Goal: Task Accomplishment & Management: Use online tool/utility

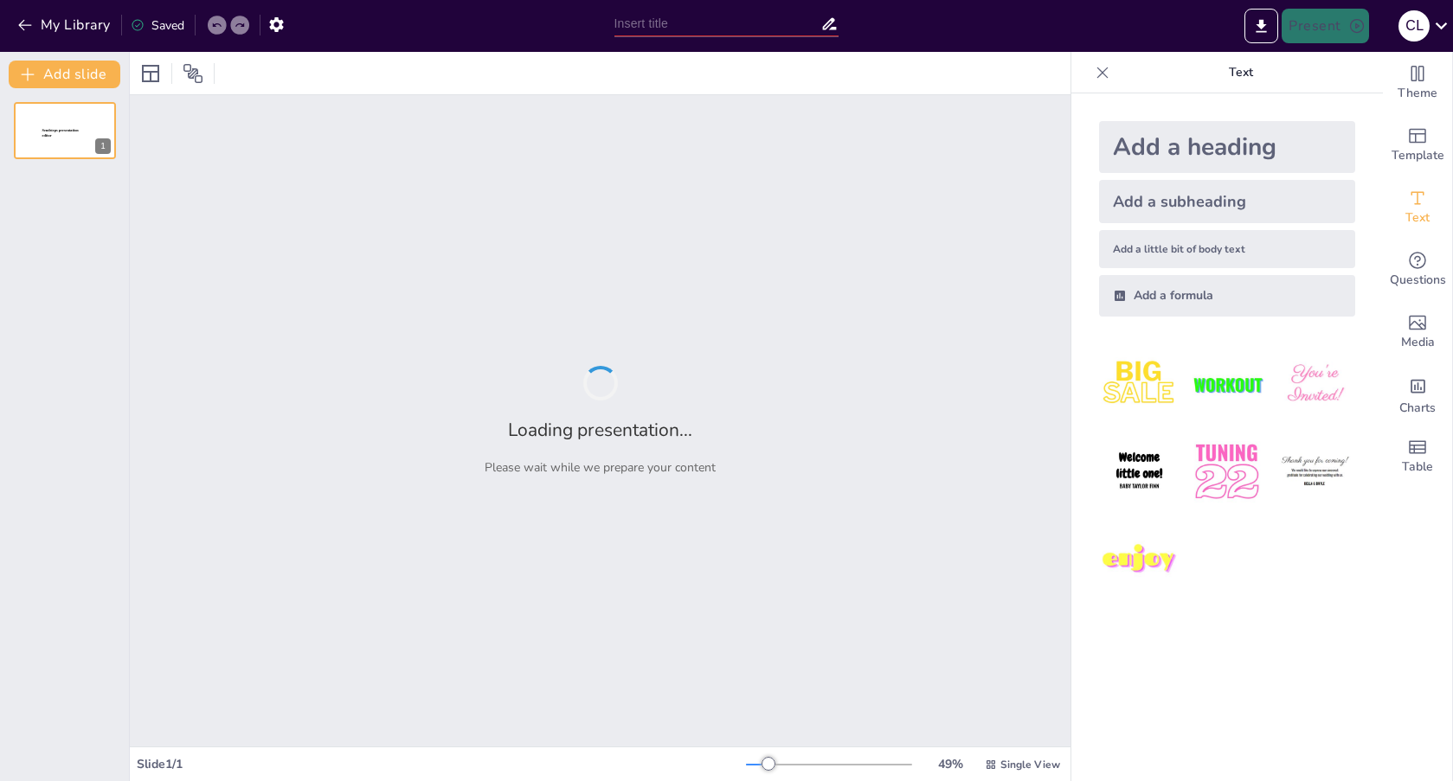
type input "[PERSON_NAME] y [PERSON_NAME]: Pioneros de la Selección Natural y su Impacto en…"
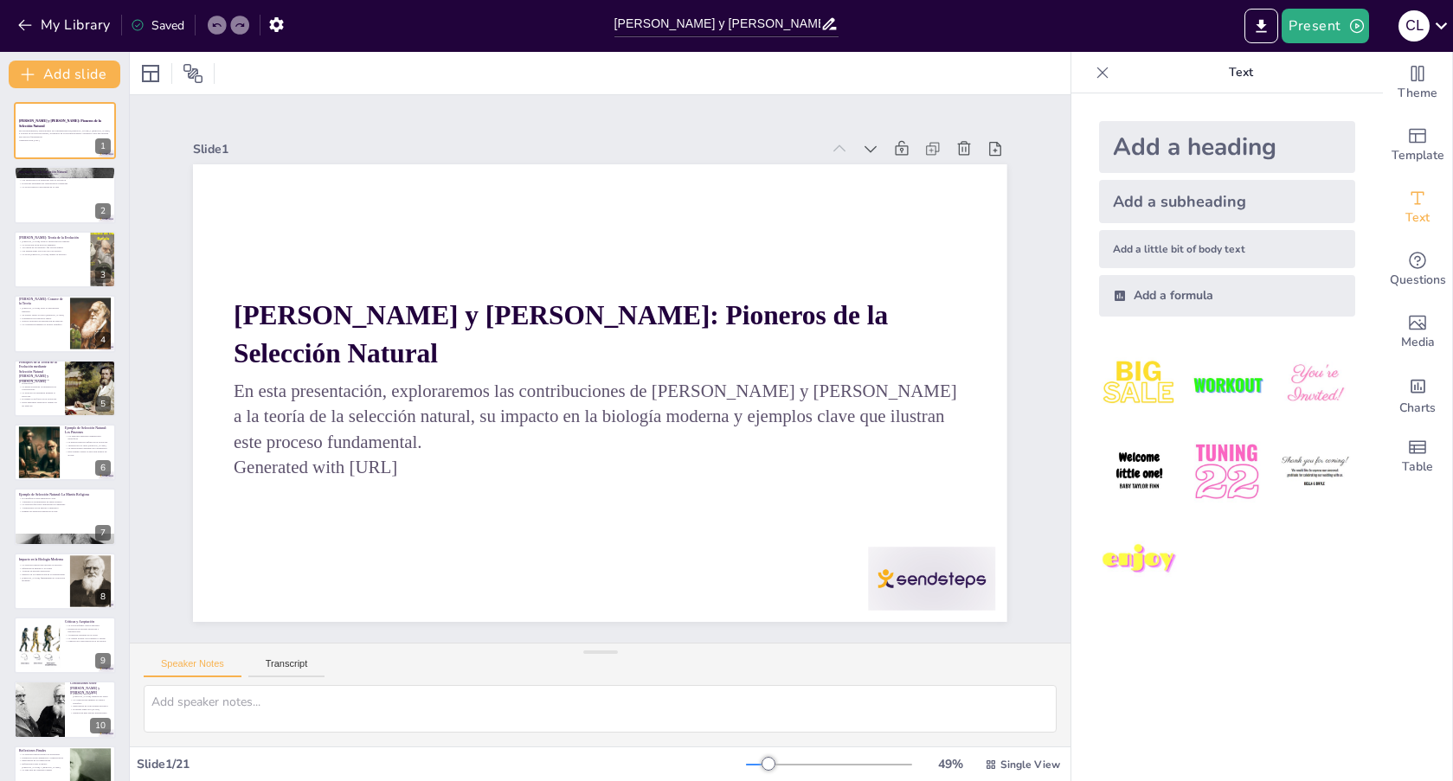
checkbox input "true"
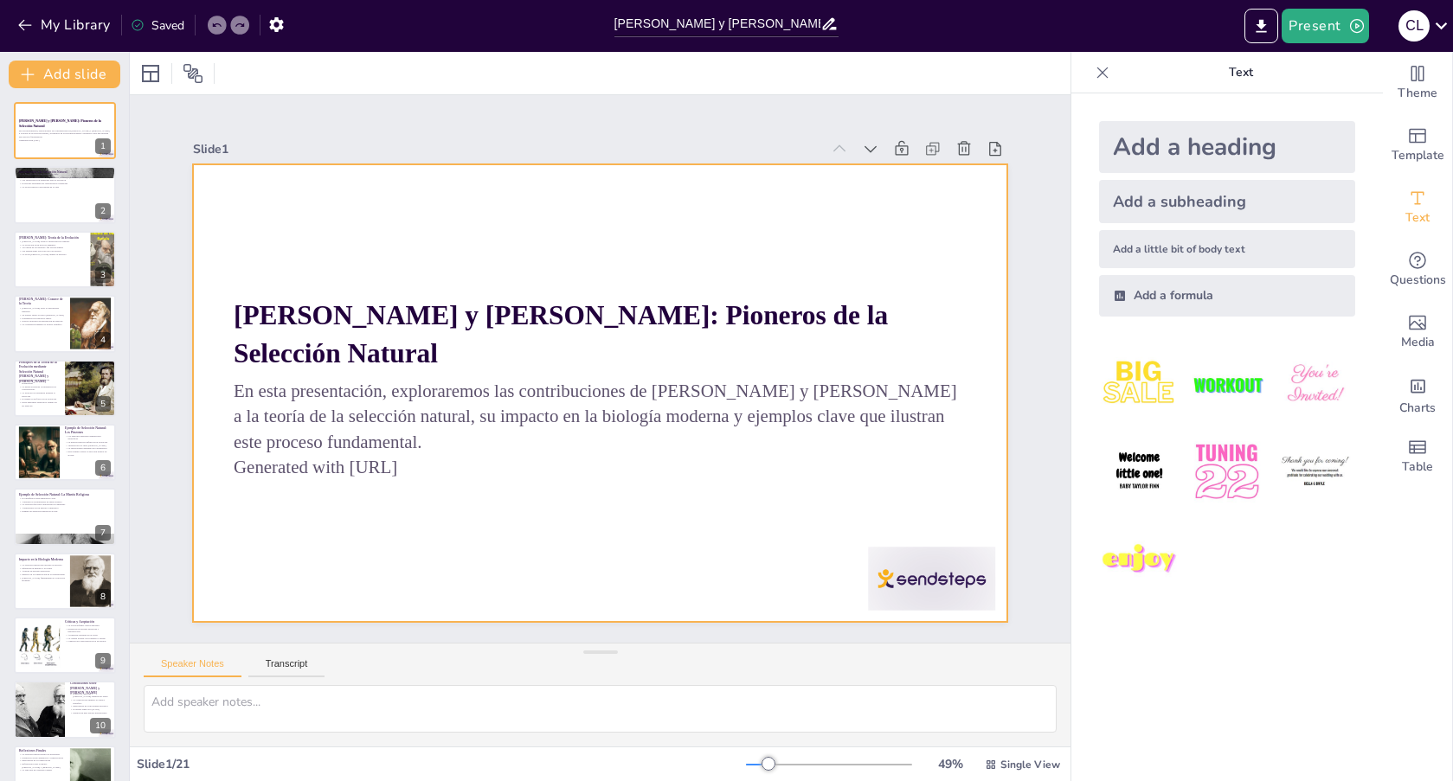
checkbox input "true"
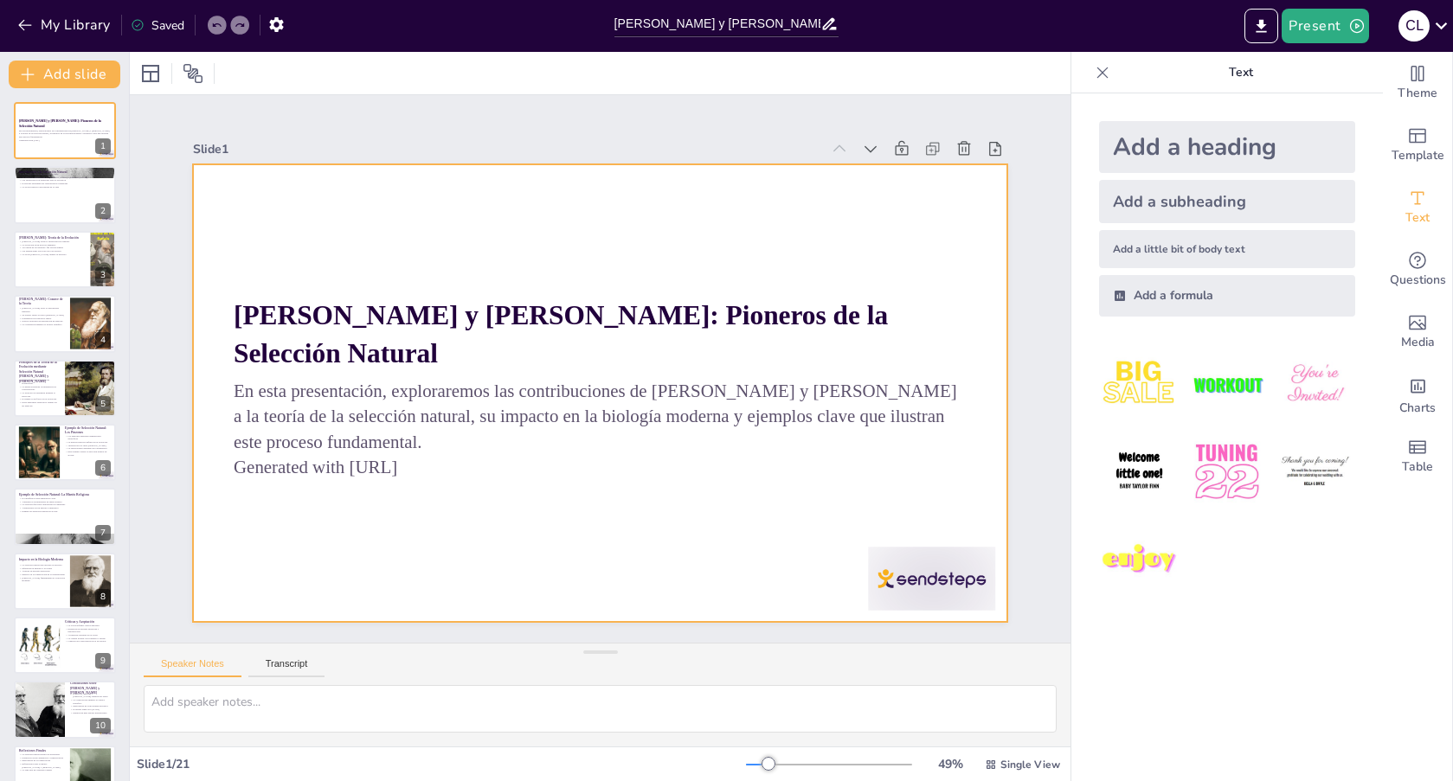
checkbox input "true"
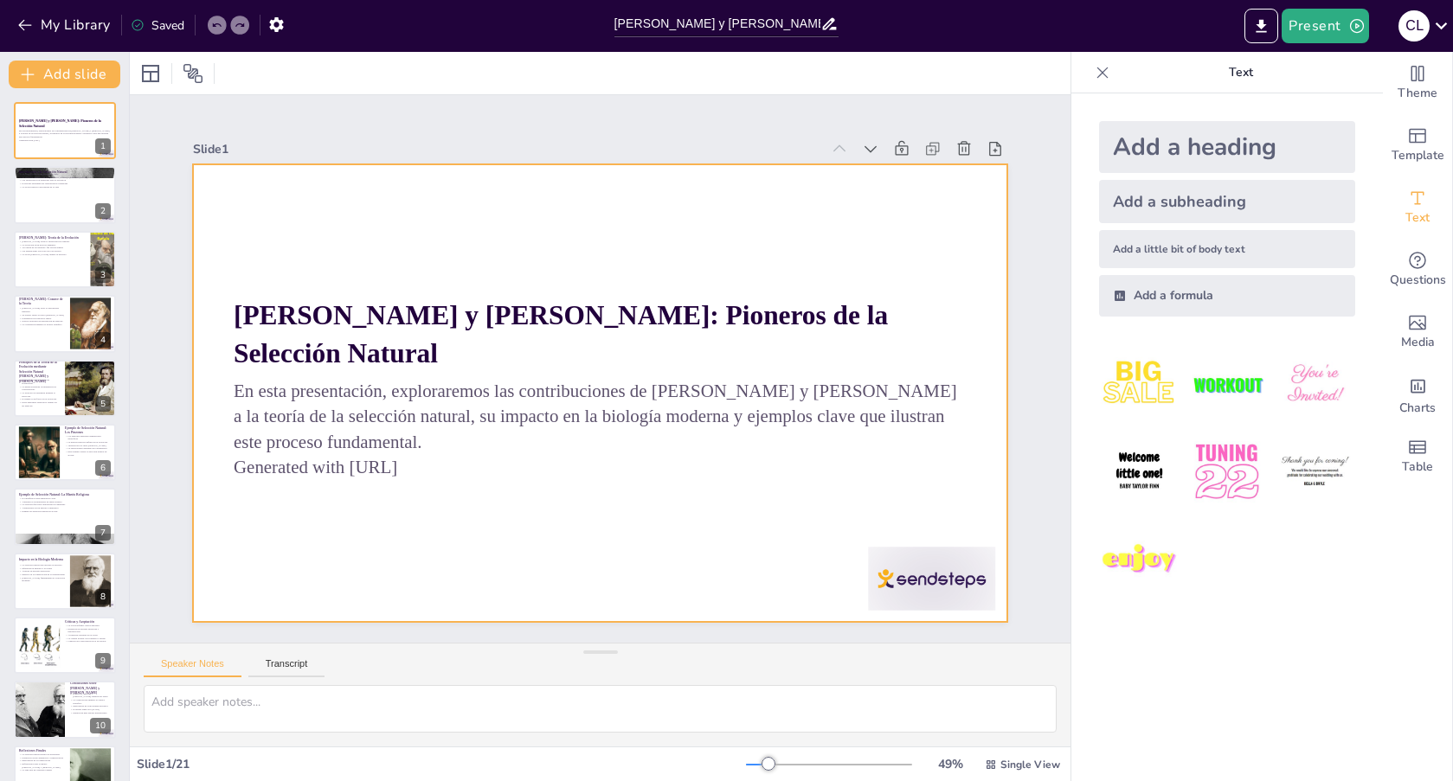
checkbox input "true"
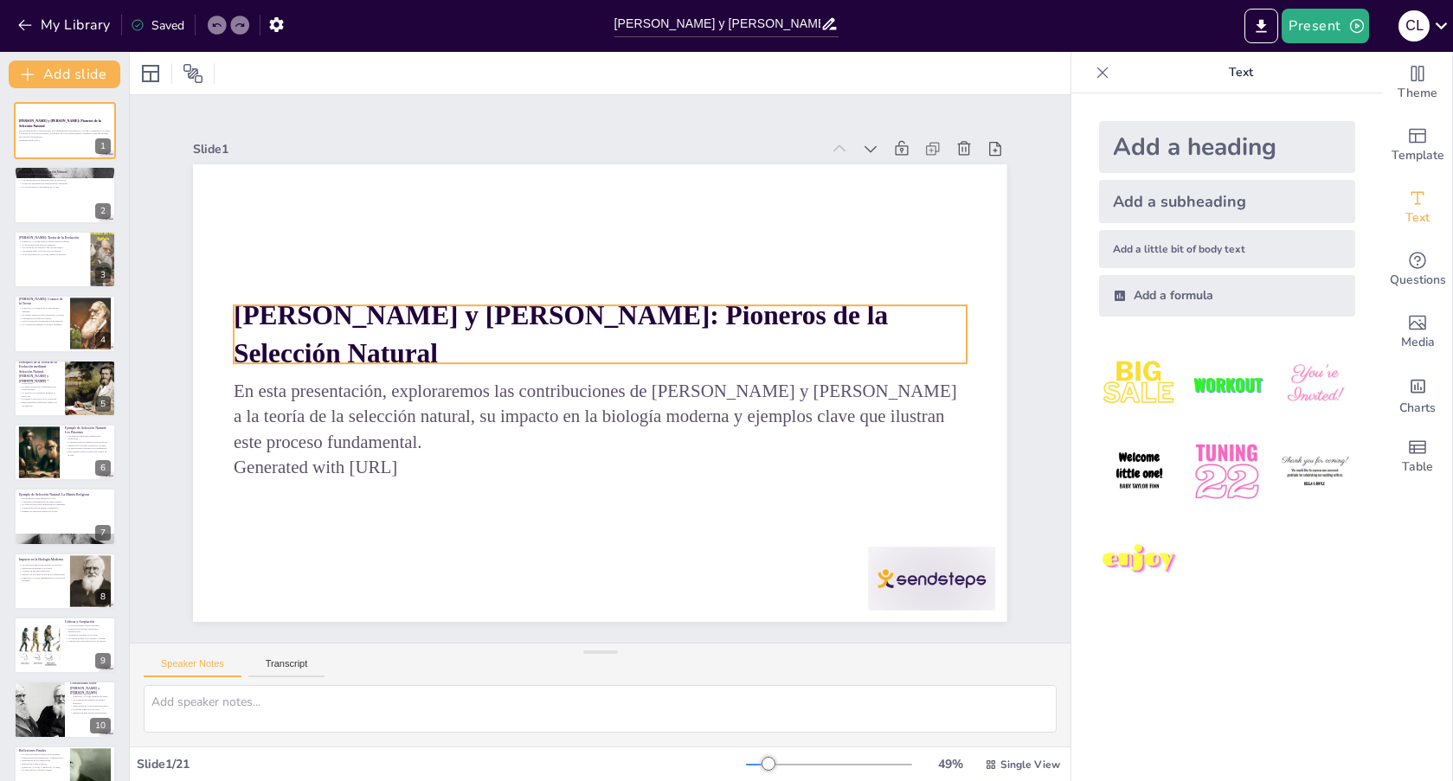
checkbox input "true"
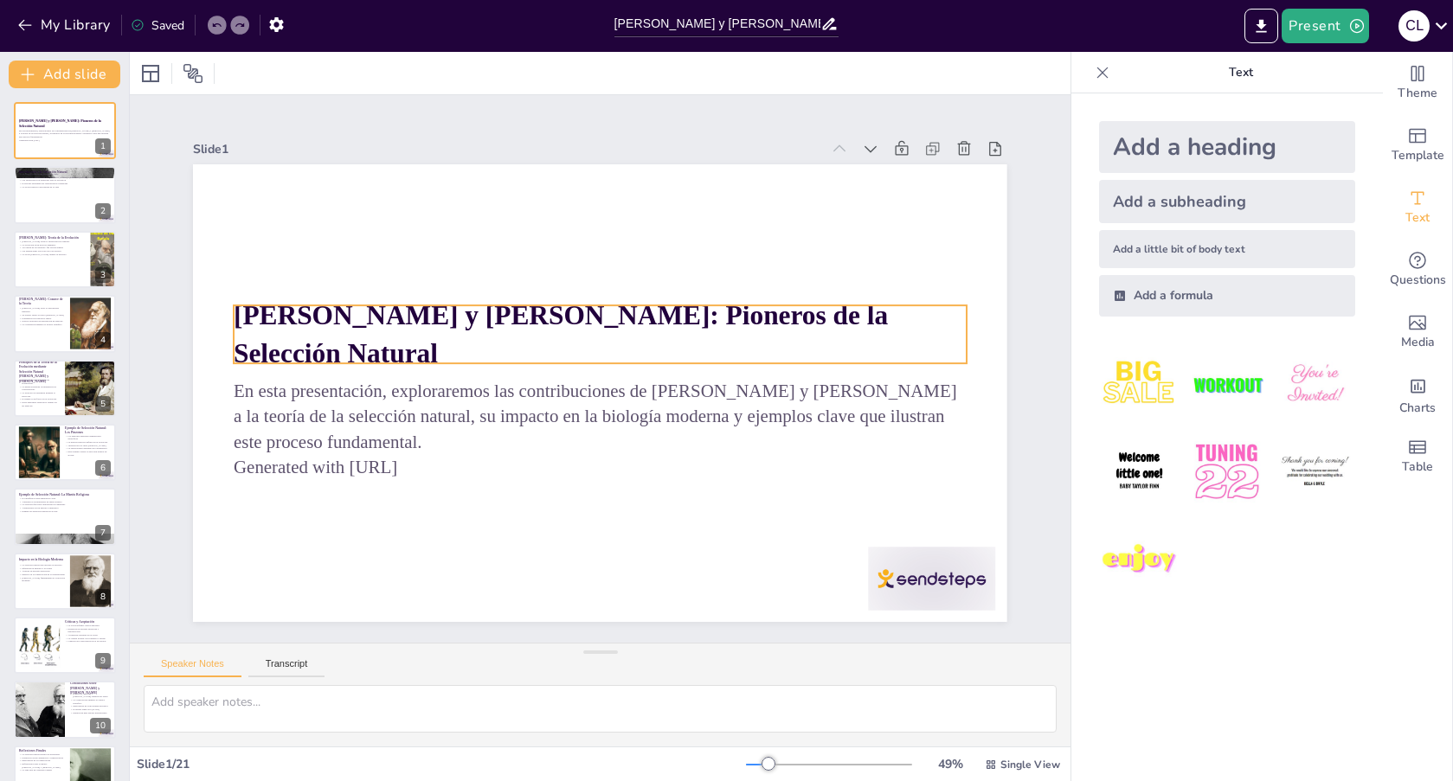
checkbox input "true"
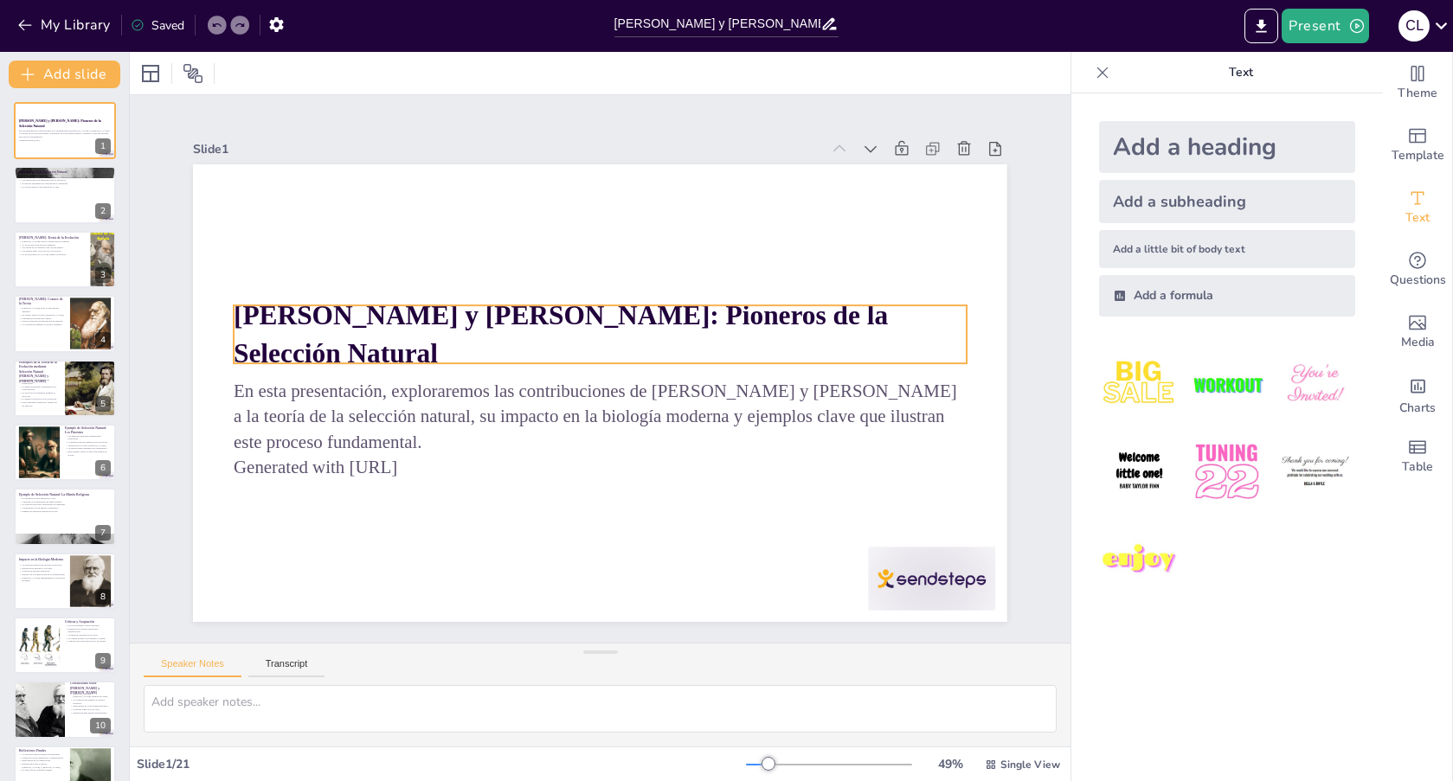
checkbox input "true"
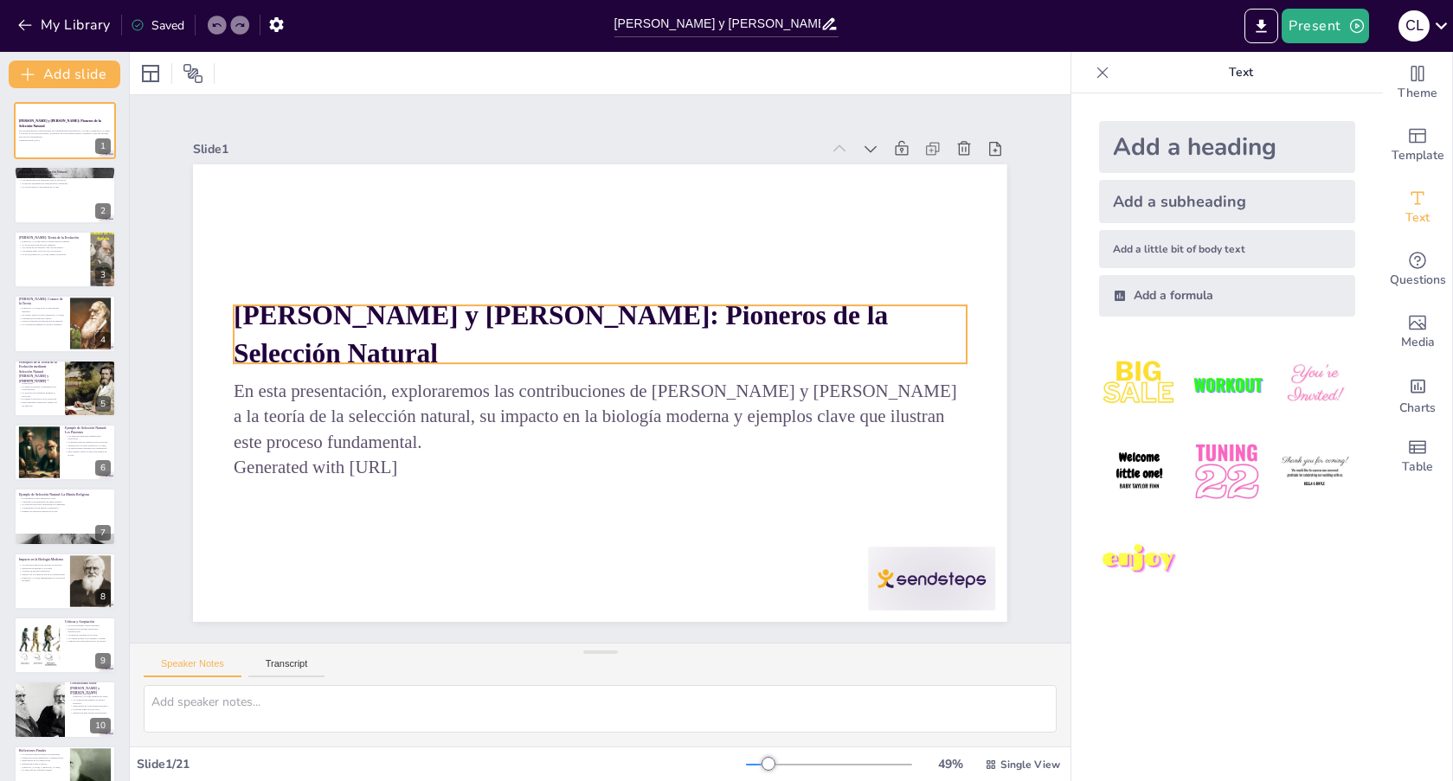
checkbox input "true"
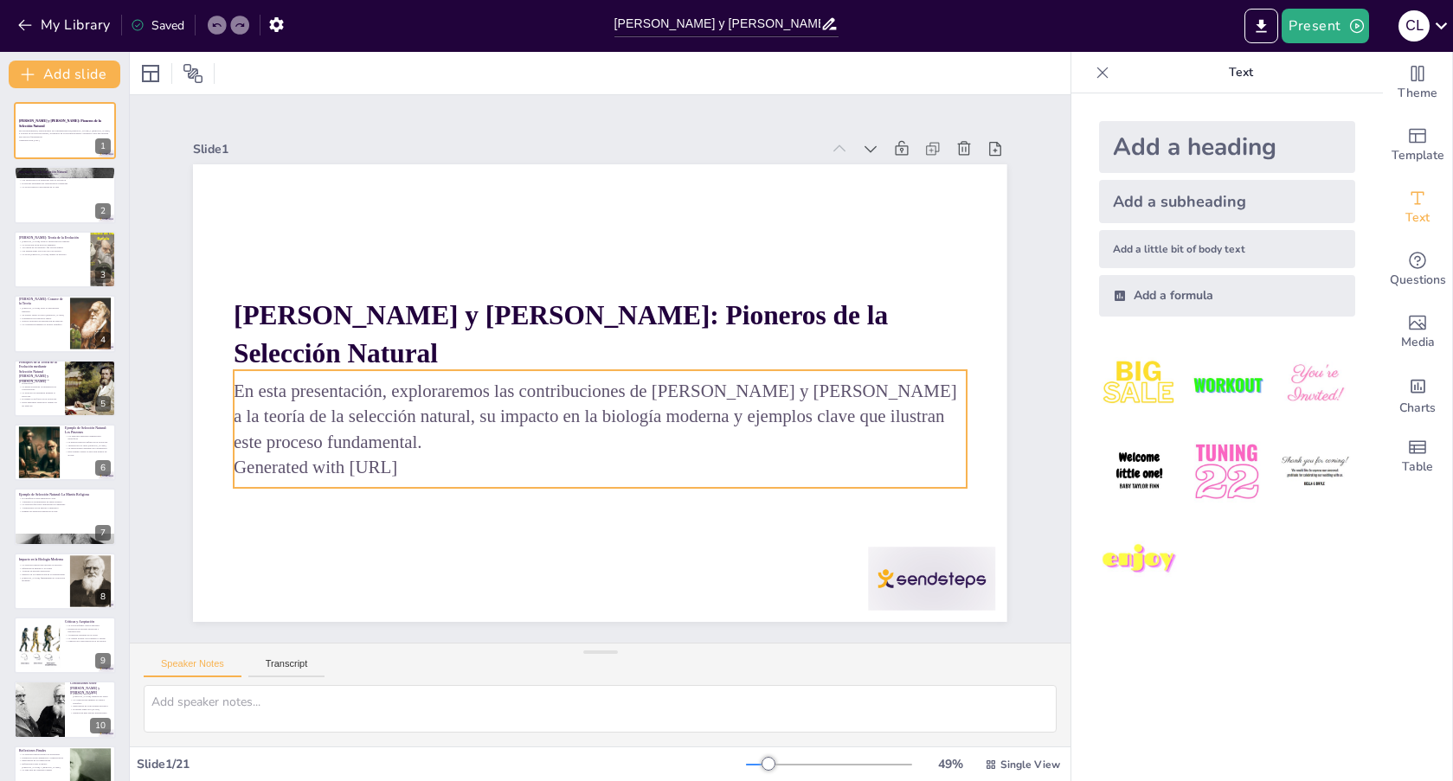
checkbox input "true"
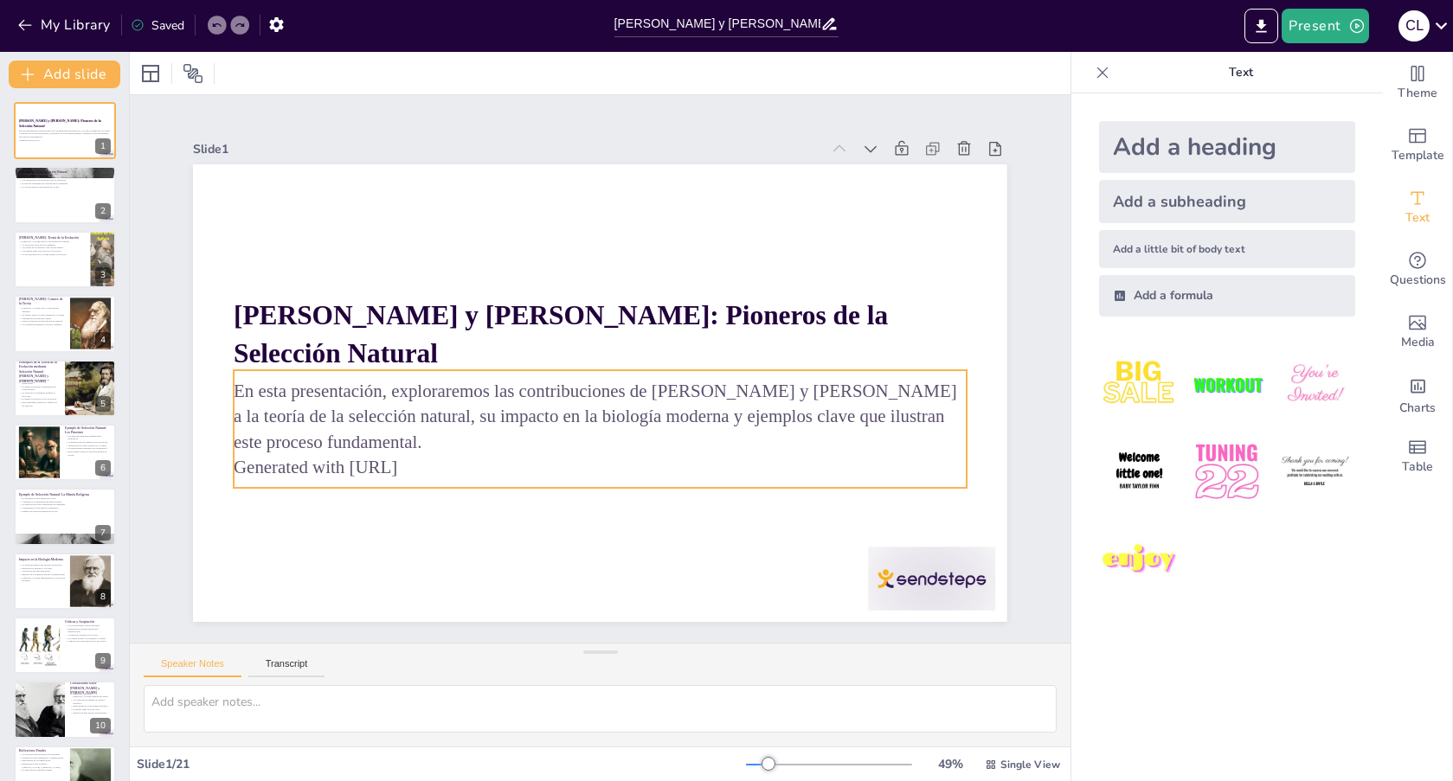
checkbox input "true"
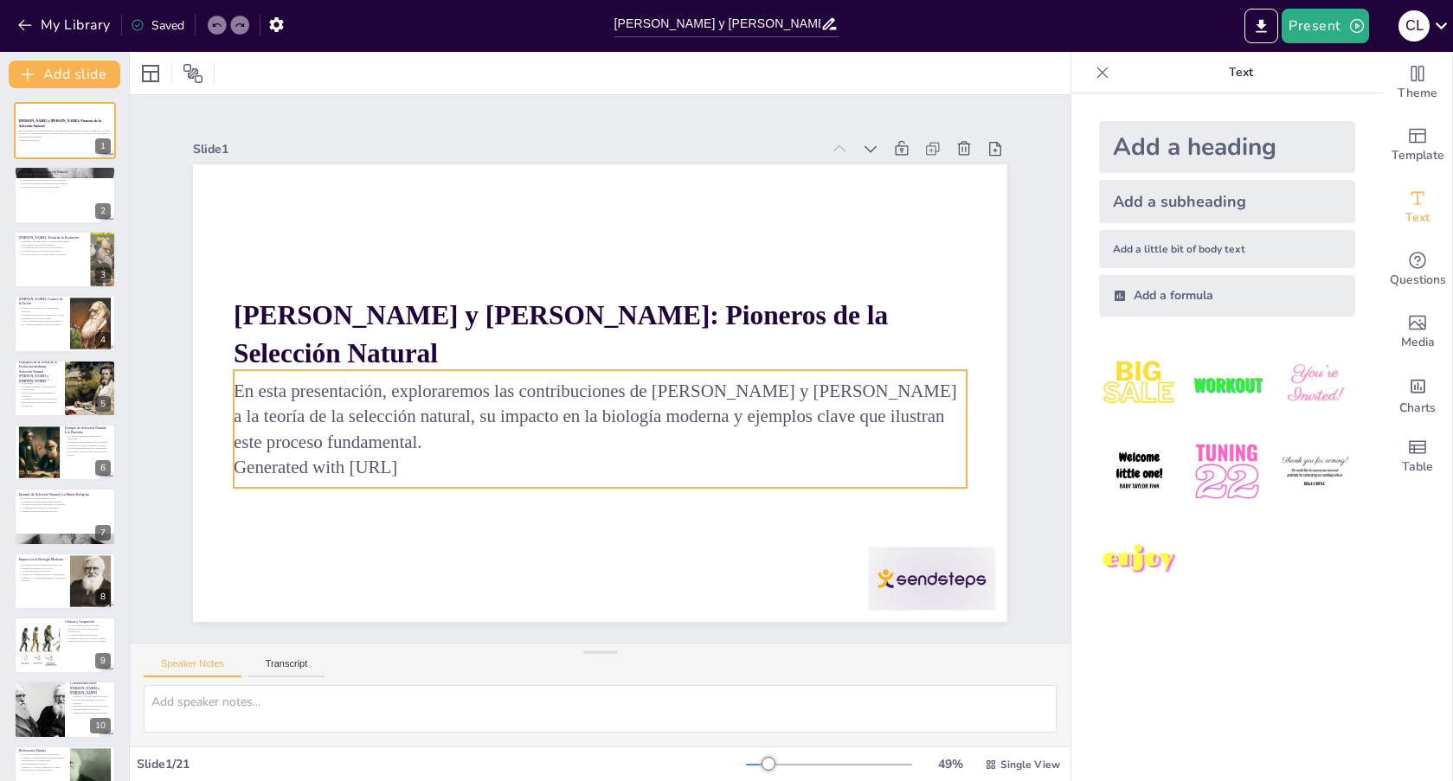
checkbox input "true"
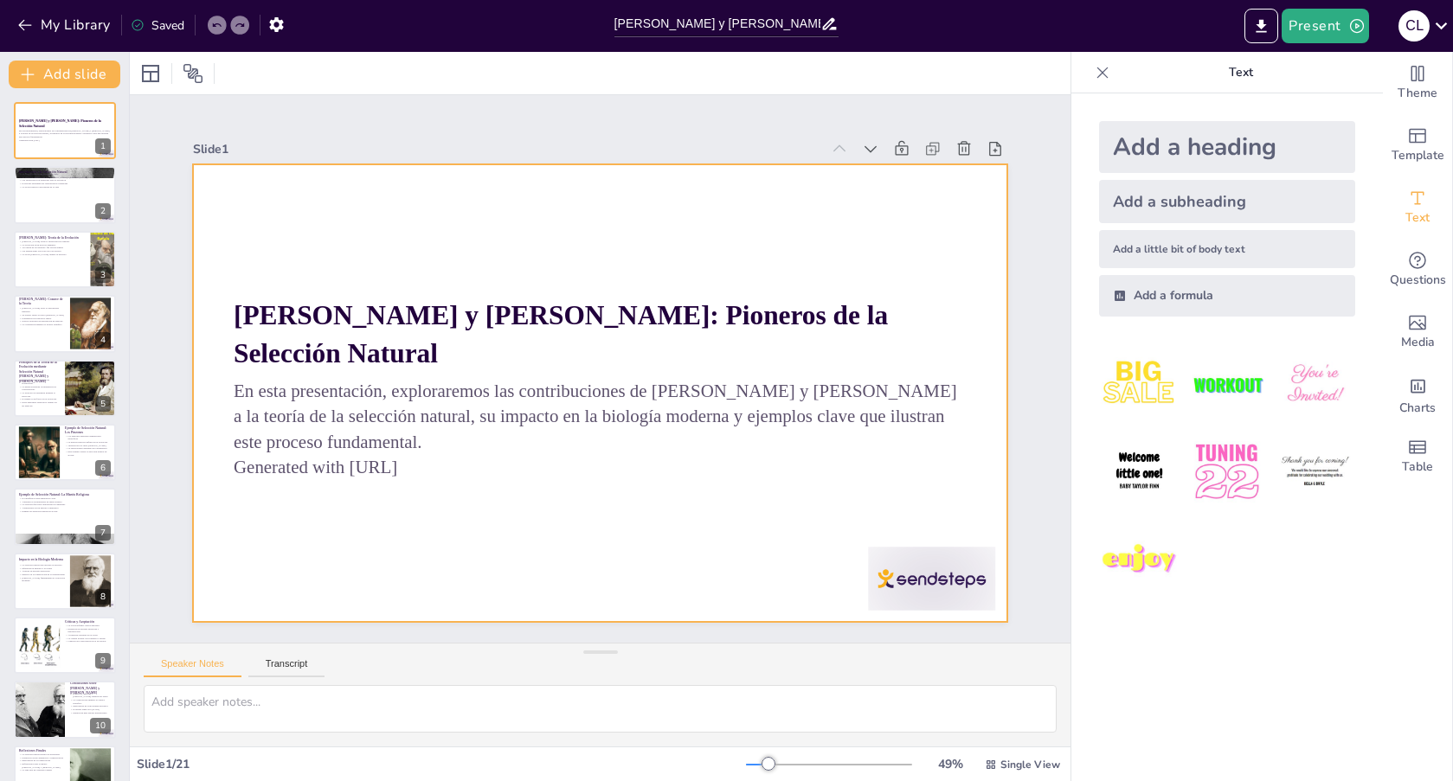
checkbox input "true"
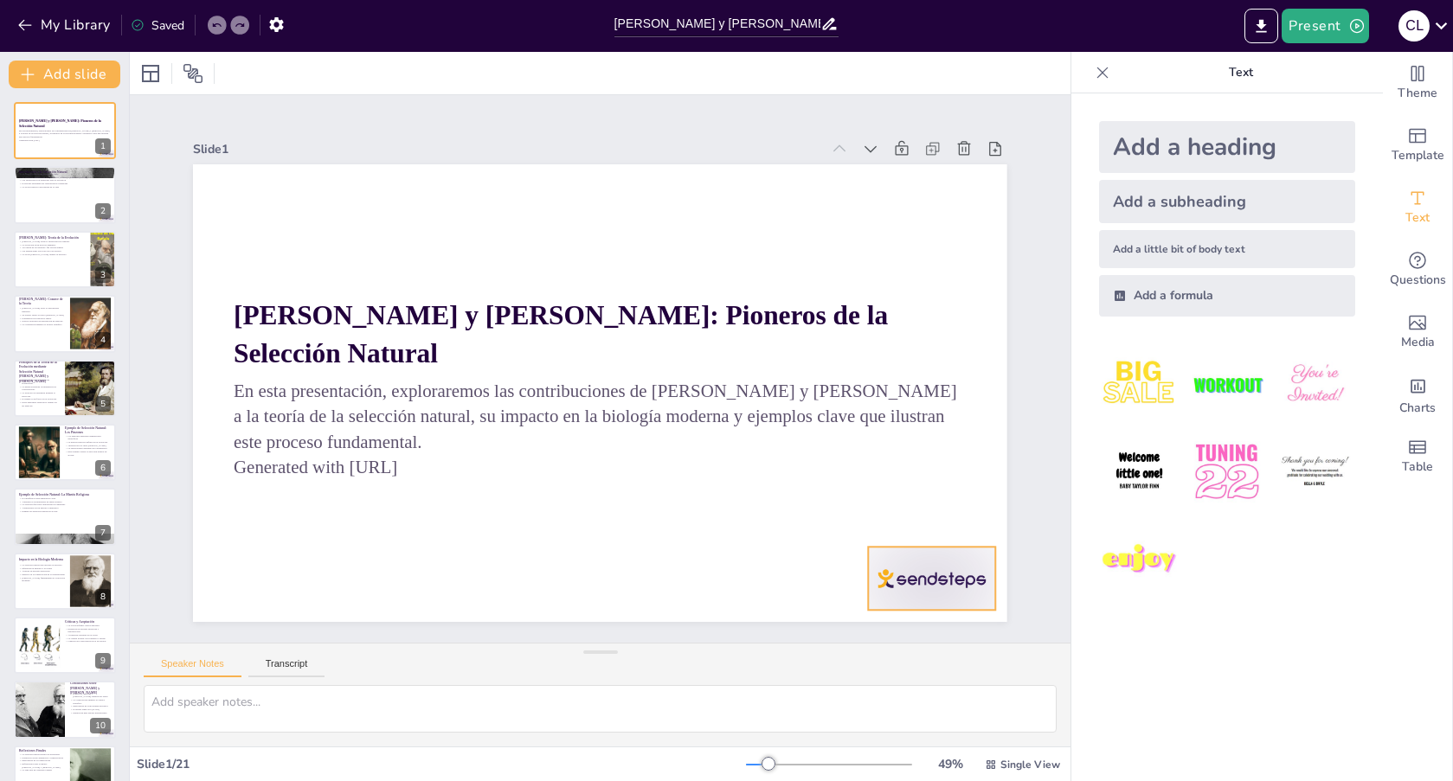
checkbox input "true"
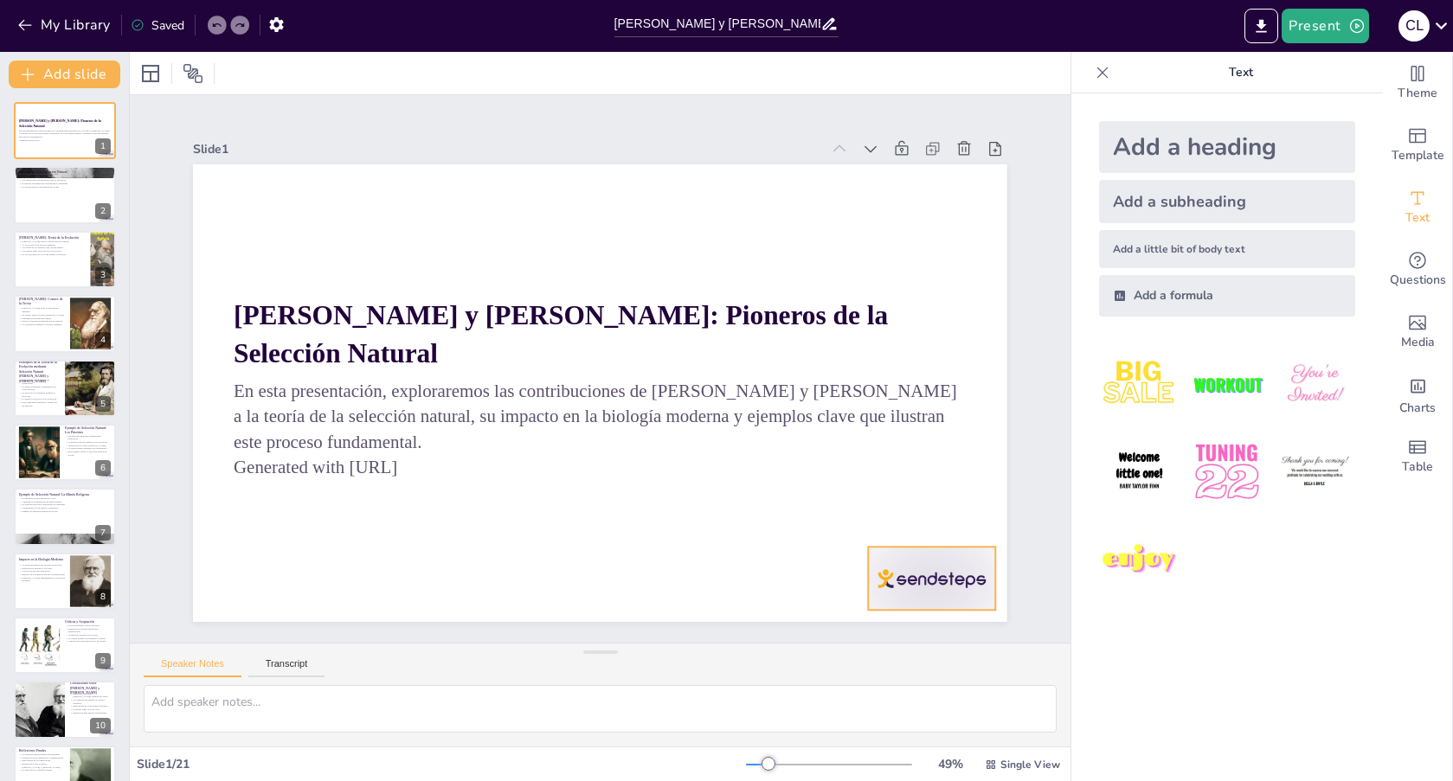
checkbox input "true"
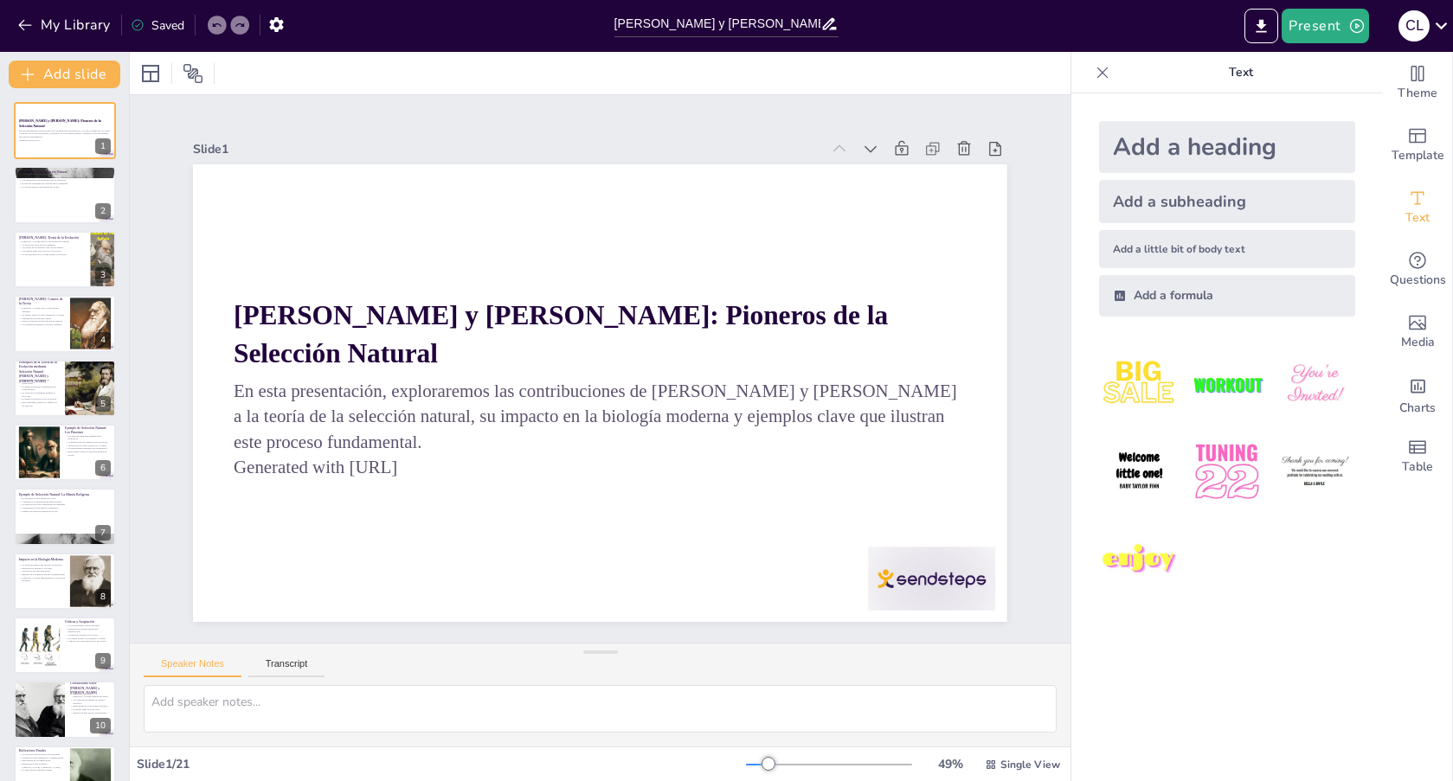
checkbox input "true"
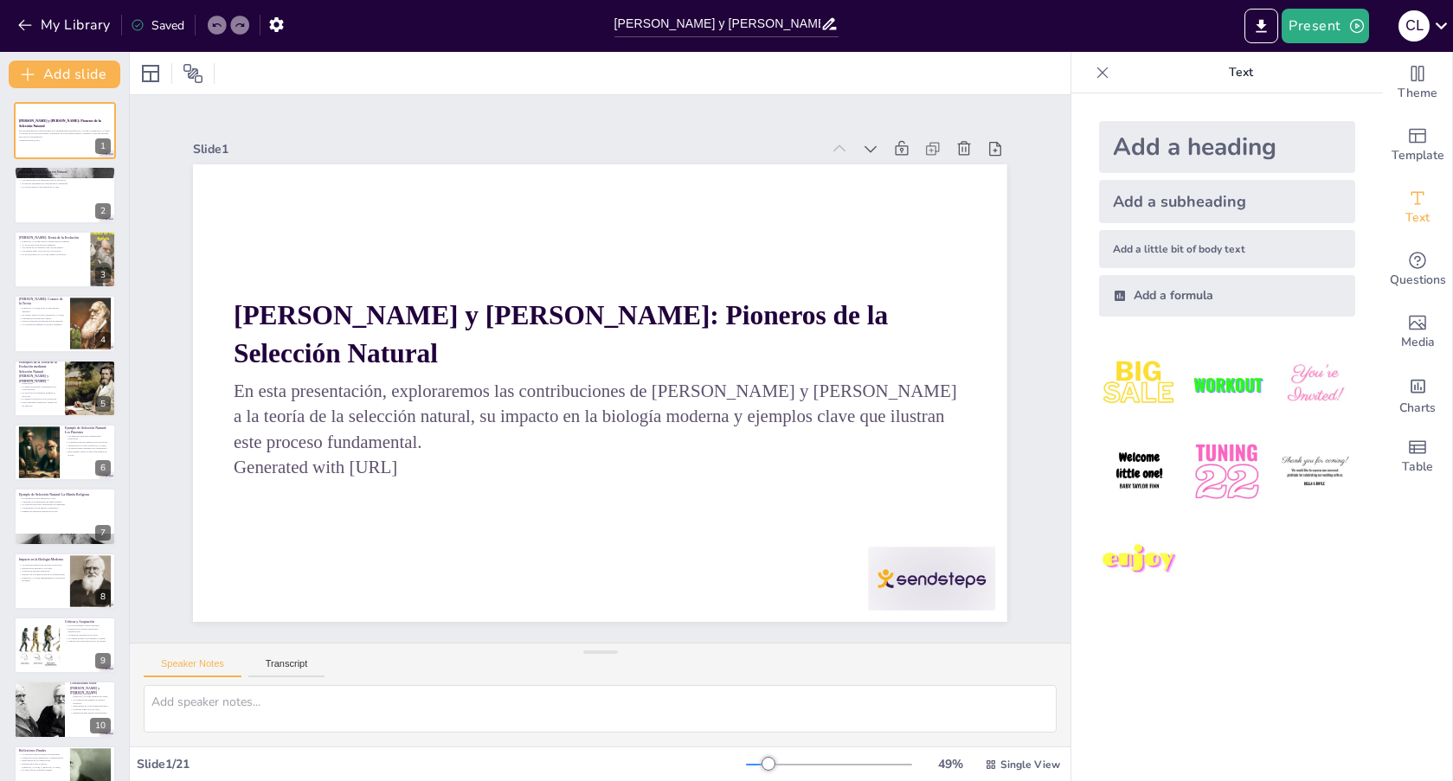
checkbox input "true"
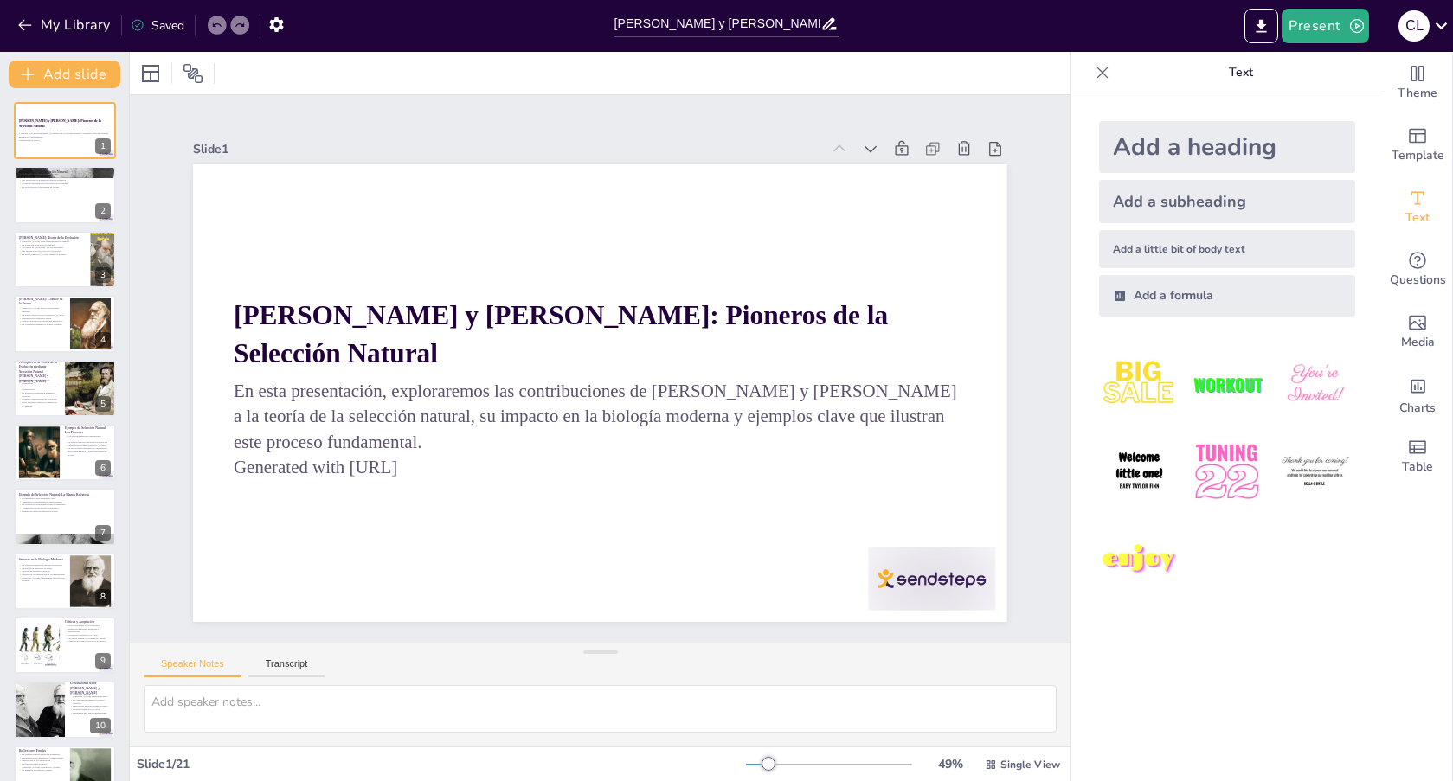
checkbox input "true"
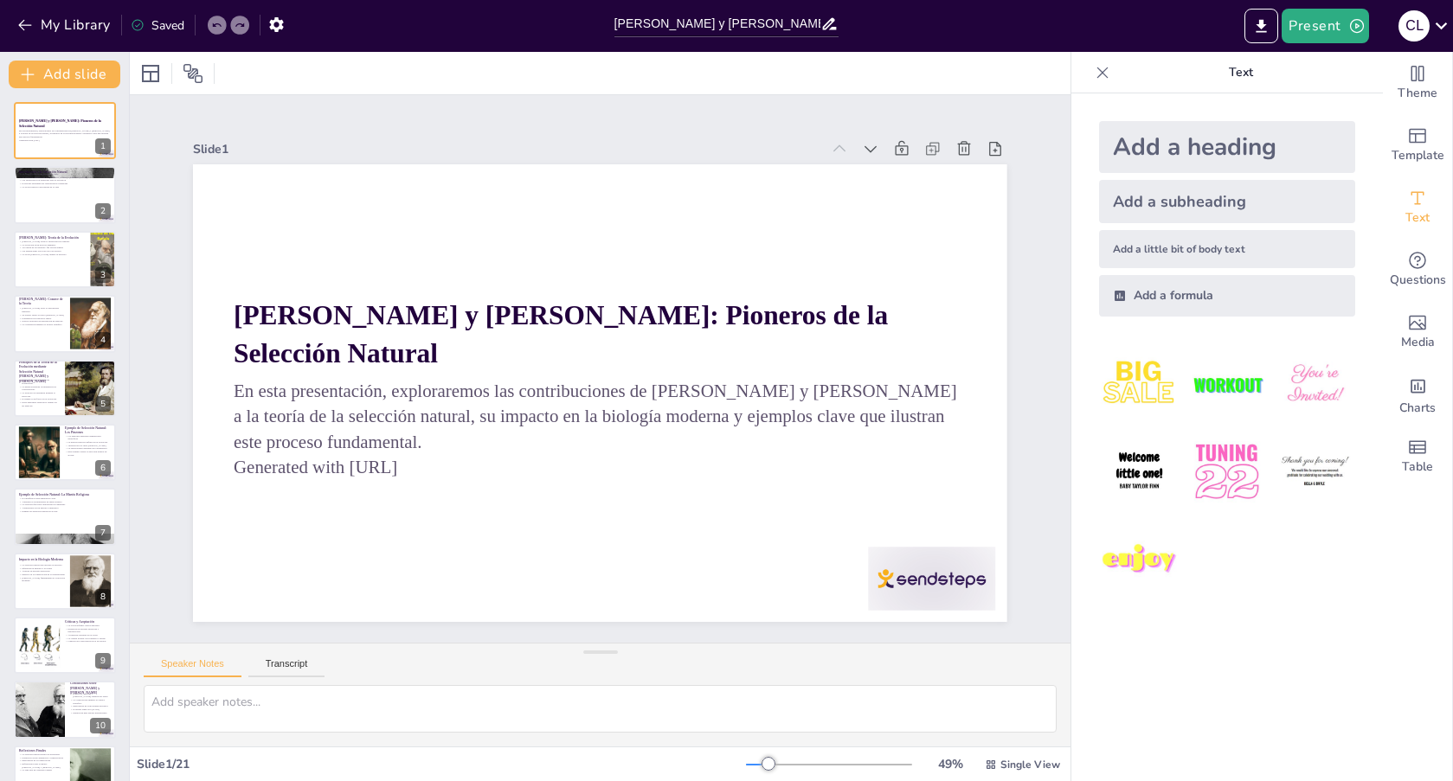
checkbox input "true"
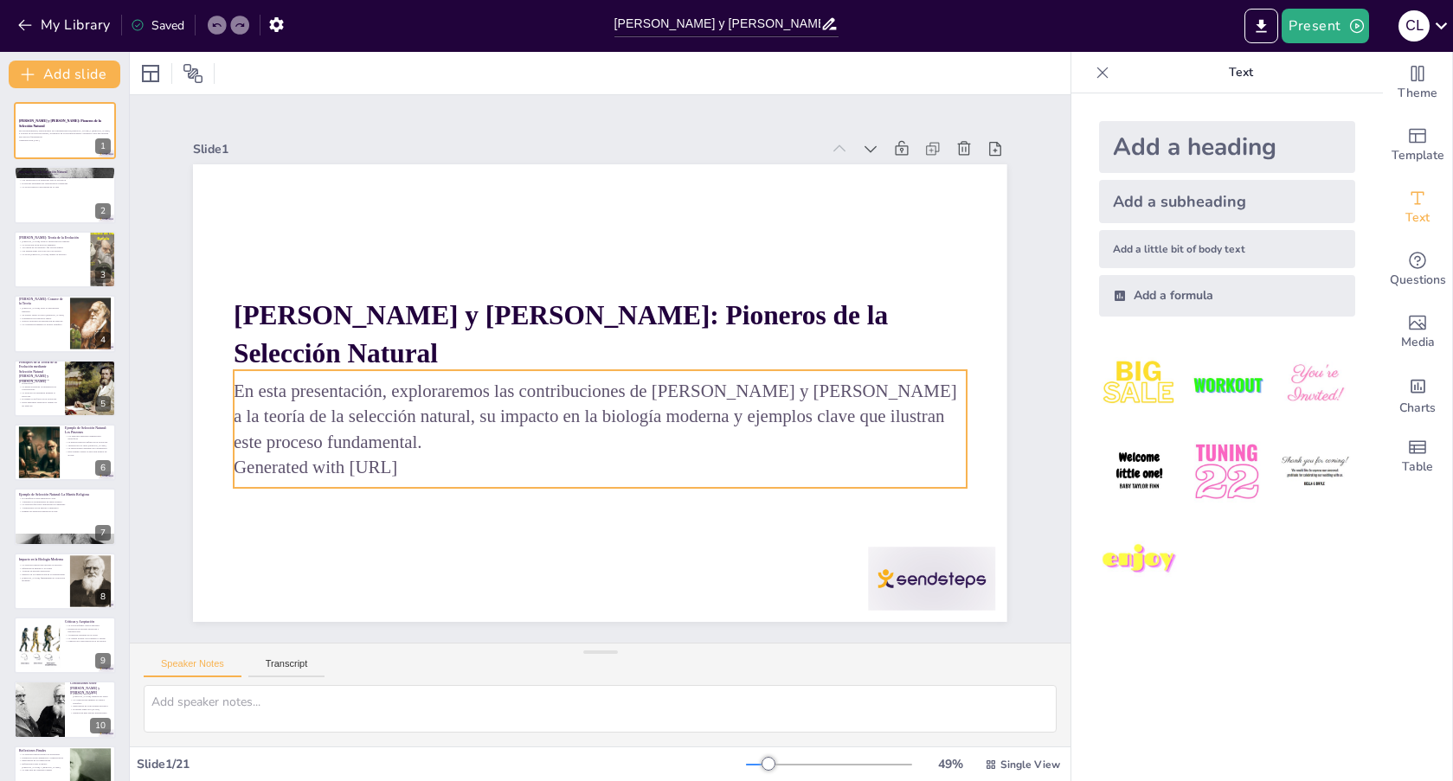
checkbox input "true"
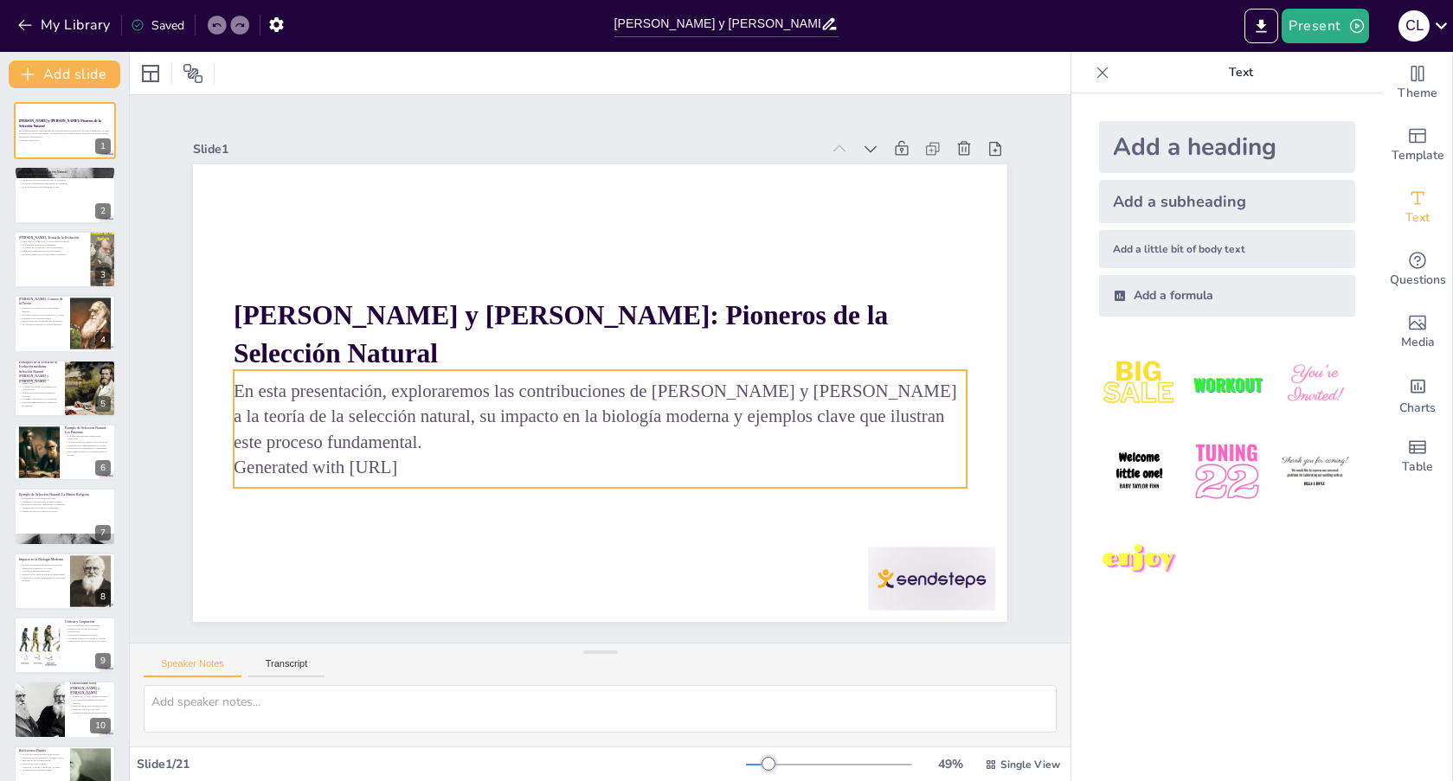
checkbox input "true"
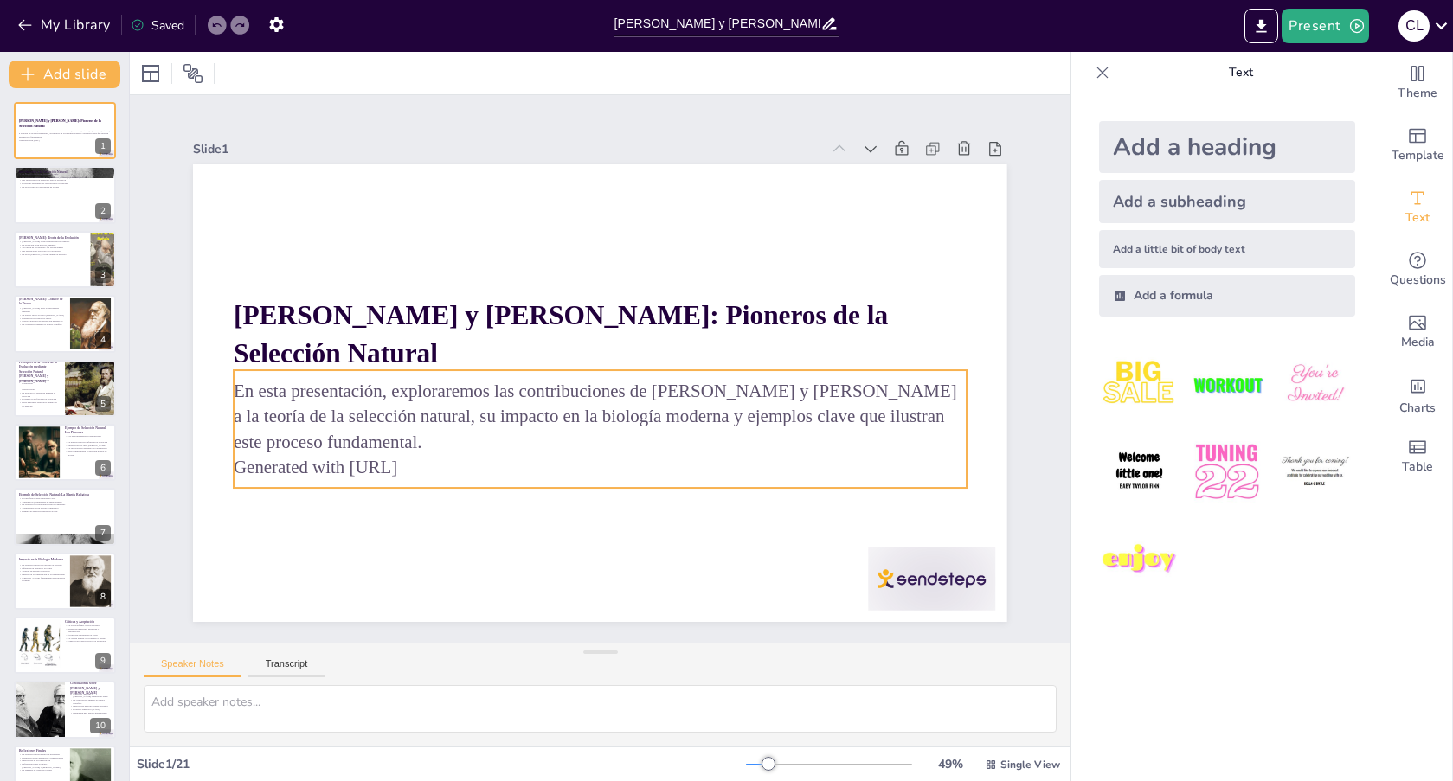
checkbox input "true"
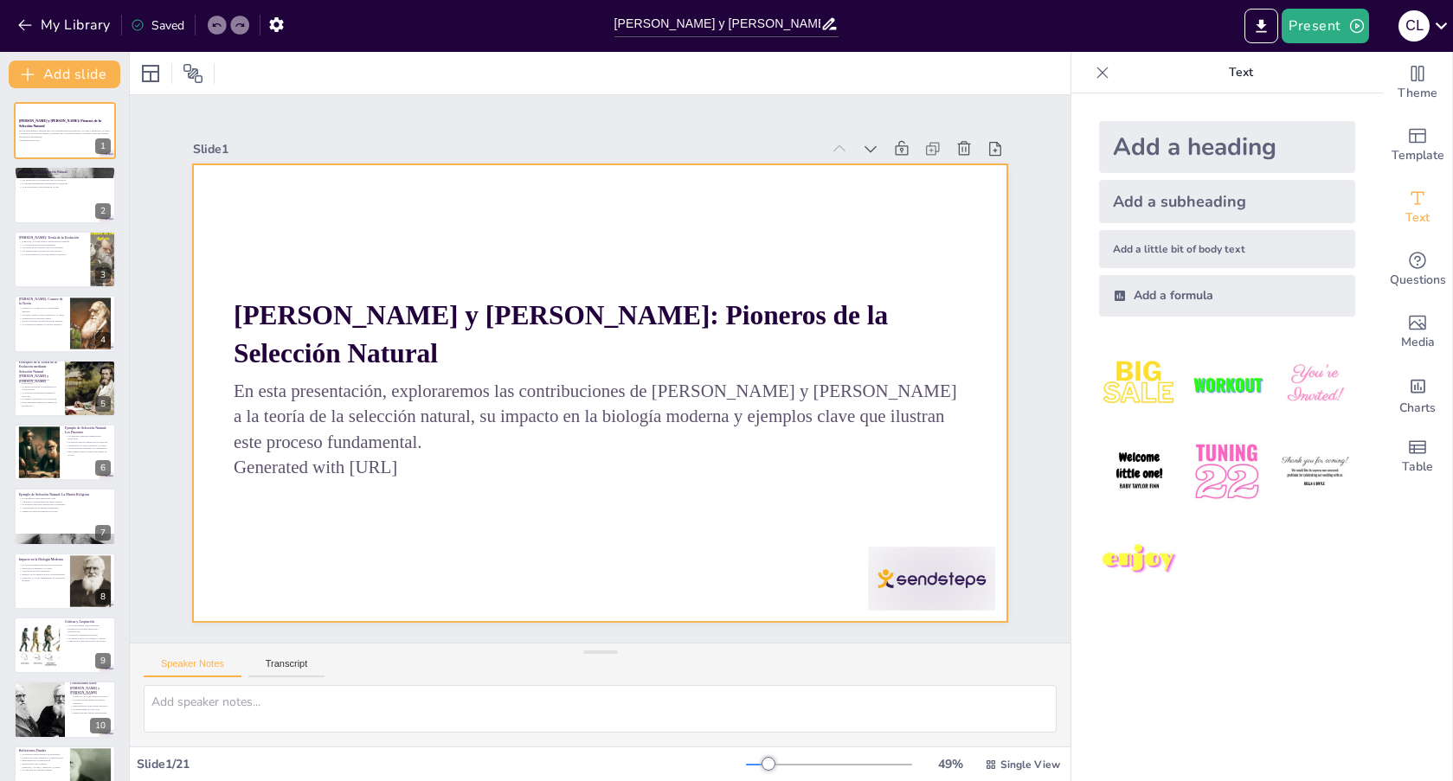
checkbox input "true"
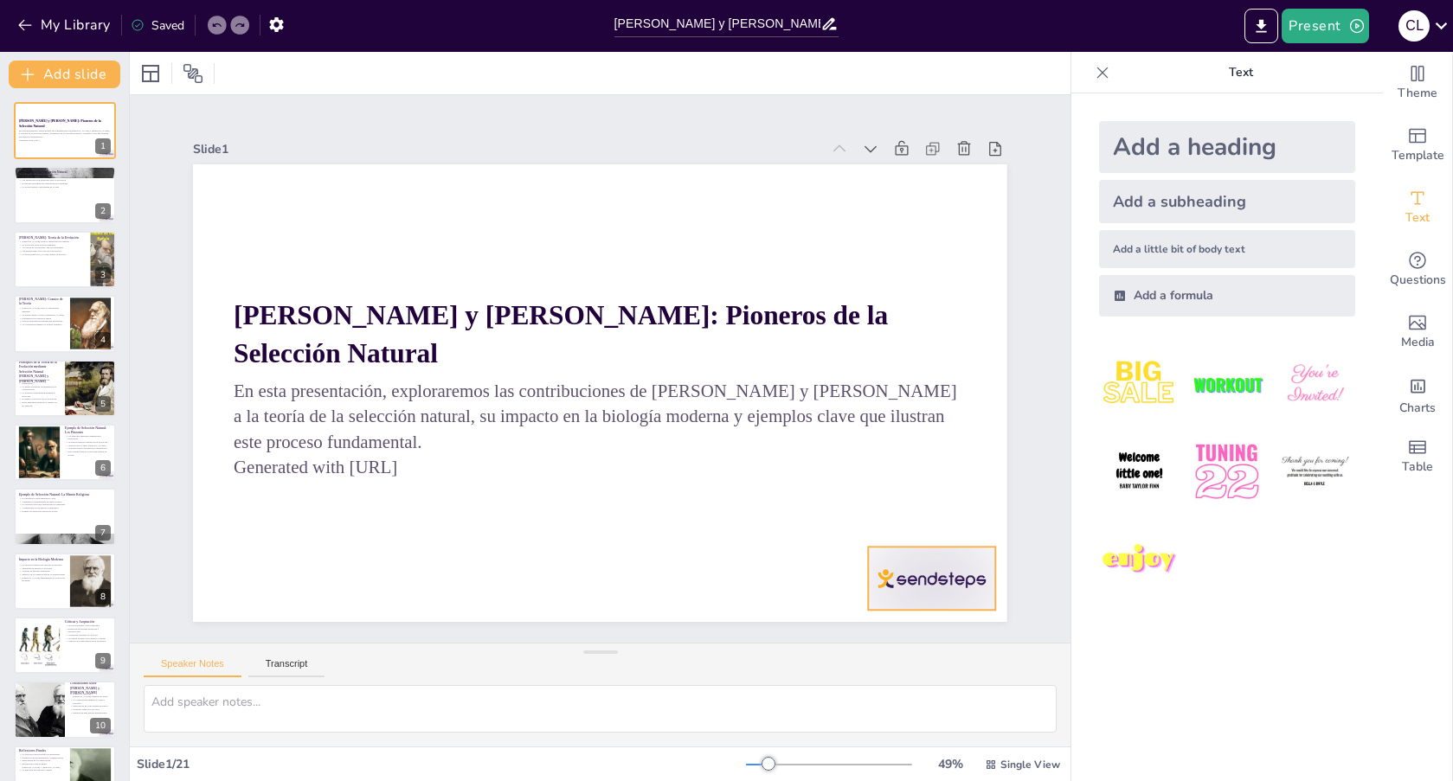
checkbox input "true"
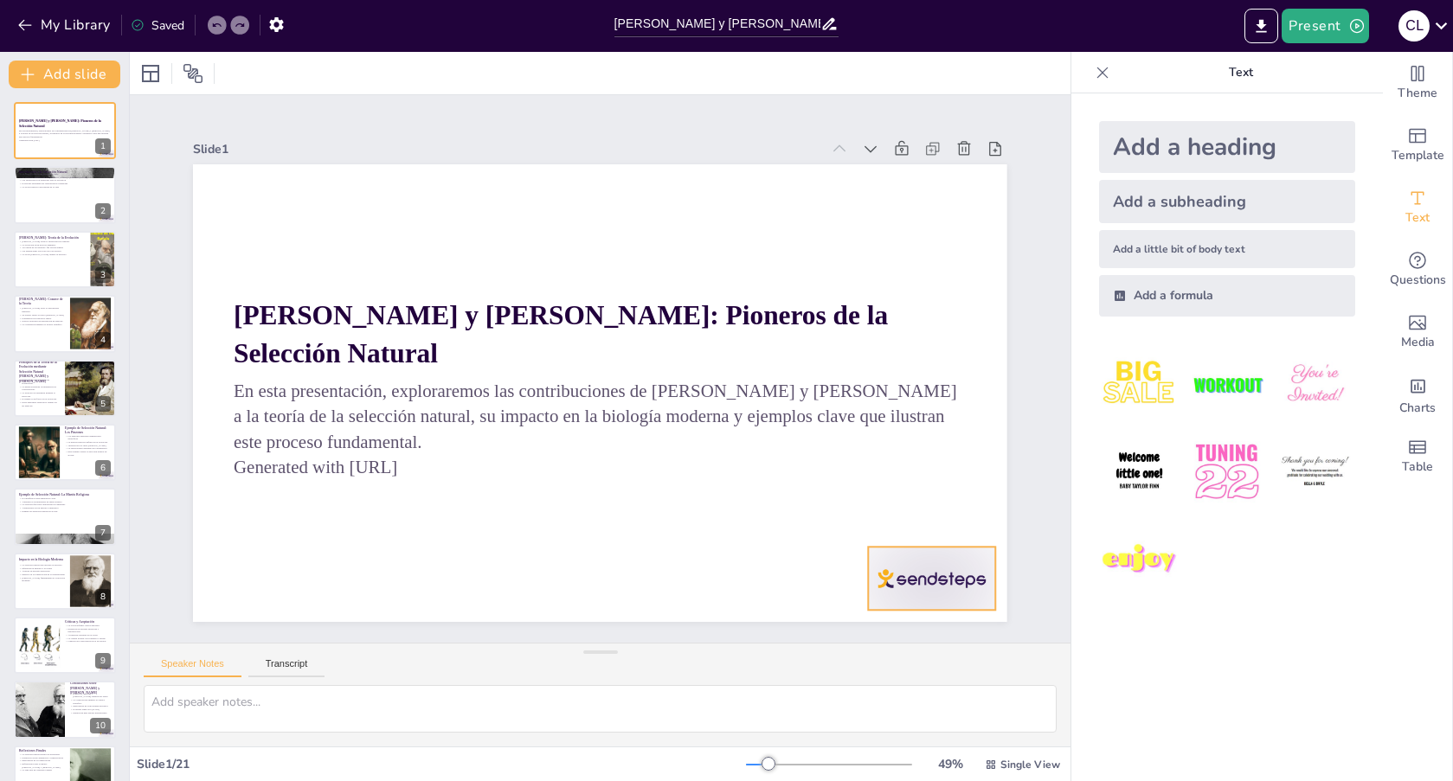
checkbox input "true"
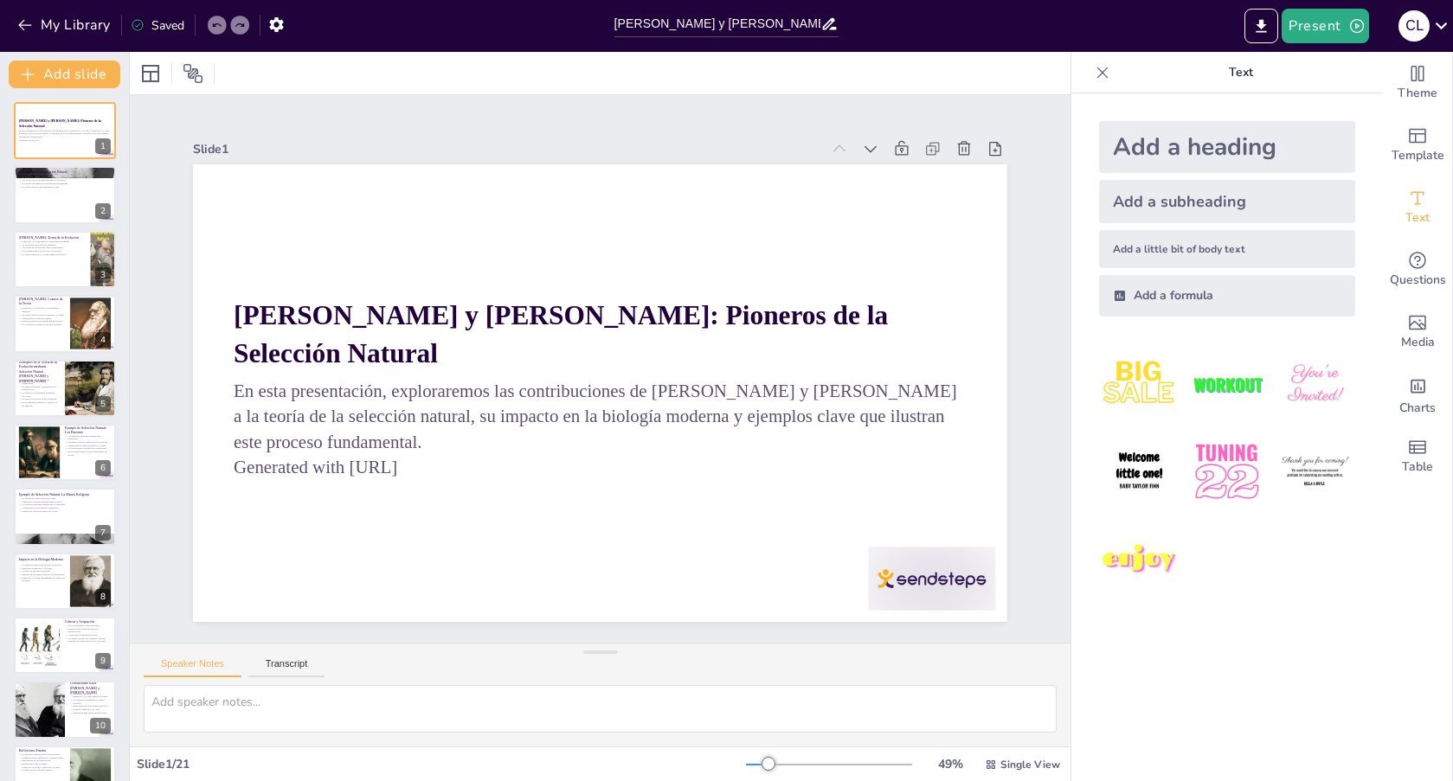
checkbox input "true"
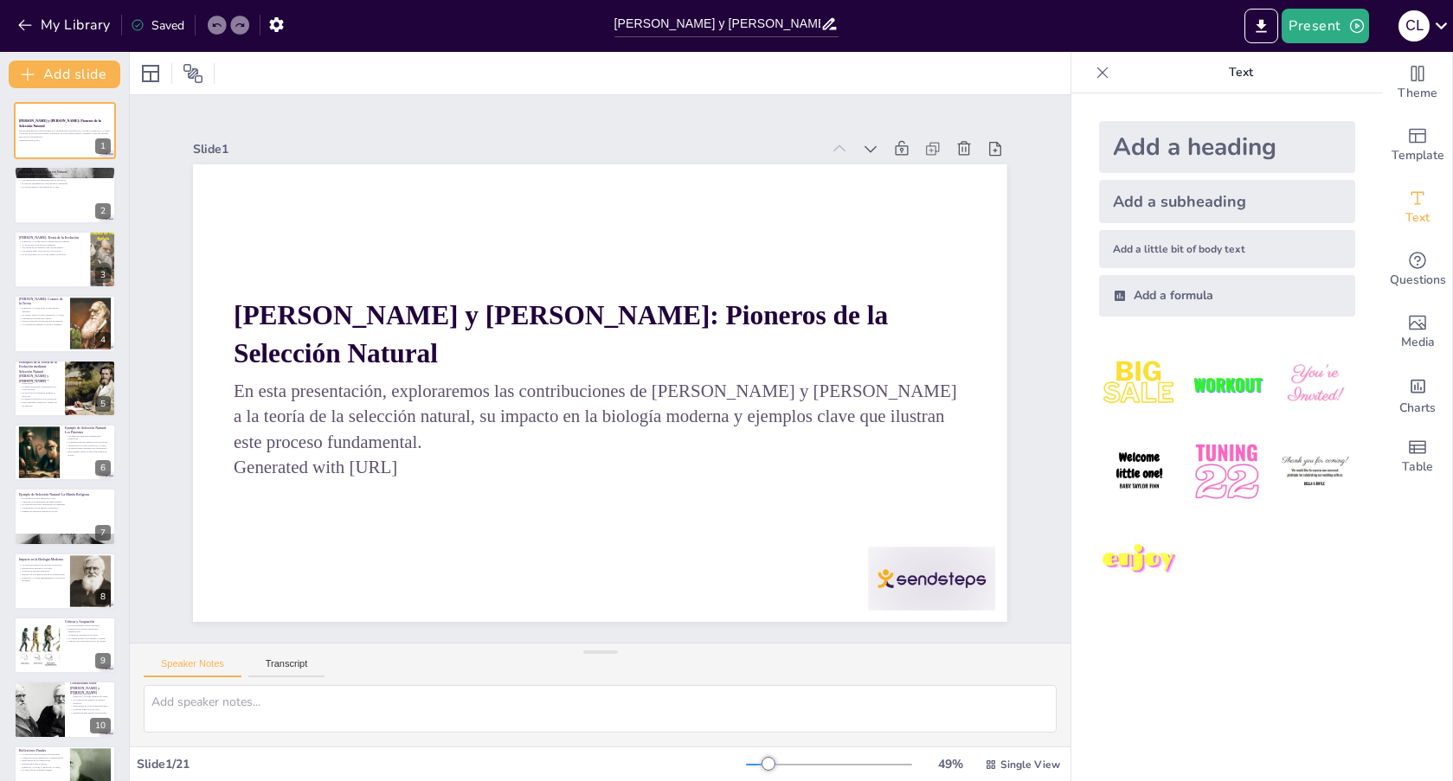
checkbox input "true"
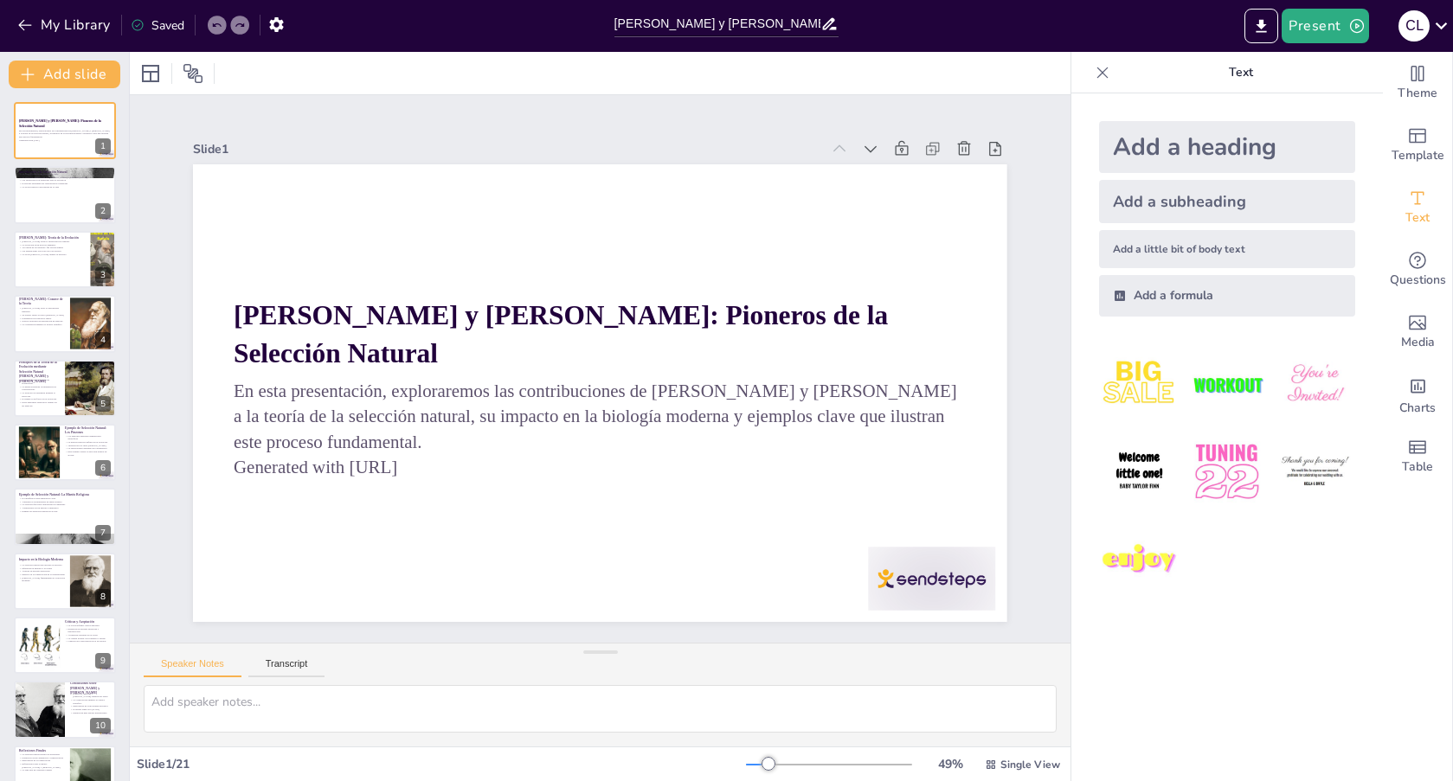
checkbox input "true"
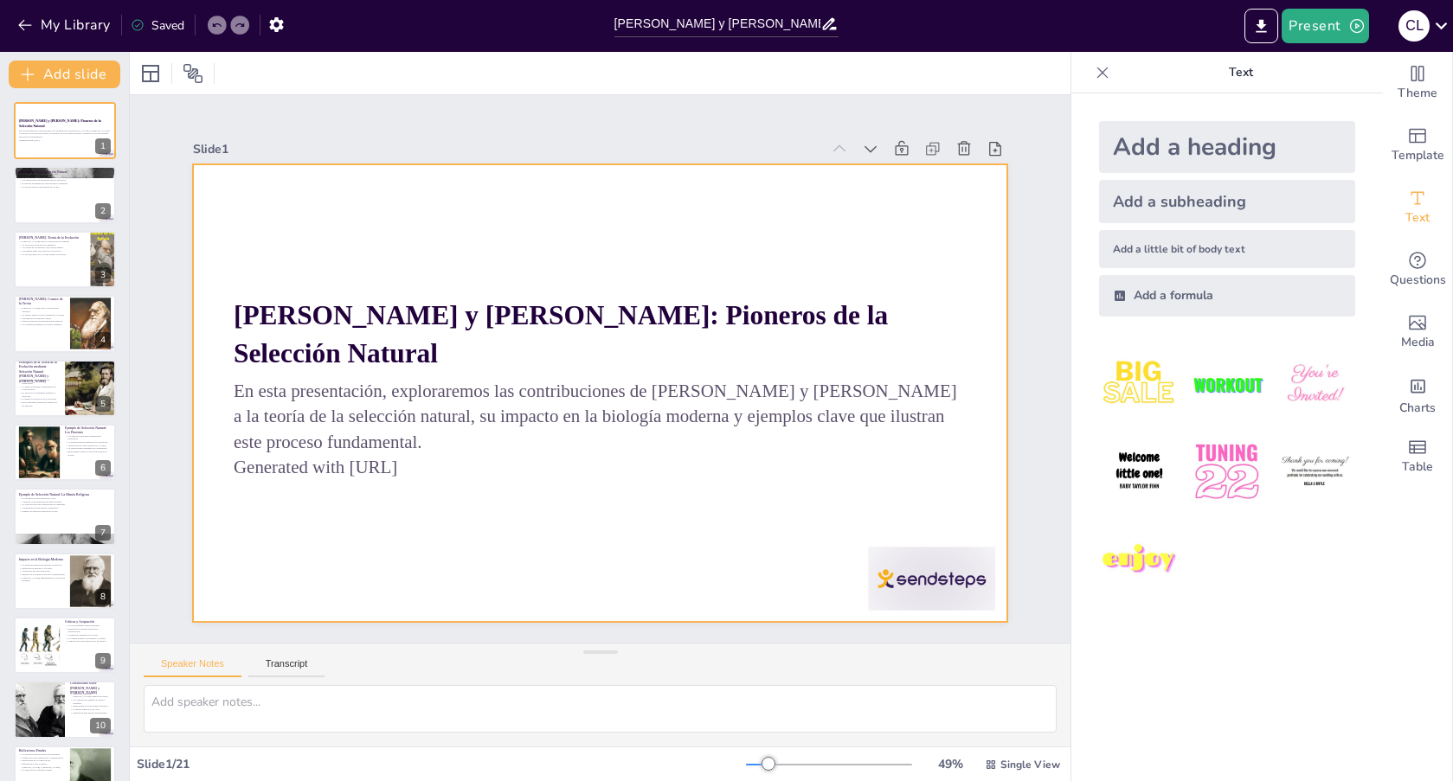
checkbox input "true"
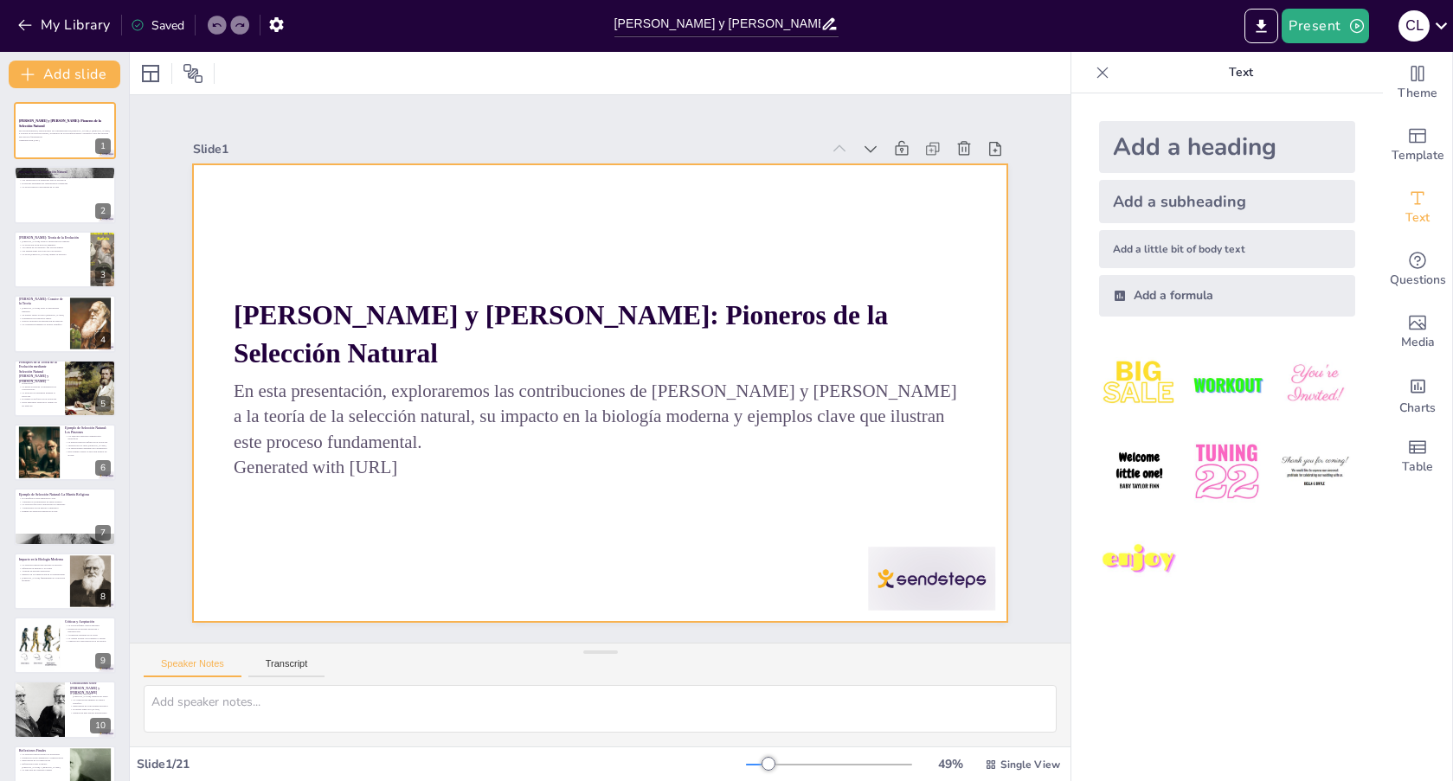
checkbox input "true"
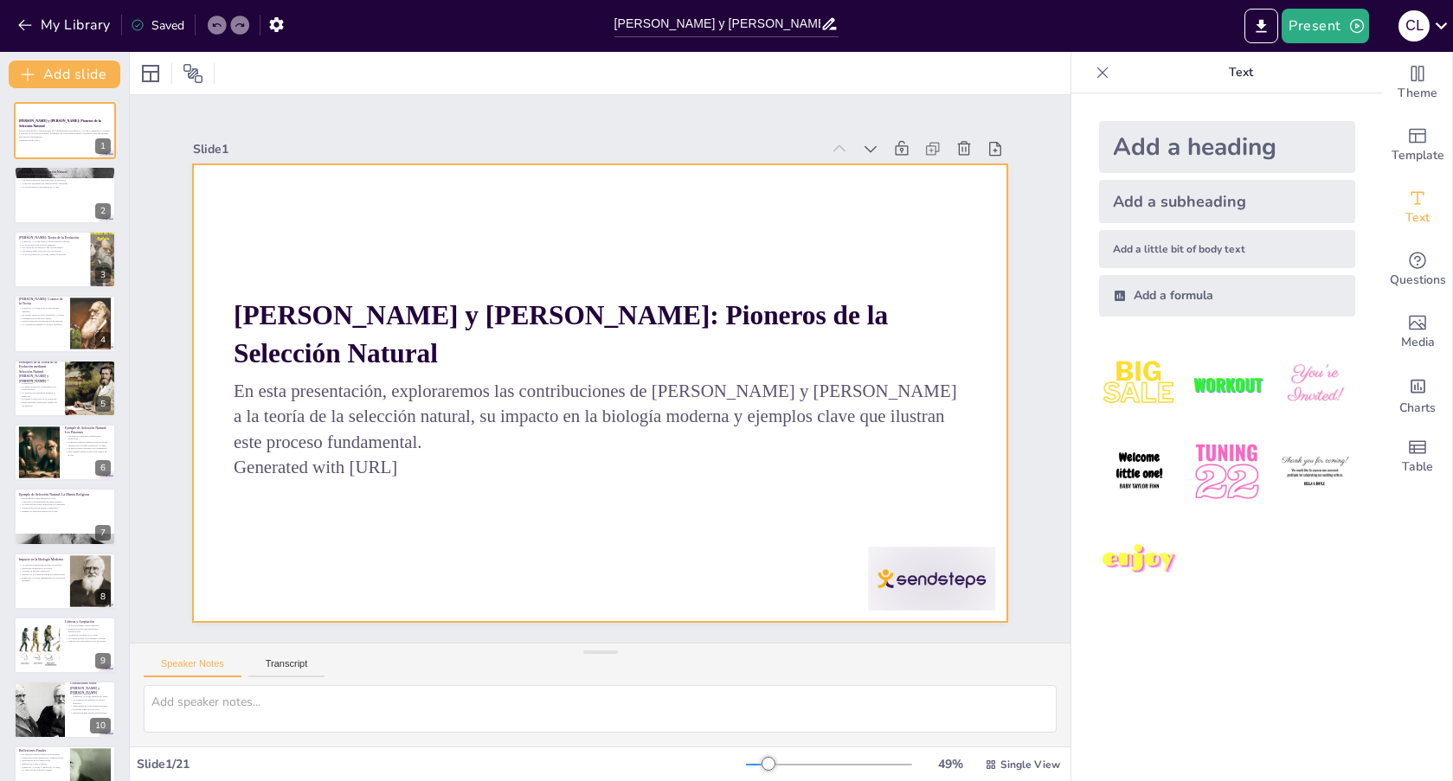
checkbox input "true"
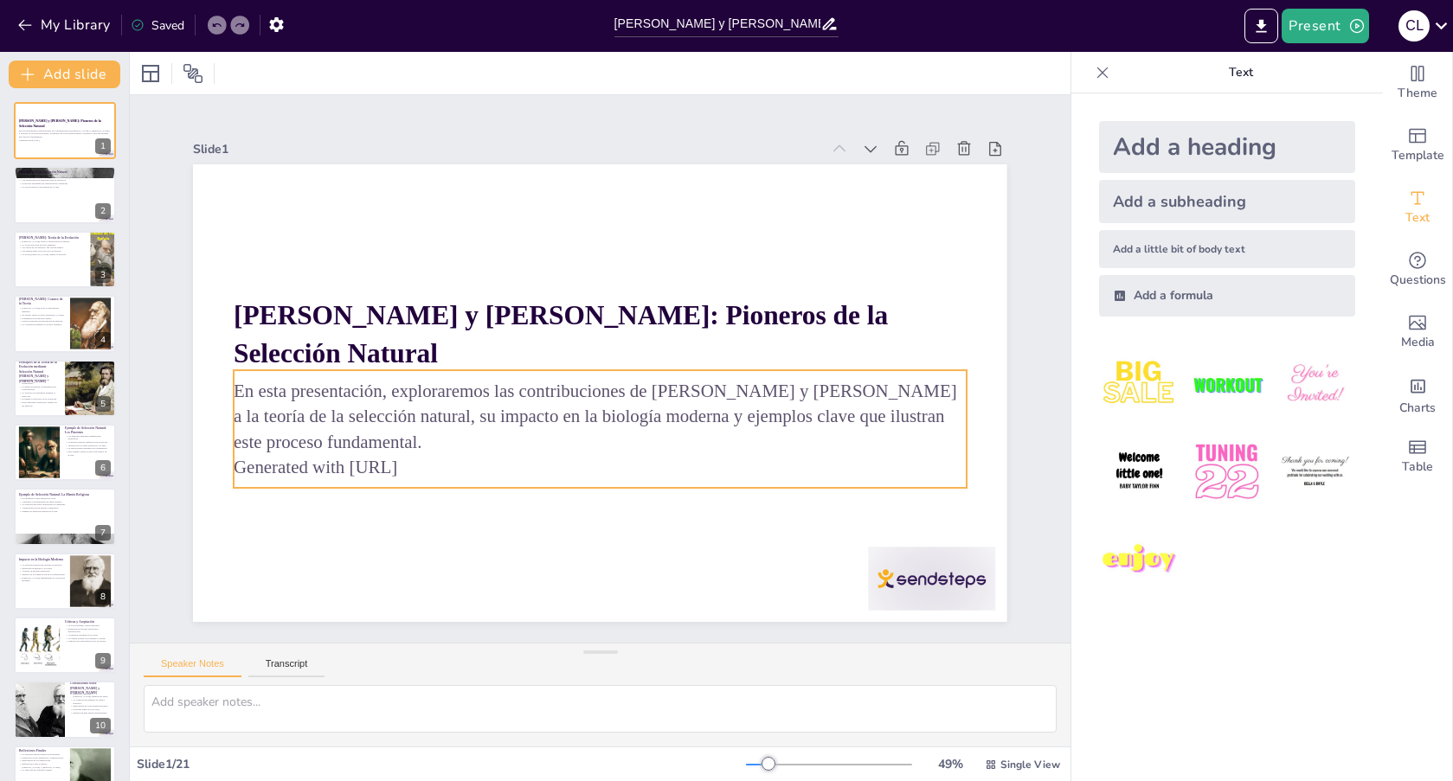
checkbox input "true"
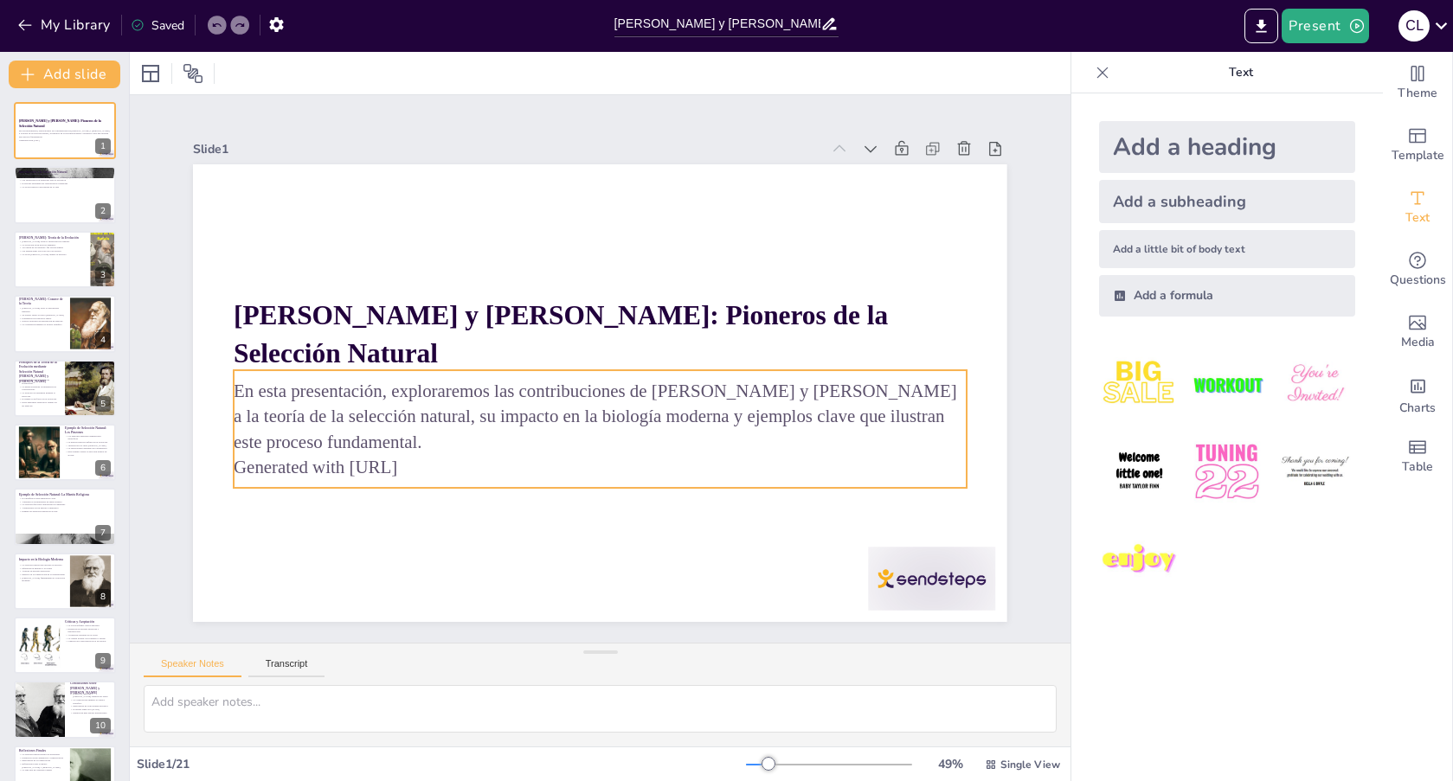
checkbox input "true"
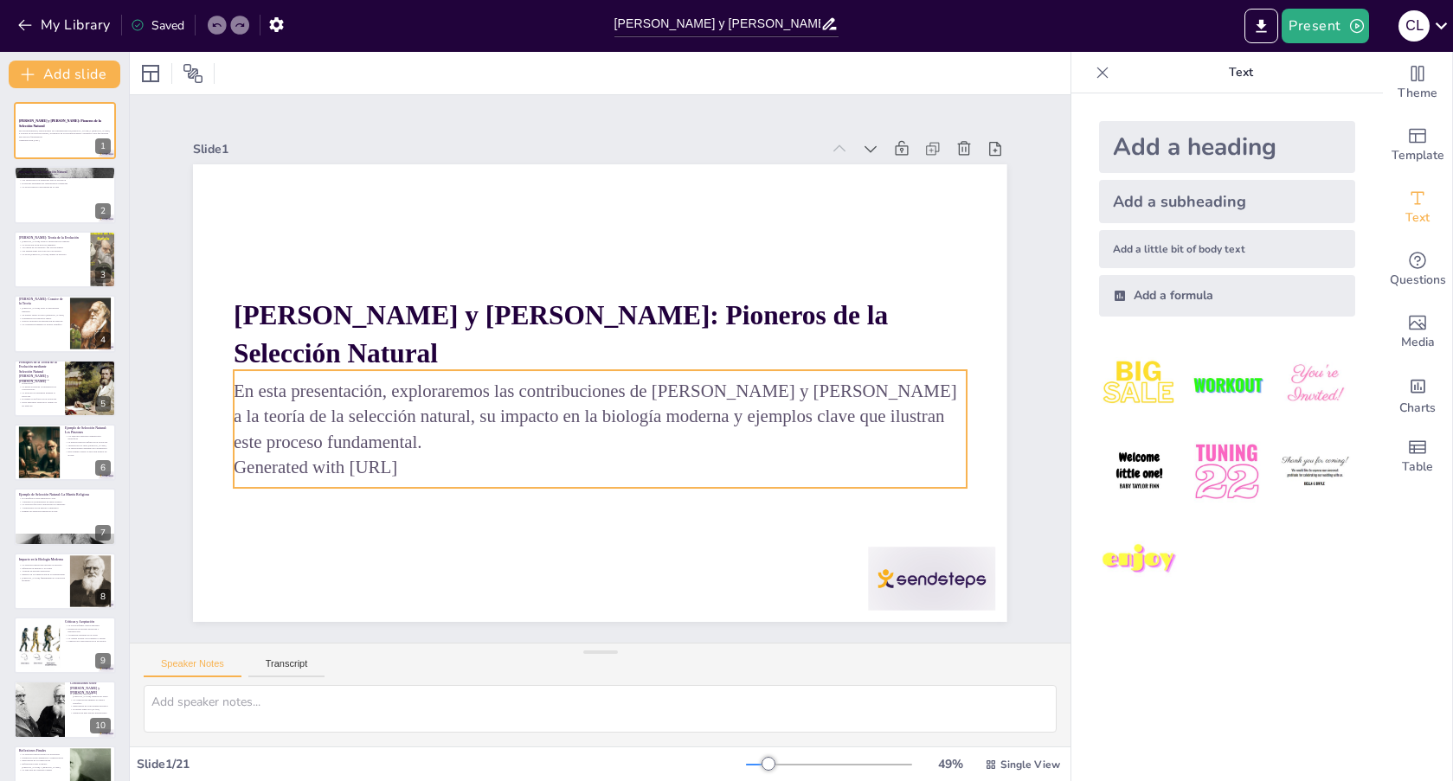
checkbox input "true"
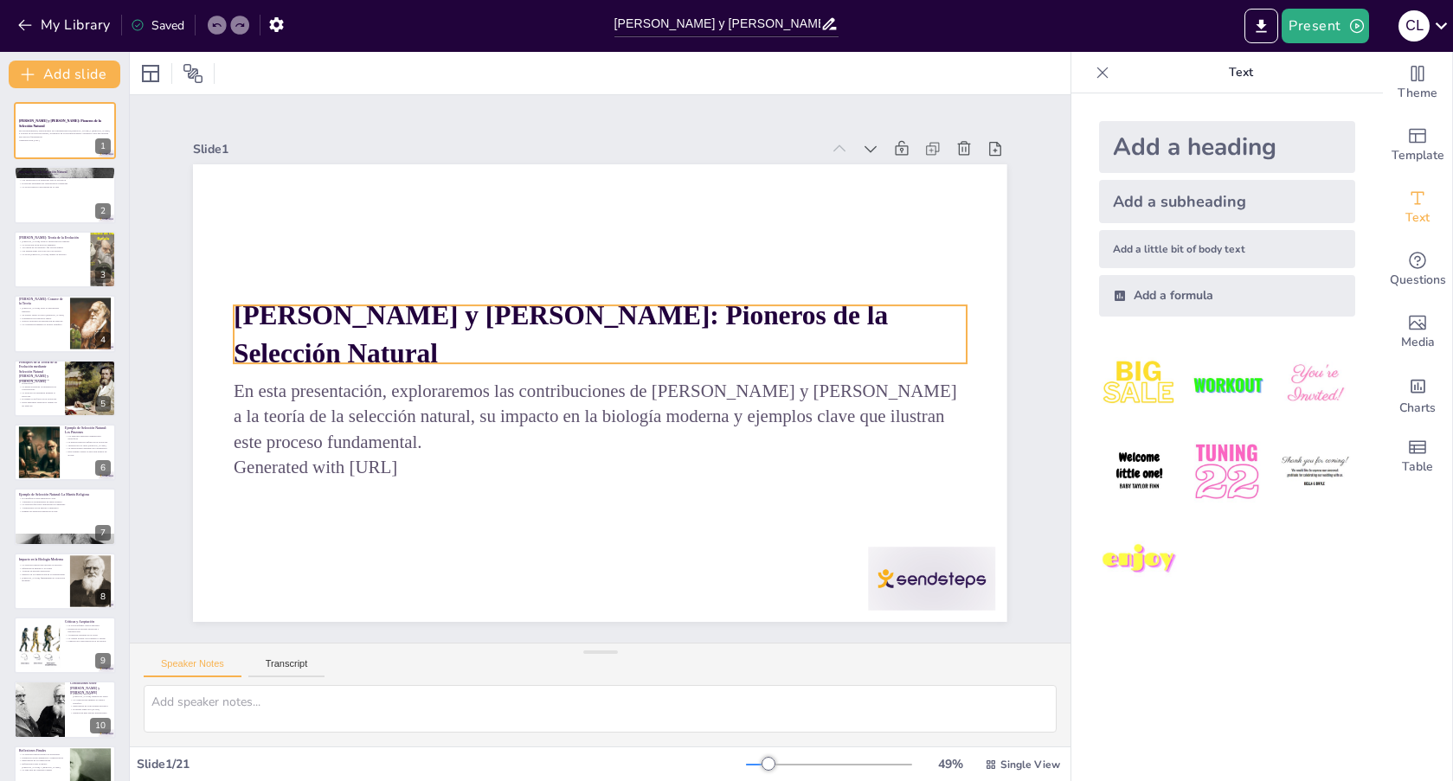
checkbox input "true"
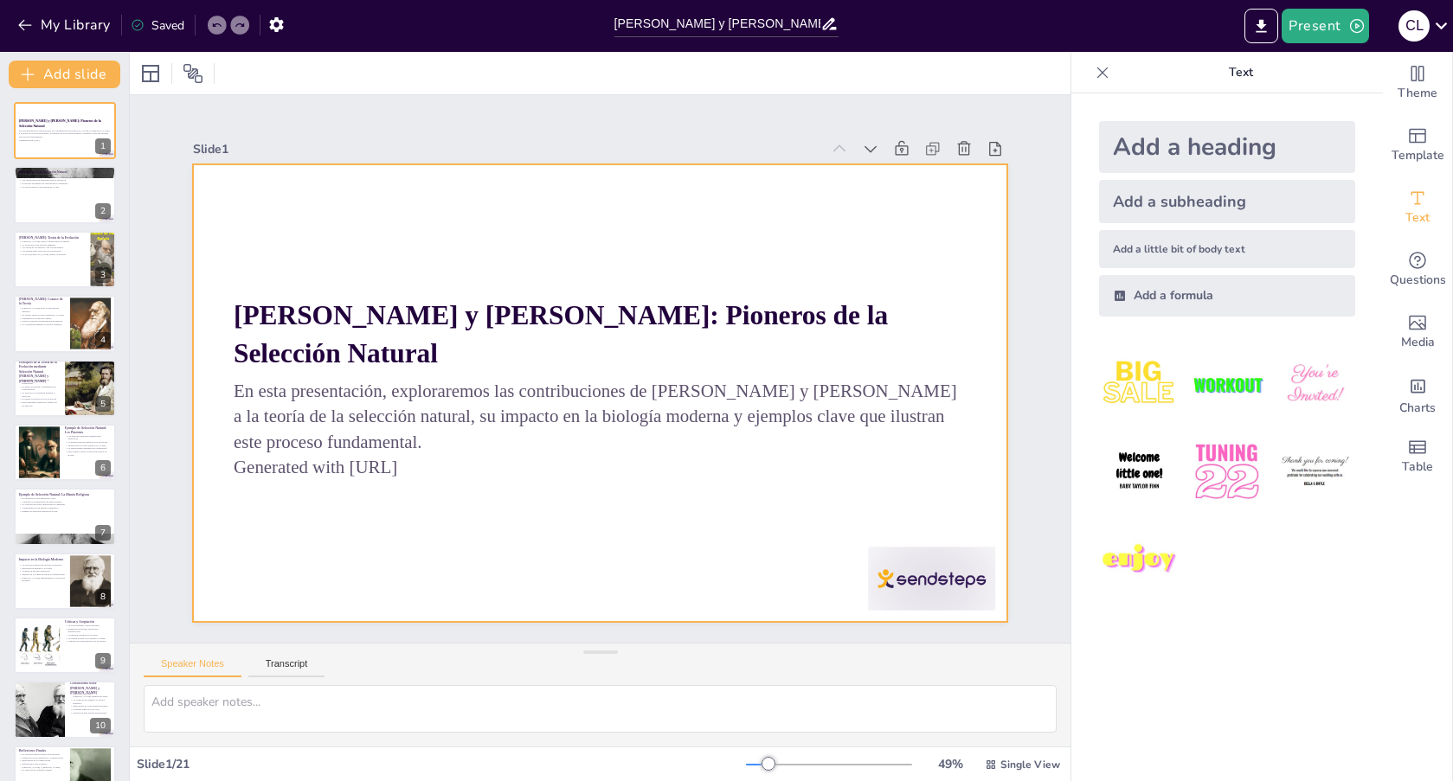
checkbox input "true"
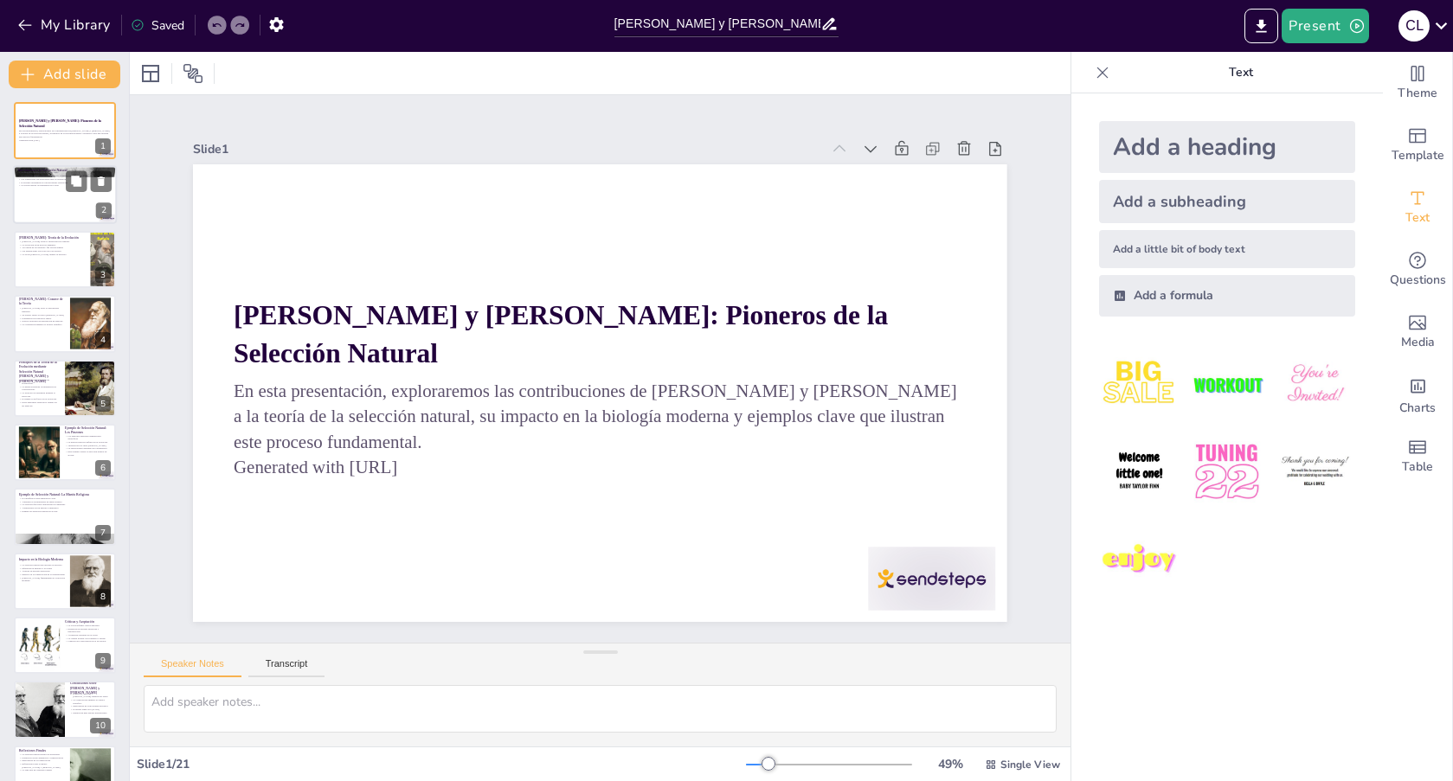
checkbox input "true"
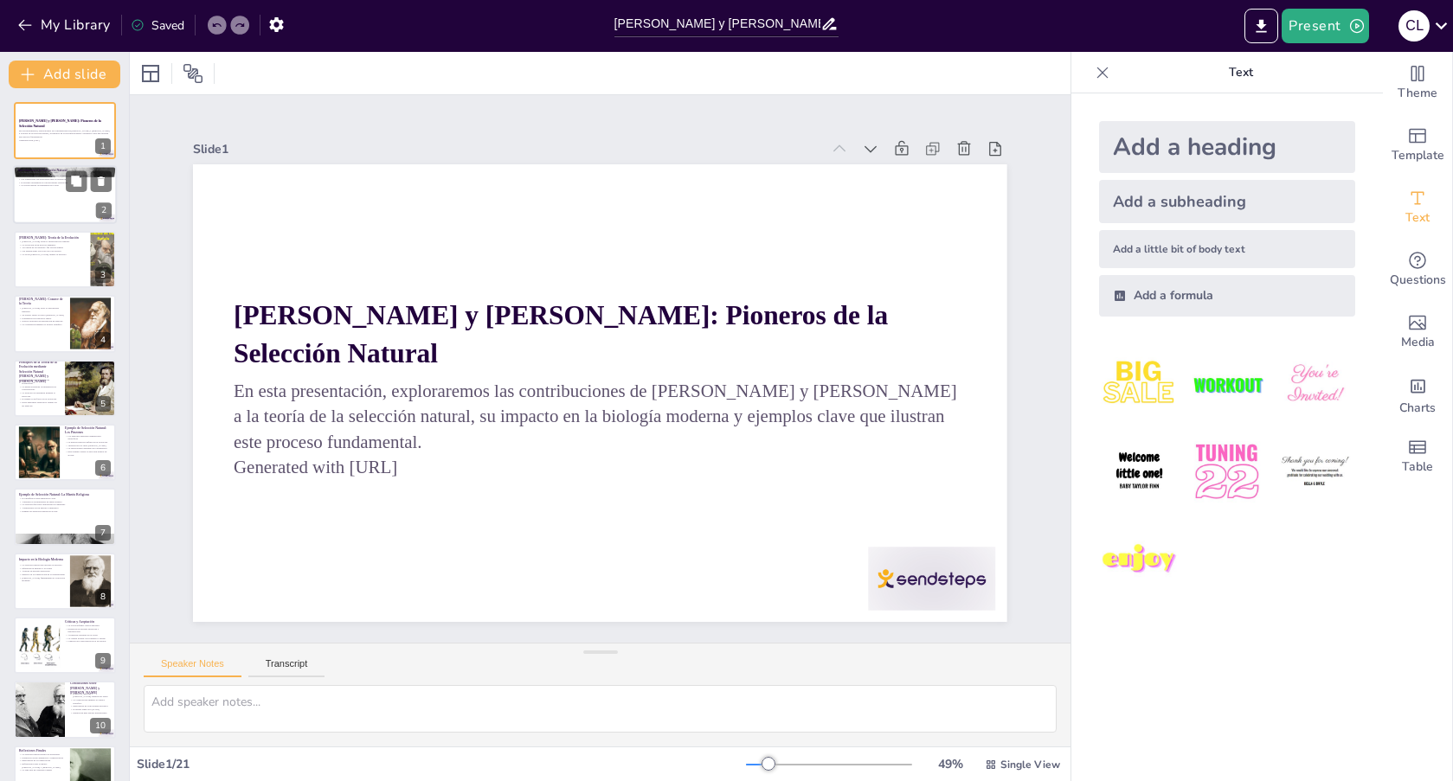
checkbox input "true"
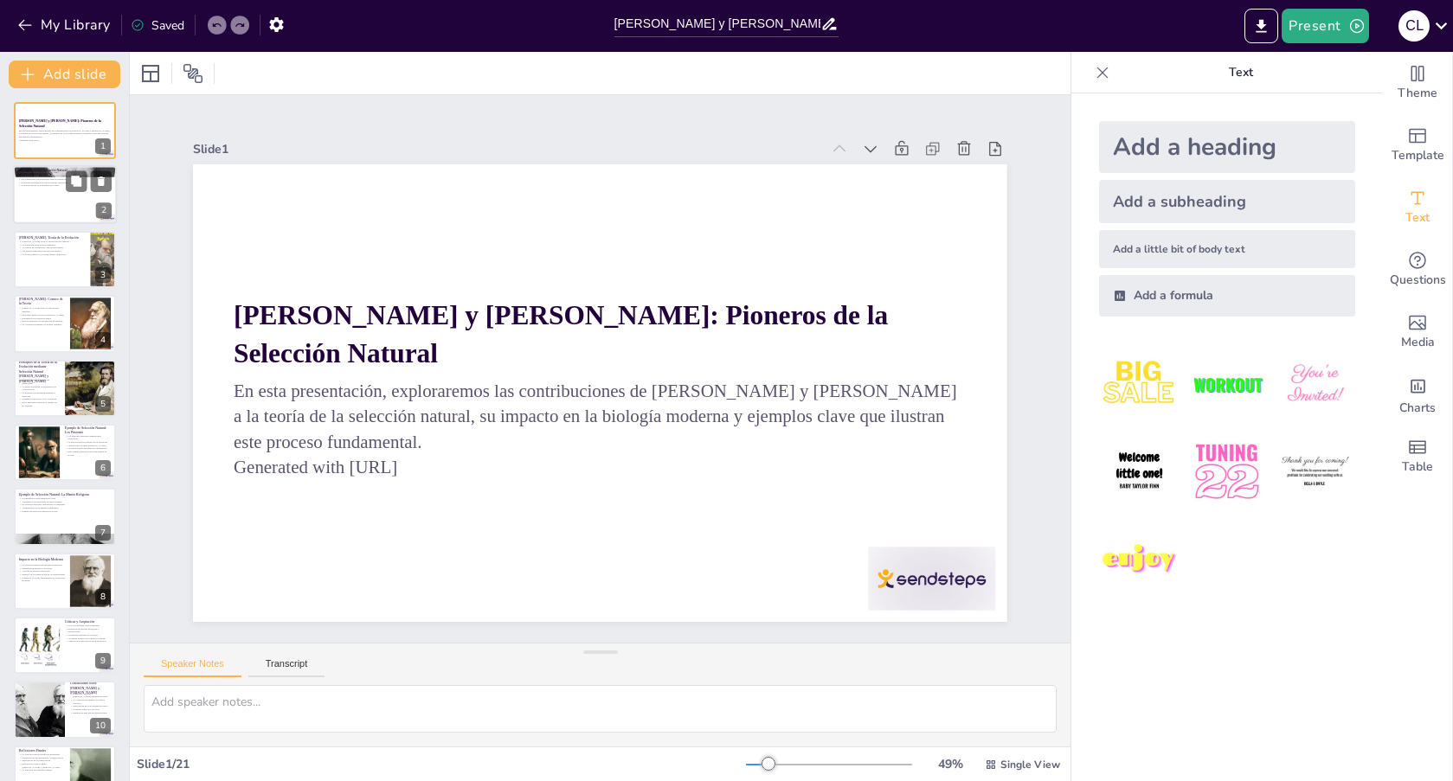
checkbox input "true"
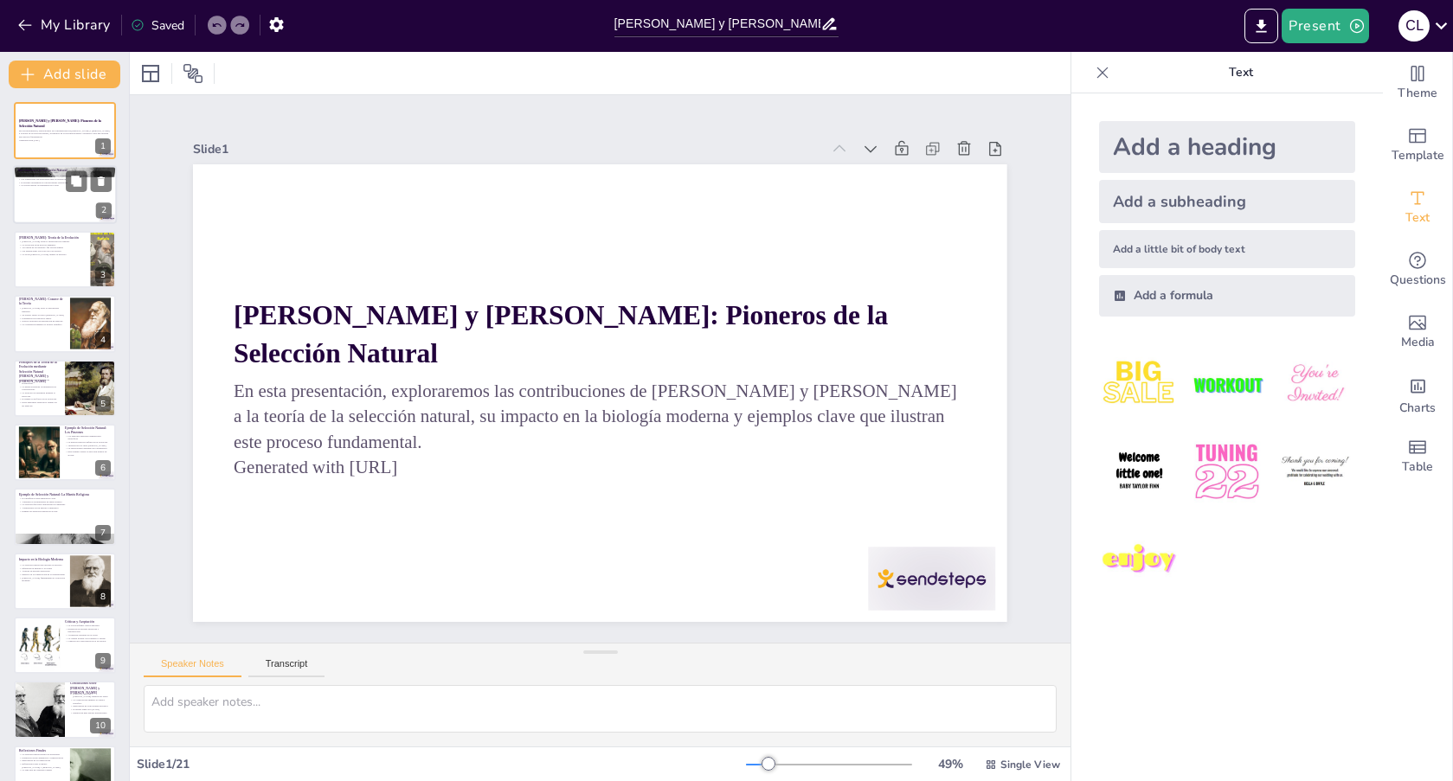
checkbox input "true"
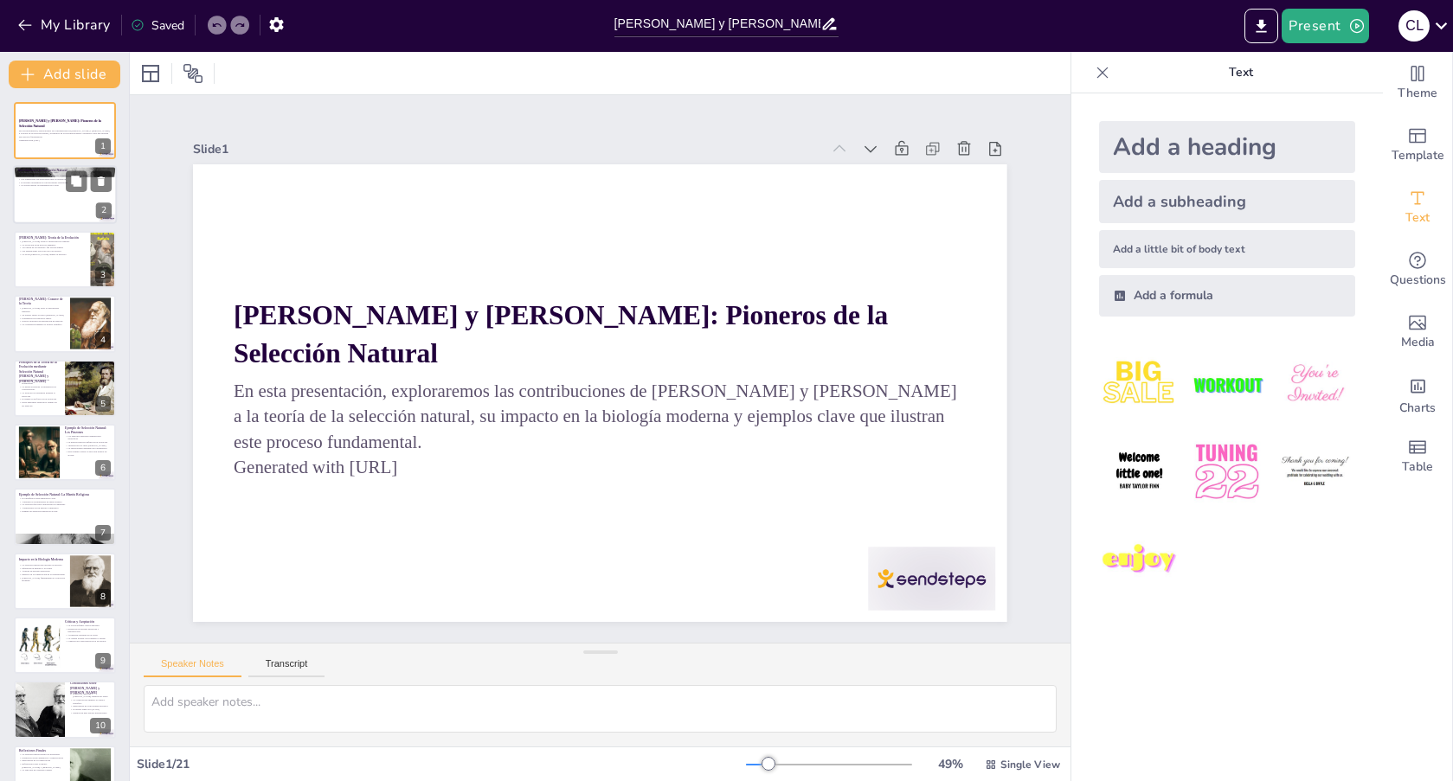
checkbox input "true"
click at [38, 203] on div at bounding box center [65, 195] width 104 height 59
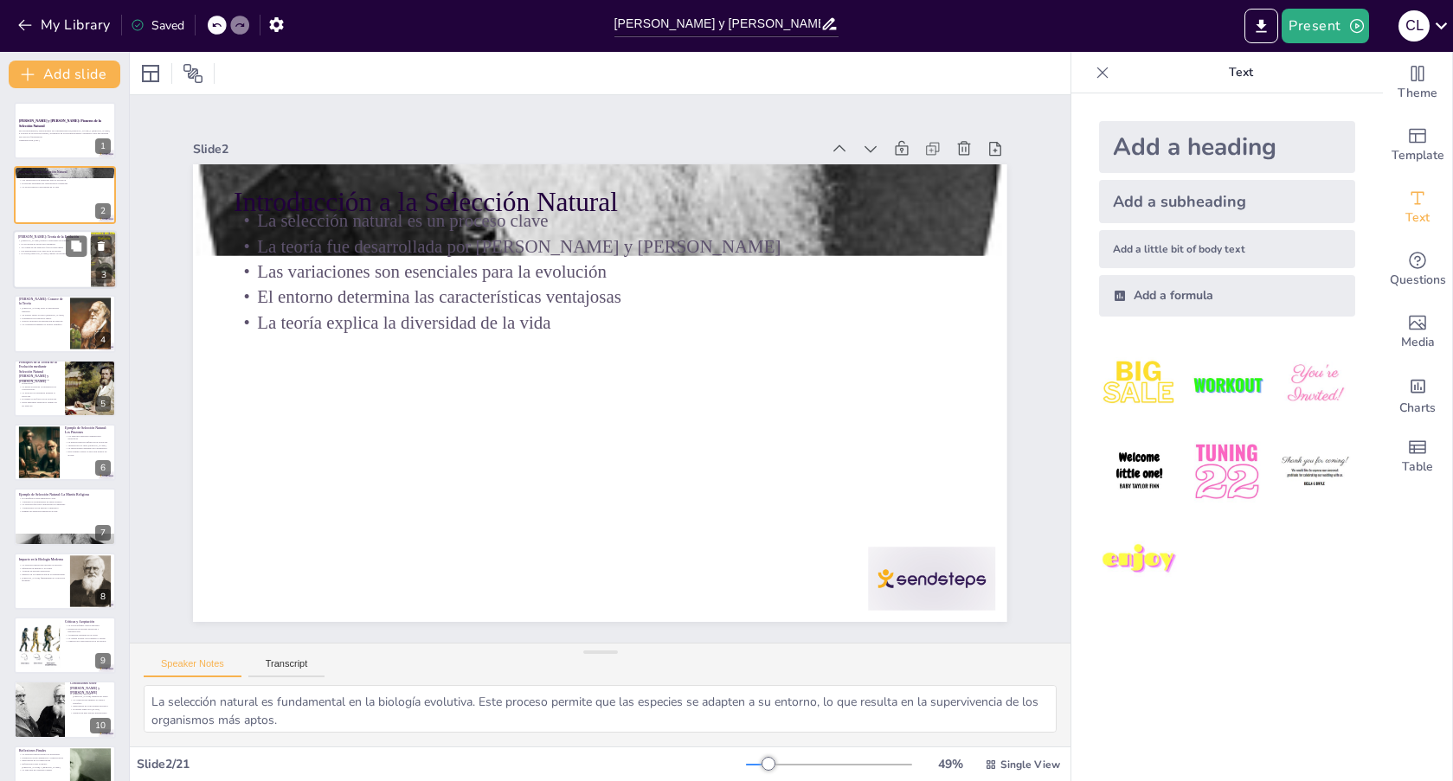
click at [39, 260] on div at bounding box center [65, 259] width 104 height 59
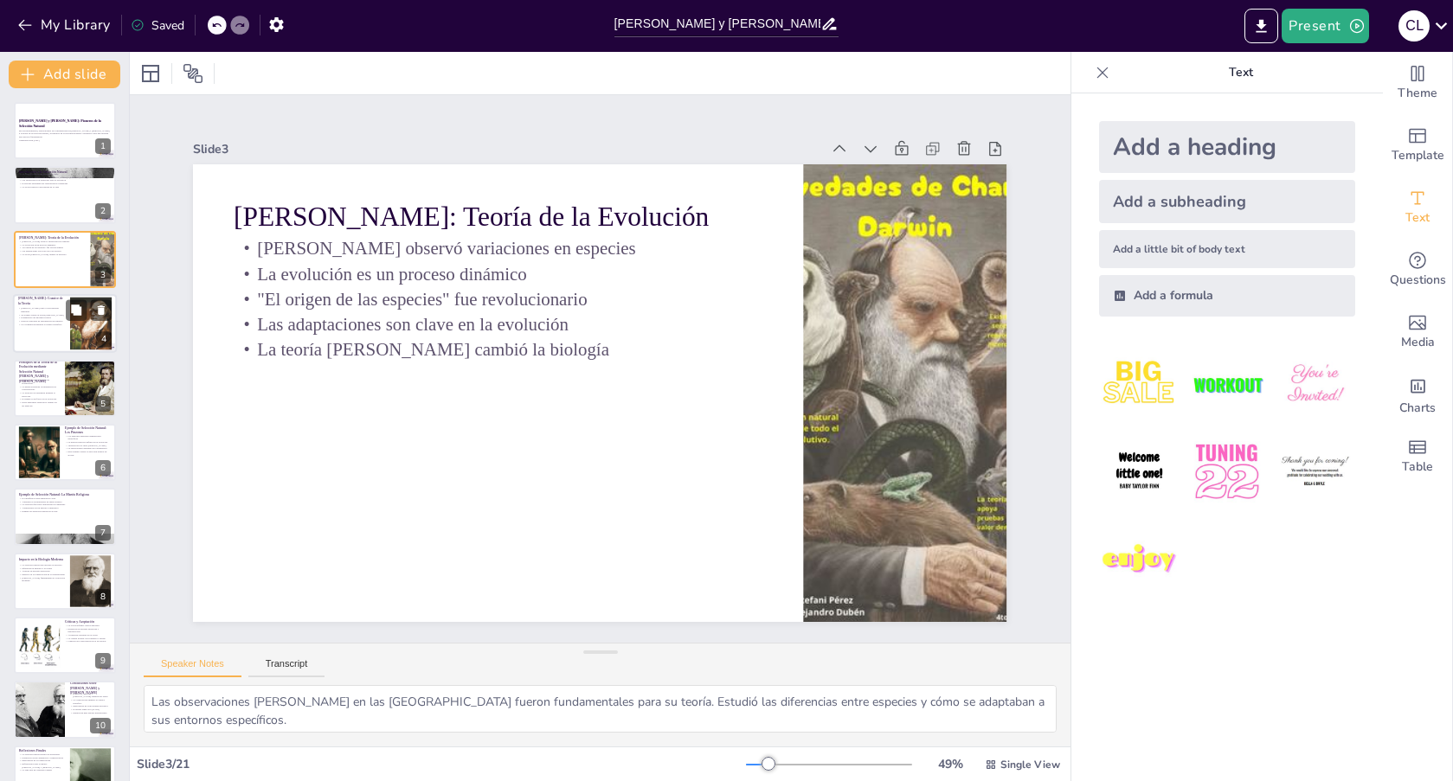
click at [25, 311] on p "[PERSON_NAME] llegó a conclusiones similares" at bounding box center [41, 310] width 47 height 6
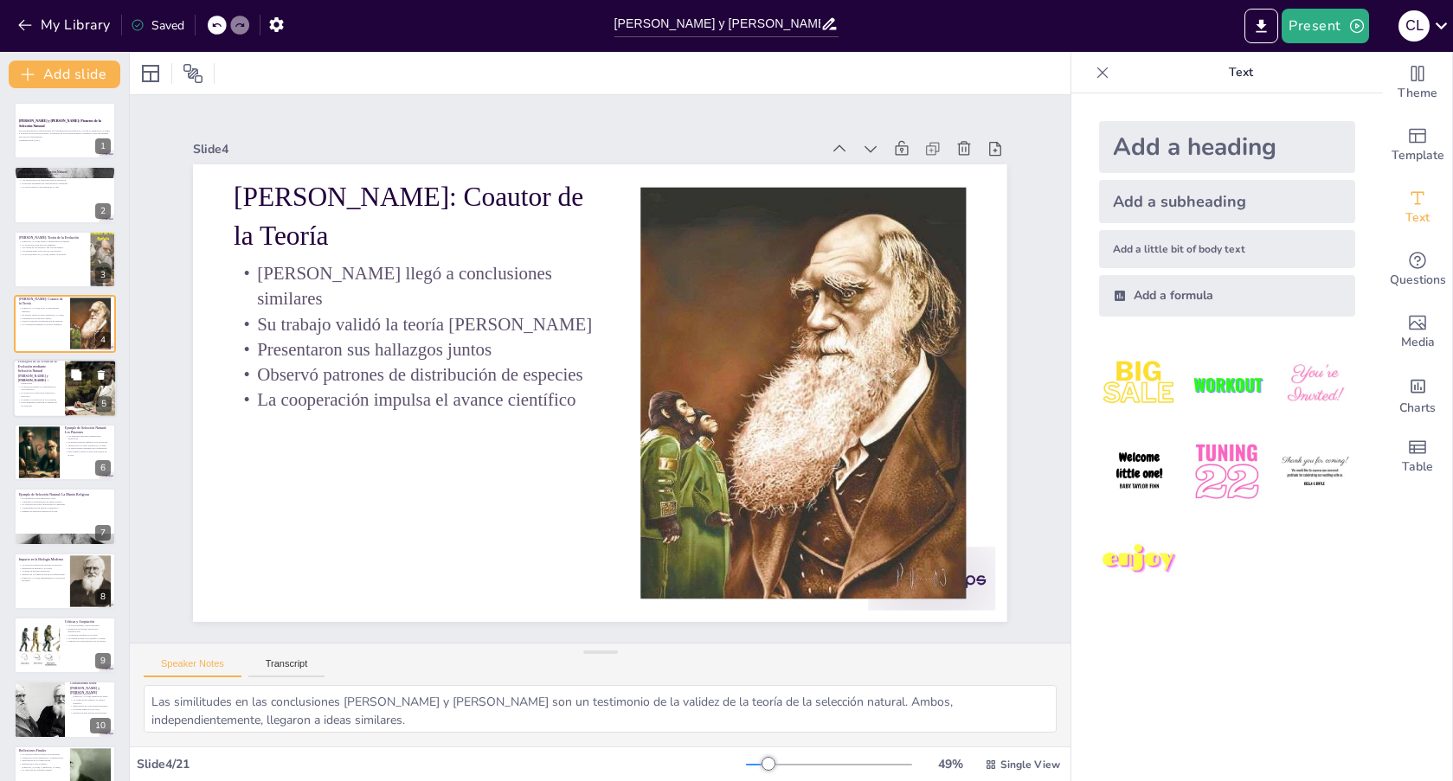
click at [40, 395] on p "La lucha por la existencia impulsa la selección" at bounding box center [39, 394] width 42 height 6
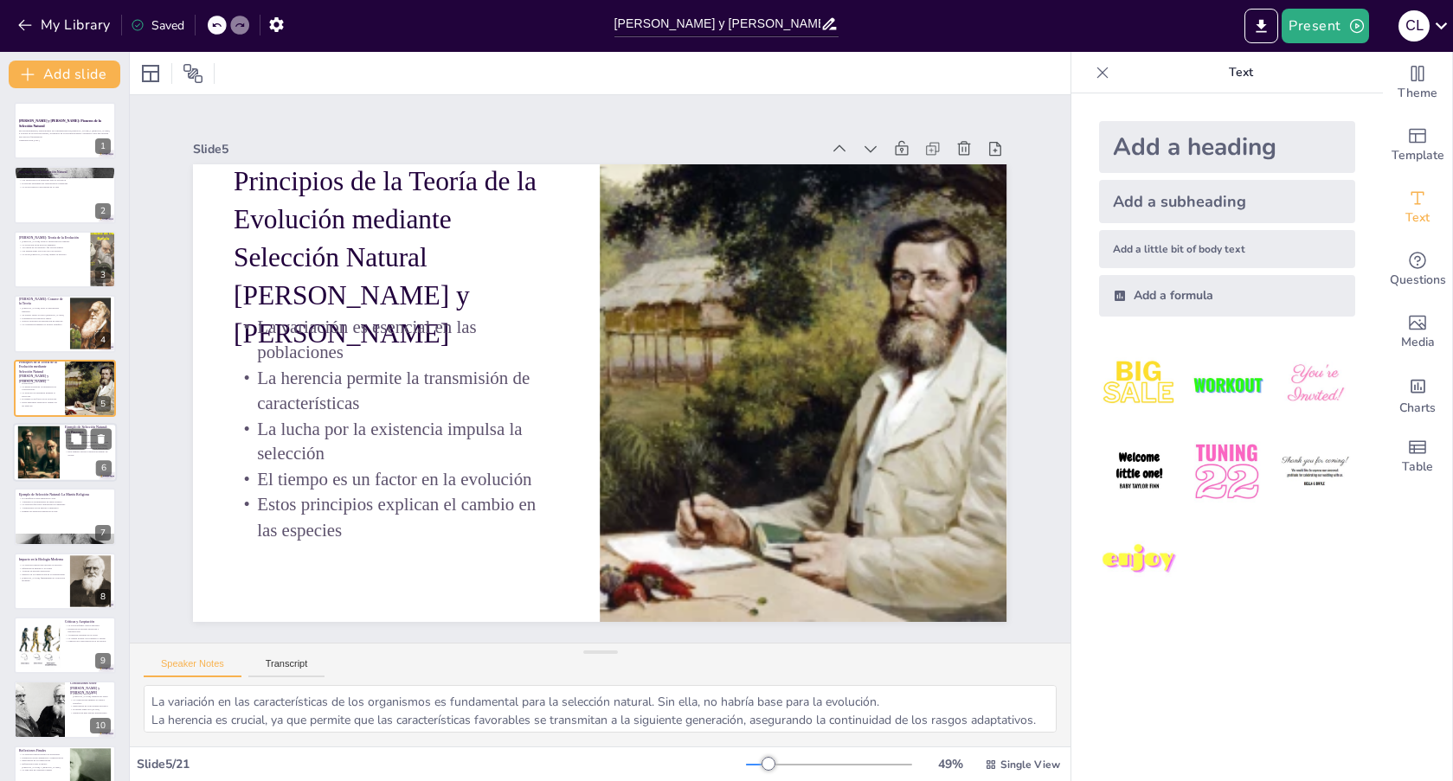
click at [37, 440] on div at bounding box center [38, 453] width 53 height 53
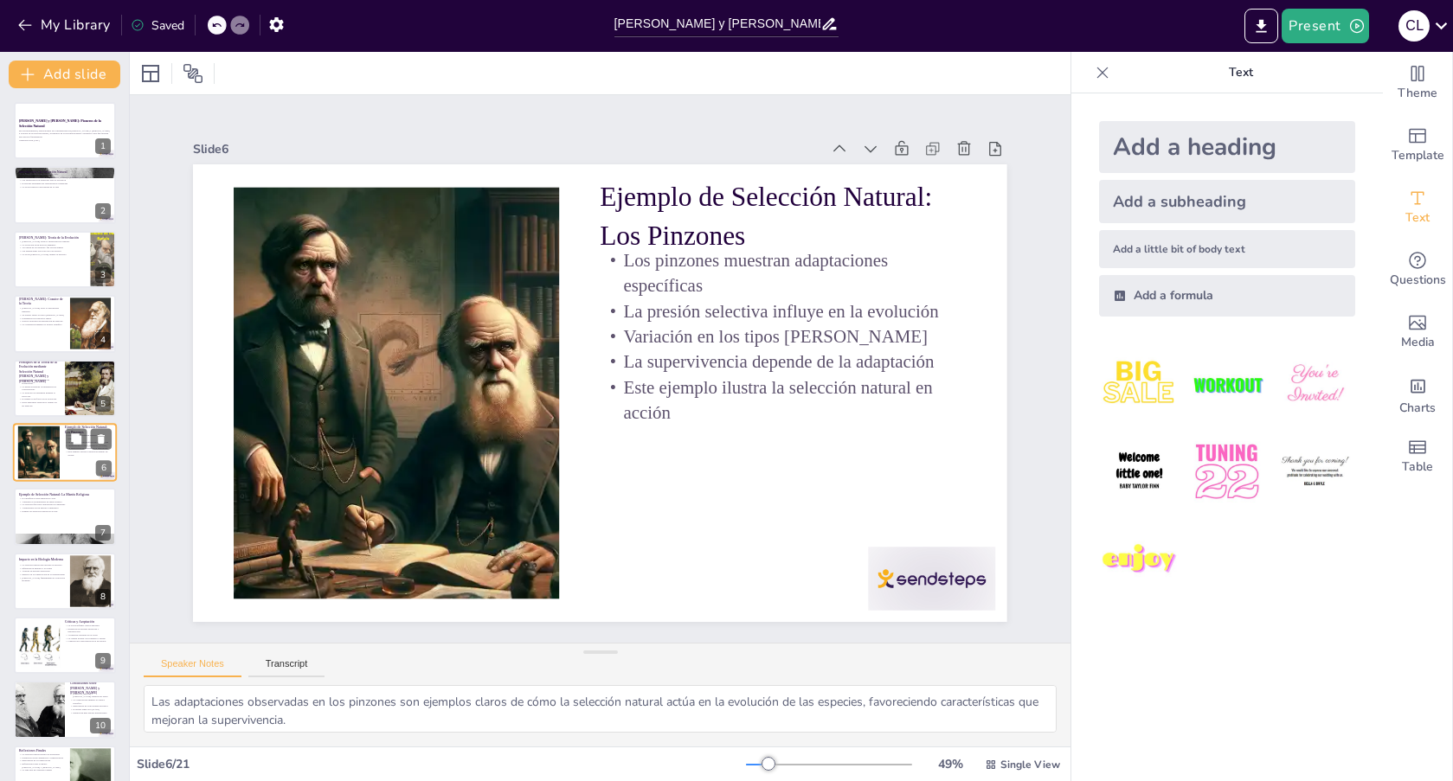
scroll to position [18, 0]
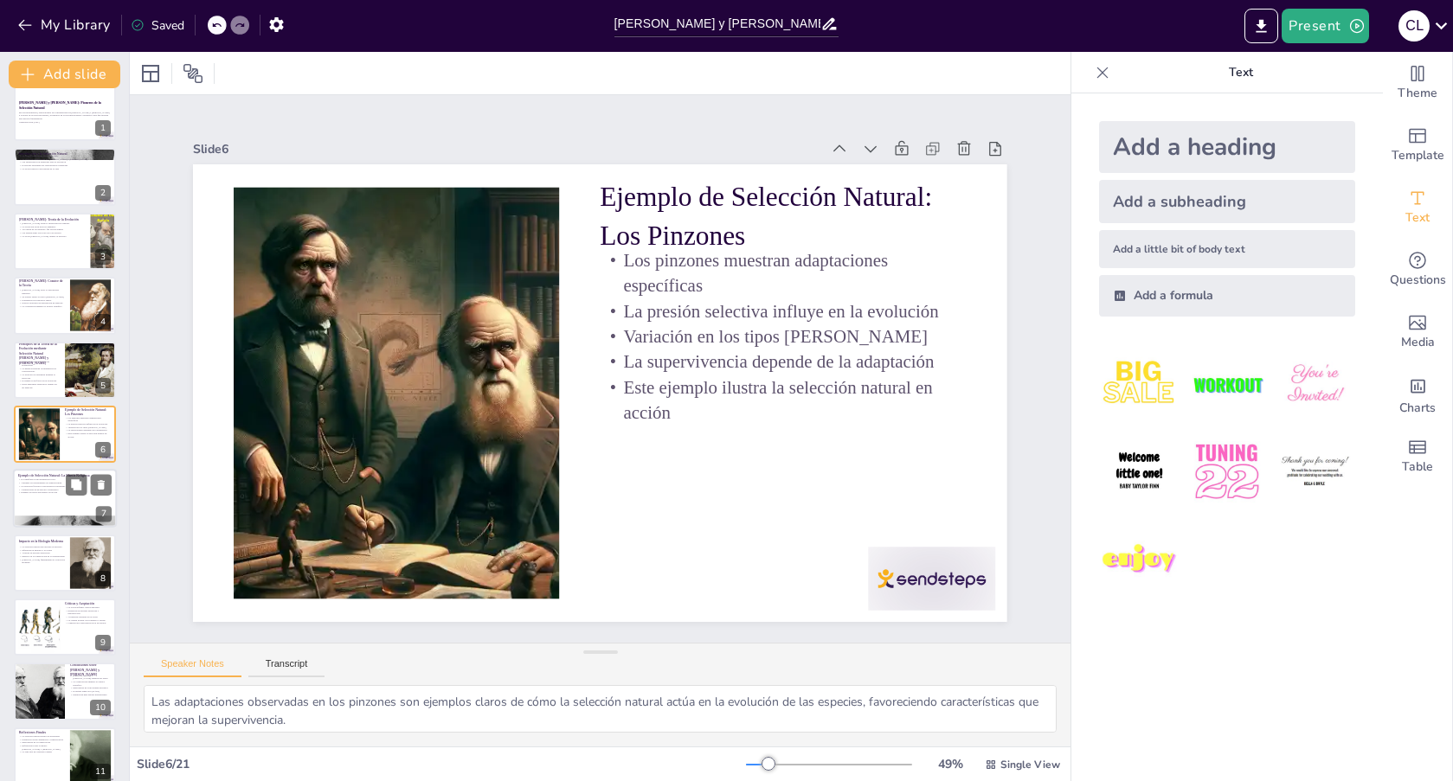
click at [39, 502] on div at bounding box center [65, 499] width 104 height 59
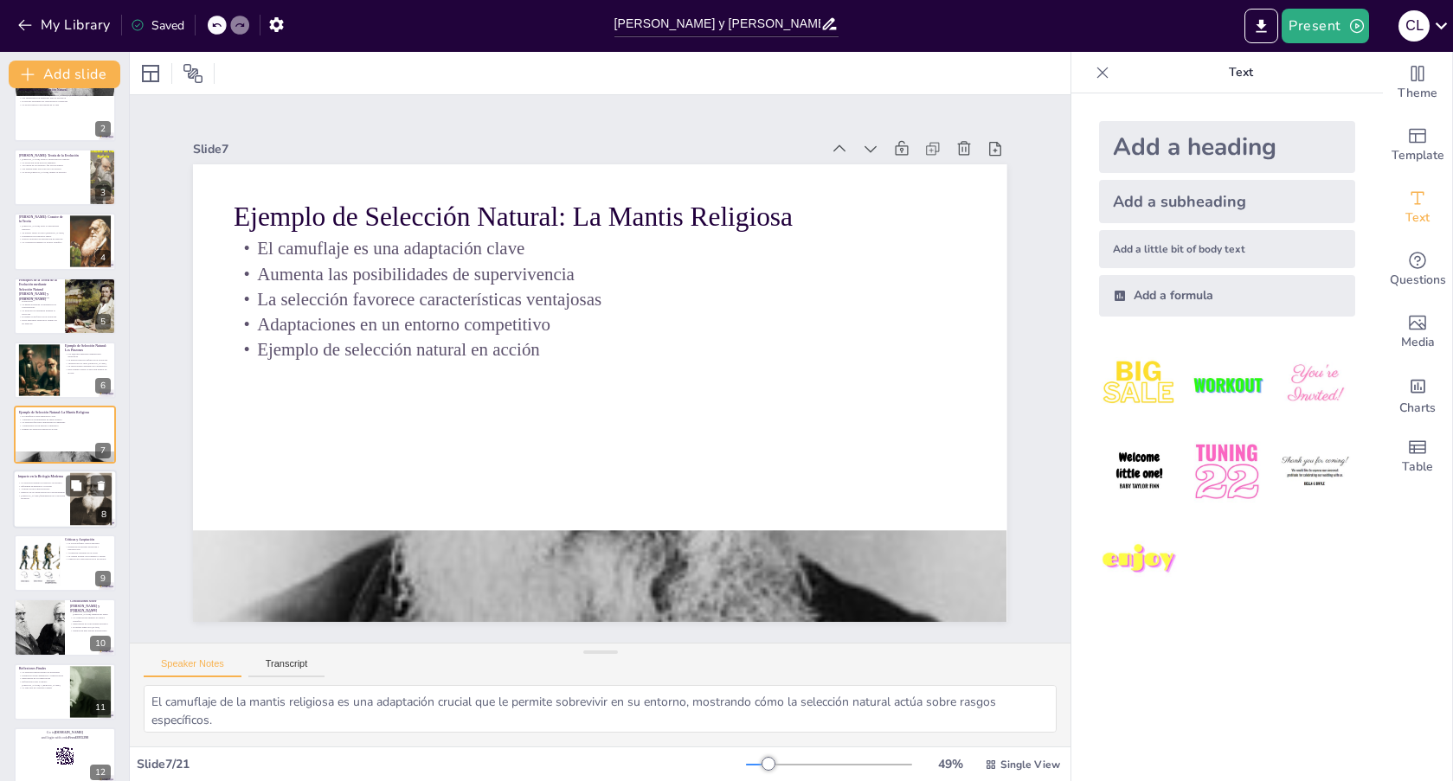
click at [51, 499] on div "La selección natural revolucionó la biología Influencia en genética y ecología …" at bounding box center [41, 490] width 47 height 19
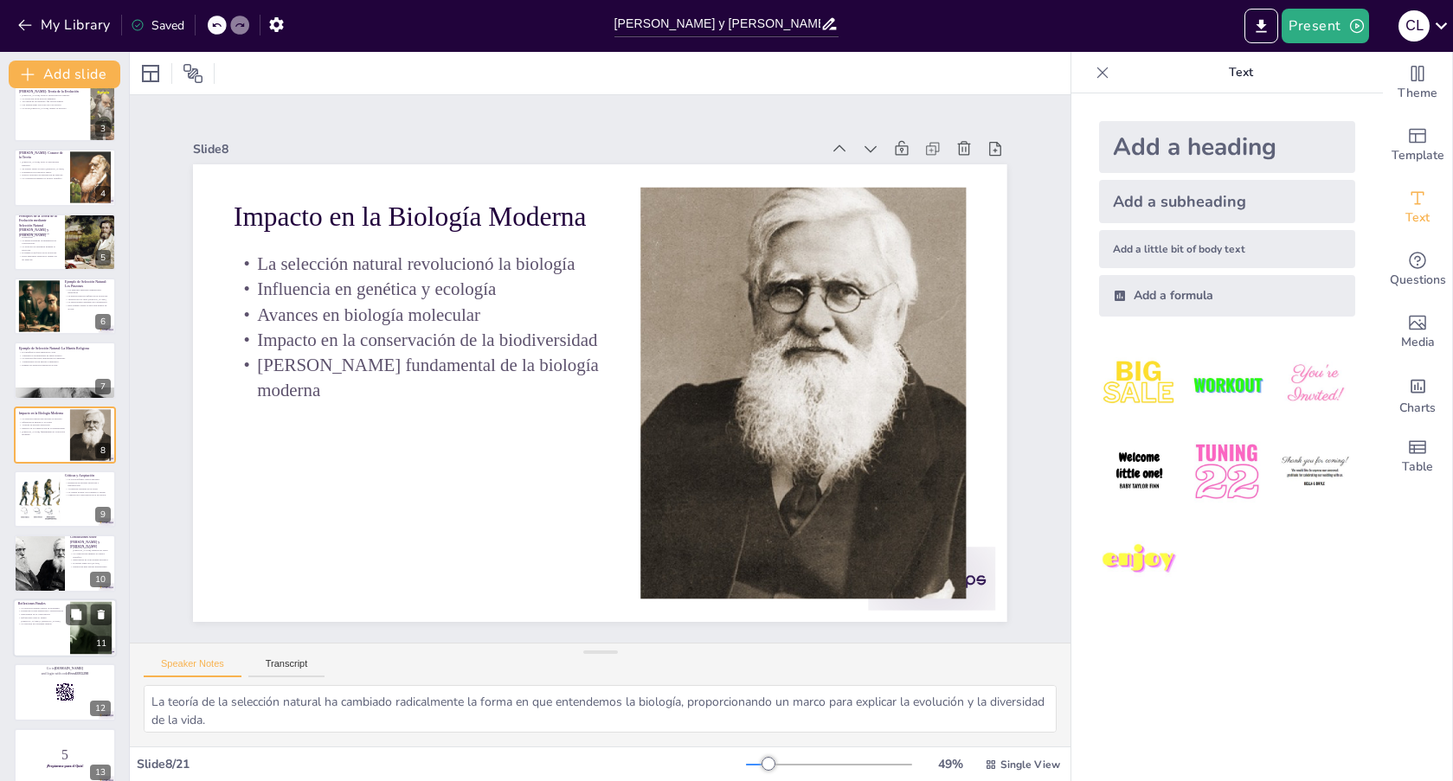
click at [43, 635] on div at bounding box center [65, 628] width 104 height 59
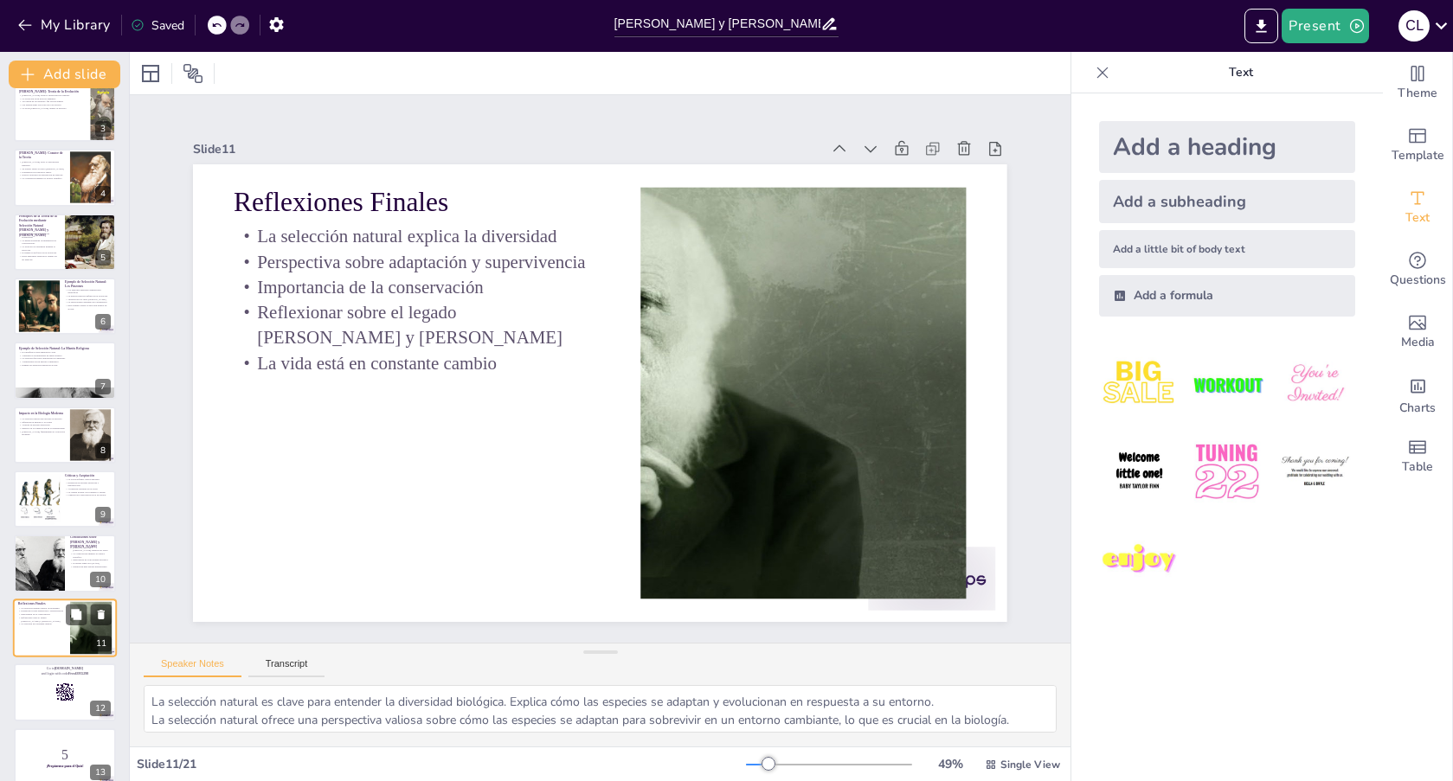
scroll to position [339, 0]
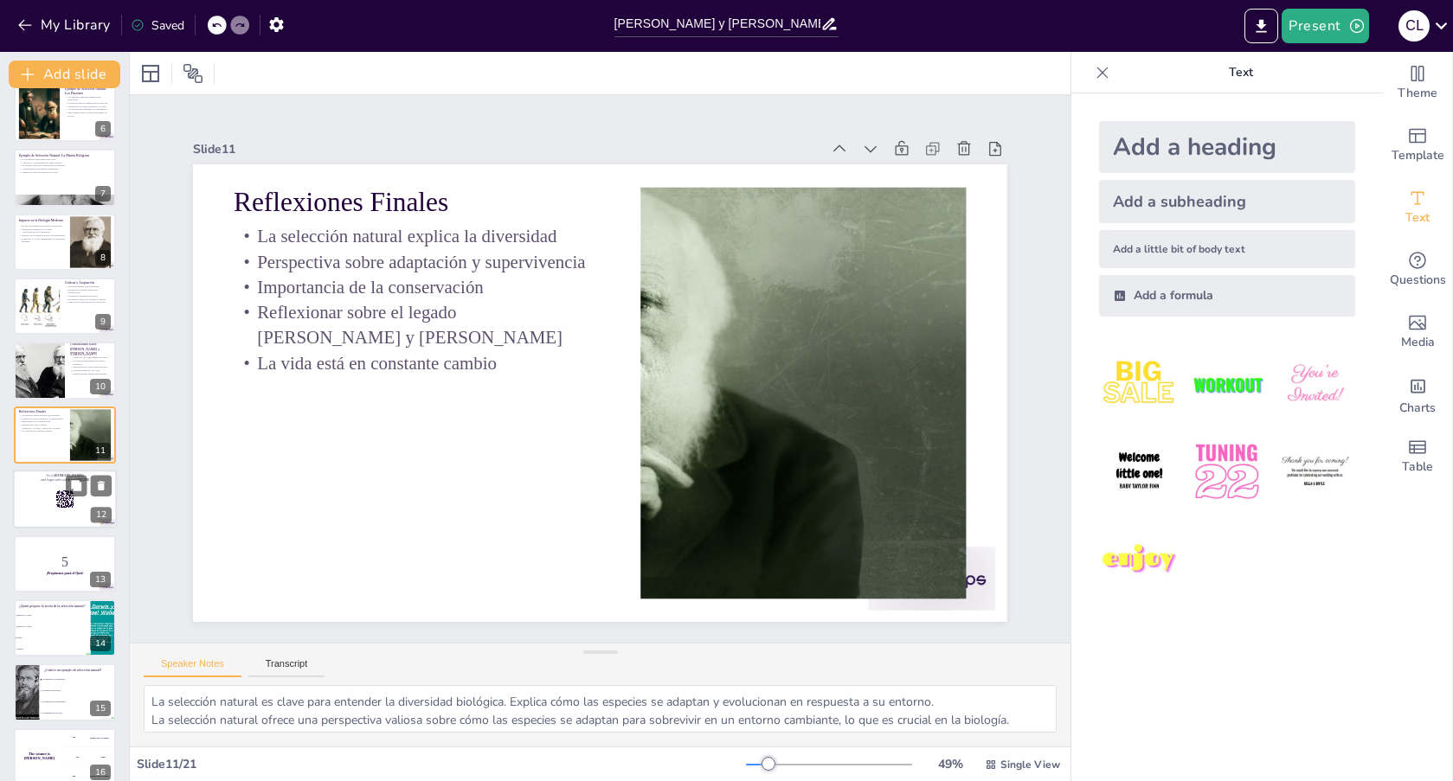
click at [25, 502] on div at bounding box center [65, 499] width 104 height 59
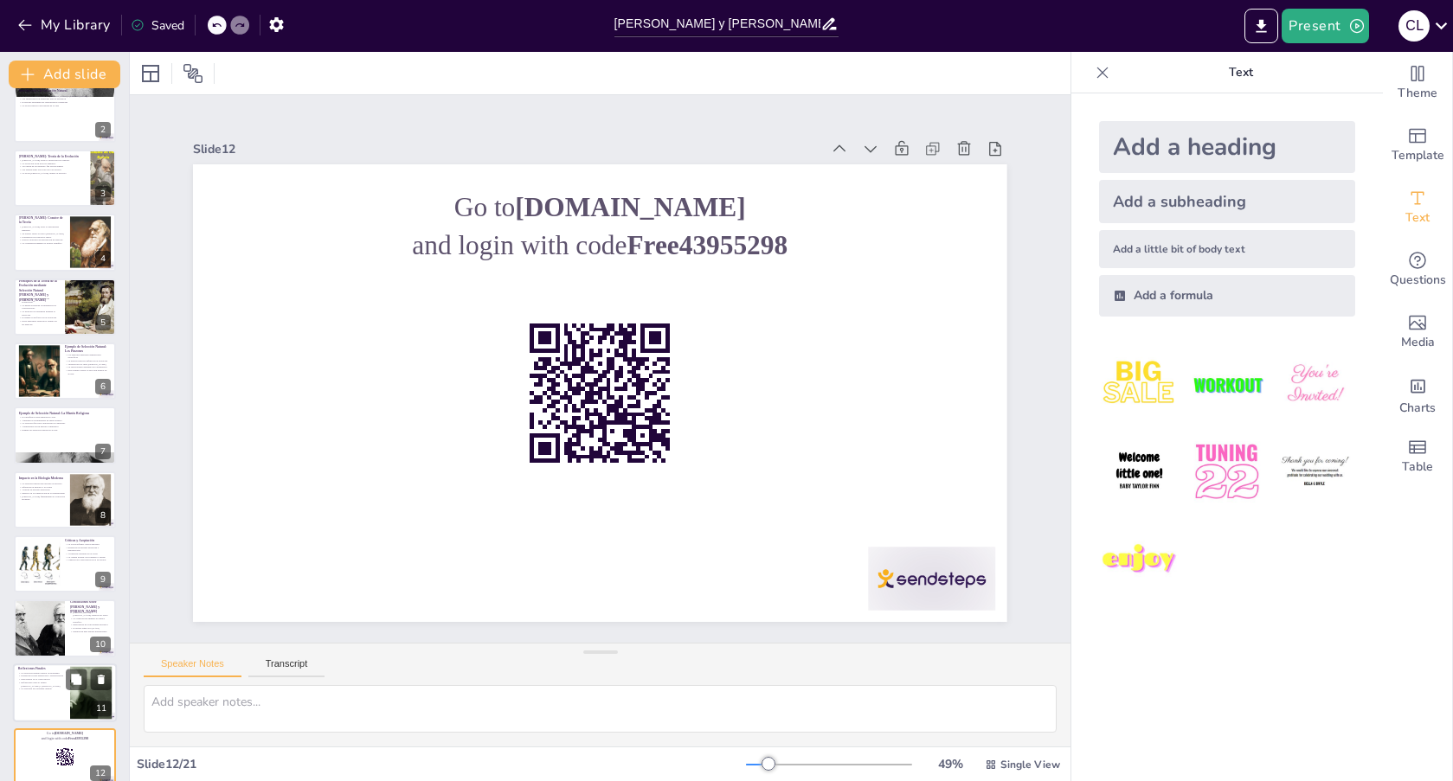
scroll to position [74, 0]
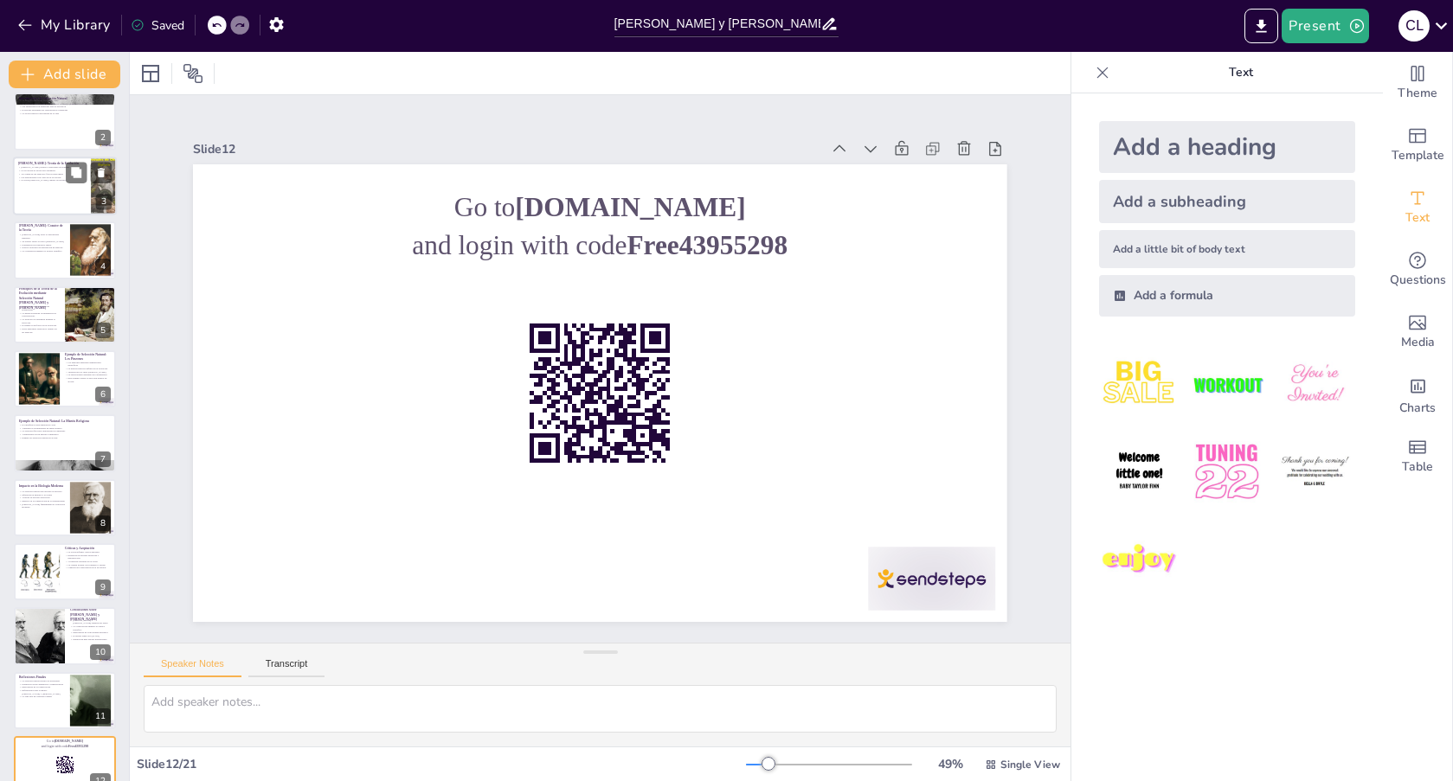
click at [35, 192] on div at bounding box center [65, 186] width 104 height 59
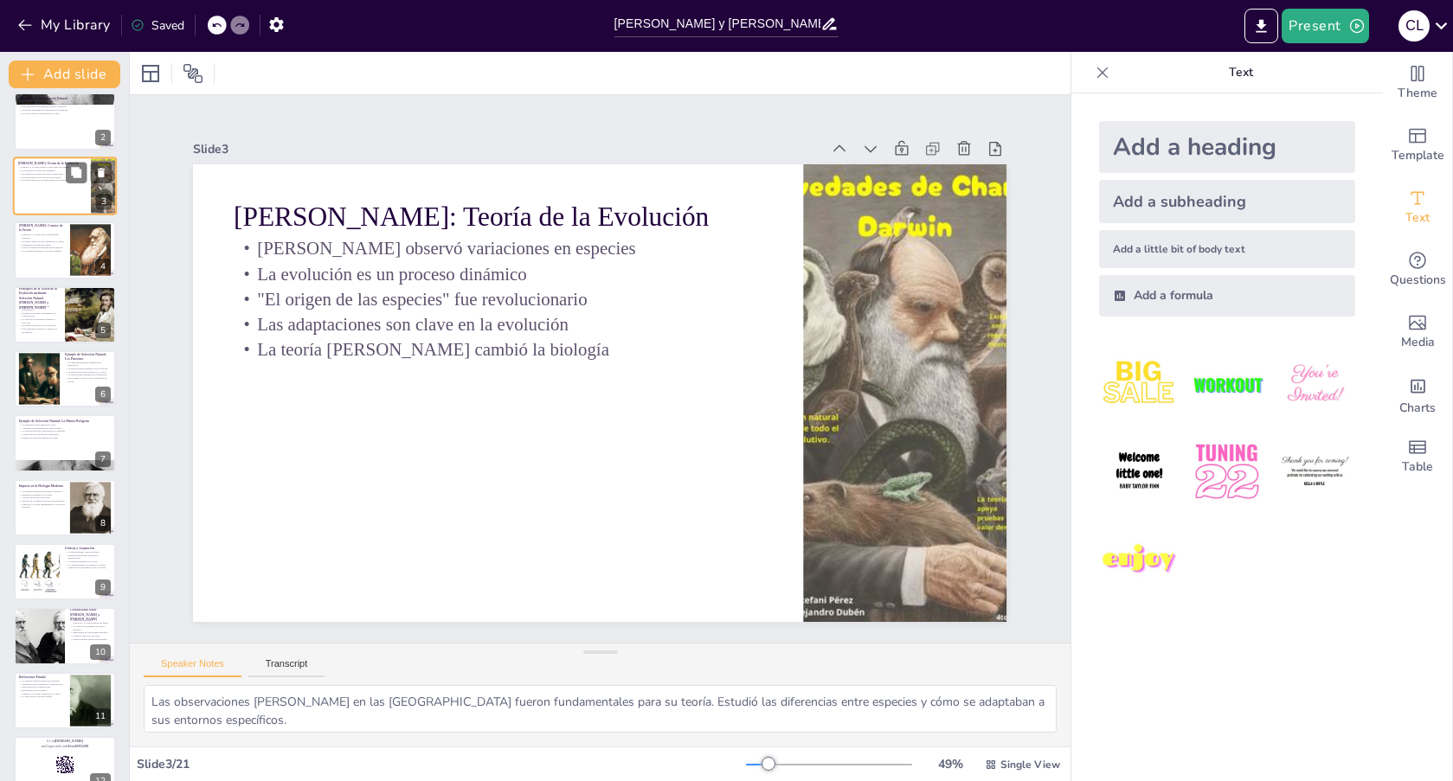
scroll to position [0, 0]
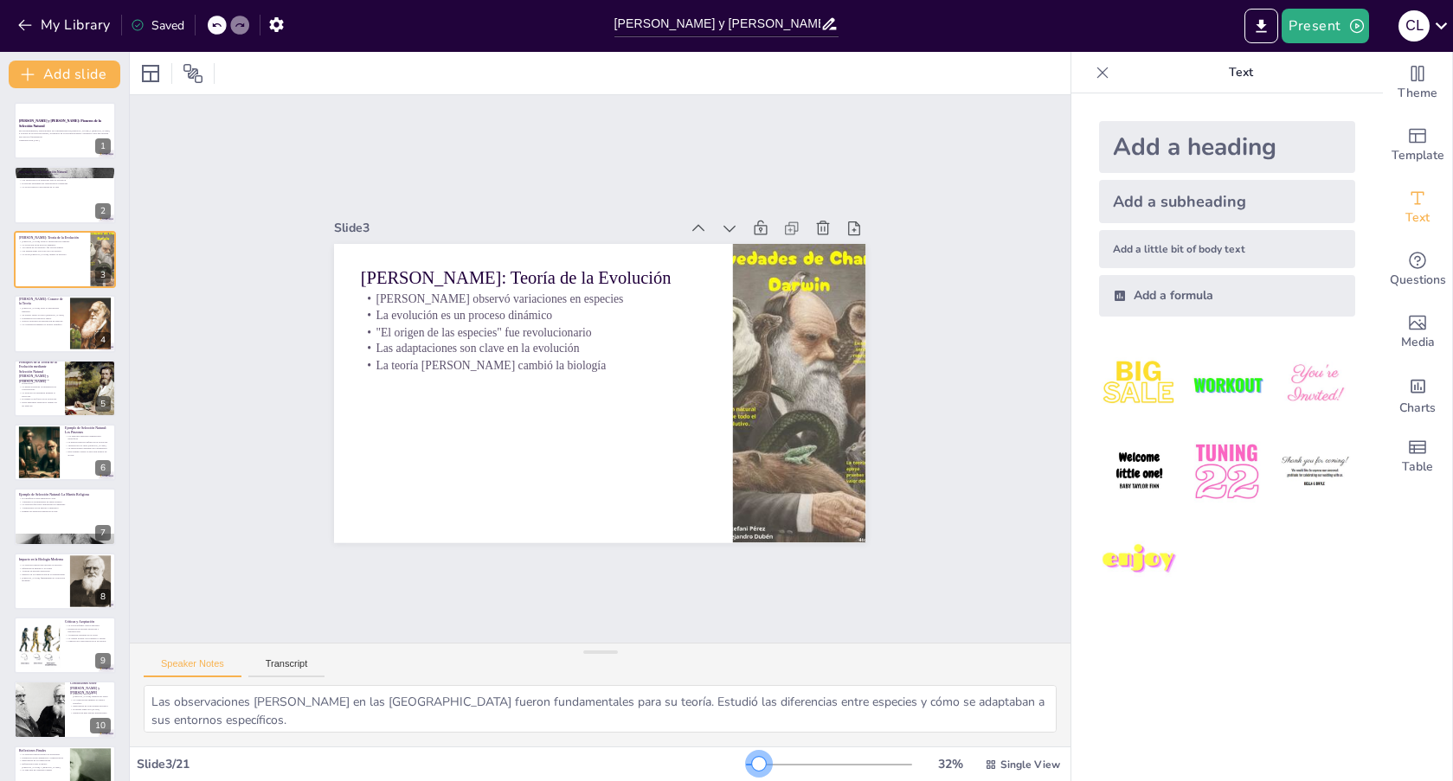
click at [752, 760] on div at bounding box center [759, 764] width 14 height 14
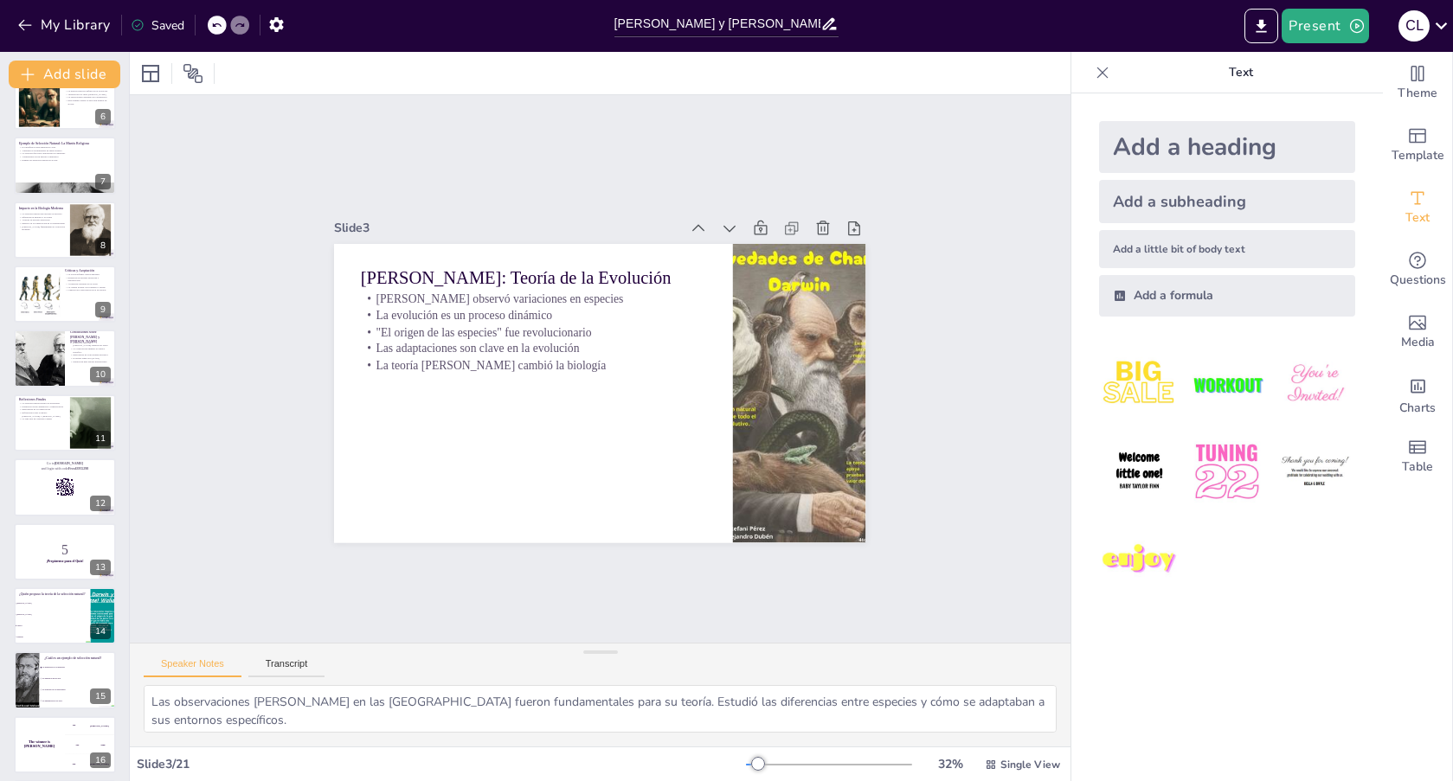
scroll to position [346, 0]
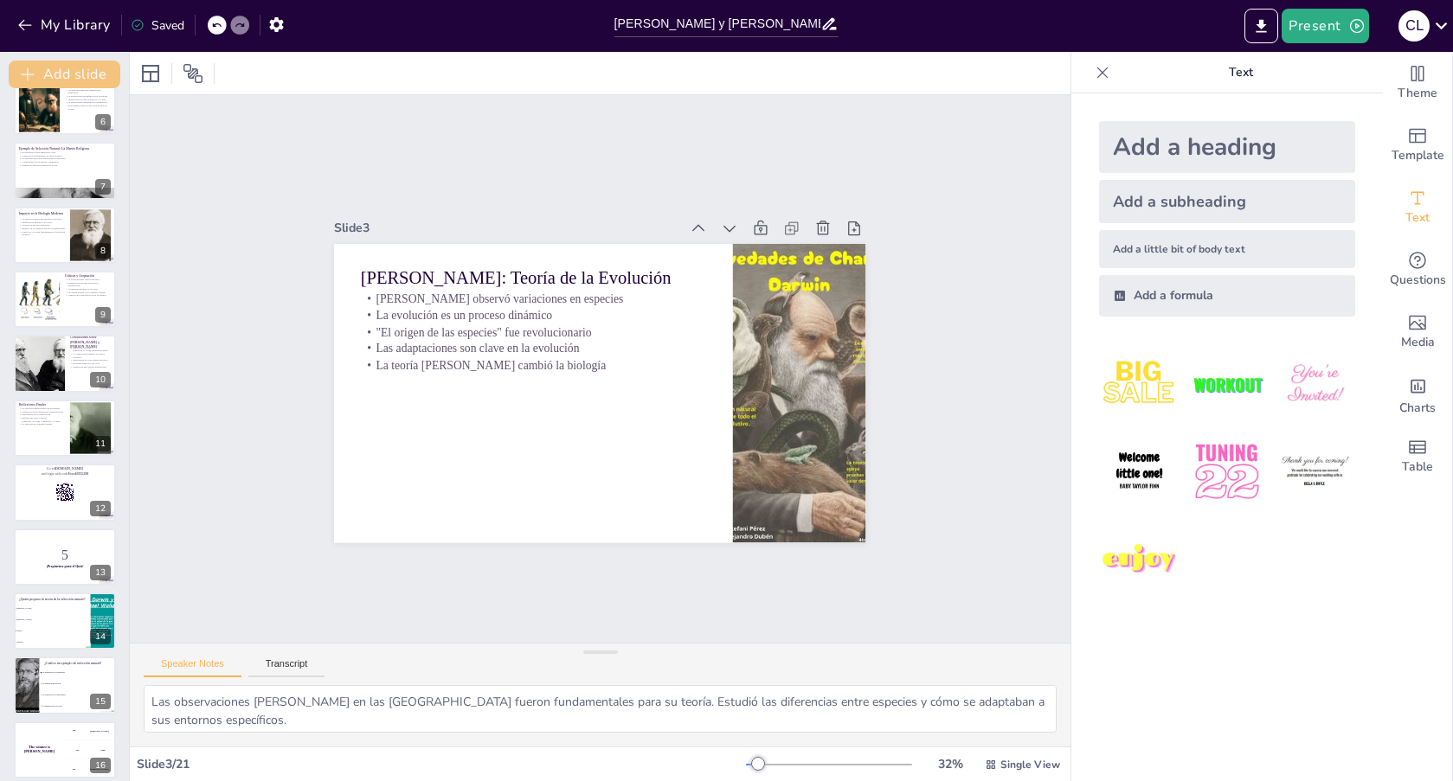
click at [64, 77] on button "Add slide" at bounding box center [65, 75] width 112 height 28
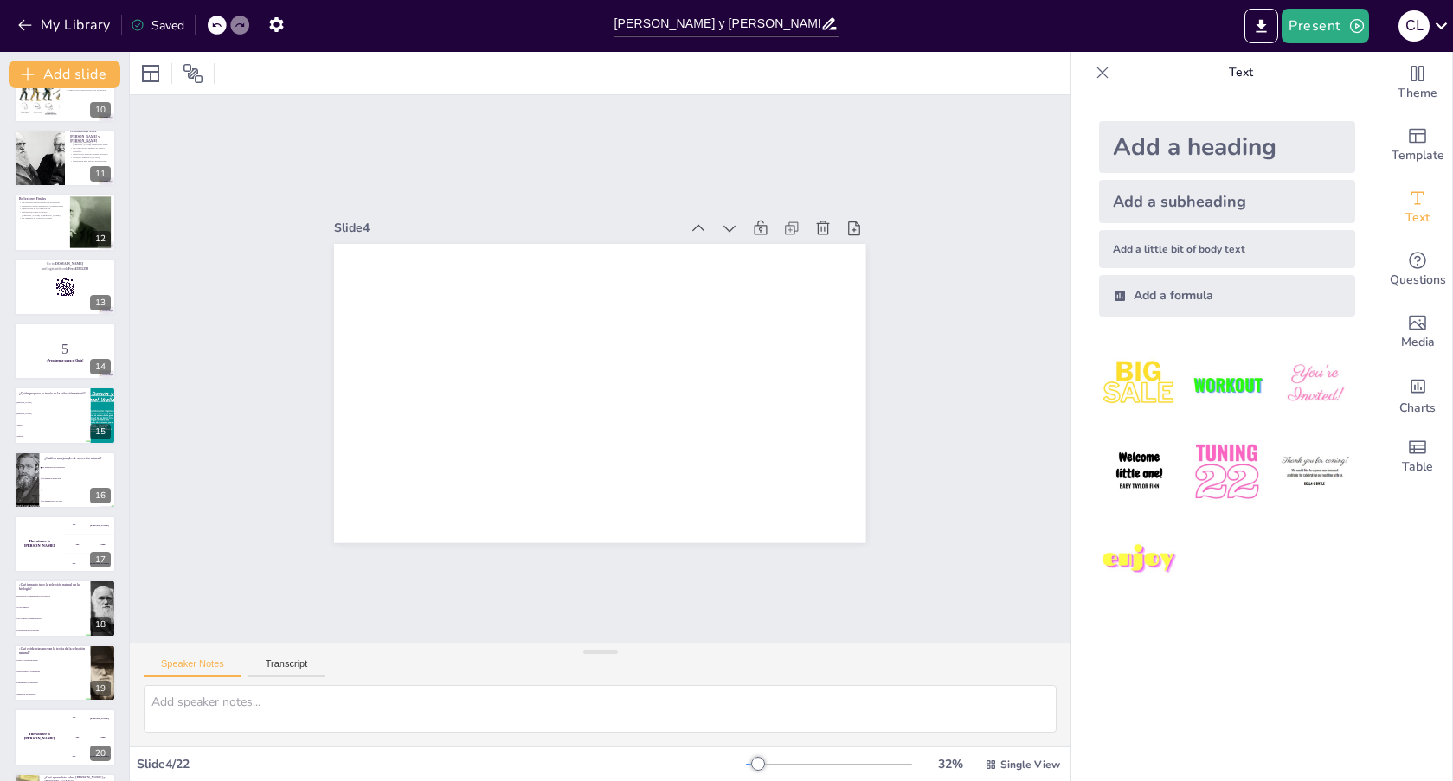
scroll to position [397, 0]
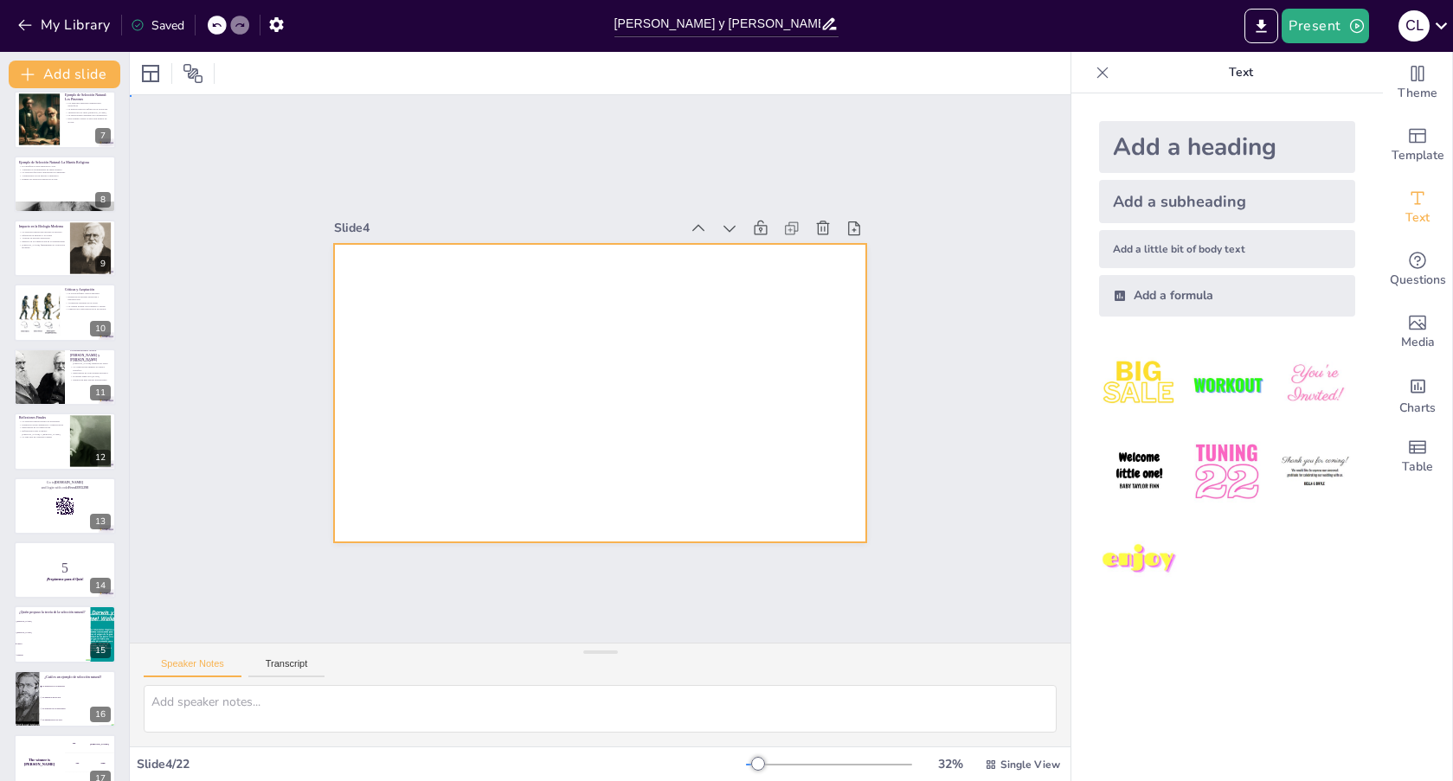
click at [445, 273] on div at bounding box center [588, 390] width 610 height 524
click at [1128, 160] on div "Add a heading" at bounding box center [1227, 147] width 256 height 52
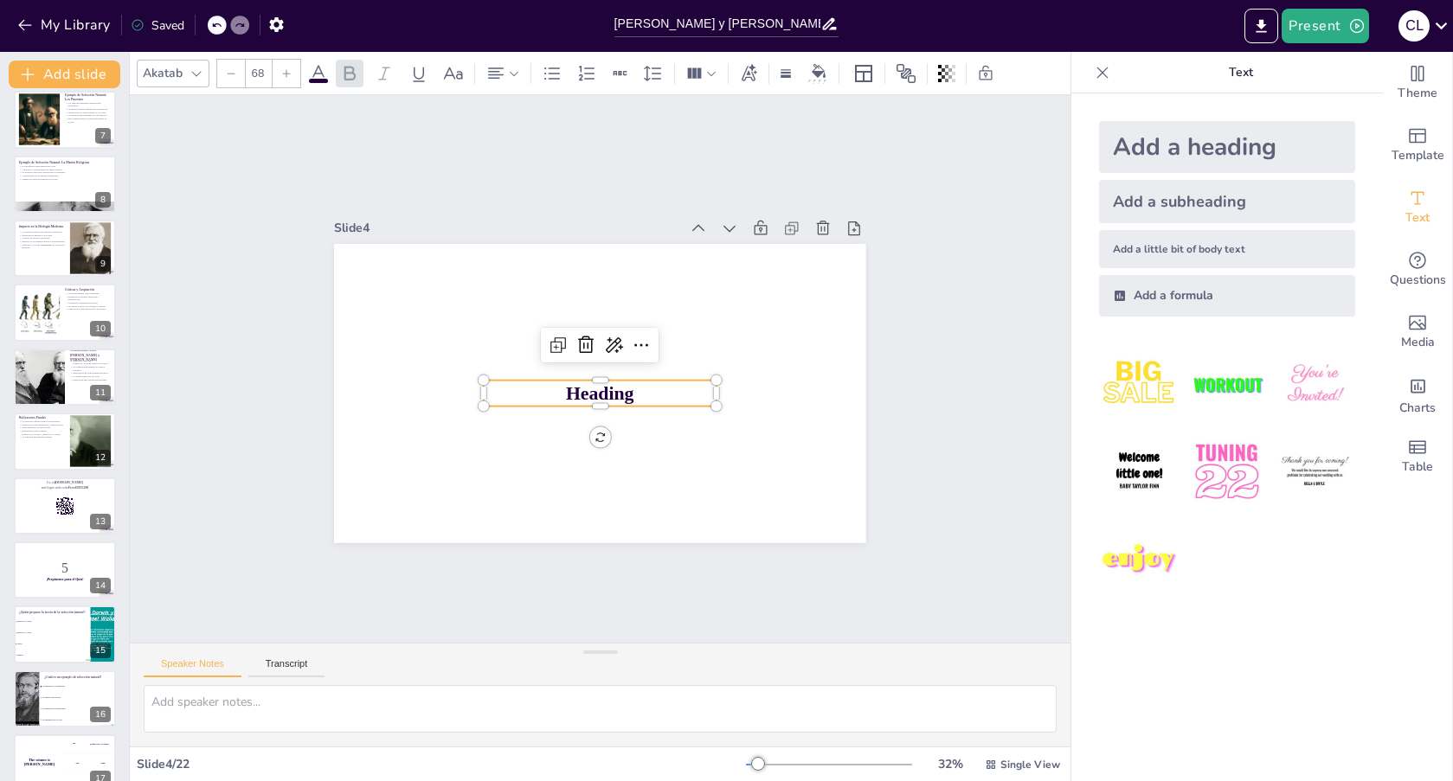
click at [605, 382] on span "Heading" at bounding box center [616, 351] width 65 height 61
click at [605, 388] on span "Heading" at bounding box center [622, 361] width 41 height 71
click at [605, 388] on span "Heading" at bounding box center [607, 392] width 71 height 42
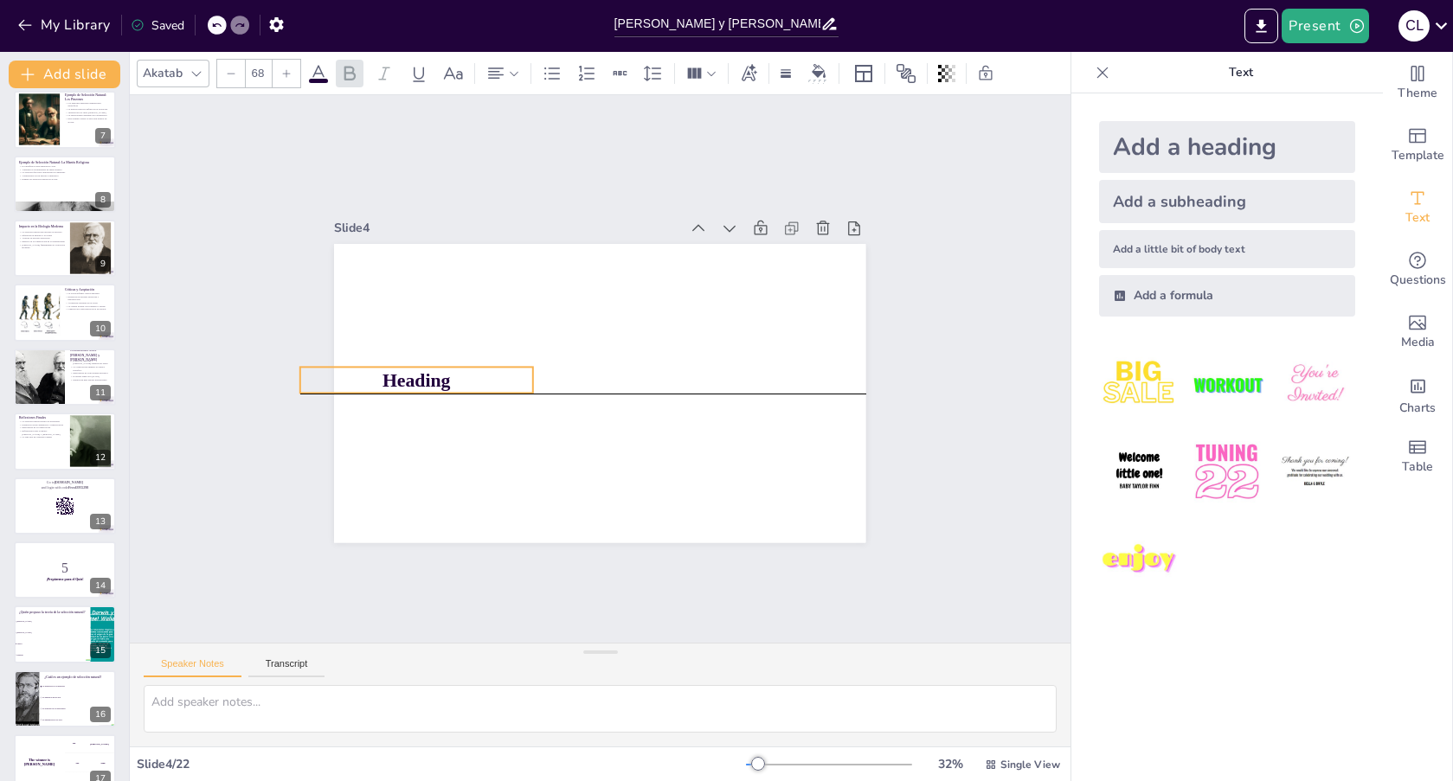
drag, startPoint x: 627, startPoint y: 393, endPoint x: 443, endPoint y: 374, distance: 184.4
click at [626, 421] on p "Heading" at bounding box center [685, 532] width 119 height 223
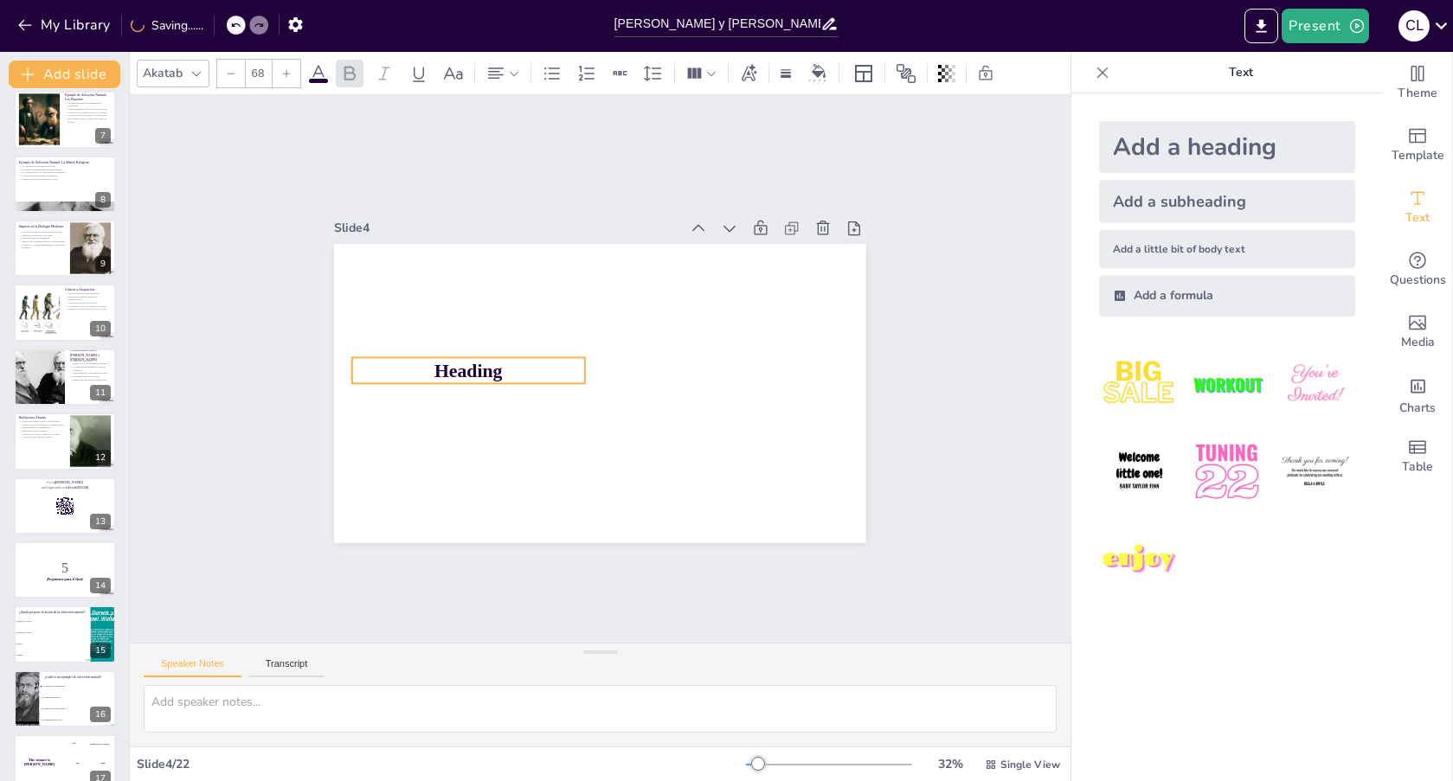
drag, startPoint x: 443, startPoint y: 374, endPoint x: 496, endPoint y: 364, distance: 53.6
click at [496, 364] on p "Heading" at bounding box center [472, 398] width 233 height 74
drag, startPoint x: 491, startPoint y: 365, endPoint x: 468, endPoint y: 363, distance: 22.6
click at [639, 363] on p "Heading" at bounding box center [756, 385] width 235 height 50
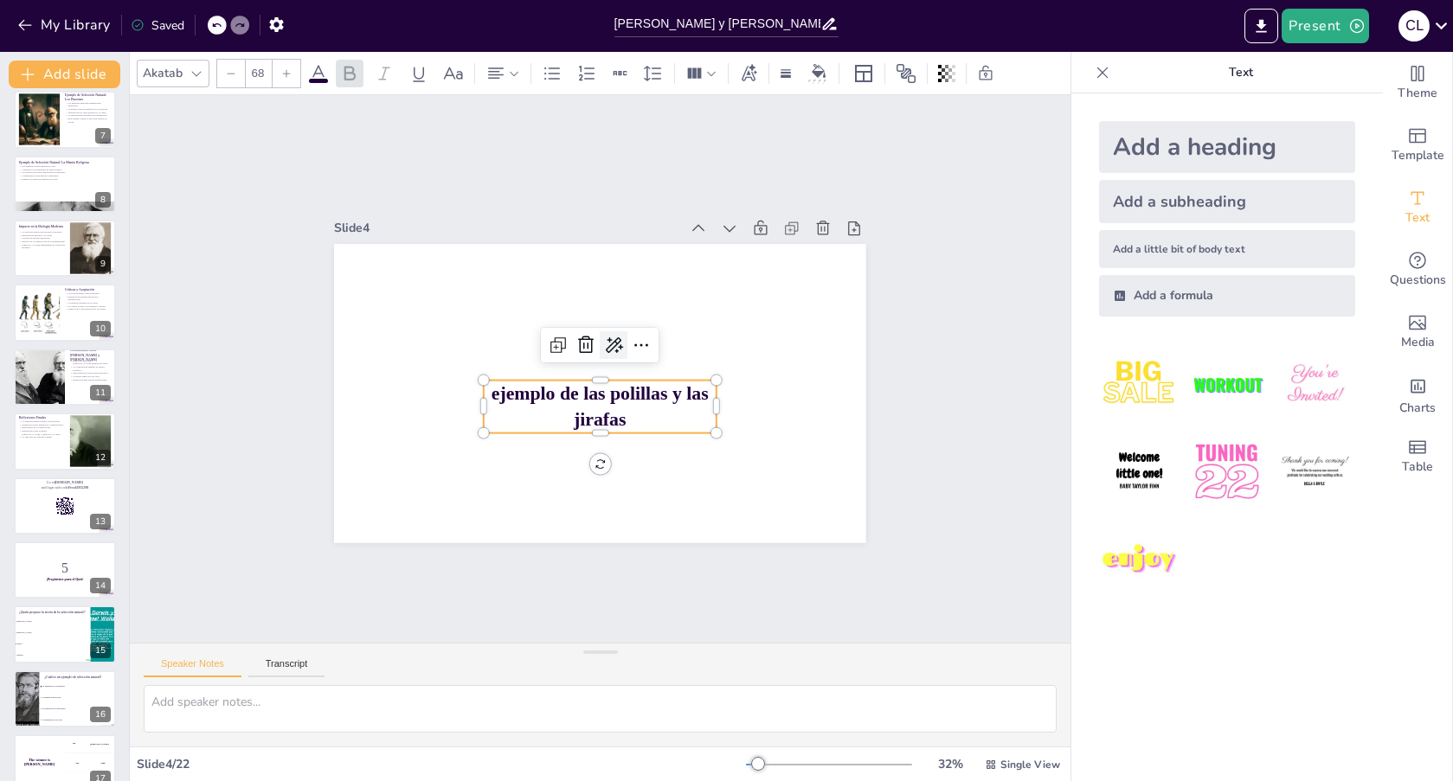
click at [607, 376] on icon at bounding box center [618, 389] width 26 height 26
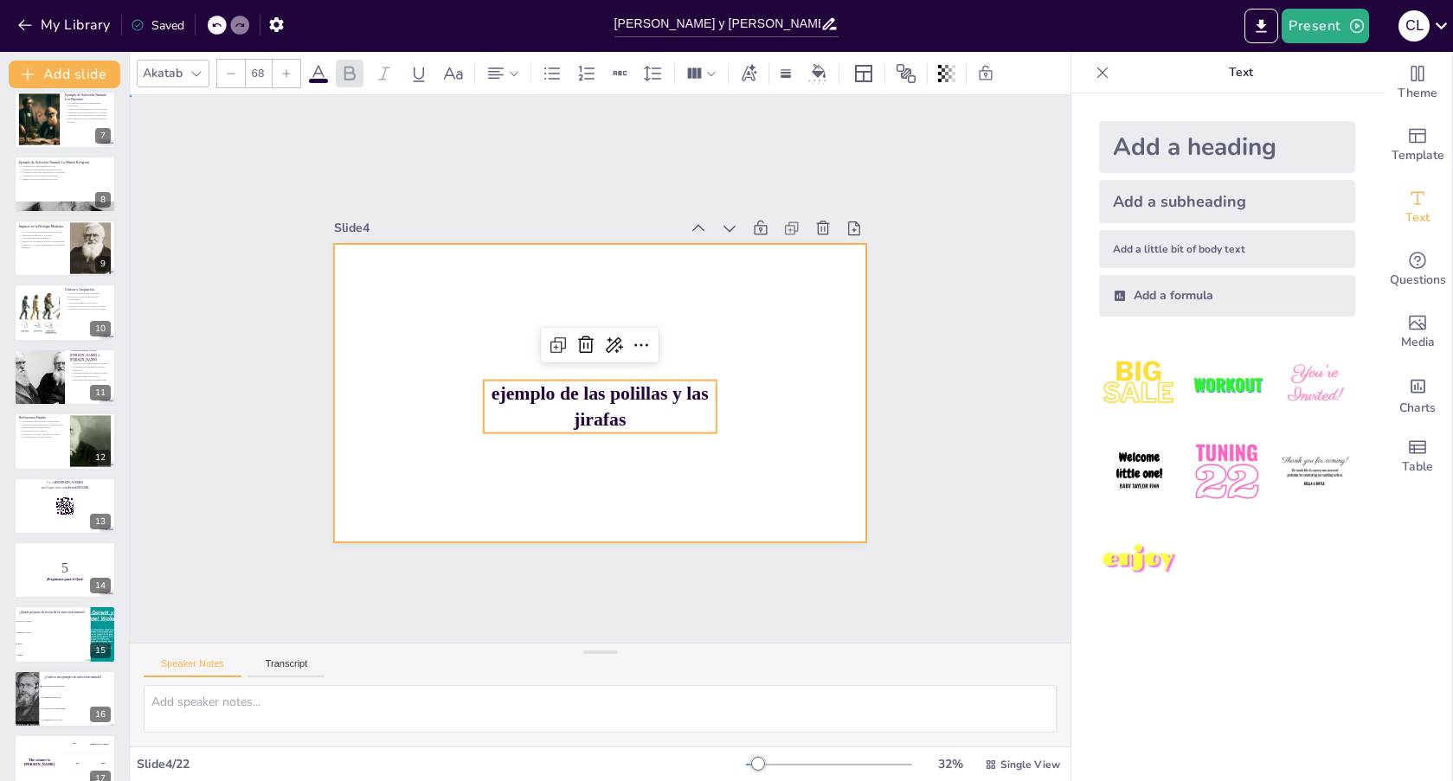
click at [603, 295] on div at bounding box center [620, 381] width 525 height 610
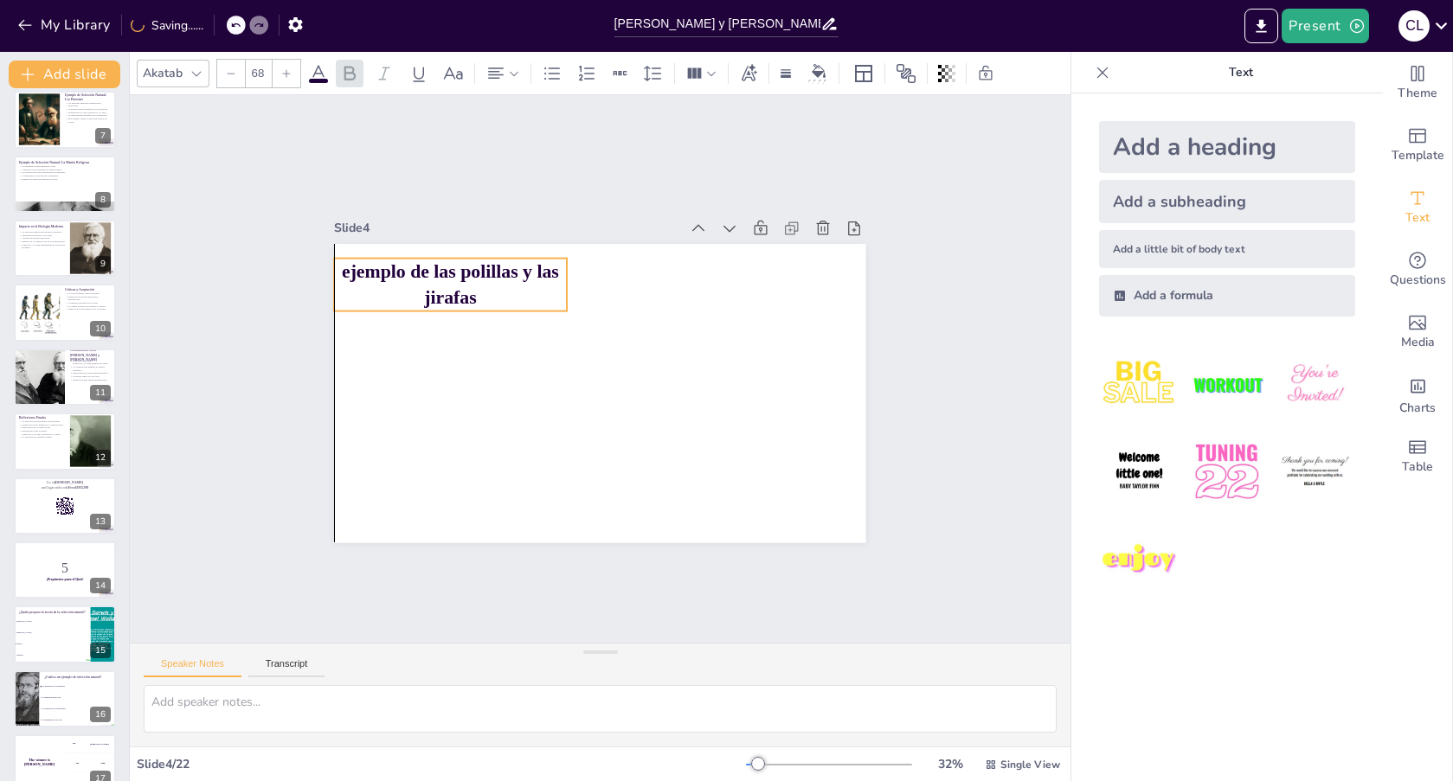
drag, startPoint x: 576, startPoint y: 384, endPoint x: 429, endPoint y: 262, distance: 191.1
click at [466, 399] on span "ejemplo de las polillas y las jirafas" at bounding box center [496, 508] width 61 height 218
click at [29, 708] on div at bounding box center [25, 699] width 43 height 59
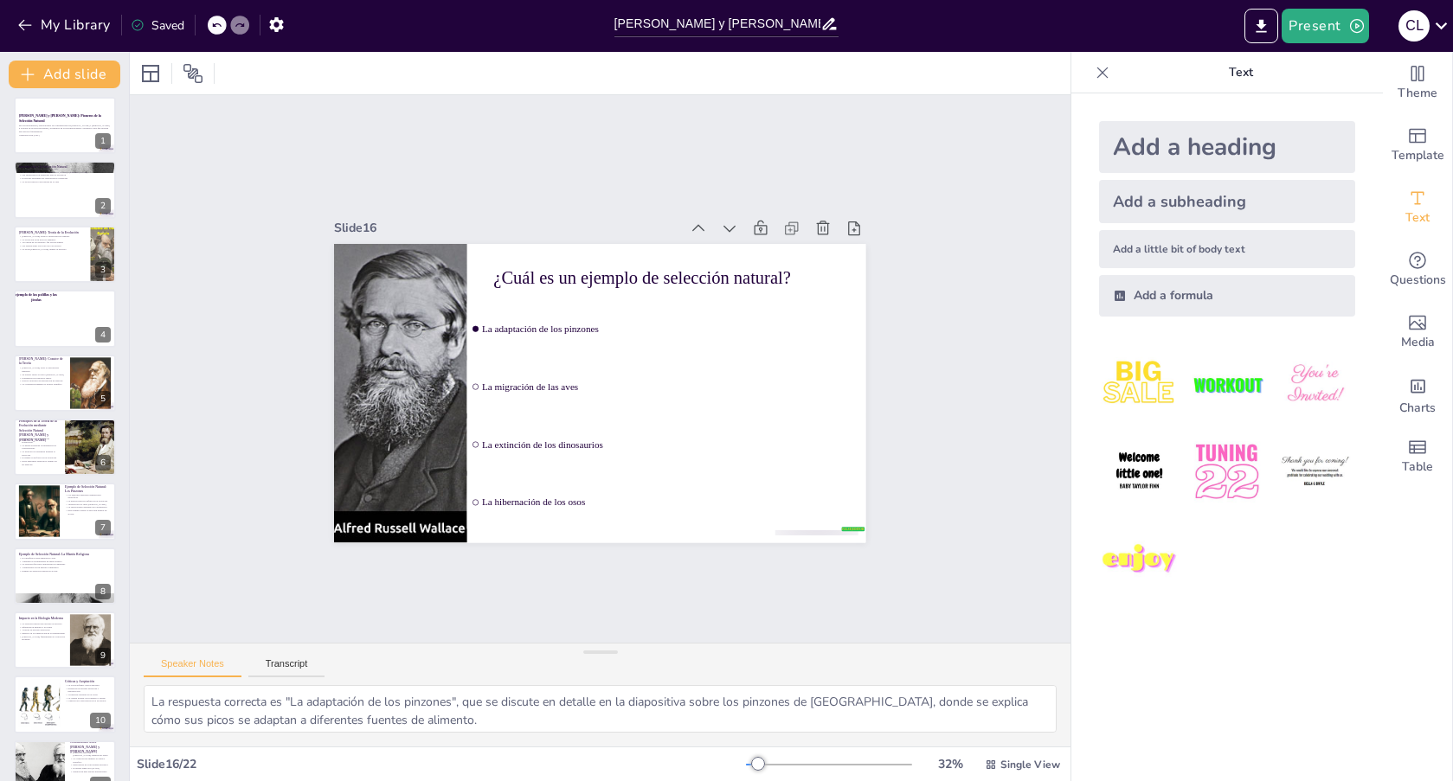
scroll to position [0, 0]
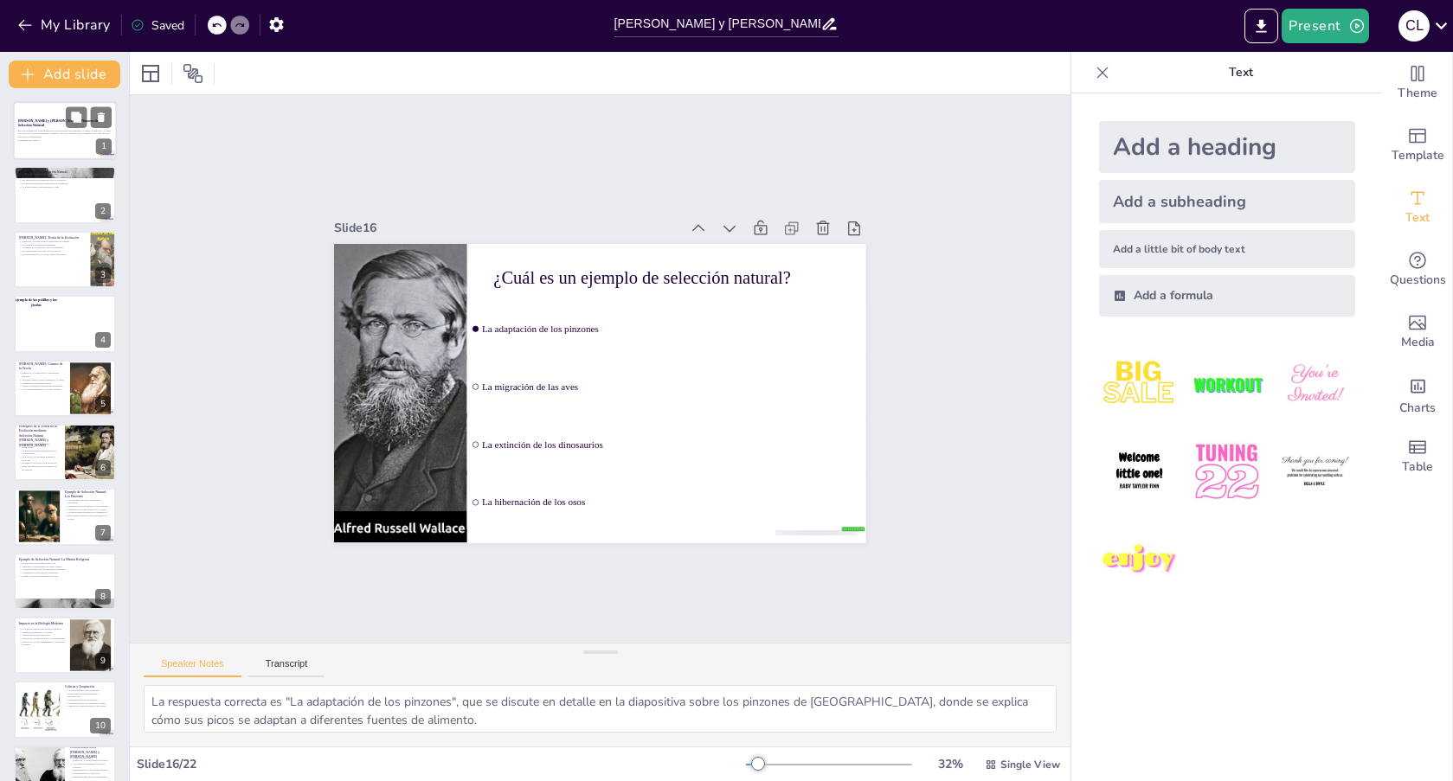
click at [50, 141] on p "Generated with [URL]" at bounding box center [64, 139] width 93 height 3
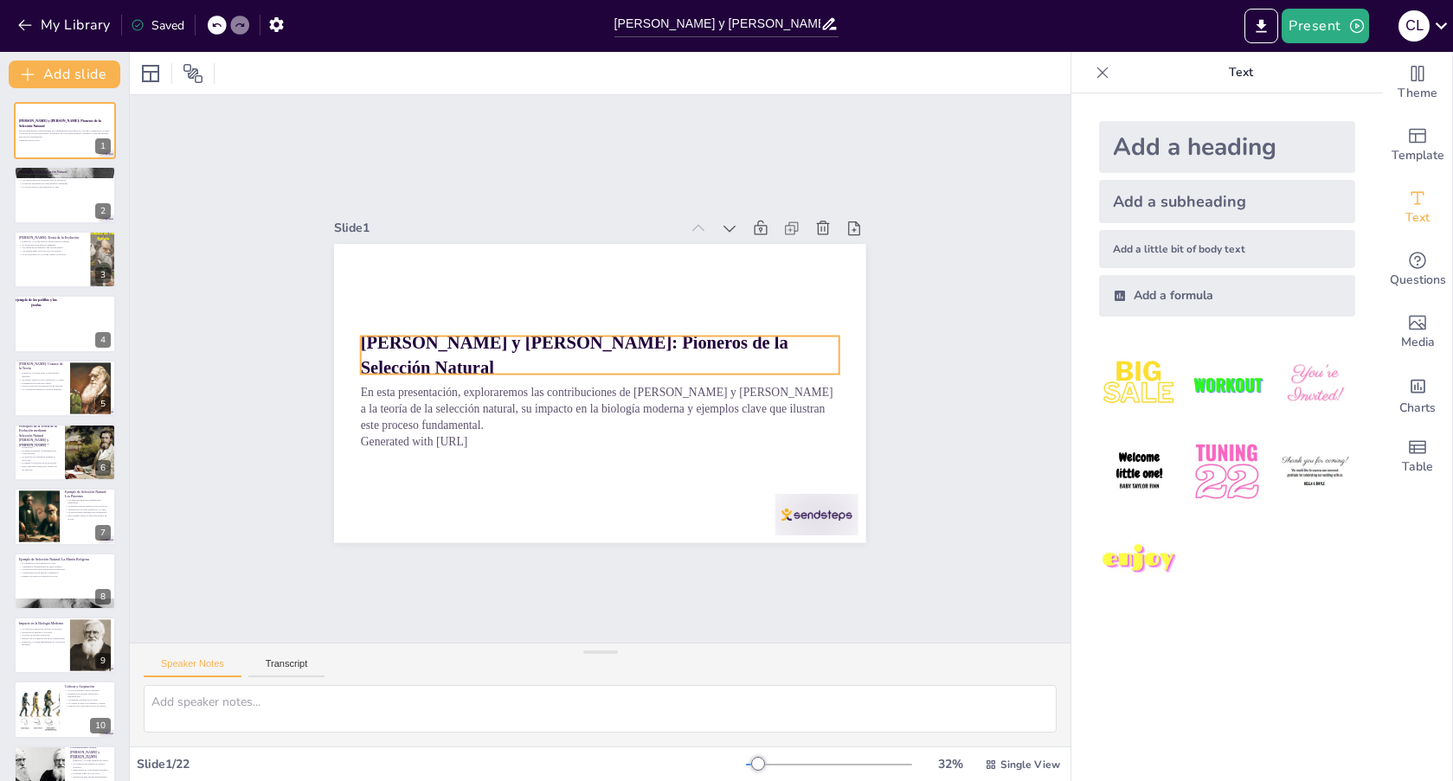
click at [434, 348] on strong "[PERSON_NAME] y [PERSON_NAME]: Pioneros de la Selección Natural" at bounding box center [593, 332] width 319 height 331
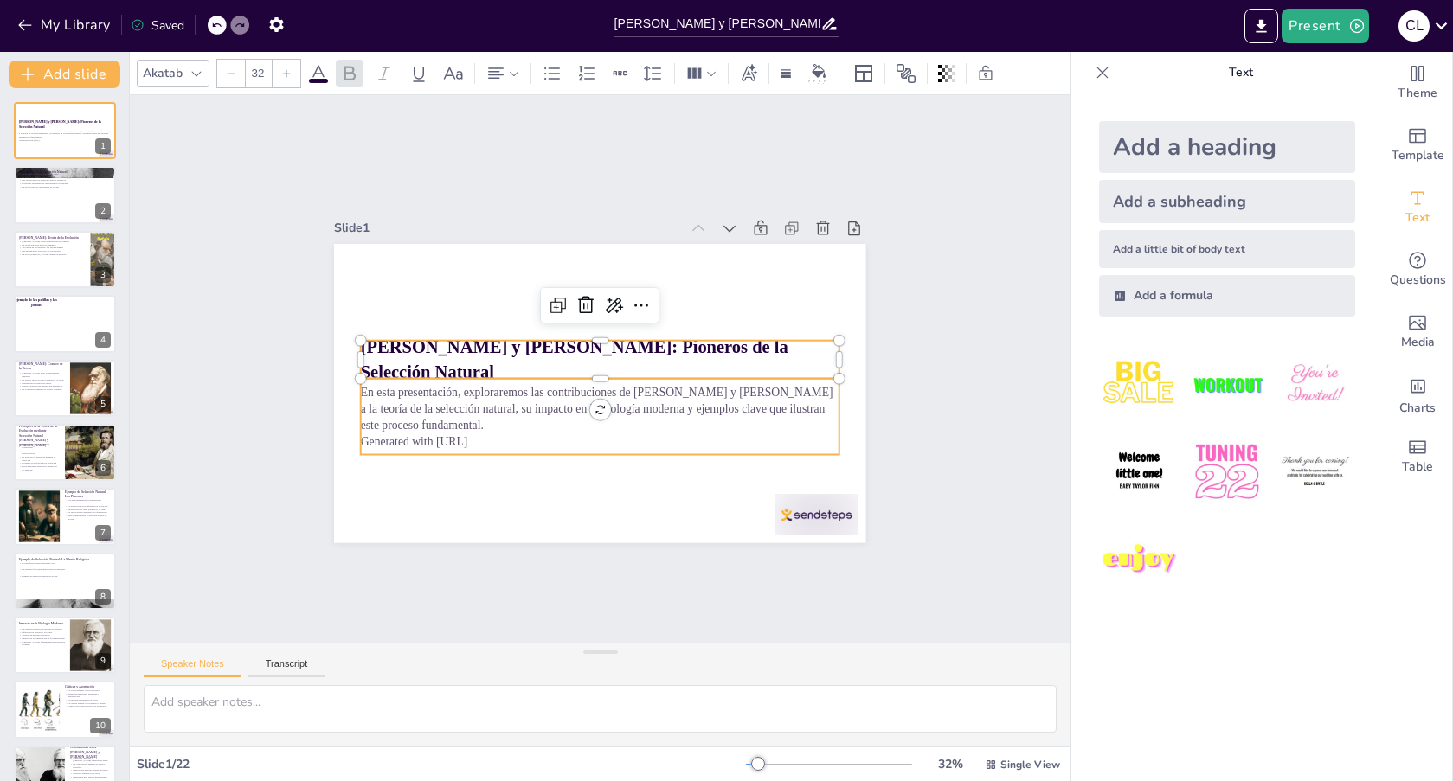
click at [388, 383] on p "En esta presentación, exploraremos las contribuciones de [PERSON_NAME] y [PERSO…" at bounding box center [617, 333] width 458 height 240
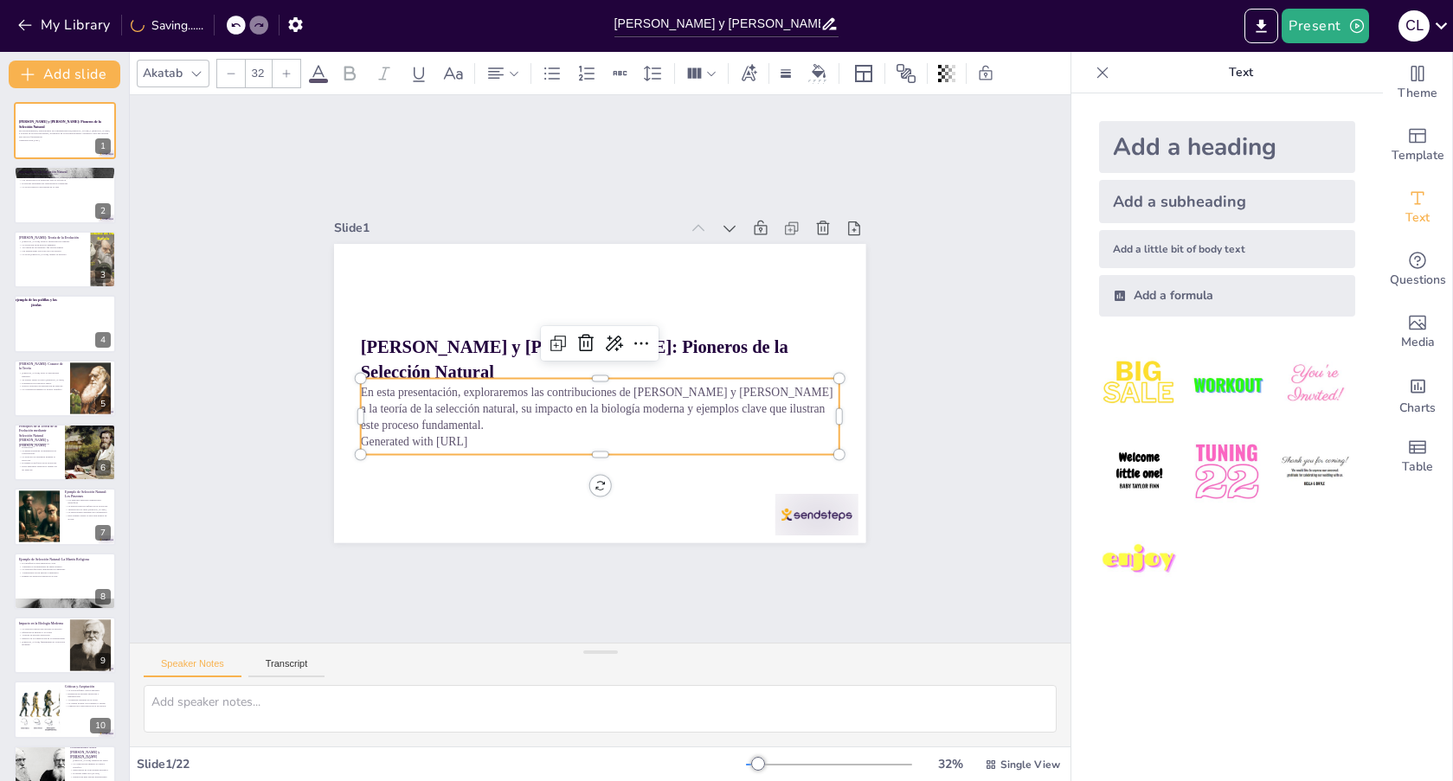
click at [501, 438] on p "Generated with [URL]" at bounding box center [636, 432] width 422 height 254
click at [501, 438] on p "Generated with [URL]" at bounding box center [546, 321] width 332 height 367
drag, startPoint x: 495, startPoint y: 437, endPoint x: 504, endPoint y: 434, distance: 9.3
click at [504, 434] on p "Generated with [URL]" at bounding box center [533, 340] width 254 height 422
click at [35, 454] on p "La herencia permite la transmisión de características" at bounding box center [39, 452] width 42 height 6
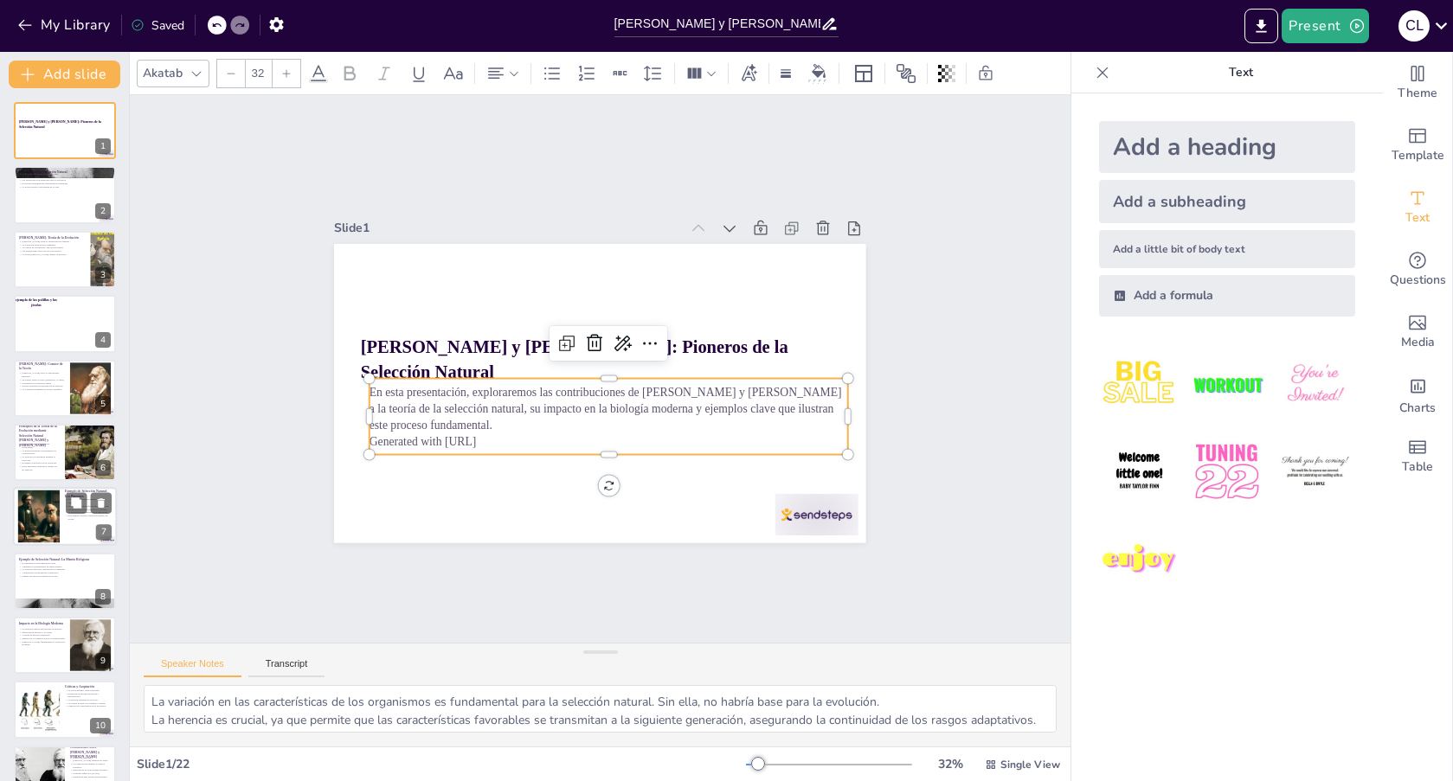
scroll to position [18, 0]
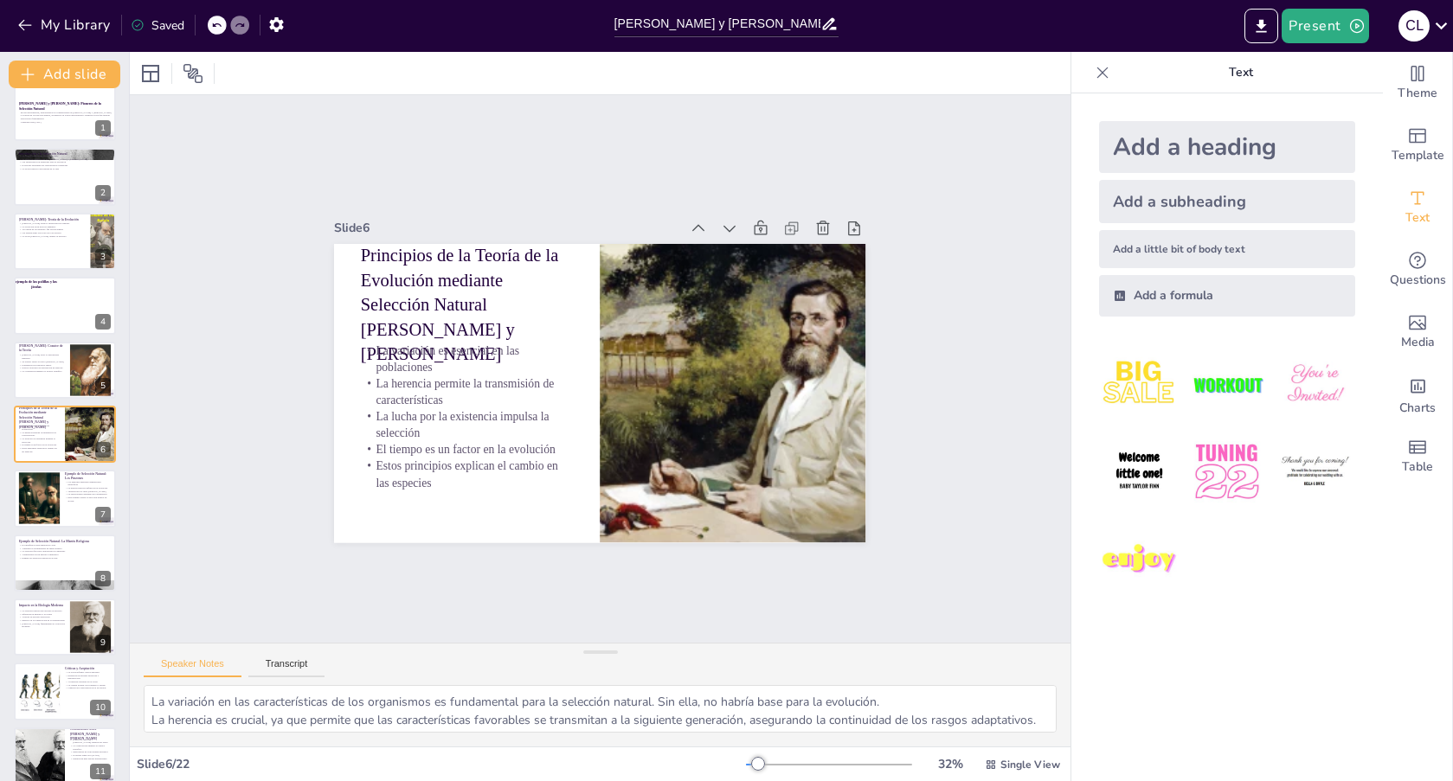
click at [51, 528] on div "[PERSON_NAME] y [PERSON_NAME]: Pioneros de la Selección Natural En esta present…" at bounding box center [64, 788] width 129 height 1409
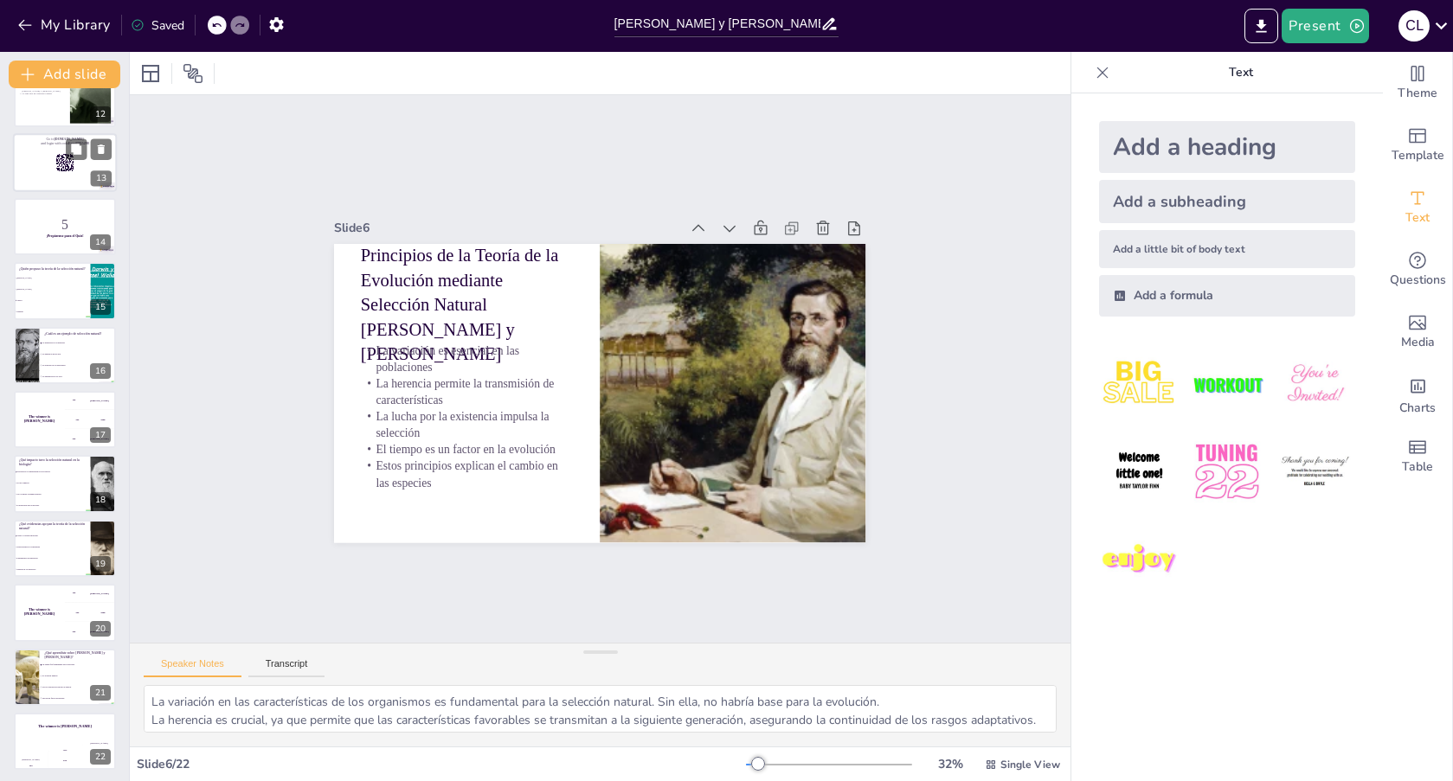
scroll to position [743, 0]
click at [1261, 29] on icon "Export to PowerPoint" at bounding box center [1261, 26] width 18 height 18
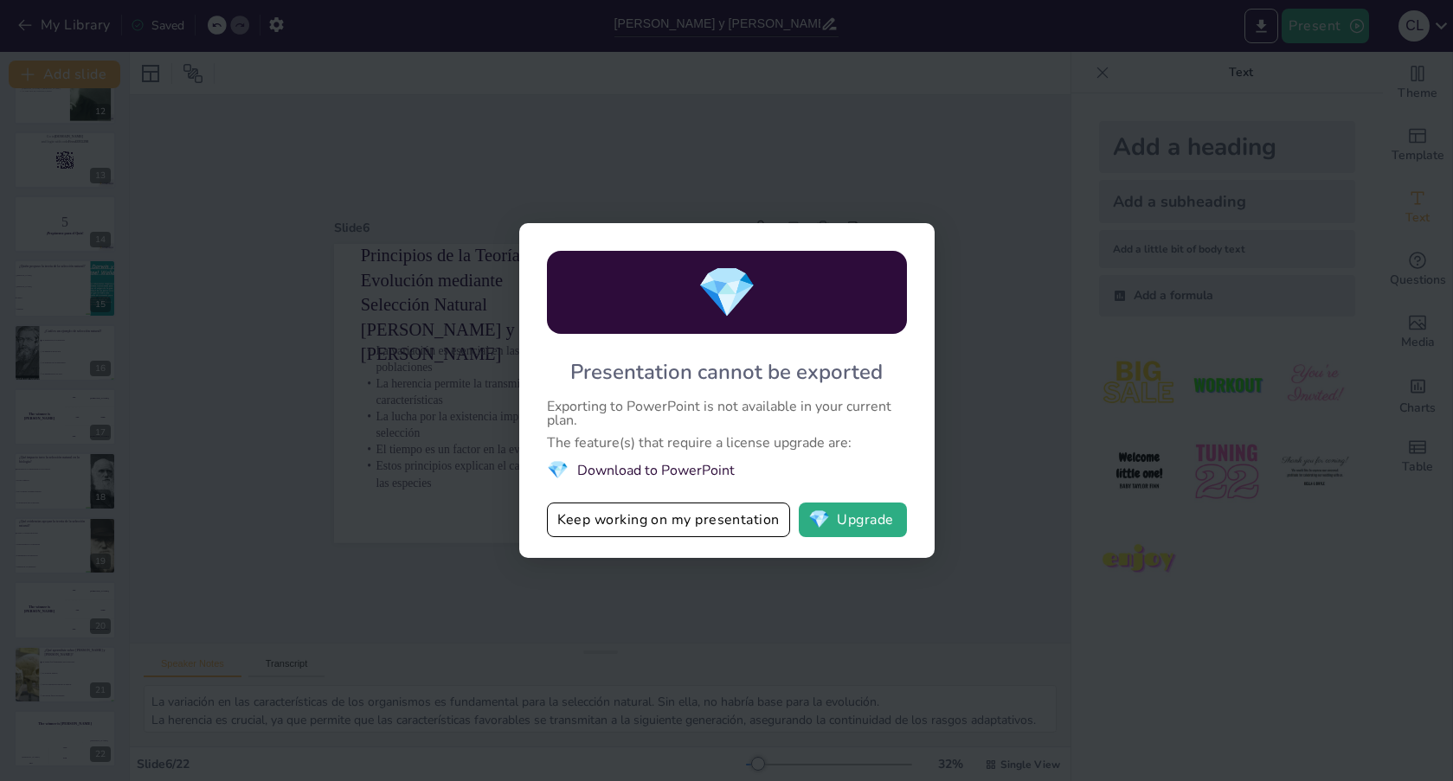
click at [970, 444] on div "💎 Presentation cannot be exported Exporting to PowerPoint is not available in y…" at bounding box center [726, 390] width 1453 height 781
click at [970, 443] on div "💎 Presentation cannot be exported Exporting to PowerPoint is not available in y…" at bounding box center [726, 390] width 1453 height 781
click at [411, 220] on div "💎 Presentation cannot be exported Exporting to PowerPoint is not available in y…" at bounding box center [726, 390] width 1453 height 781
drag, startPoint x: 411, startPoint y: 220, endPoint x: 421, endPoint y: 225, distance: 10.8
click at [410, 220] on div "💎 Presentation cannot be exported Exporting to PowerPoint is not available in y…" at bounding box center [726, 390] width 1453 height 781
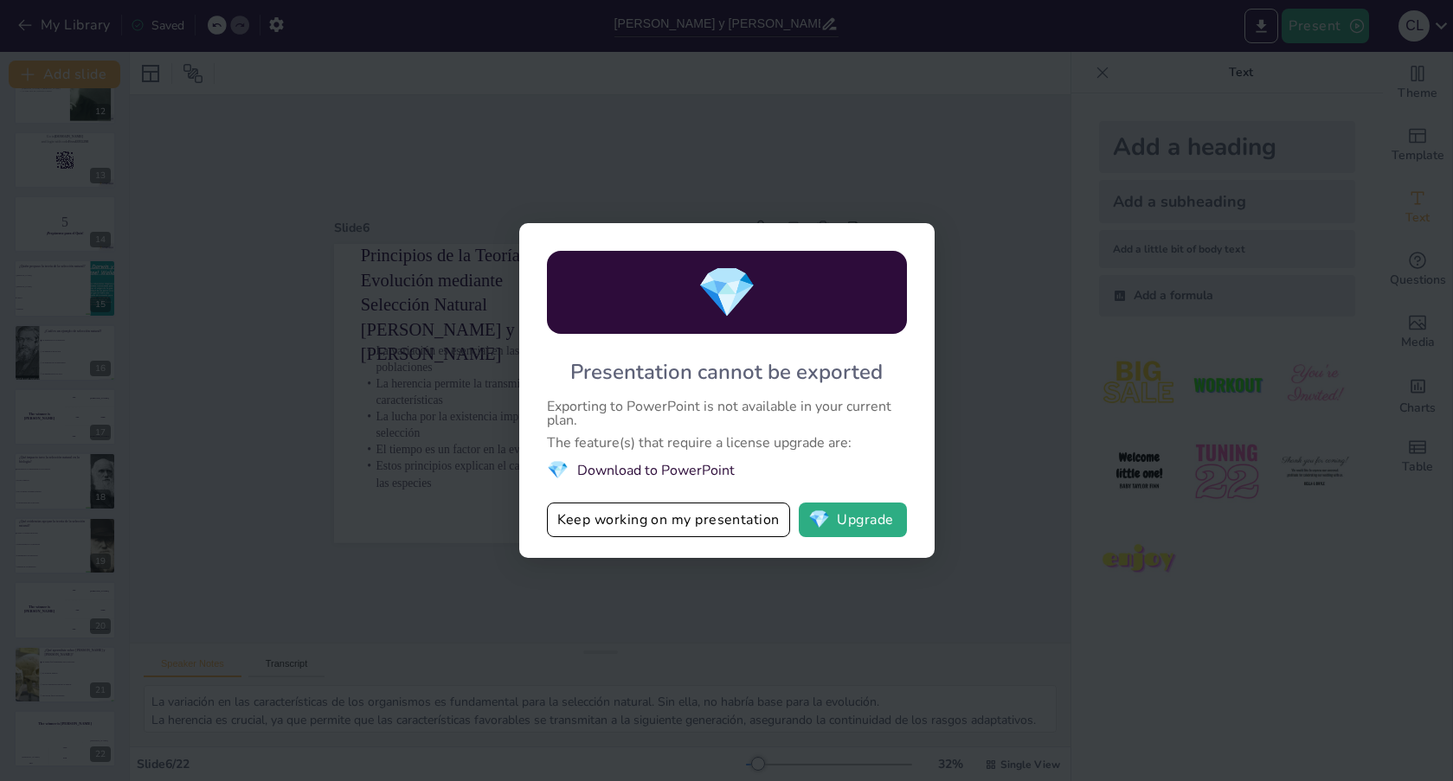
click at [431, 542] on div "💎 Presentation cannot be exported Exporting to PowerPoint is not available in y…" at bounding box center [726, 390] width 1453 height 781
drag, startPoint x: 431, startPoint y: 542, endPoint x: 453, endPoint y: 552, distance: 24.0
click at [432, 543] on div "💎 Presentation cannot be exported Exporting to PowerPoint is not available in y…" at bounding box center [726, 390] width 1453 height 781
click at [810, 620] on div "💎 Presentation cannot be exported Exporting to PowerPoint is not available in y…" at bounding box center [726, 390] width 1453 height 781
click at [757, 459] on li "💎 Download to PowerPoint" at bounding box center [727, 470] width 360 height 23
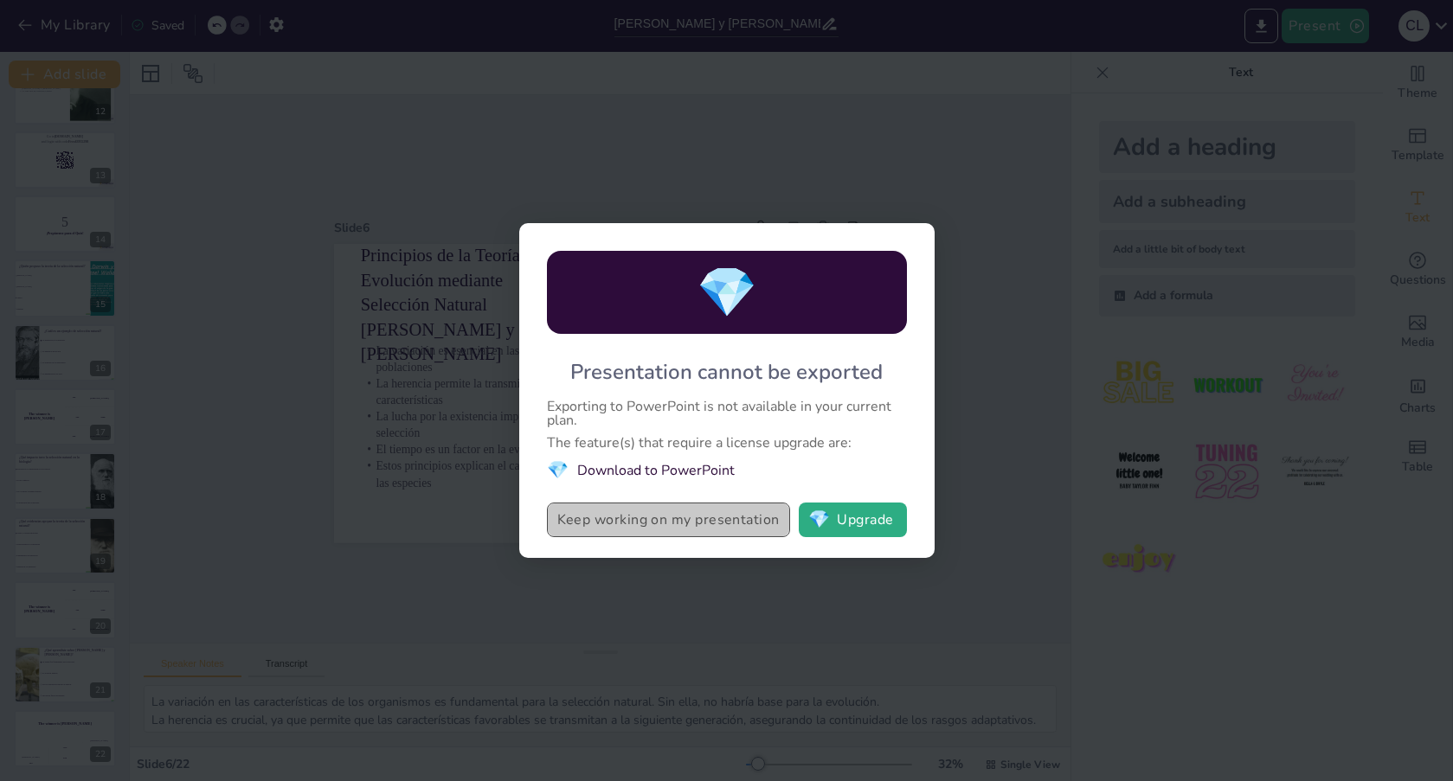
click at [694, 535] on button "Keep working on my presentation" at bounding box center [668, 520] width 243 height 35
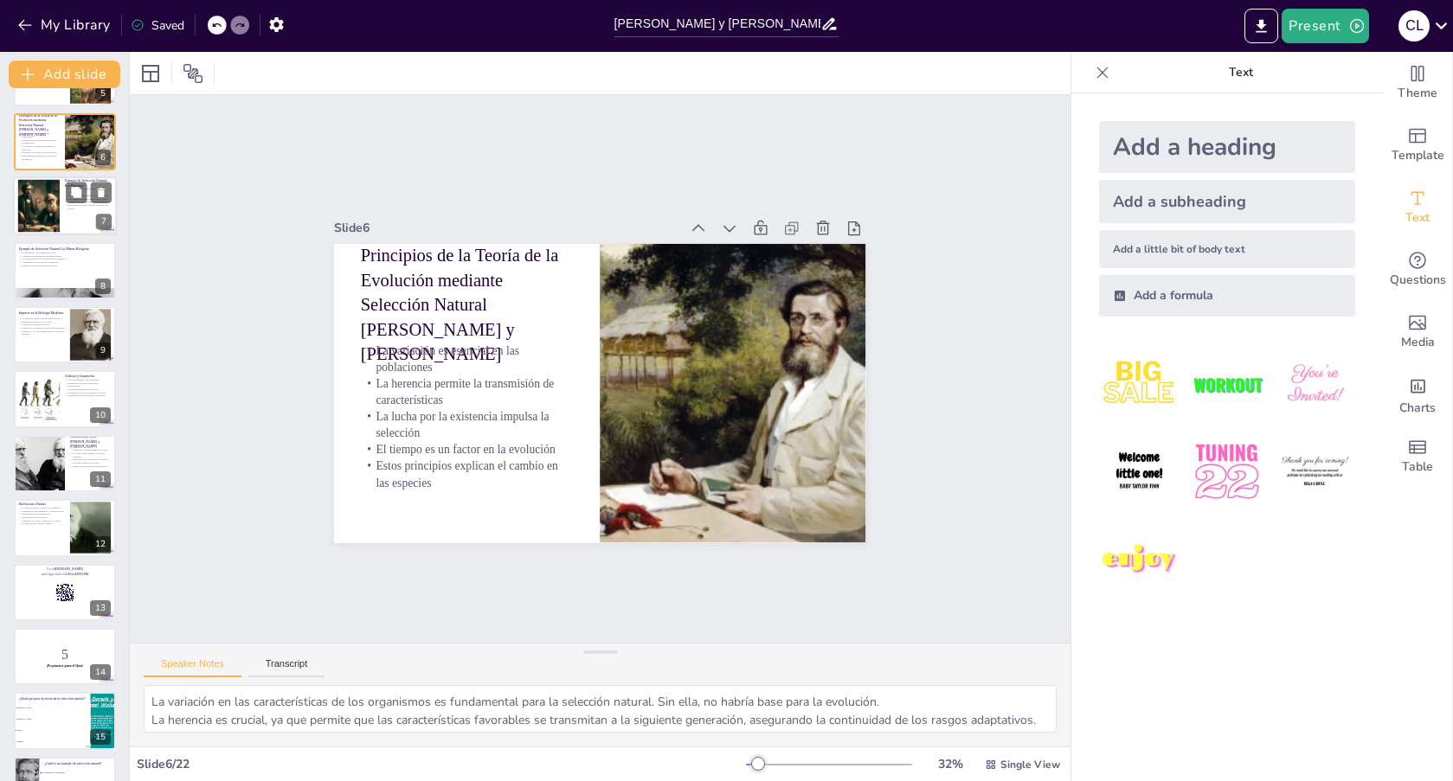
scroll to position [0, 0]
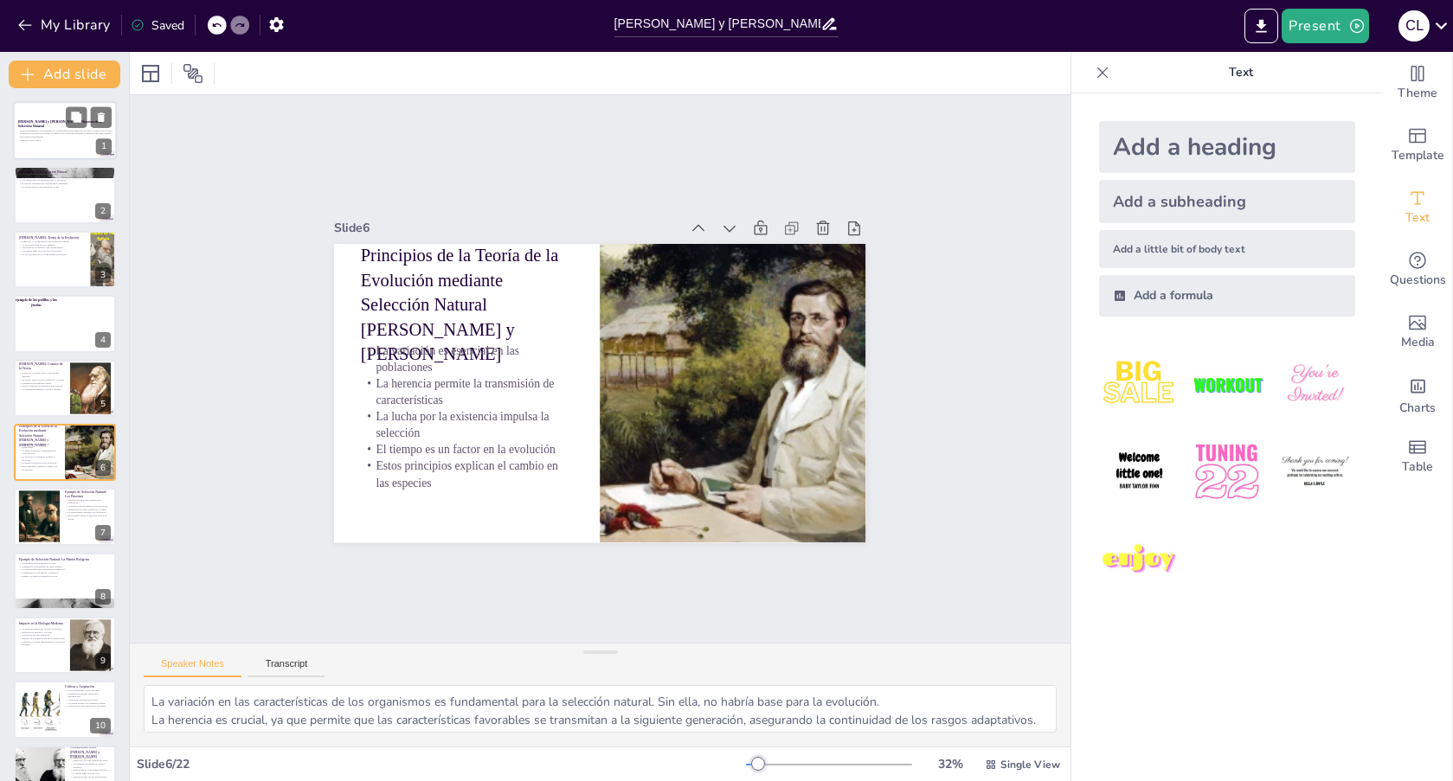
click at [67, 139] on p "Generated with [URL]" at bounding box center [66, 139] width 93 height 3
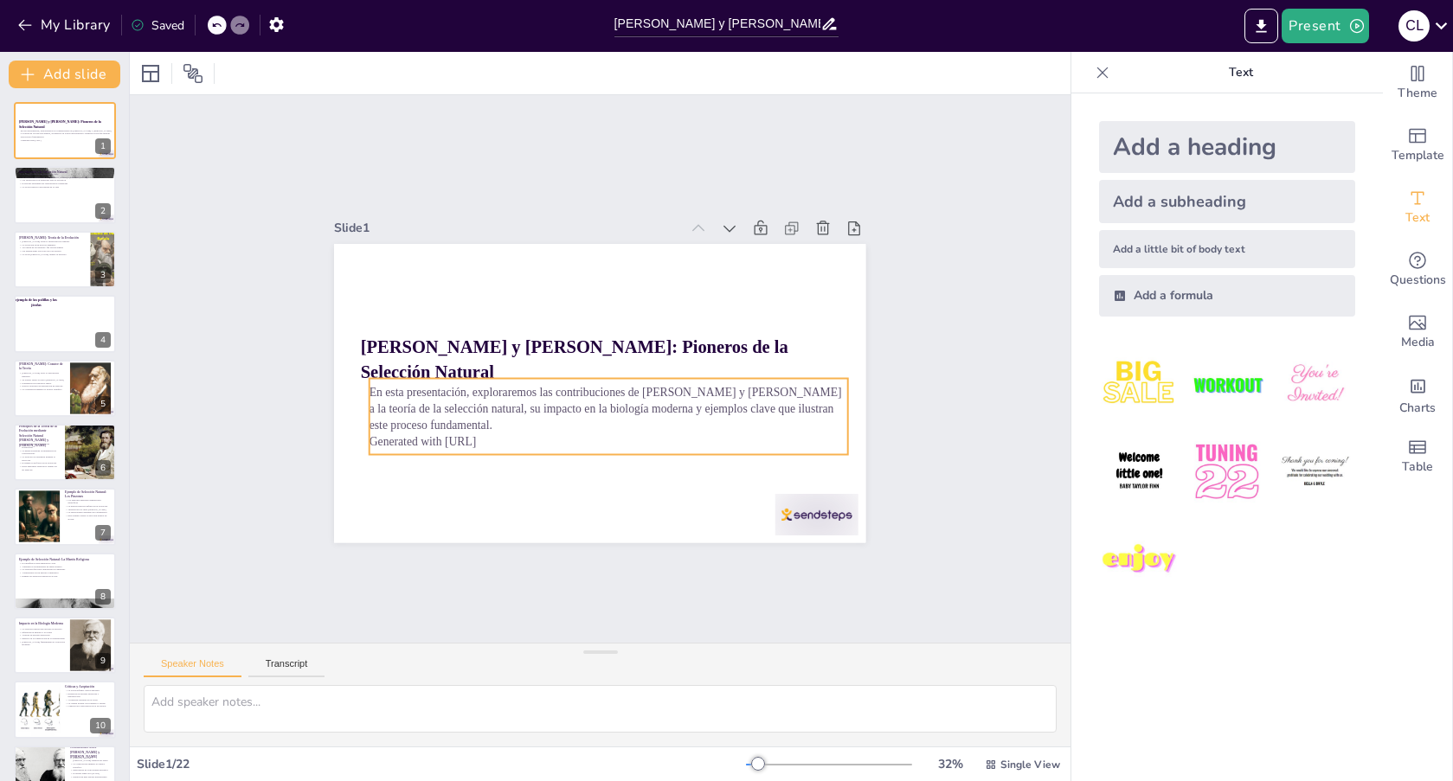
click at [512, 391] on p "En esta presentación, exploraremos las contribuciones de [PERSON_NAME] y [PERSO…" at bounding box center [632, 345] width 241 height 457
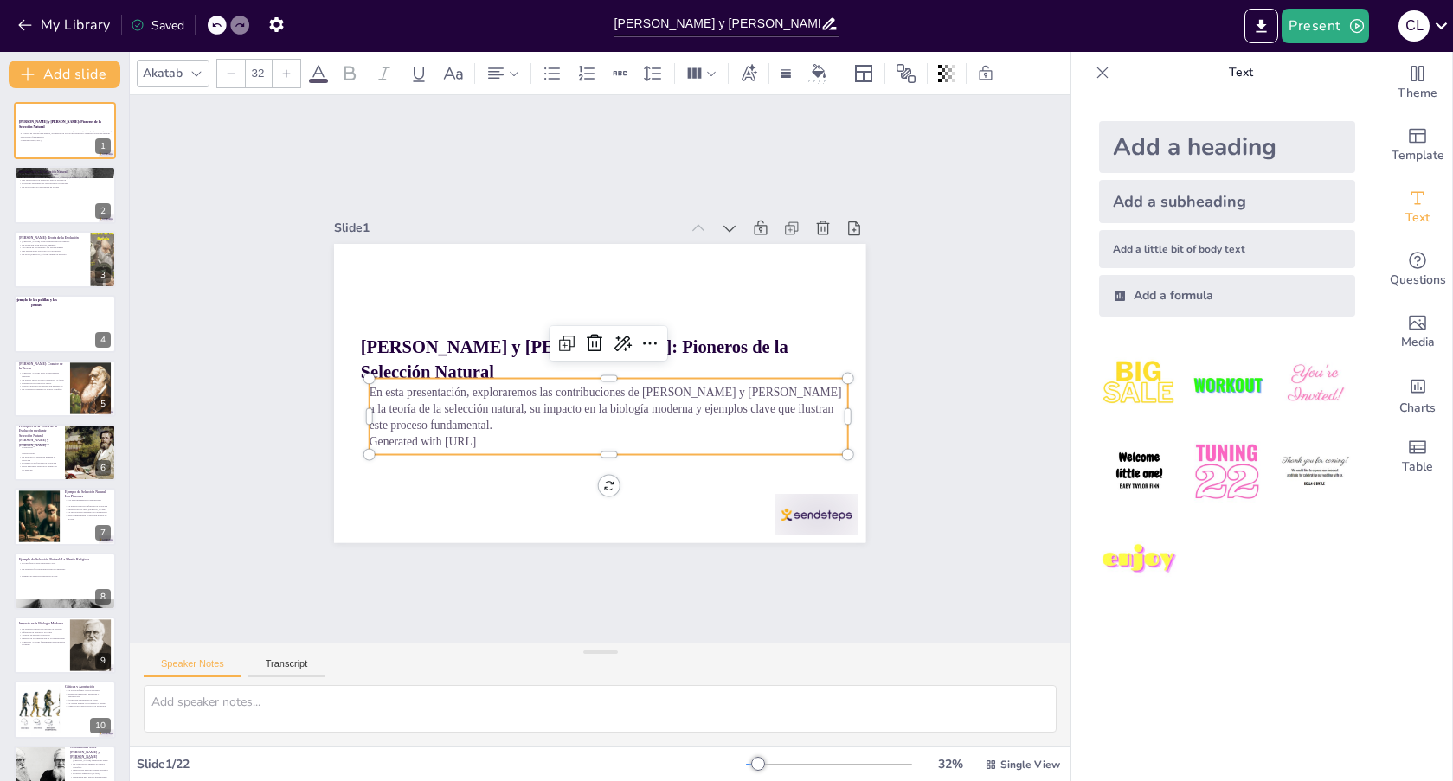
click at [385, 384] on p "En esta presentación, exploraremos las contribuciones de [PERSON_NAME] y [PERSO…" at bounding box center [620, 404] width 471 height 196
click at [489, 384] on p "En esta presentación, exploraremos las contribuciones de [PERSON_NAME] y [PERSO…" at bounding box center [563, 385] width 148 height 479
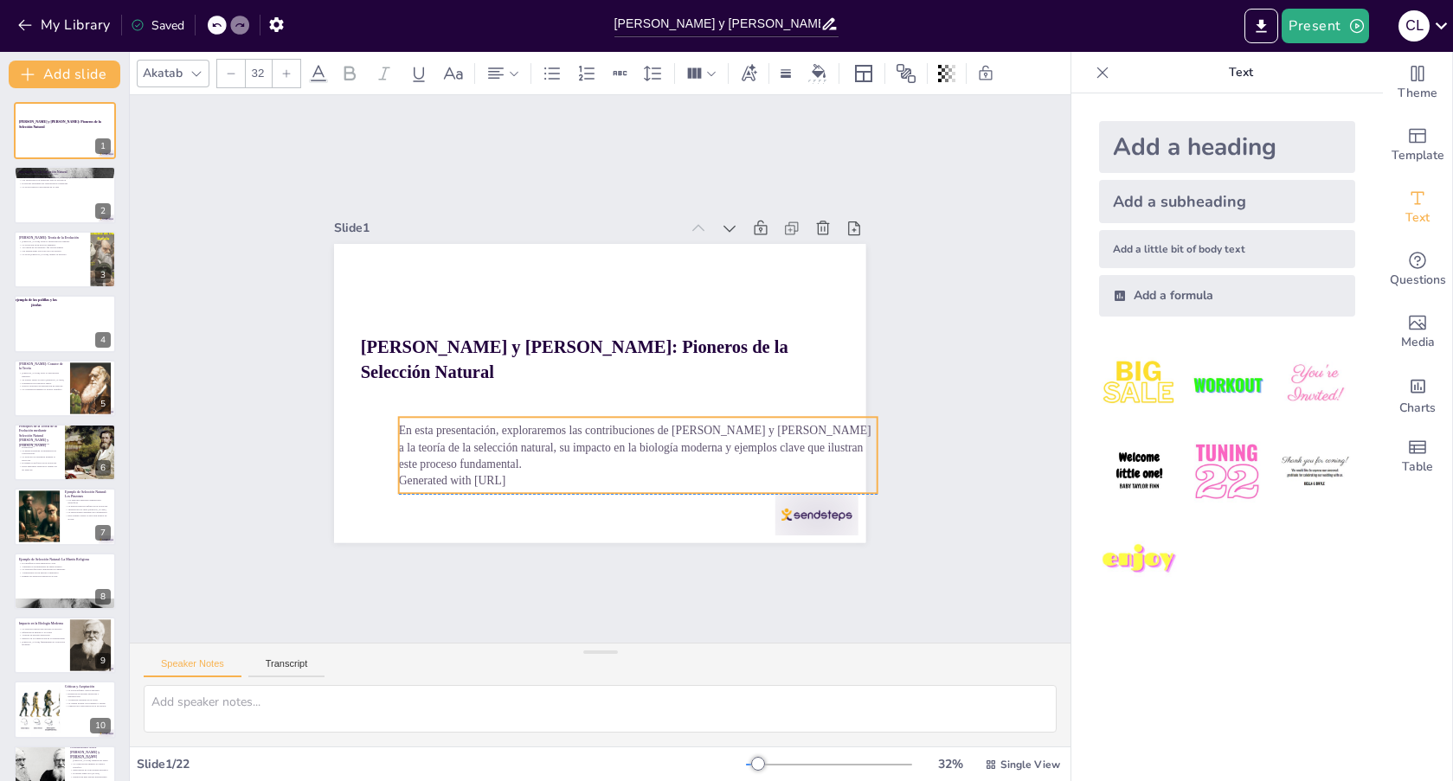
drag, startPoint x: 460, startPoint y: 416, endPoint x: 489, endPoint y: 453, distance: 46.8
click at [489, 453] on p "En esta presentación, exploraremos las contribuciones de [PERSON_NAME] y [PERSO…" at bounding box center [528, 320] width 439 height 282
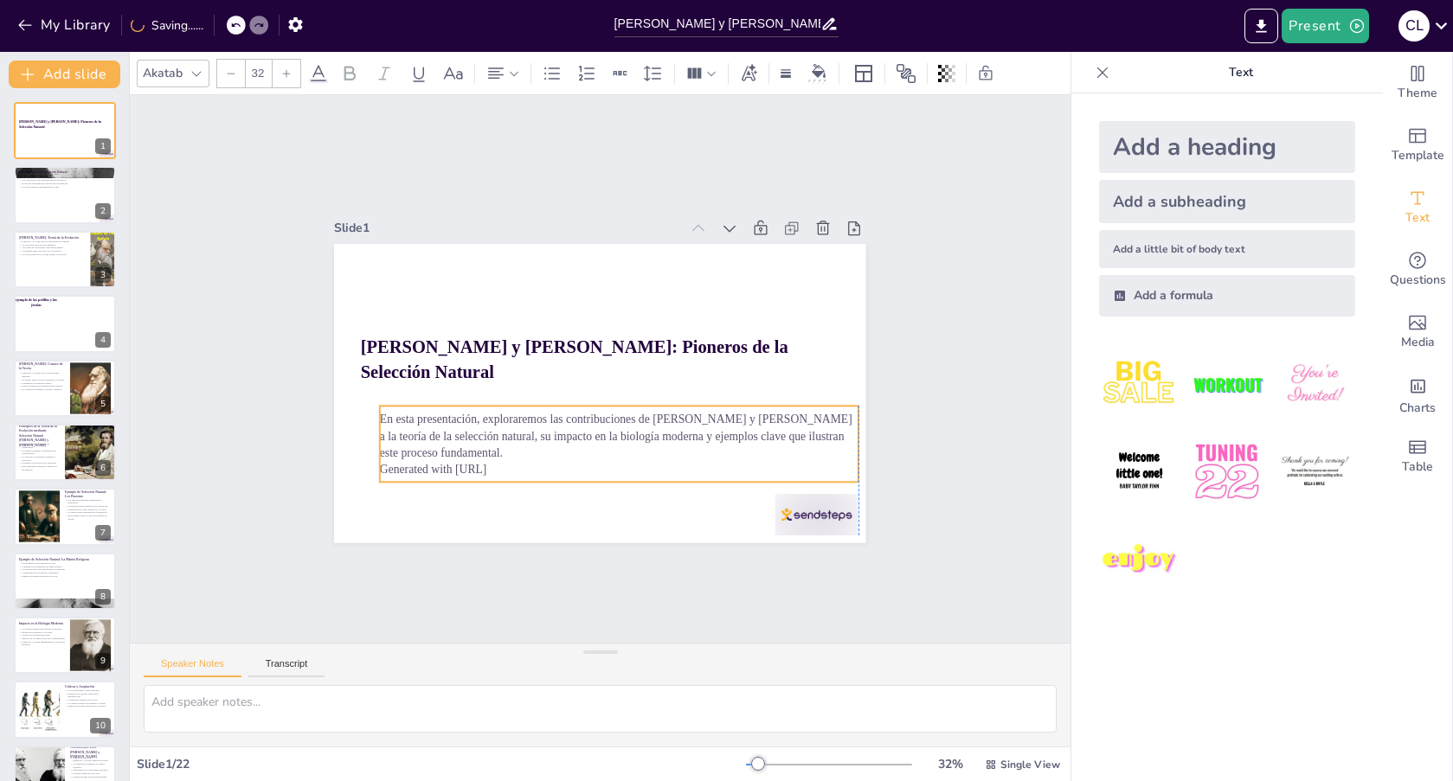
drag, startPoint x: 477, startPoint y: 451, endPoint x: 461, endPoint y: 442, distance: 17.8
click at [461, 442] on p "En esta presentación, exploraremos las contribuciones de [PERSON_NAME] y [PERSO…" at bounding box center [639, 427] width 471 height 196
click at [464, 397] on p "En esta presentación, exploraremos las contribuciones de [PERSON_NAME] y [PERSO…" at bounding box center [602, 299] width 471 height 195
click at [464, 446] on p "En esta presentación, exploraremos las contribuciones de [PERSON_NAME] y [PERSO…" at bounding box center [598, 438] width 471 height 195
click at [464, 446] on p "En esta presentación, exploraremos las contribuciones de [PERSON_NAME] y [PERSO…" at bounding box center [637, 310] width 357 height 389
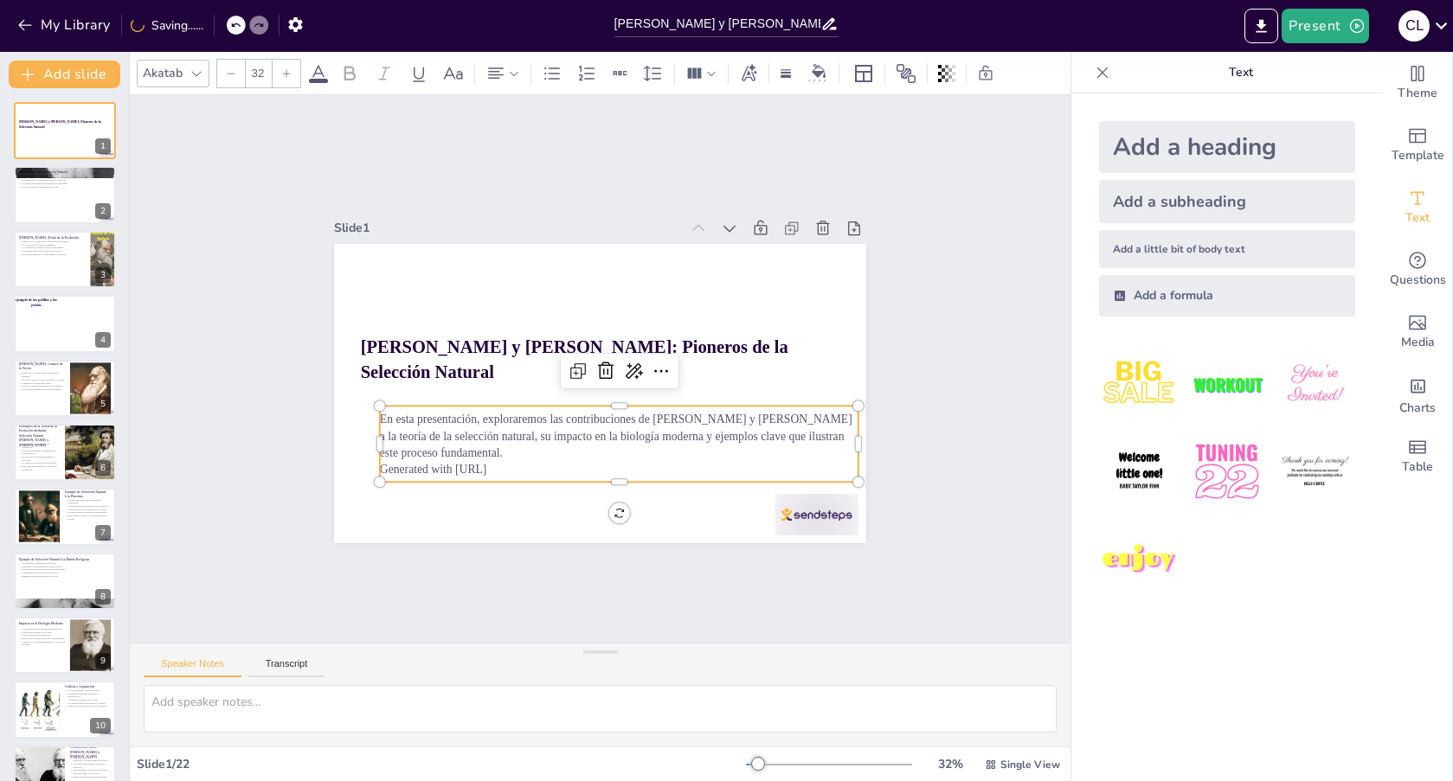
copy p "En esta presentación, exploraremos las contribuciones de [PERSON_NAME] y [PERSO…"
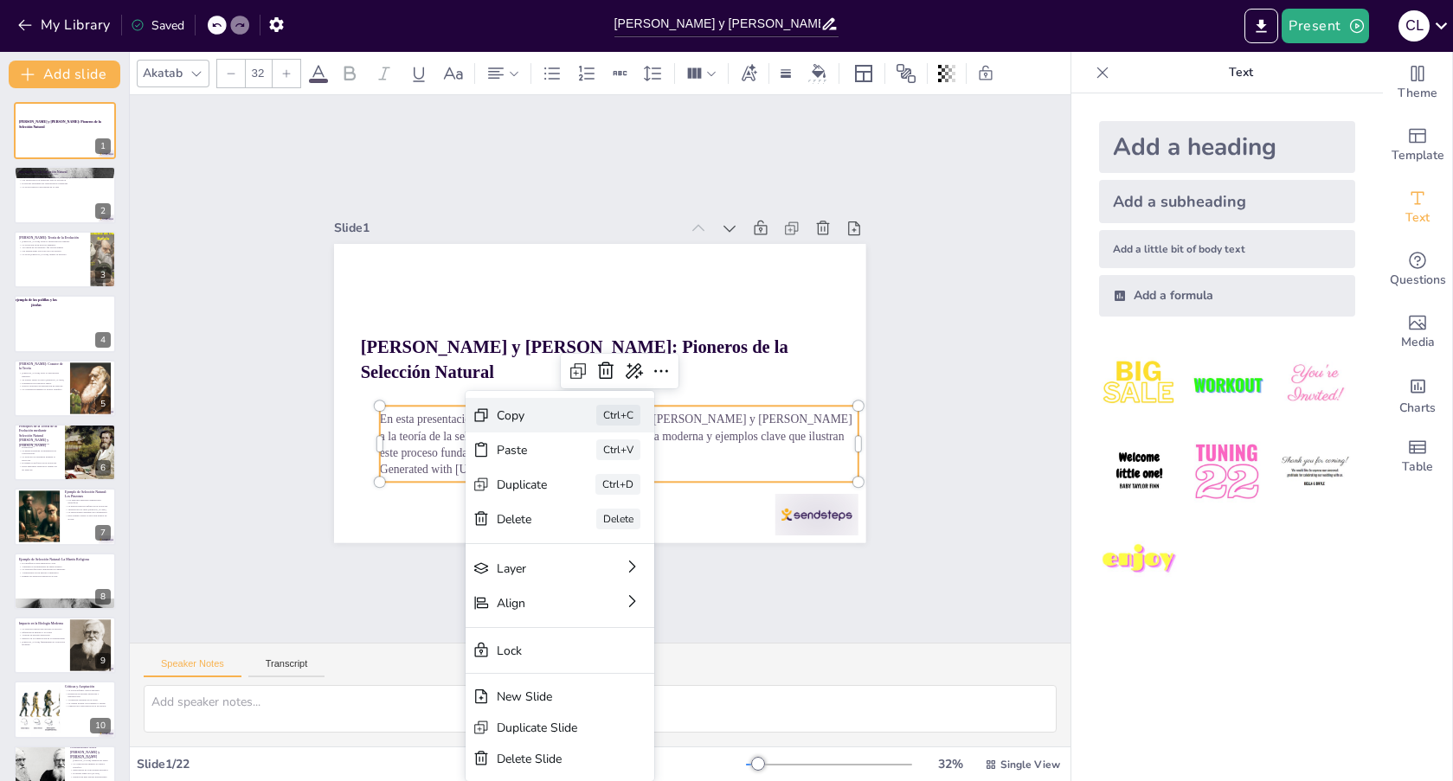
click at [528, 265] on div "Copy Ctrl+C" at bounding box center [496, 237] width 191 height 55
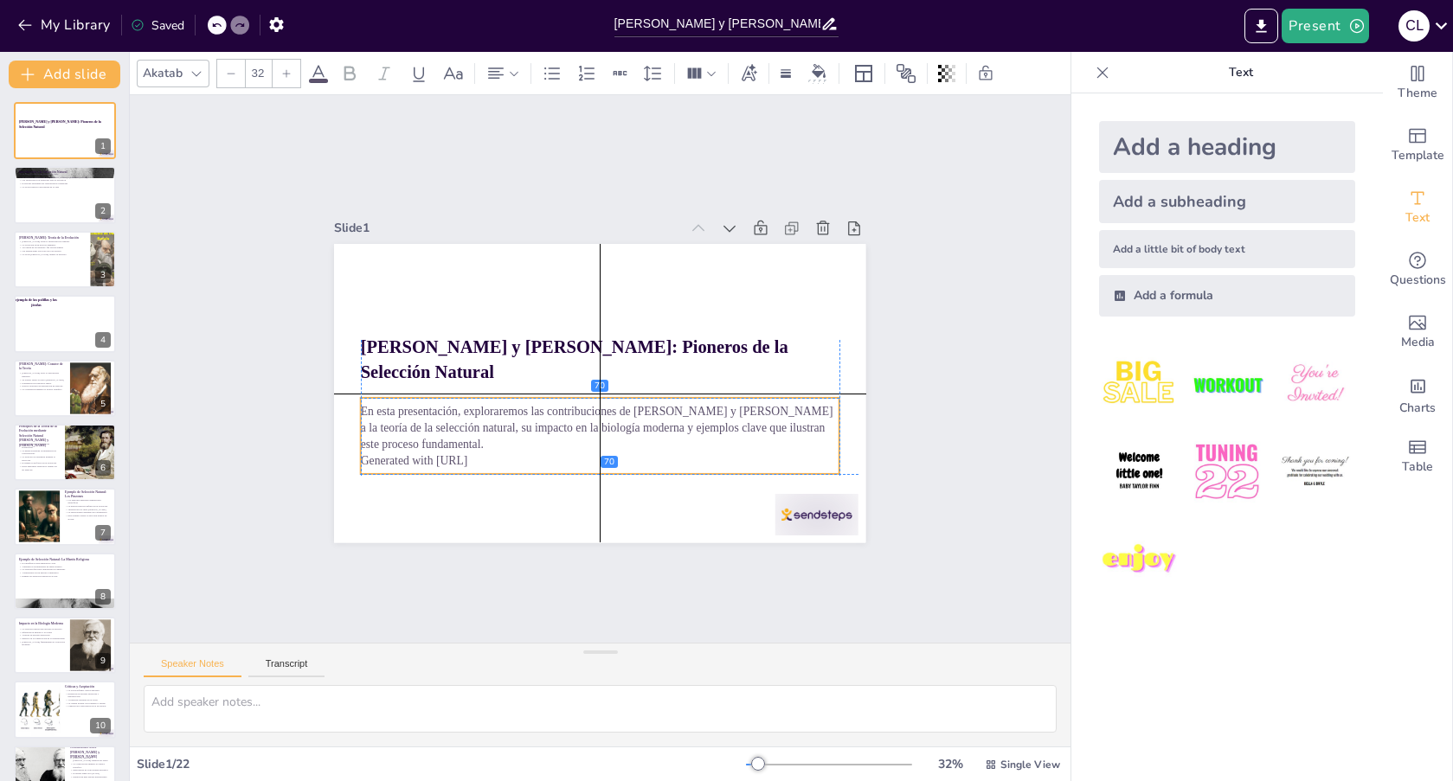
click at [376, 360] on p "En esta presentación, exploraremos las contribuciones de [PERSON_NAME] y [PERSO…" at bounding box center [593, 310] width 481 height 100
click at [865, 395] on div "Slide 1 [PERSON_NAME] y [PERSON_NAME]: Pioneros de la Selección Natural En esta…" at bounding box center [600, 368] width 716 height 573
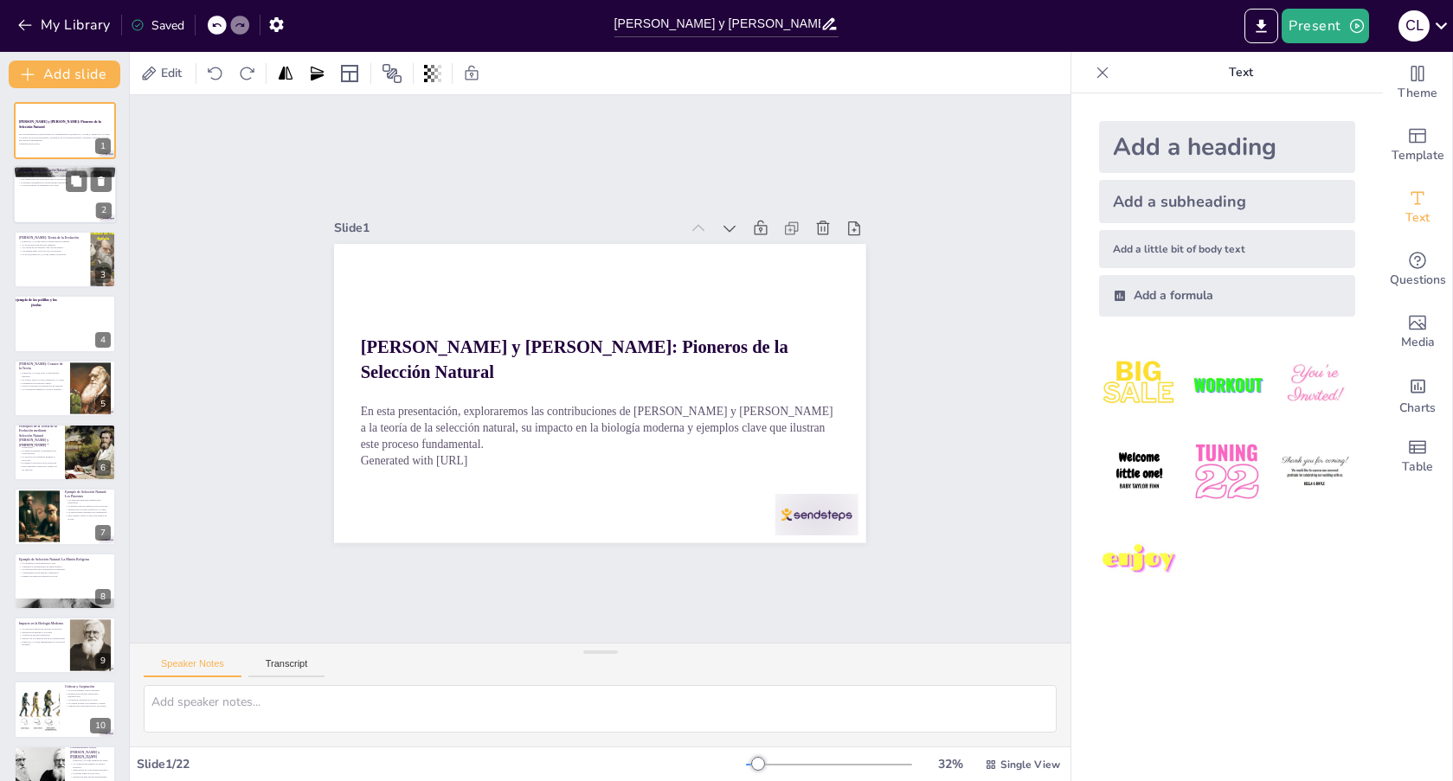
click at [35, 209] on div at bounding box center [65, 195] width 104 height 59
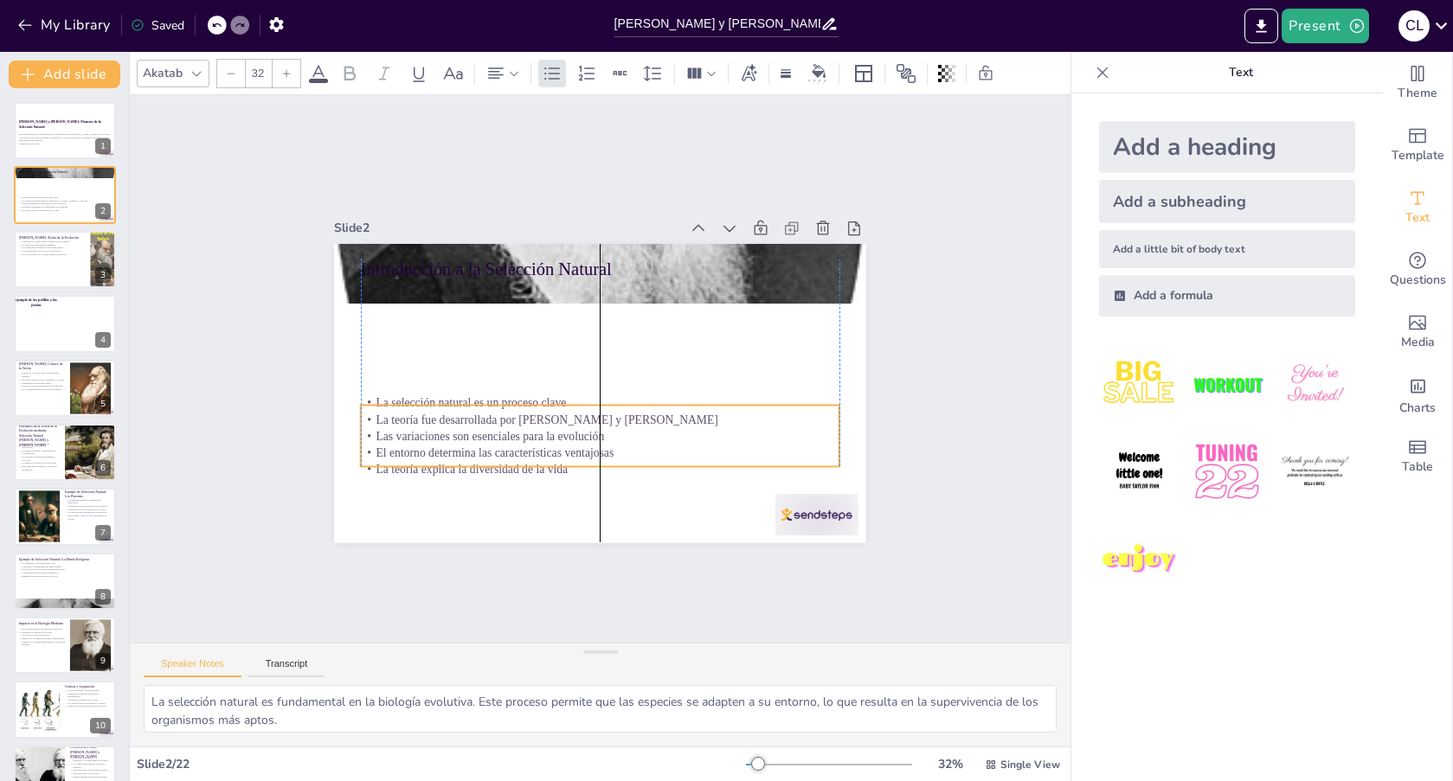
drag, startPoint x: 397, startPoint y: 348, endPoint x: 391, endPoint y: 470, distance: 122.2
click at [420, 470] on p "La teoría explica la diversidad de la vida" at bounding box center [641, 460] width 443 height 211
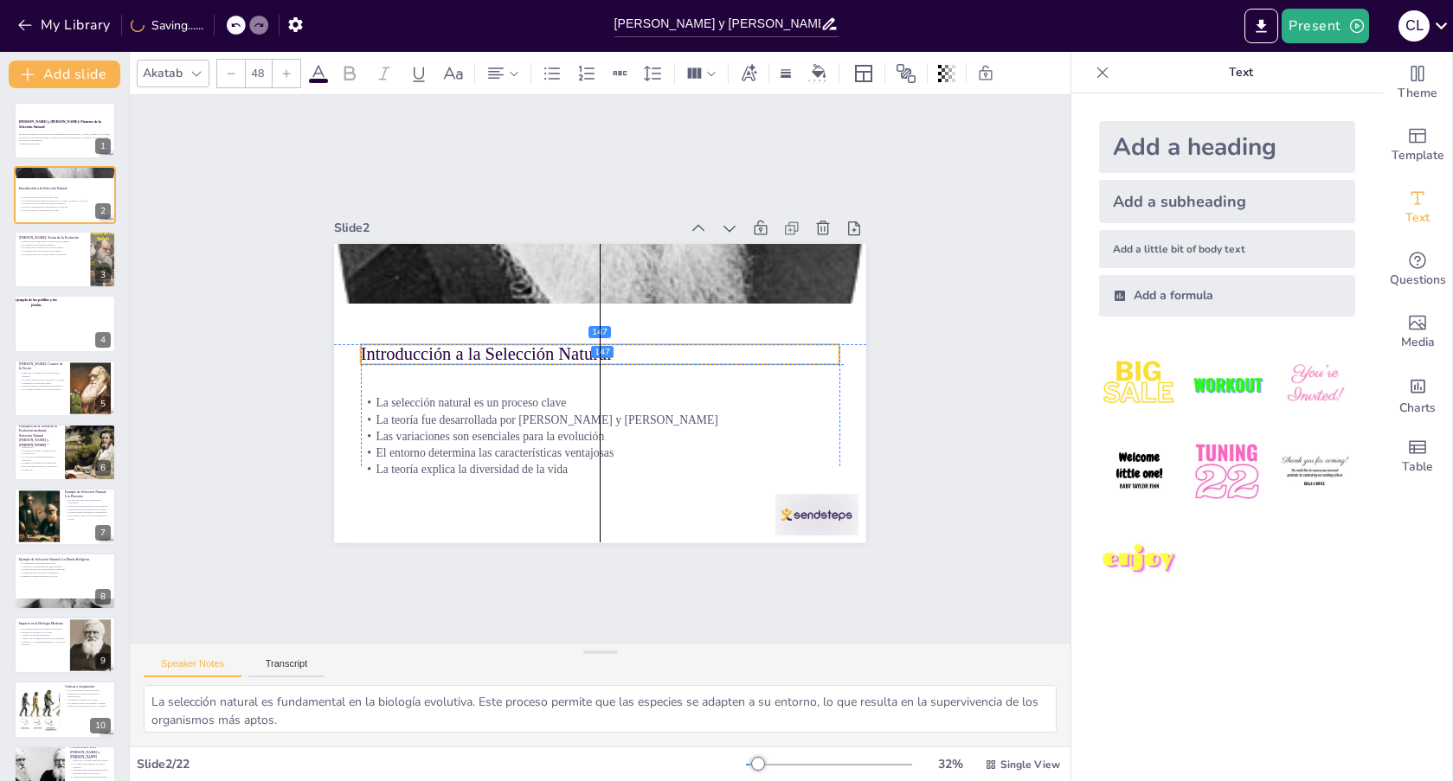
drag, startPoint x: 385, startPoint y: 267, endPoint x: 389, endPoint y: 355, distance: 88.4
click at [528, 355] on p "Introducción a la Selección Natural" at bounding box center [614, 364] width 172 height 463
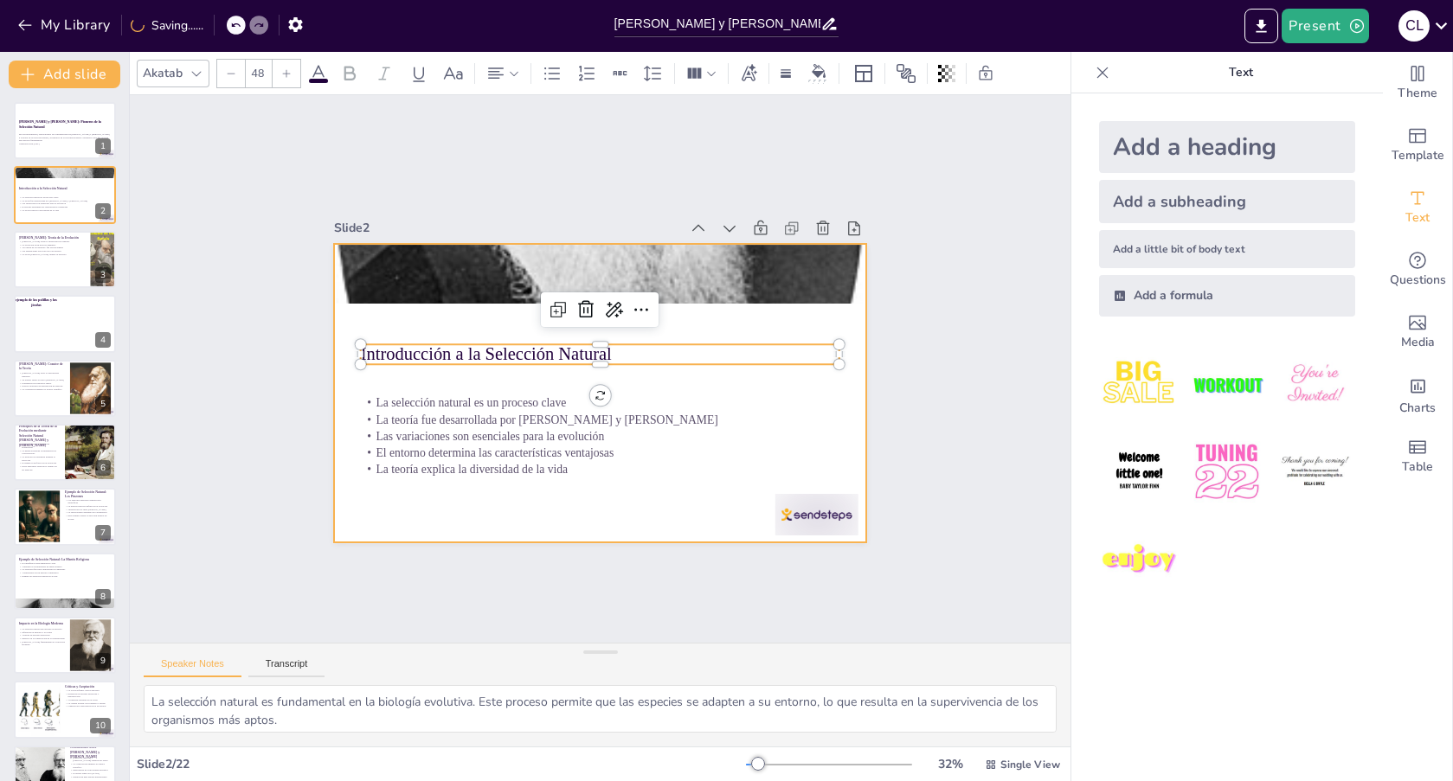
click at [472, 519] on div at bounding box center [599, 393] width 531 height 299
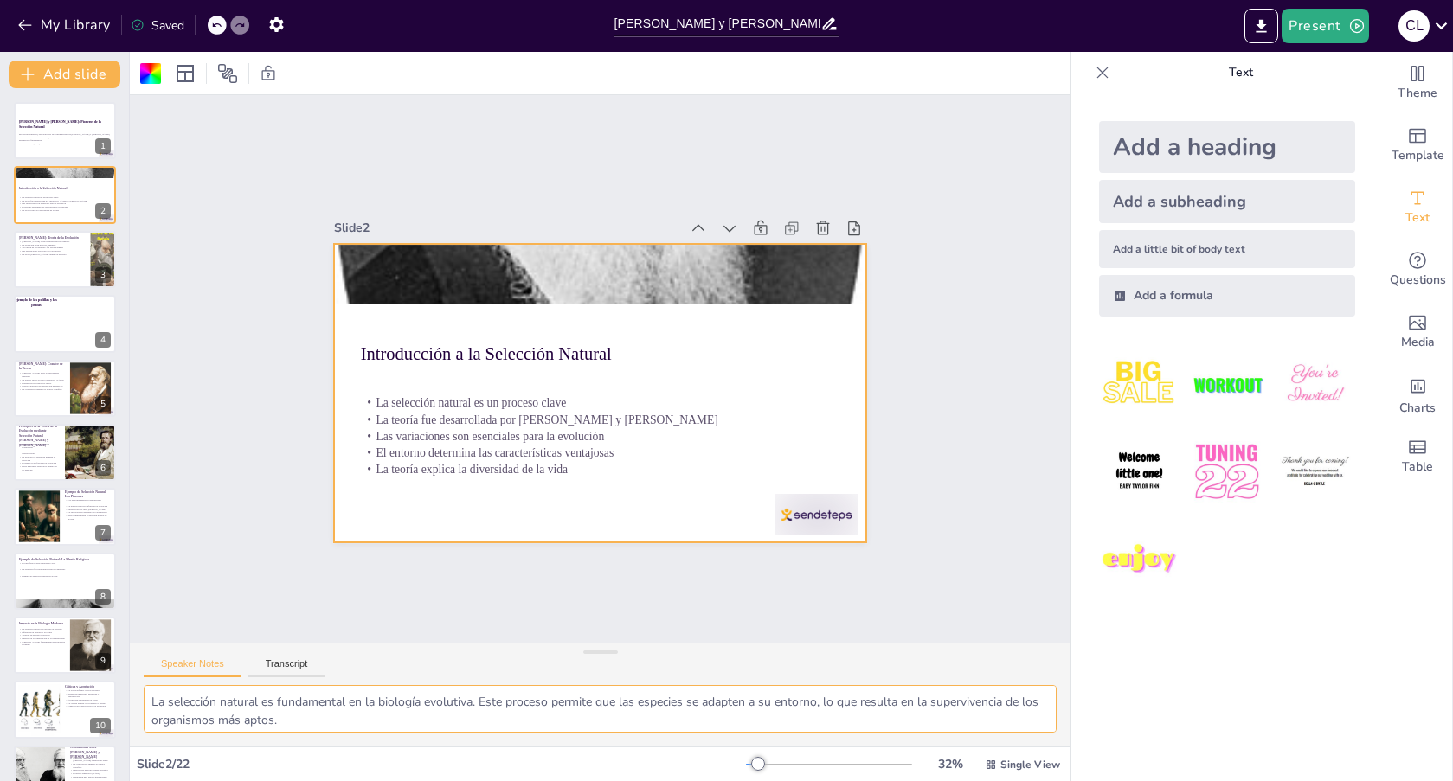
drag, startPoint x: 363, startPoint y: 717, endPoint x: 140, endPoint y: 685, distance: 224.7
click at [140, 685] on div "La selección natural es fundamental en la biología evolutiva. Este proceso perm…" at bounding box center [600, 715] width 941 height 61
click at [22, 243] on p "La evolución es un proceso dinámico" at bounding box center [51, 243] width 67 height 3
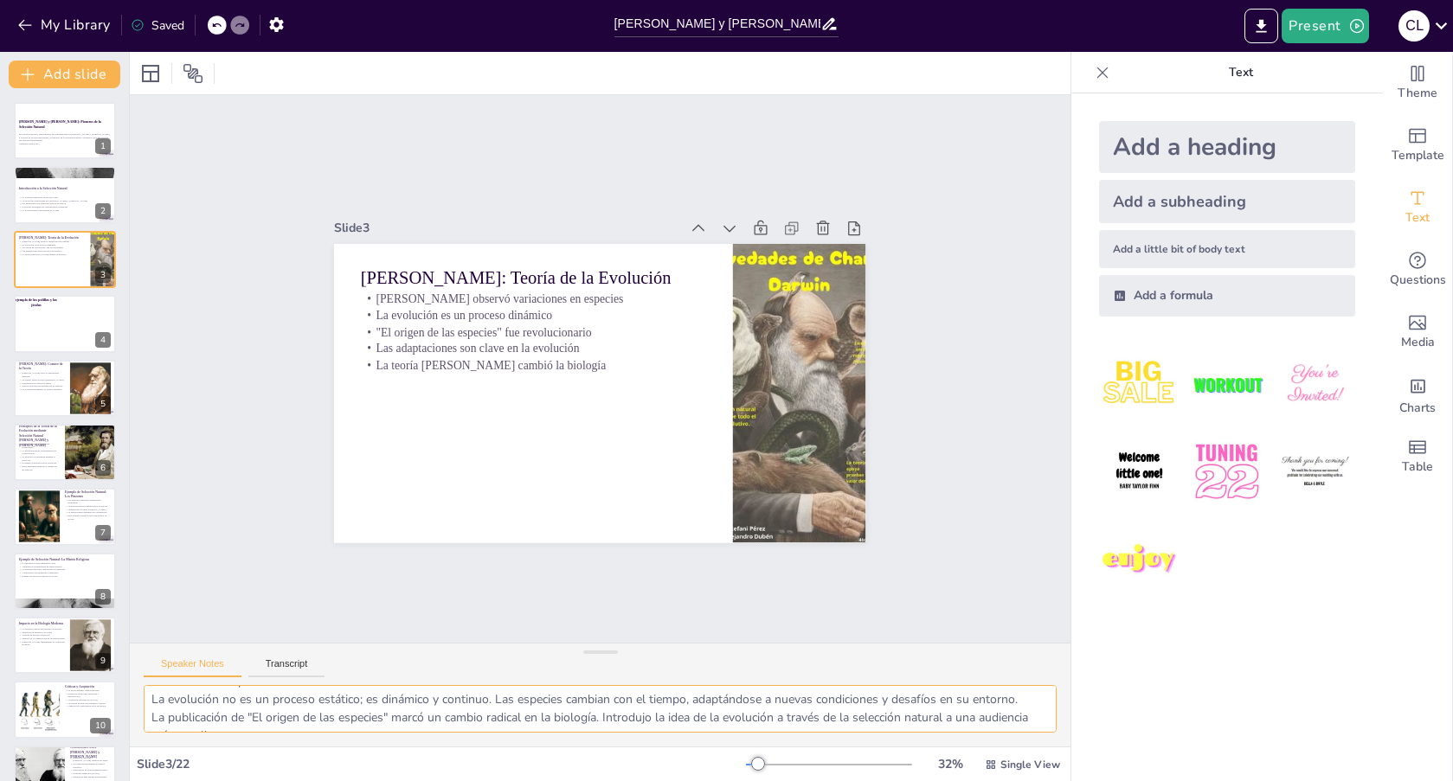
drag, startPoint x: 219, startPoint y: 725, endPoint x: 169, endPoint y: 717, distance: 50.9
click at [169, 717] on textarea "Las observaciones [PERSON_NAME] en las [GEOGRAPHIC_DATA] fueron fundamentales p…" at bounding box center [600, 709] width 913 height 48
click at [34, 194] on div at bounding box center [65, 195] width 104 height 59
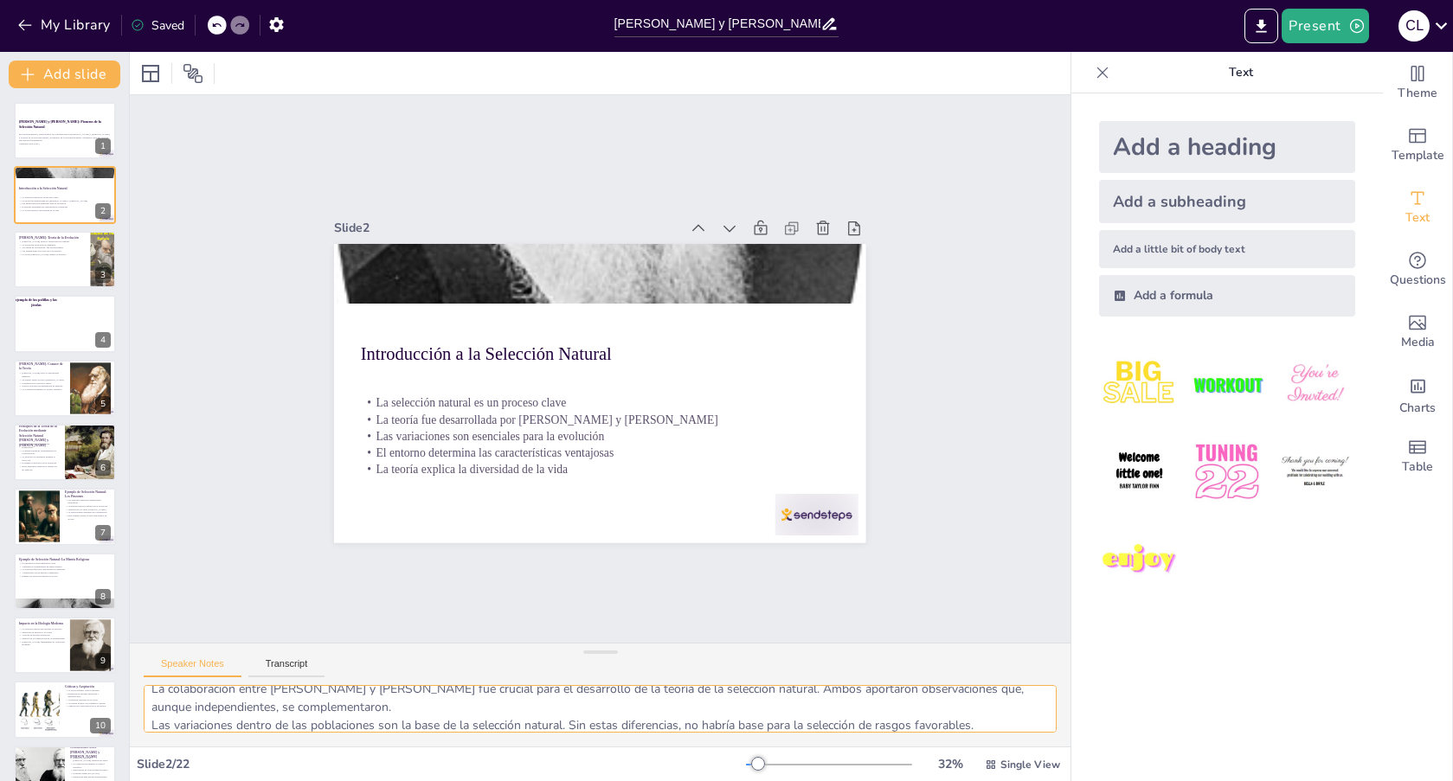
scroll to position [113, 0]
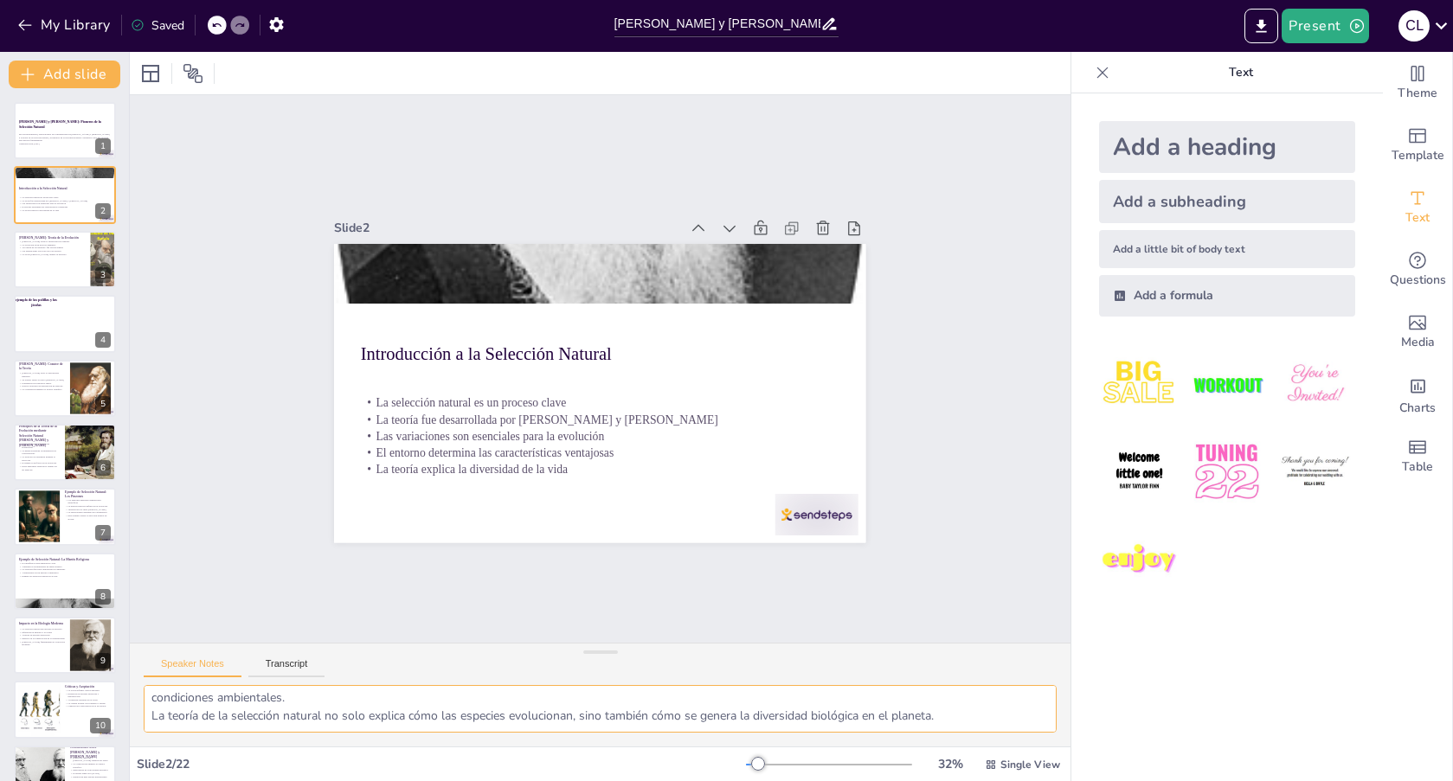
drag, startPoint x: 157, startPoint y: 703, endPoint x: 1032, endPoint y: 810, distance: 881.4
click at [1032, 781] on html "My Library Saved [PERSON_NAME] y [PERSON_NAME]: Pioneros de la Selección Natura…" at bounding box center [726, 390] width 1453 height 781
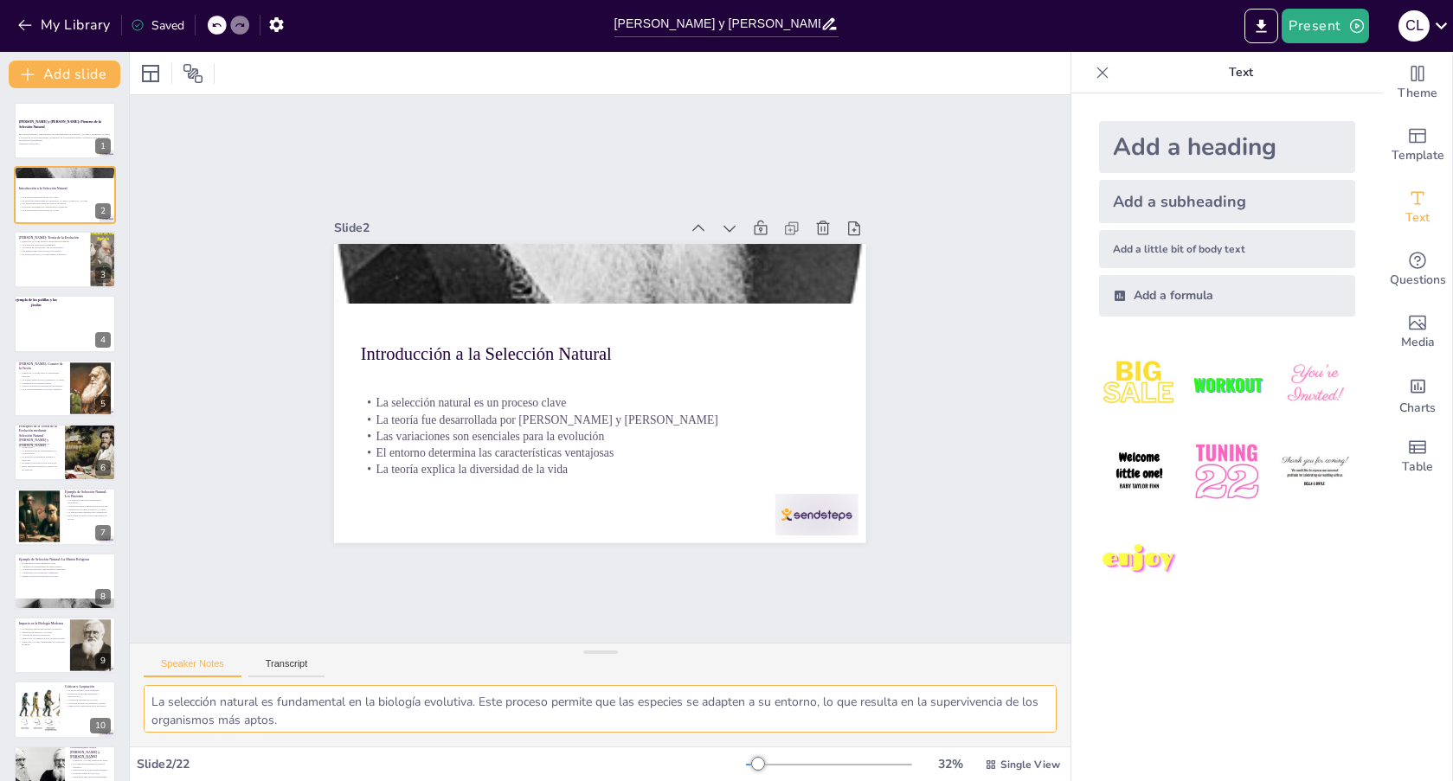
click at [158, 703] on textarea "La selección natural es fundamental en la biología evolutiva. Este proceso perm…" at bounding box center [600, 709] width 913 height 48
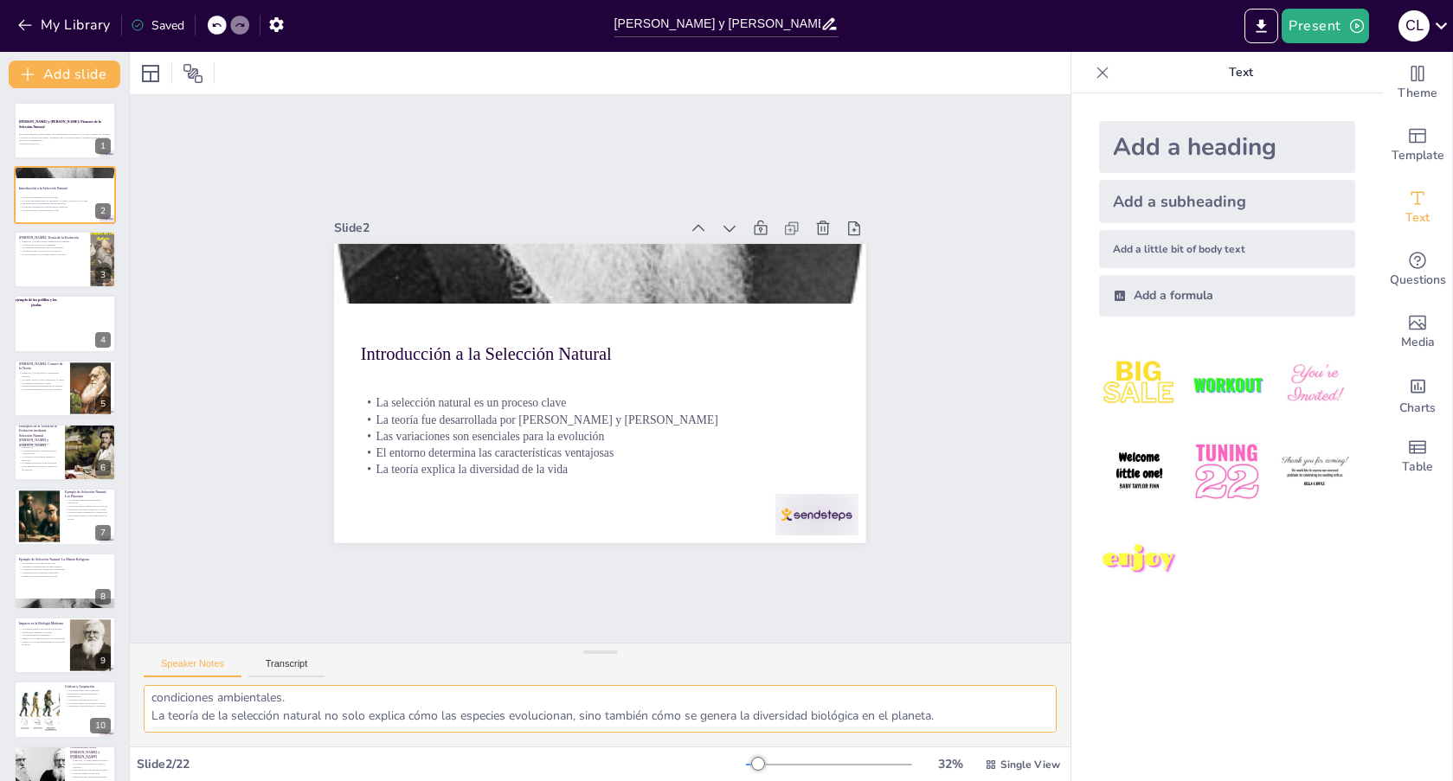
drag, startPoint x: 146, startPoint y: 699, endPoint x: 1017, endPoint y: 800, distance: 876.4
click at [1017, 781] on html "My Library Saved [PERSON_NAME] y [PERSON_NAME]: Pioneros de la Selección Natura…" at bounding box center [726, 390] width 1453 height 781
click at [41, 260] on div at bounding box center [65, 259] width 104 height 59
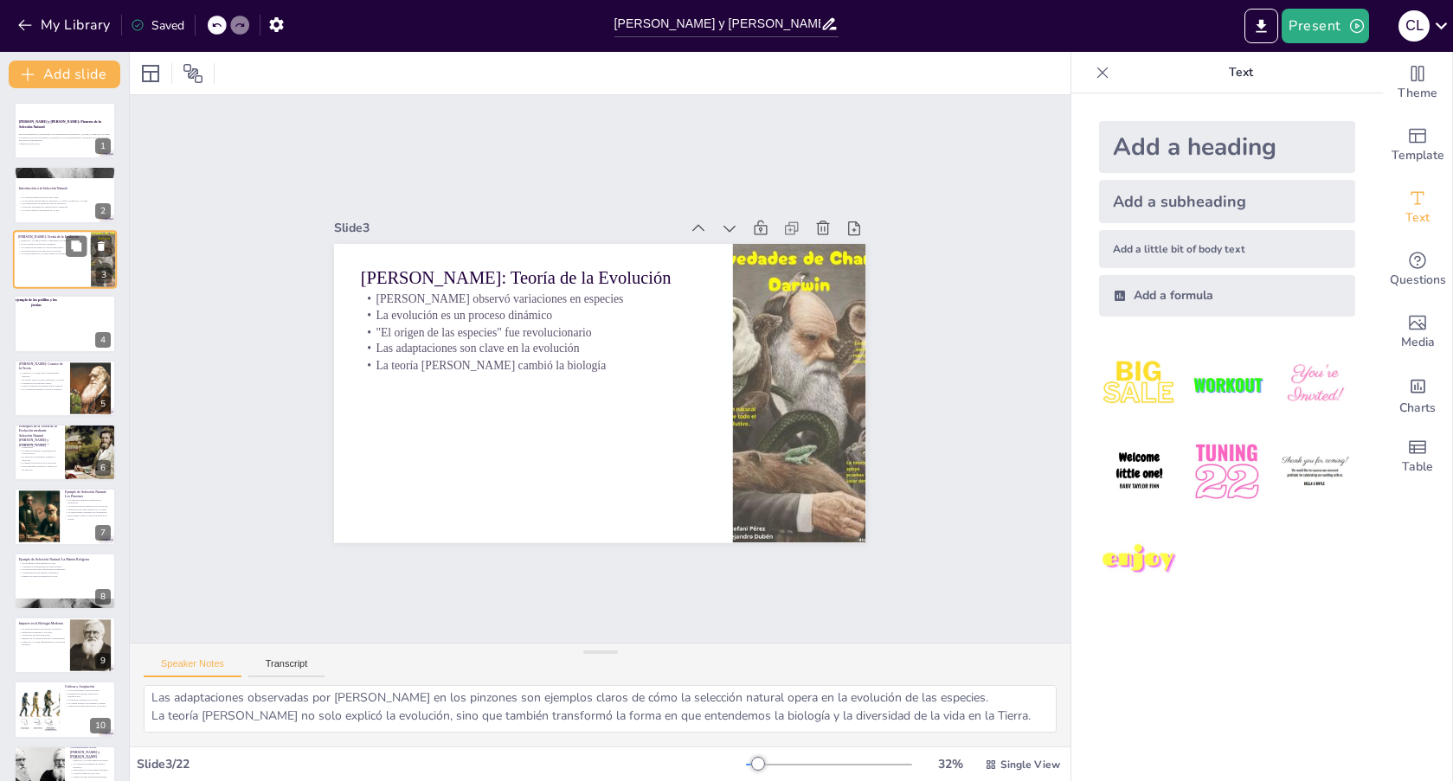
scroll to position [95, 0]
click at [228, 696] on textarea "Las observaciones [PERSON_NAME] en las [GEOGRAPHIC_DATA] fueron fundamentales p…" at bounding box center [600, 709] width 913 height 48
drag, startPoint x: 151, startPoint y: 705, endPoint x: 1080, endPoint y: 728, distance: 928.8
click at [1080, 728] on div "Document fonts Akatab Recently used Mulish Popular fonts Fonts Add slide [PERSO…" at bounding box center [726, 417] width 1453 height 730
click at [49, 331] on div at bounding box center [65, 323] width 104 height 59
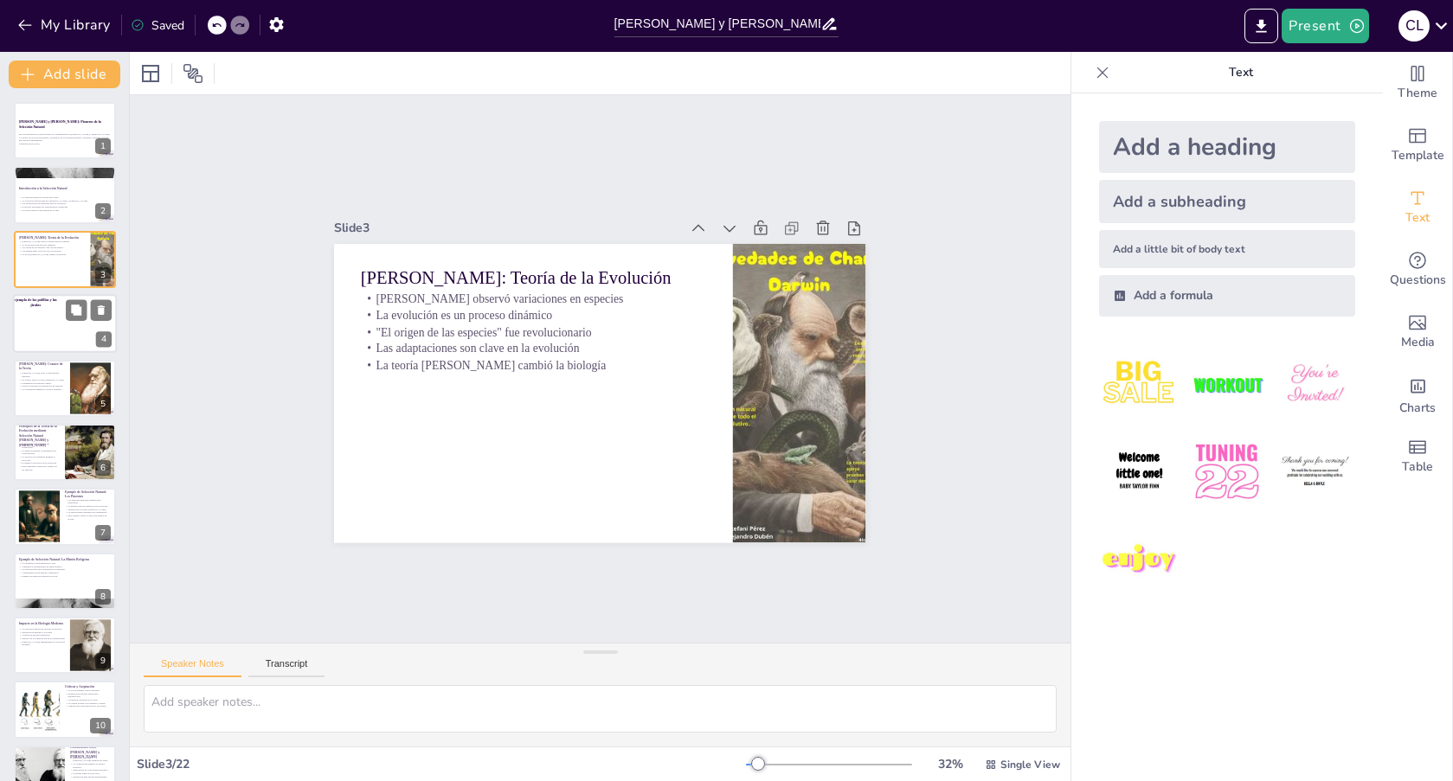
scroll to position [0, 0]
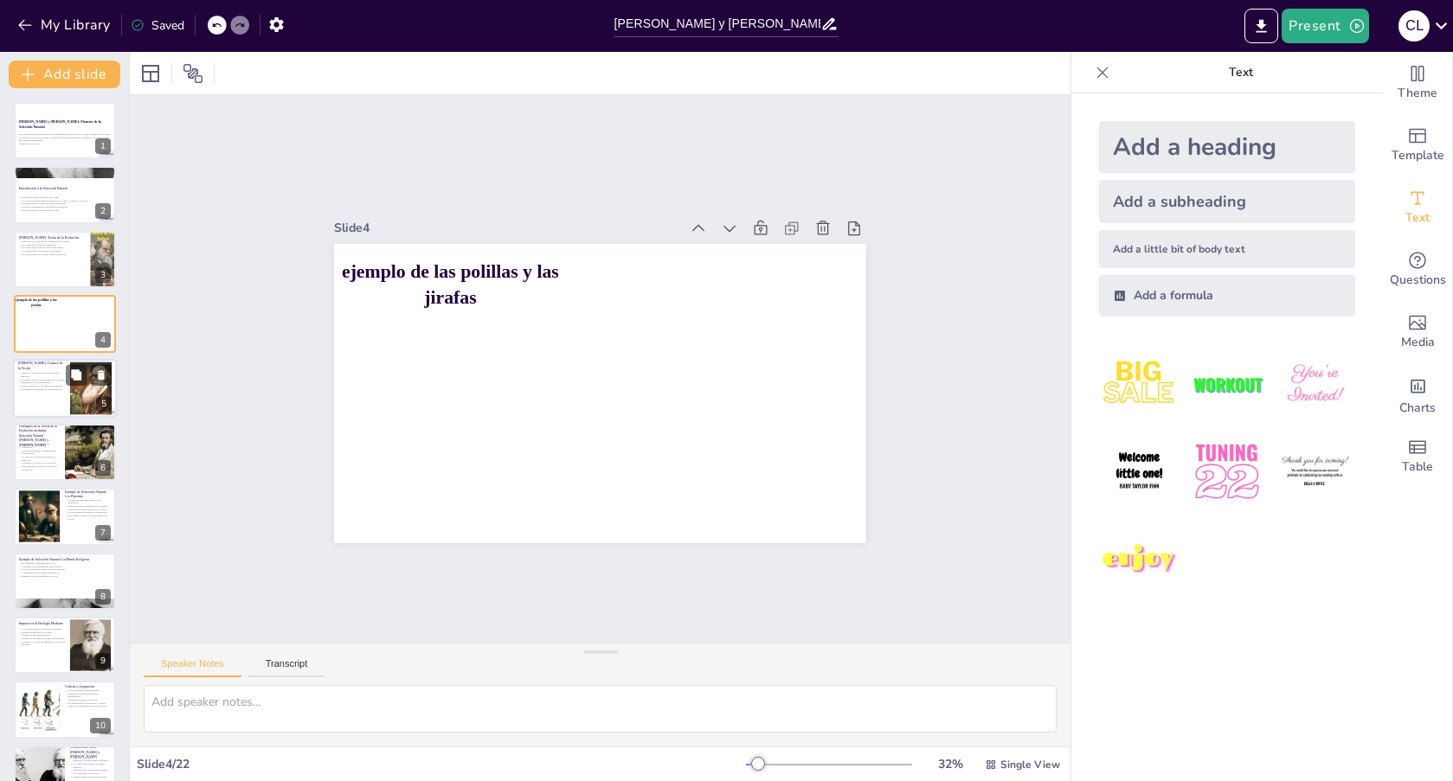
click at [55, 394] on div at bounding box center [65, 388] width 104 height 59
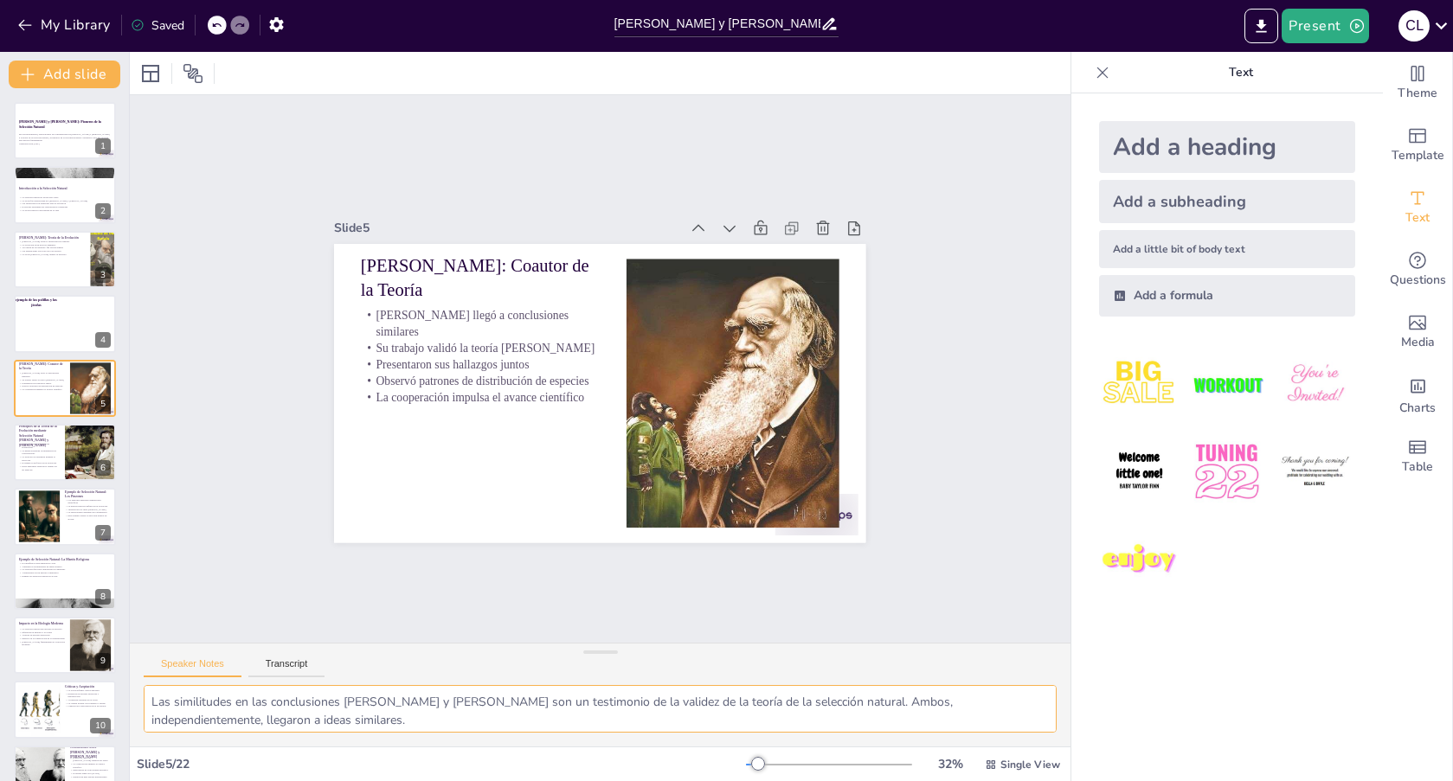
click at [237, 713] on textarea "Las similitudes en las conclusiones [PERSON_NAME] y [PERSON_NAME] son un testim…" at bounding box center [600, 709] width 913 height 48
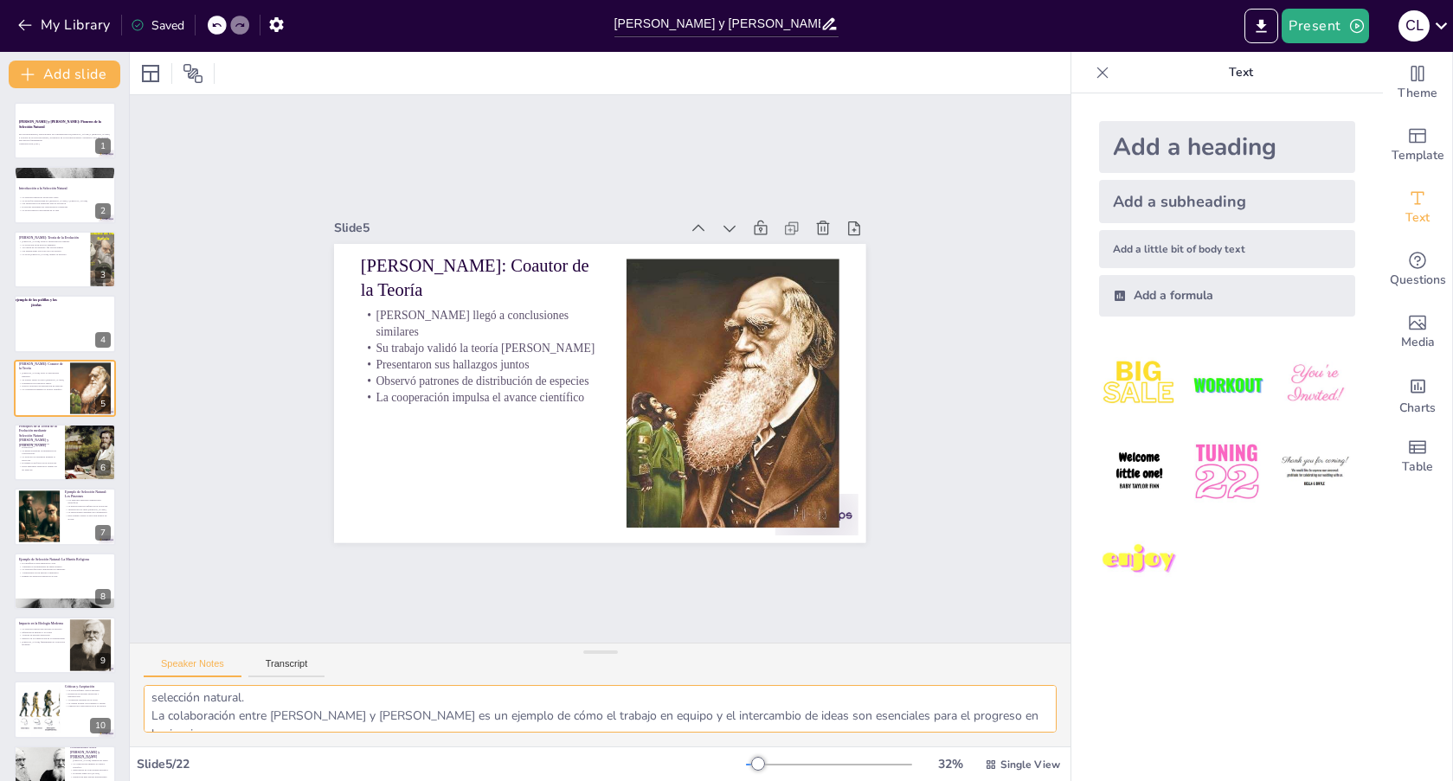
drag, startPoint x: 150, startPoint y: 703, endPoint x: 1064, endPoint y: 797, distance: 918.7
click at [1064, 781] on html "My Library Saved [PERSON_NAME] y [PERSON_NAME]: Pioneros de la Selección Natura…" at bounding box center [726, 390] width 1453 height 781
click at [40, 449] on p "La herencia permite la transmisión de características" at bounding box center [39, 452] width 42 height 6
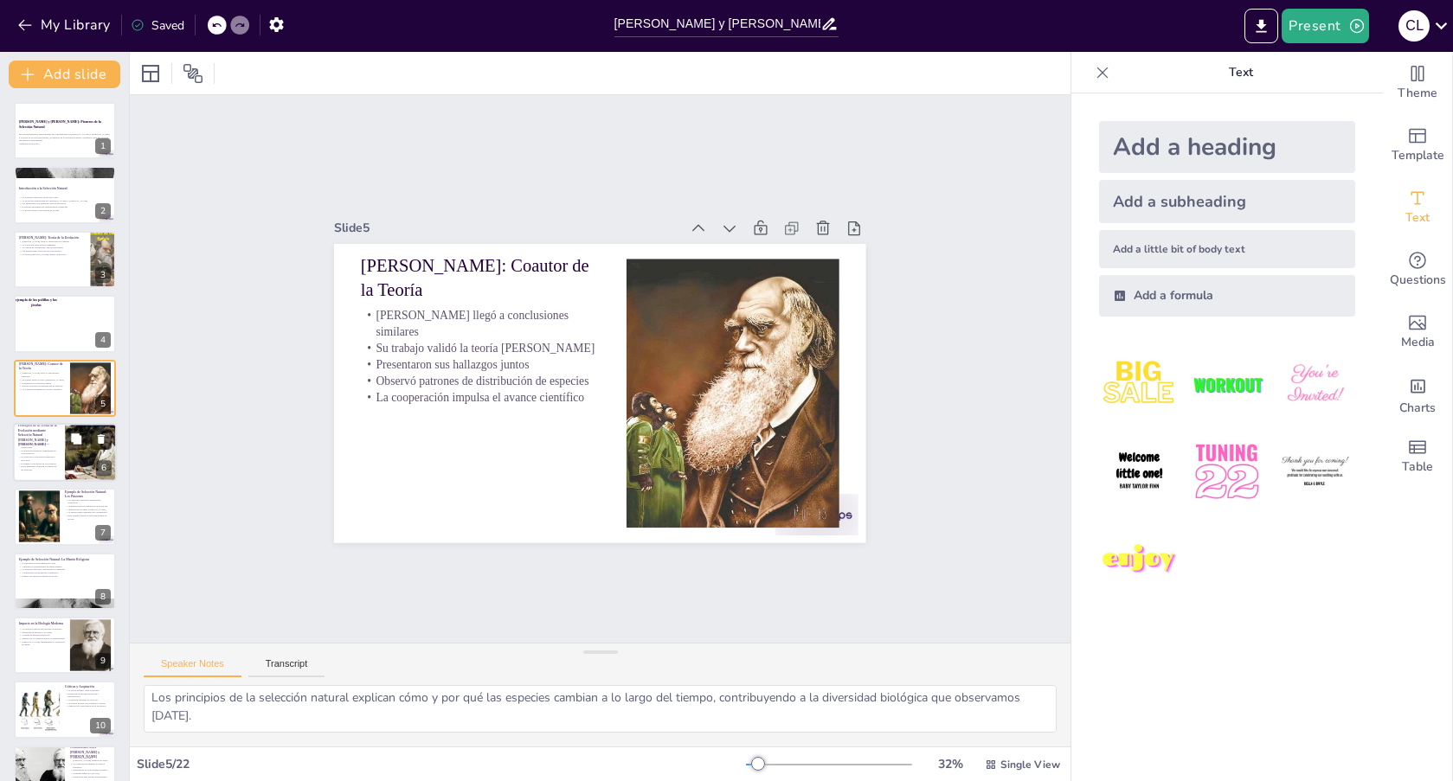
scroll to position [95, 0]
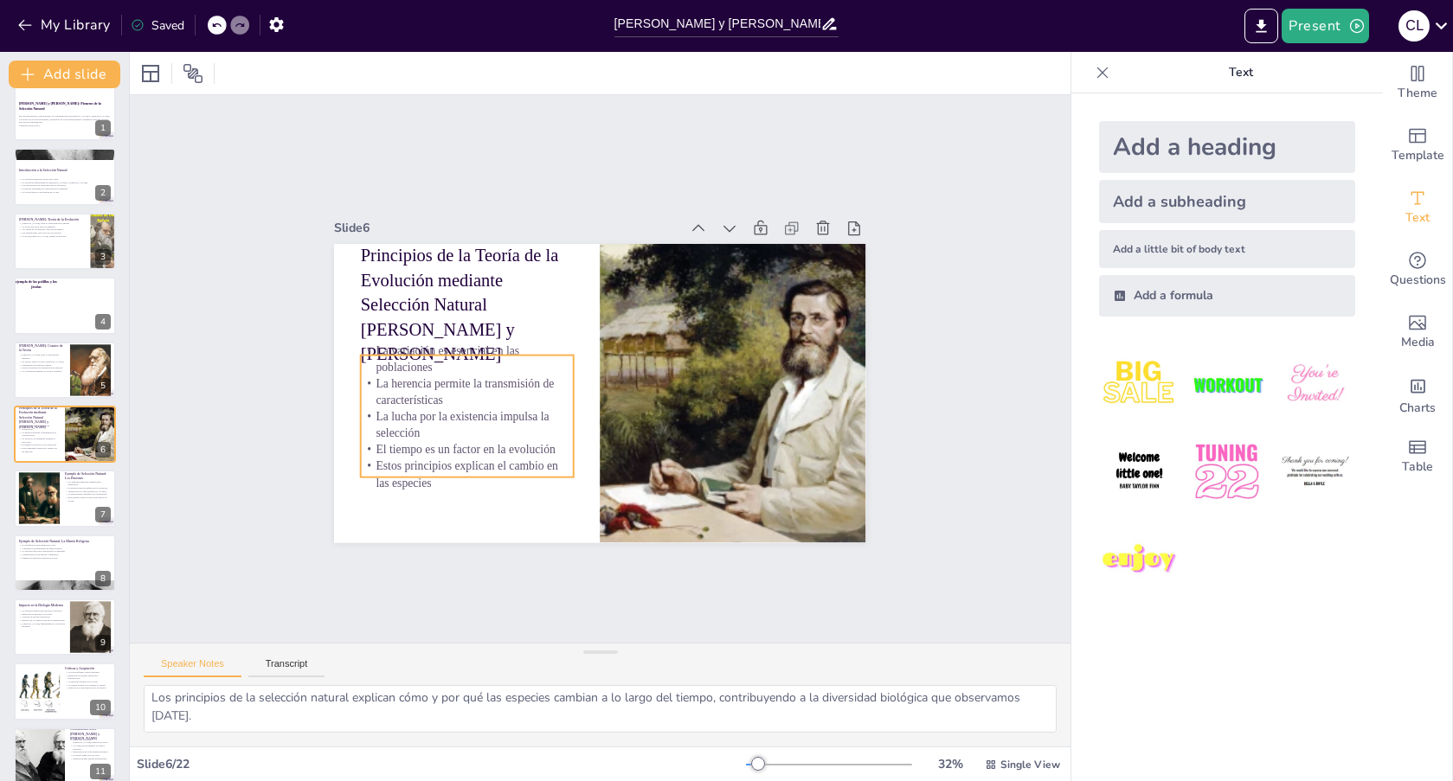
click at [538, 286] on p "Estos principios explican el cambio en las especies" at bounding box center [628, 202] width 180 height 167
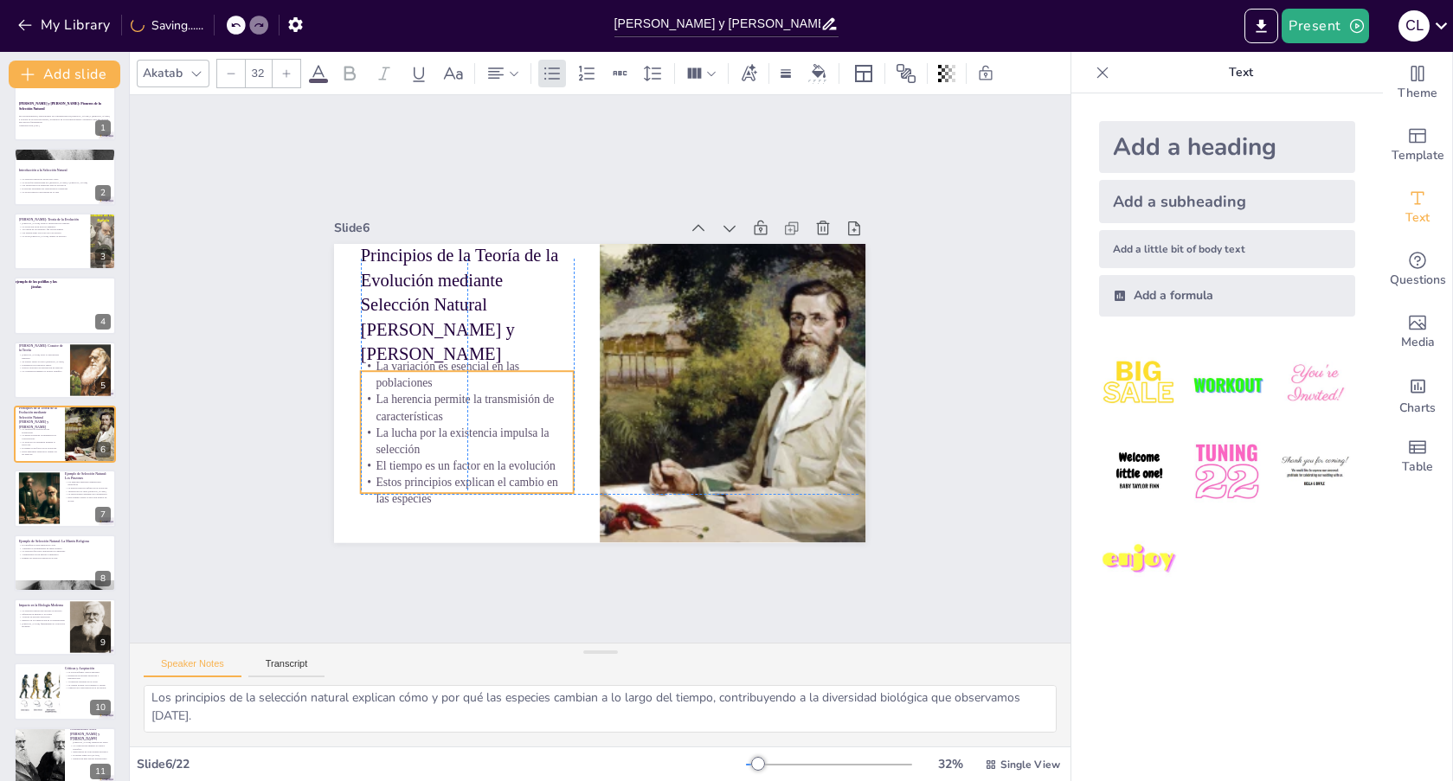
drag, startPoint x: 388, startPoint y: 466, endPoint x: 388, endPoint y: 483, distance: 17.3
click at [388, 483] on p "Estos principios explican el cambio en las especies" at bounding box center [444, 460] width 215 height 76
click at [479, 572] on div "Slide 1 [PERSON_NAME] y [PERSON_NAME]: Pioneros de la Selección Natural En esta…" at bounding box center [600, 368] width 1034 height 730
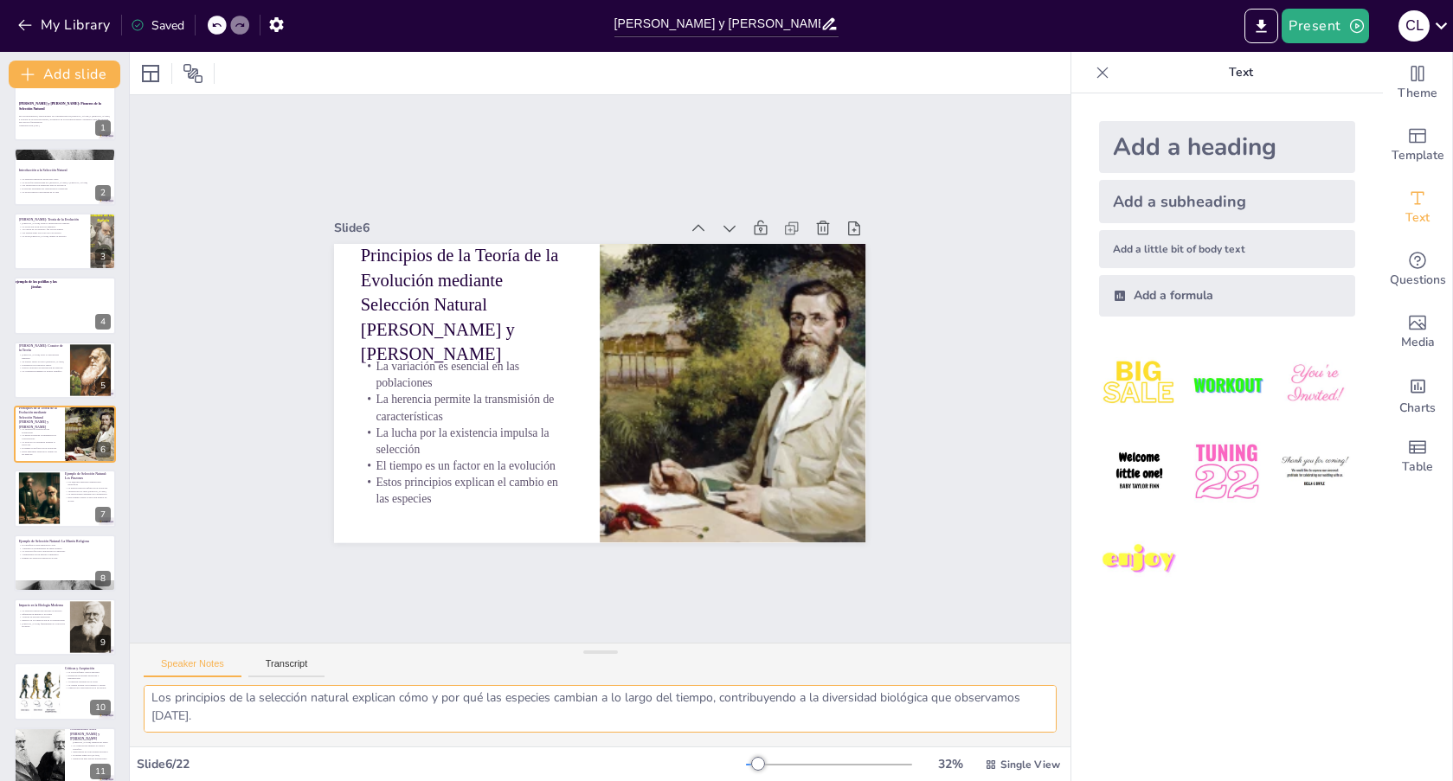
click at [195, 706] on textarea "La variación en las características de los organismos es fundamental para la se…" at bounding box center [600, 709] width 913 height 48
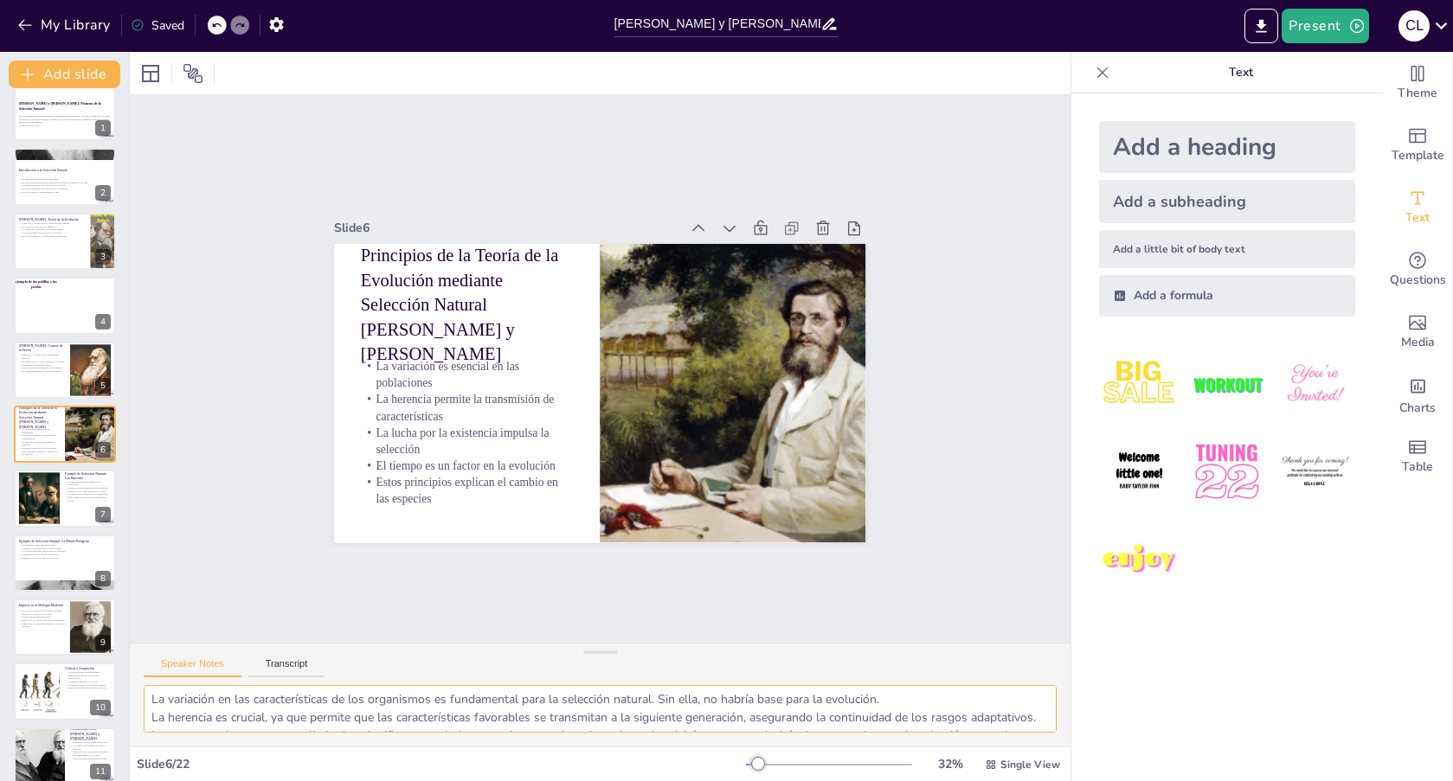
scroll to position [0, 0]
drag, startPoint x: 153, startPoint y: 697, endPoint x: 286, endPoint y: 694, distance: 132.4
click at [319, 712] on textarea "La variación en las características de los organismos es fundamental para la se…" at bounding box center [600, 709] width 913 height 48
click at [145, 704] on textarea "La variación en las características de los organismos es fundamental para la se…" at bounding box center [600, 709] width 913 height 48
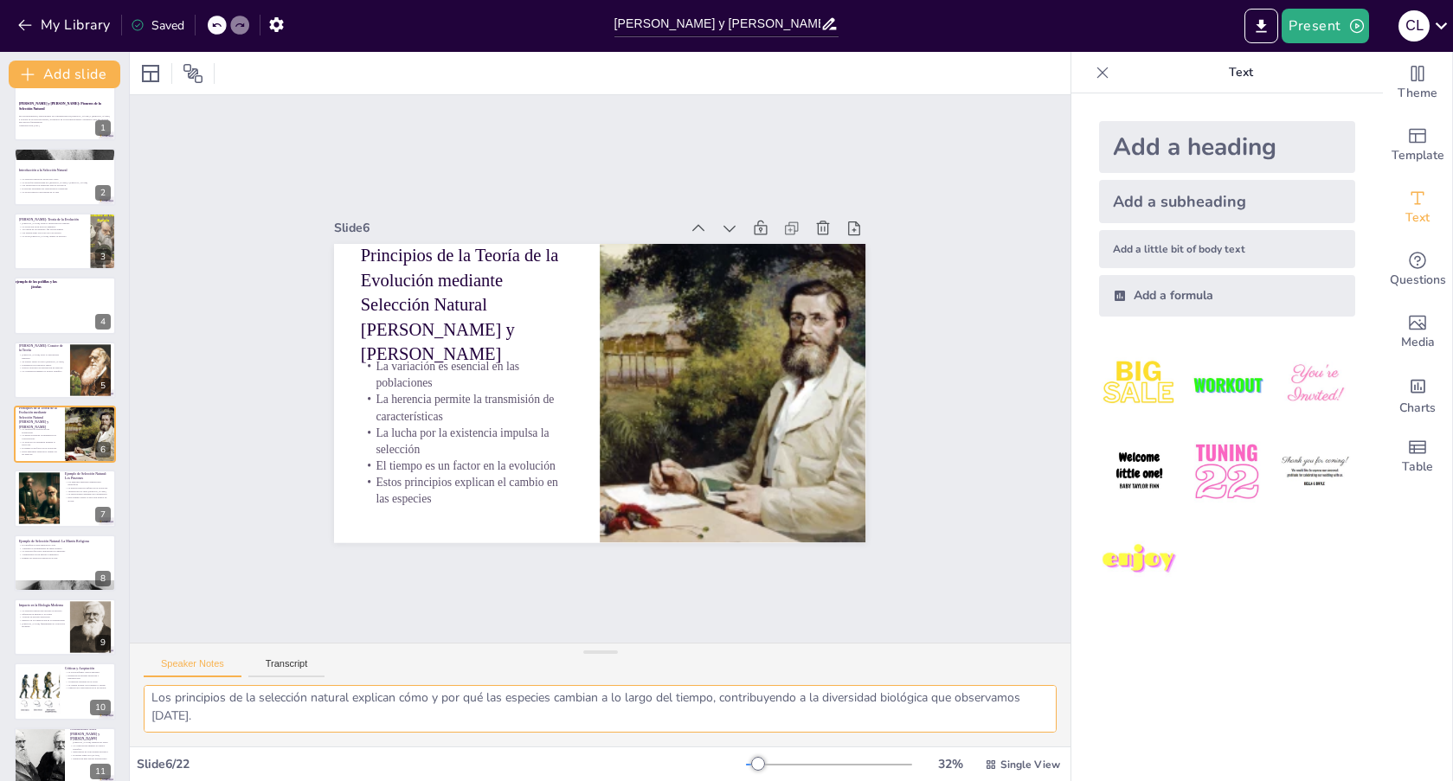
drag, startPoint x: 145, startPoint y: 704, endPoint x: 535, endPoint y: 813, distance: 404.4
click at [535, 781] on html "My Library Saved [PERSON_NAME] y [PERSON_NAME]: Pioneros de la Selección Natura…" at bounding box center [726, 390] width 1453 height 781
click at [37, 501] on div at bounding box center [38, 498] width 53 height 53
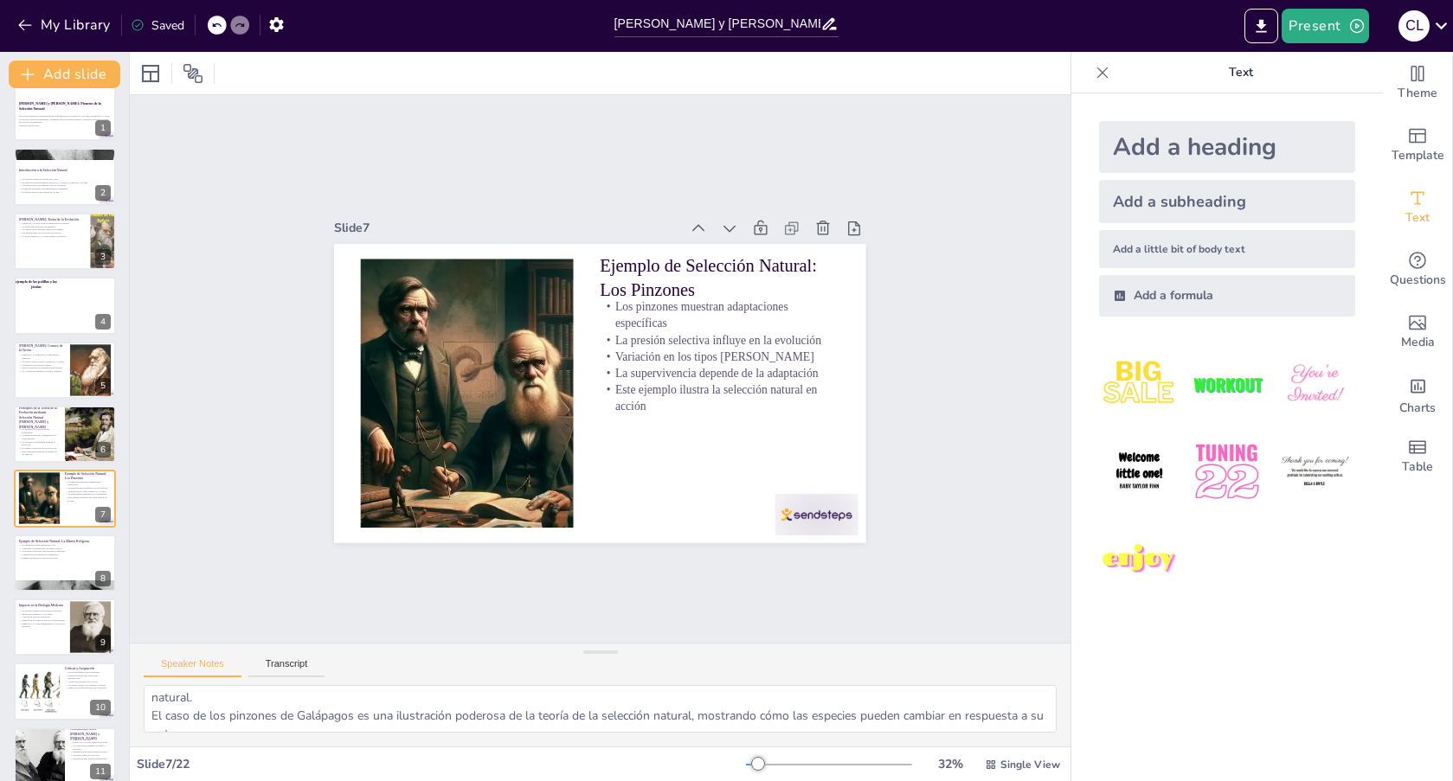
scroll to position [82, 0]
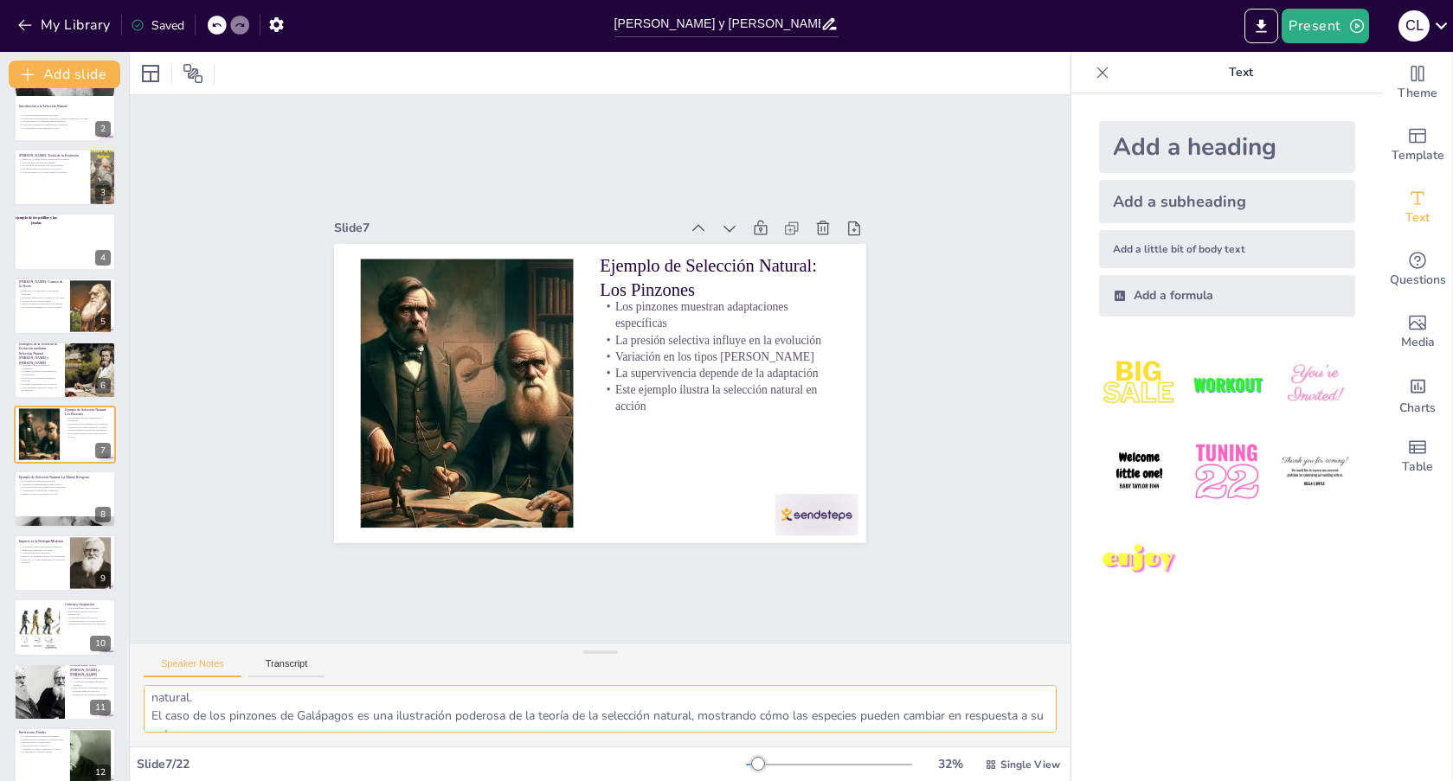
click at [465, 718] on textarea "Las adaptaciones observadas en los pinzones son ejemplos claros de cómo la sele…" at bounding box center [600, 709] width 913 height 48
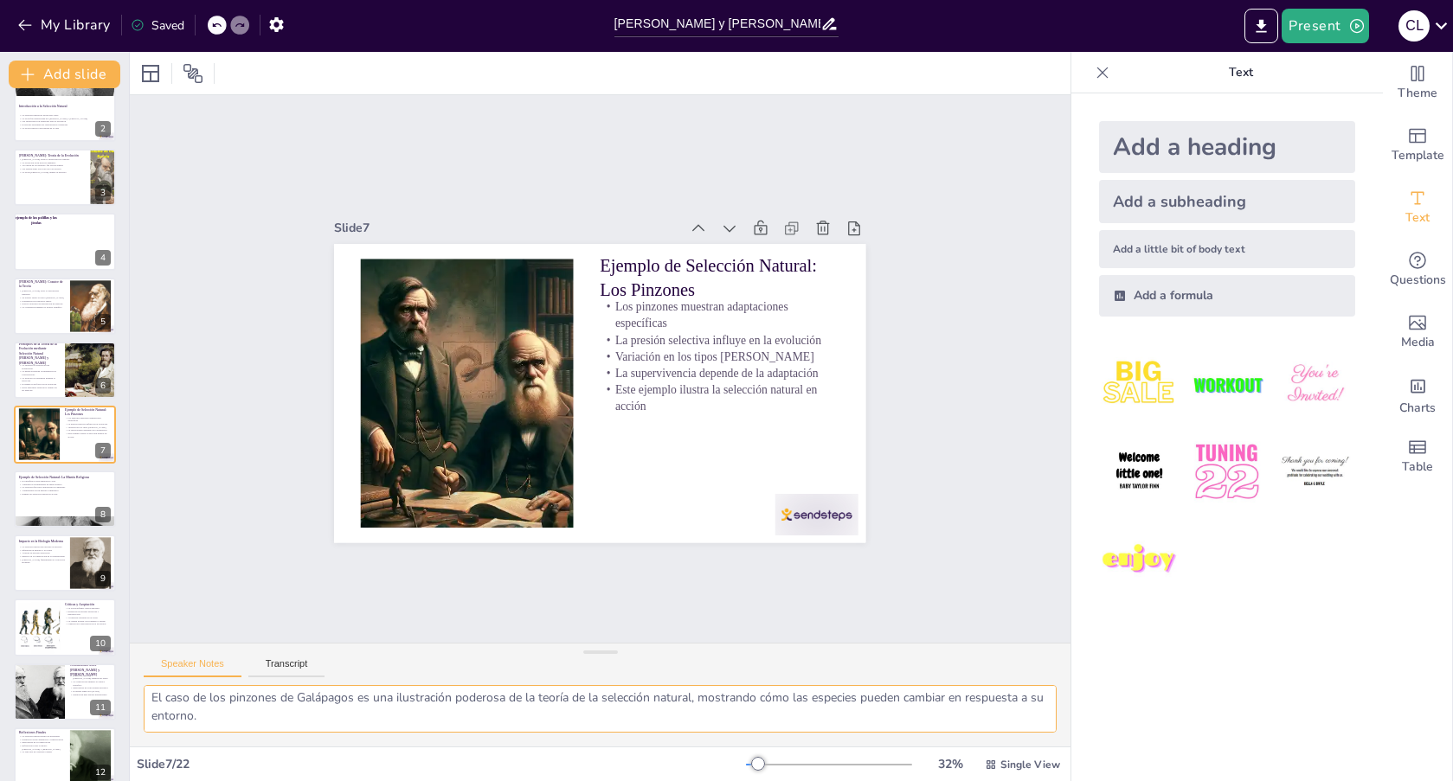
drag, startPoint x: 152, startPoint y: 698, endPoint x: 479, endPoint y: 813, distance: 346.0
click at [479, 781] on html "My Library Saved [PERSON_NAME] y [PERSON_NAME]: Pioneros de la Selección Natura…" at bounding box center [726, 390] width 1453 height 781
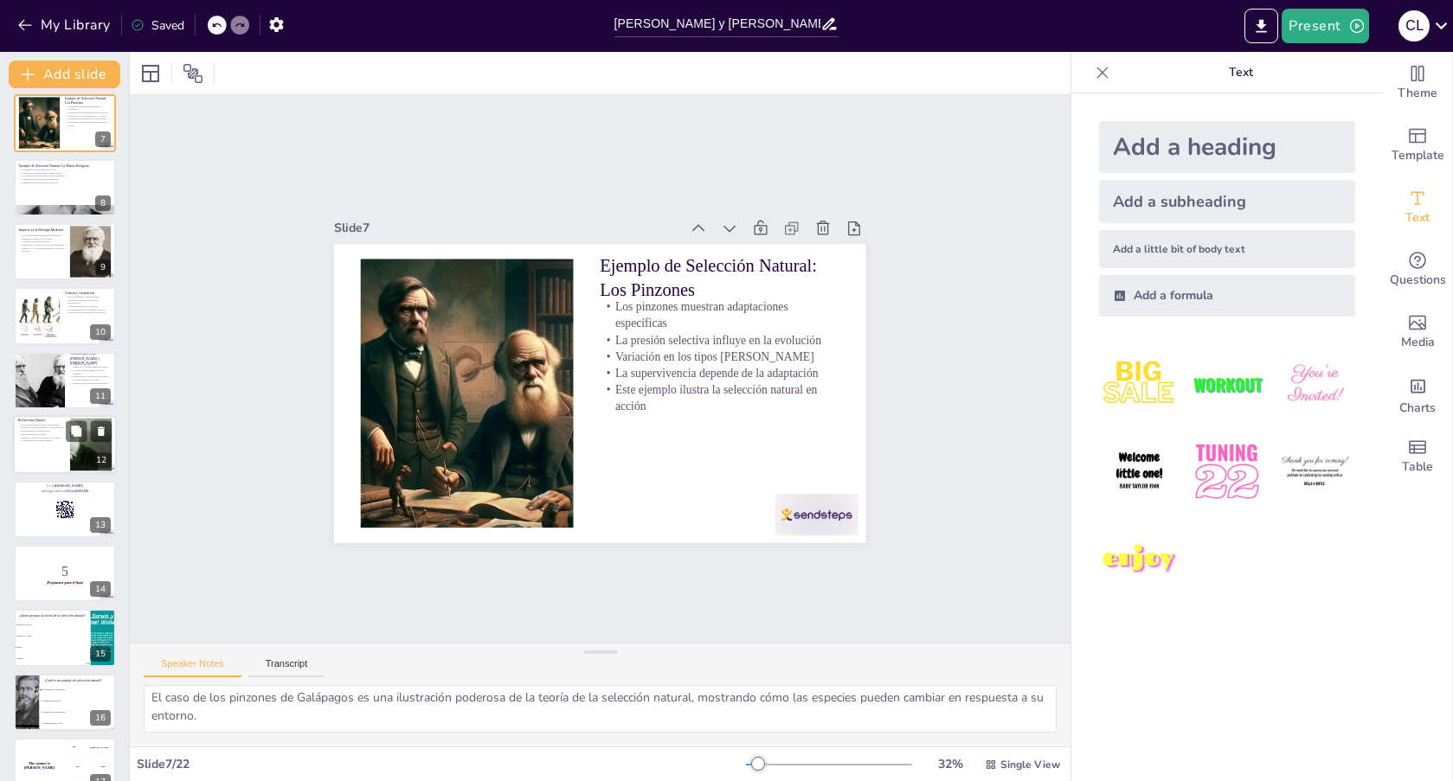
scroll to position [342, 0]
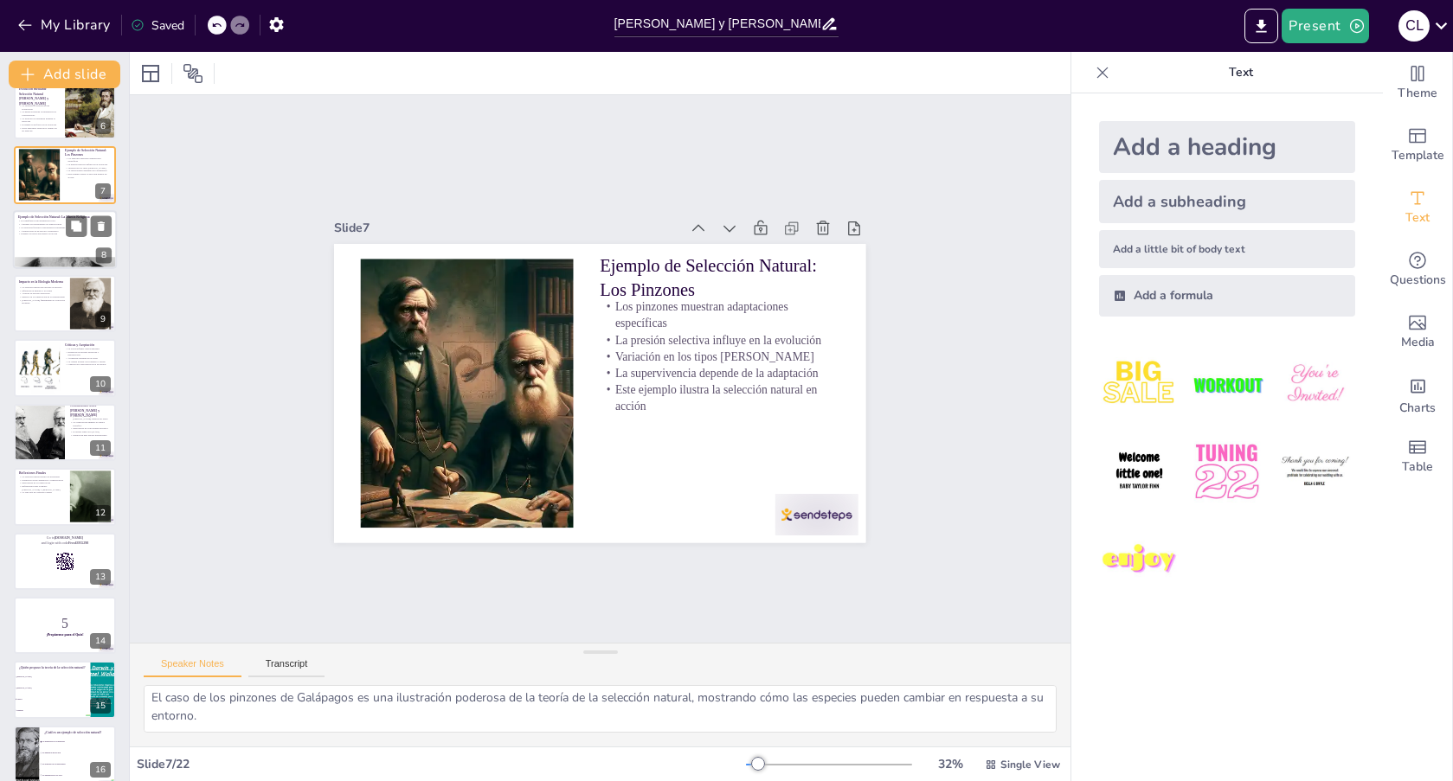
click at [41, 239] on div at bounding box center [65, 239] width 104 height 59
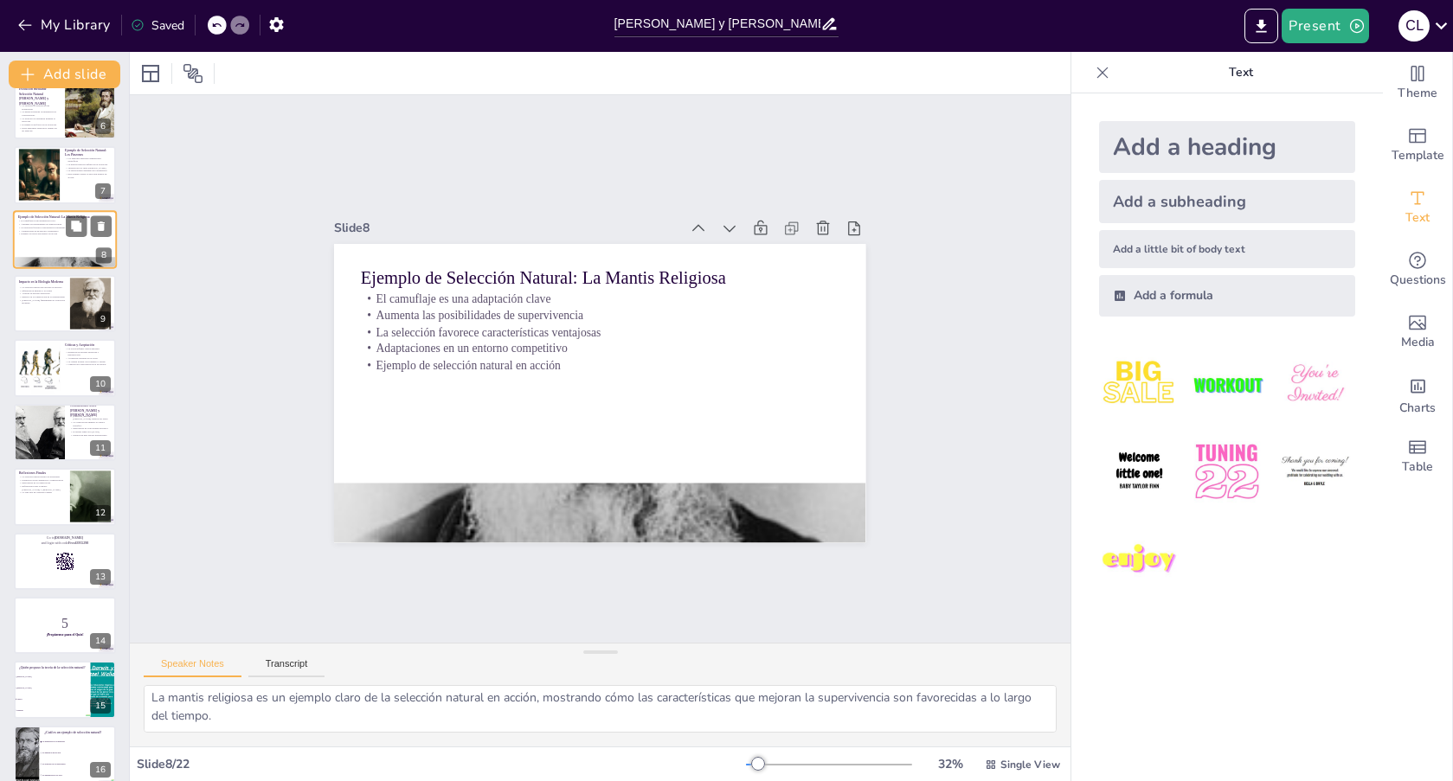
scroll to position [146, 0]
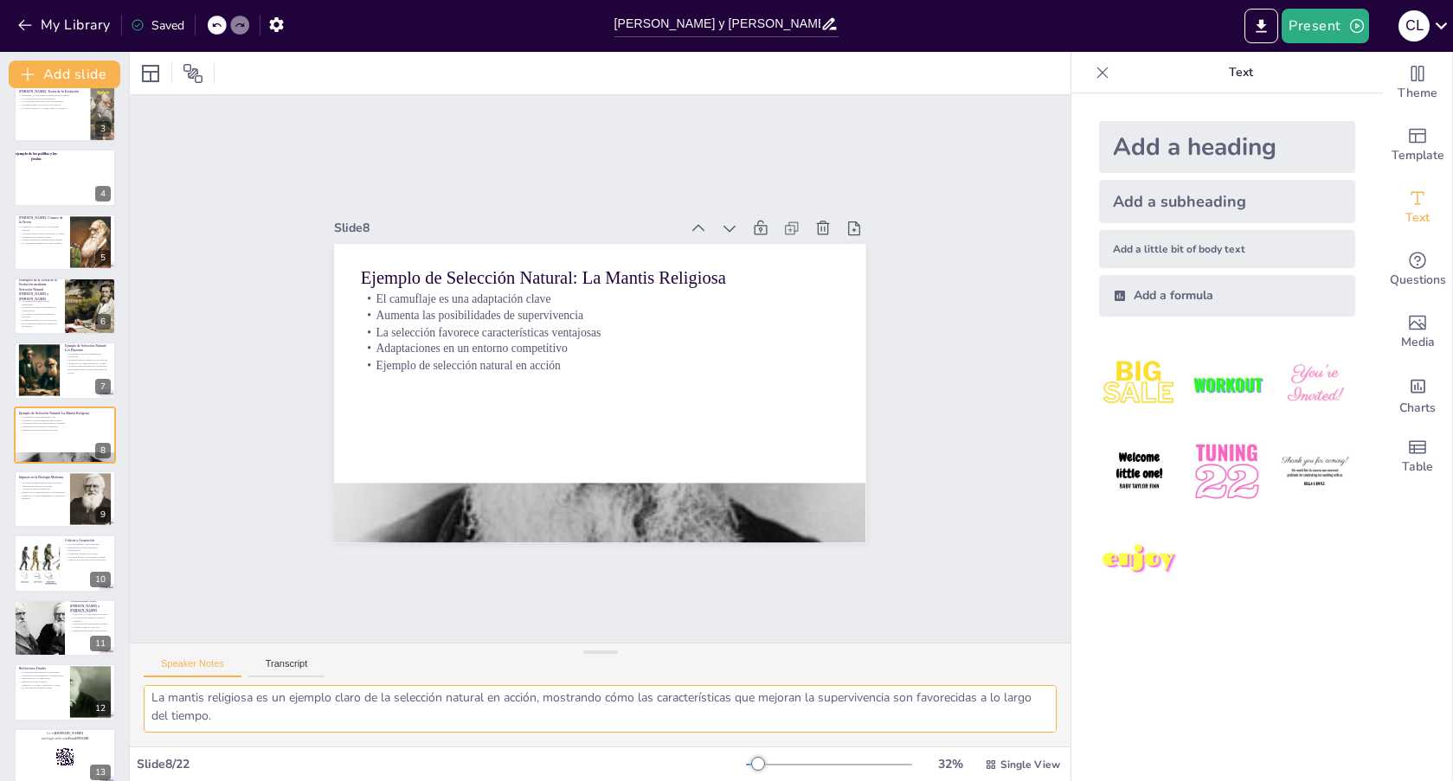
click at [264, 723] on textarea "El camuflaje de la mantis religiosa es una adaptación crucial que le permite so…" at bounding box center [600, 709] width 913 height 48
drag, startPoint x: 221, startPoint y: 753, endPoint x: 421, endPoint y: 813, distance: 208.9
click at [421, 781] on html "My Library Saved [PERSON_NAME] y [PERSON_NAME]: Pioneros de la Selección Natura…" at bounding box center [726, 390] width 1453 height 781
click at [27, 488] on p "Influencia en genética y ecología" at bounding box center [41, 486] width 47 height 3
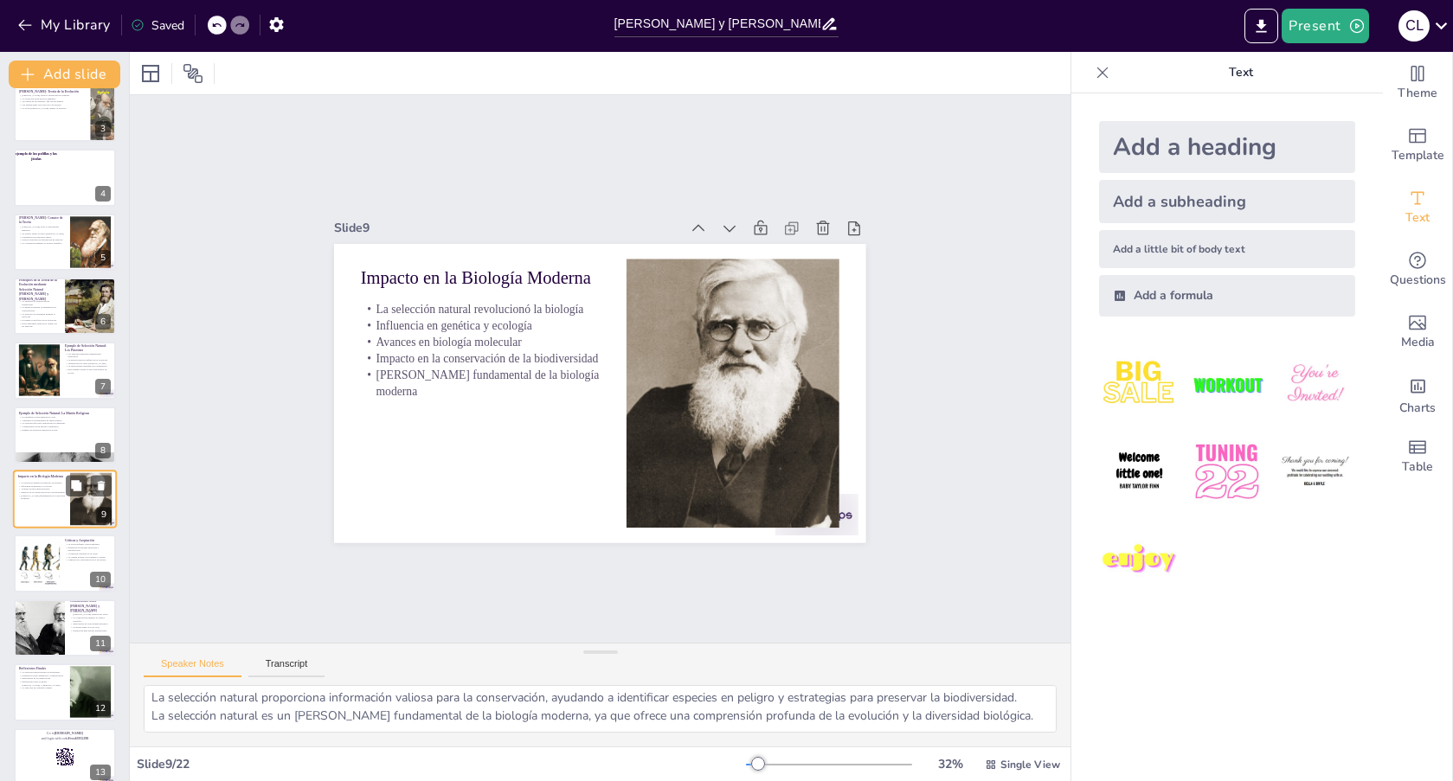
scroll to position [95, 0]
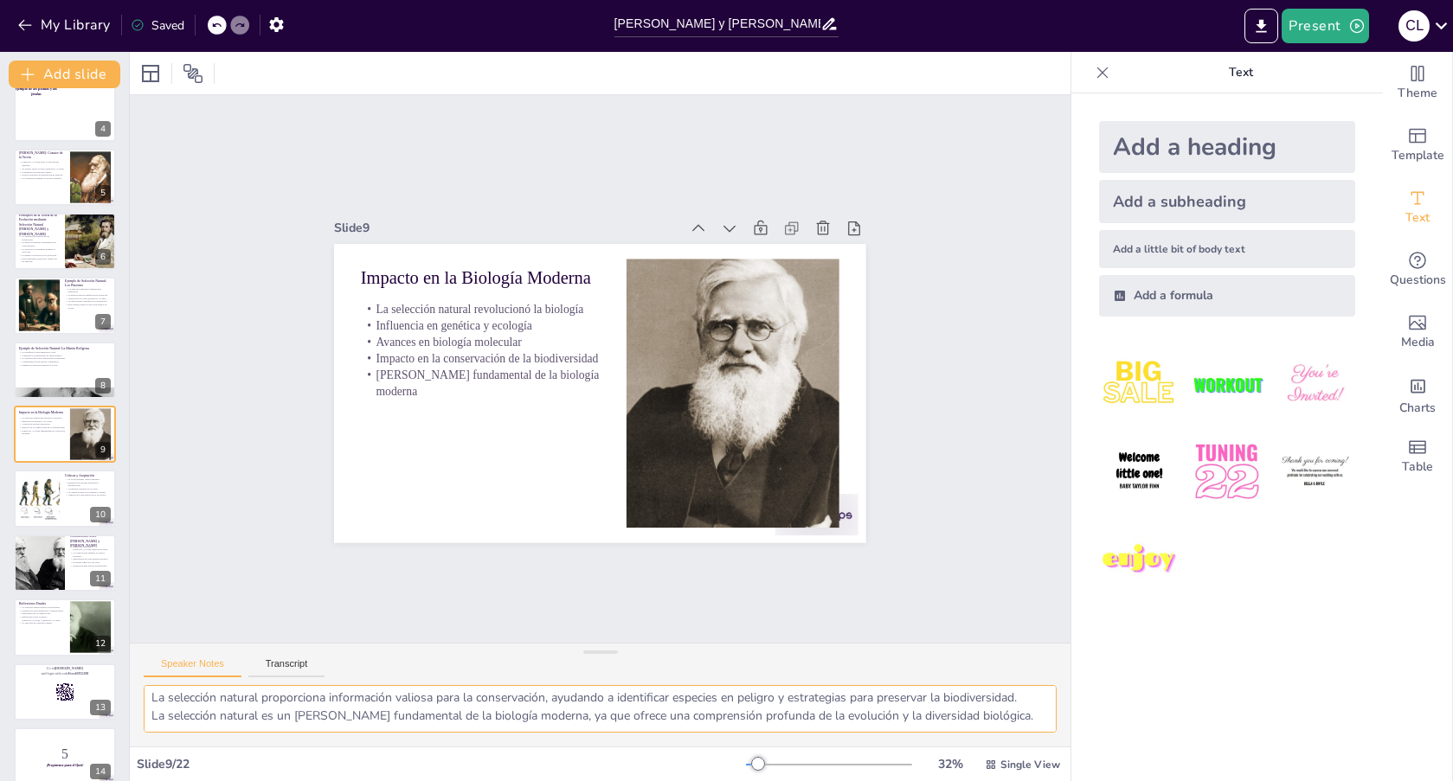
click at [173, 710] on textarea "La teoría de la selección natural ha cambiado radicalmente la forma en que ente…" at bounding box center [600, 709] width 913 height 48
drag, startPoint x: 148, startPoint y: 698, endPoint x: 1102, endPoint y: 813, distance: 961.4
click at [1102, 781] on html "My Library Saved [PERSON_NAME] y [PERSON_NAME]: Pioneros de la Selección Natura…" at bounding box center [726, 390] width 1453 height 781
click at [51, 511] on div at bounding box center [38, 498] width 93 height 53
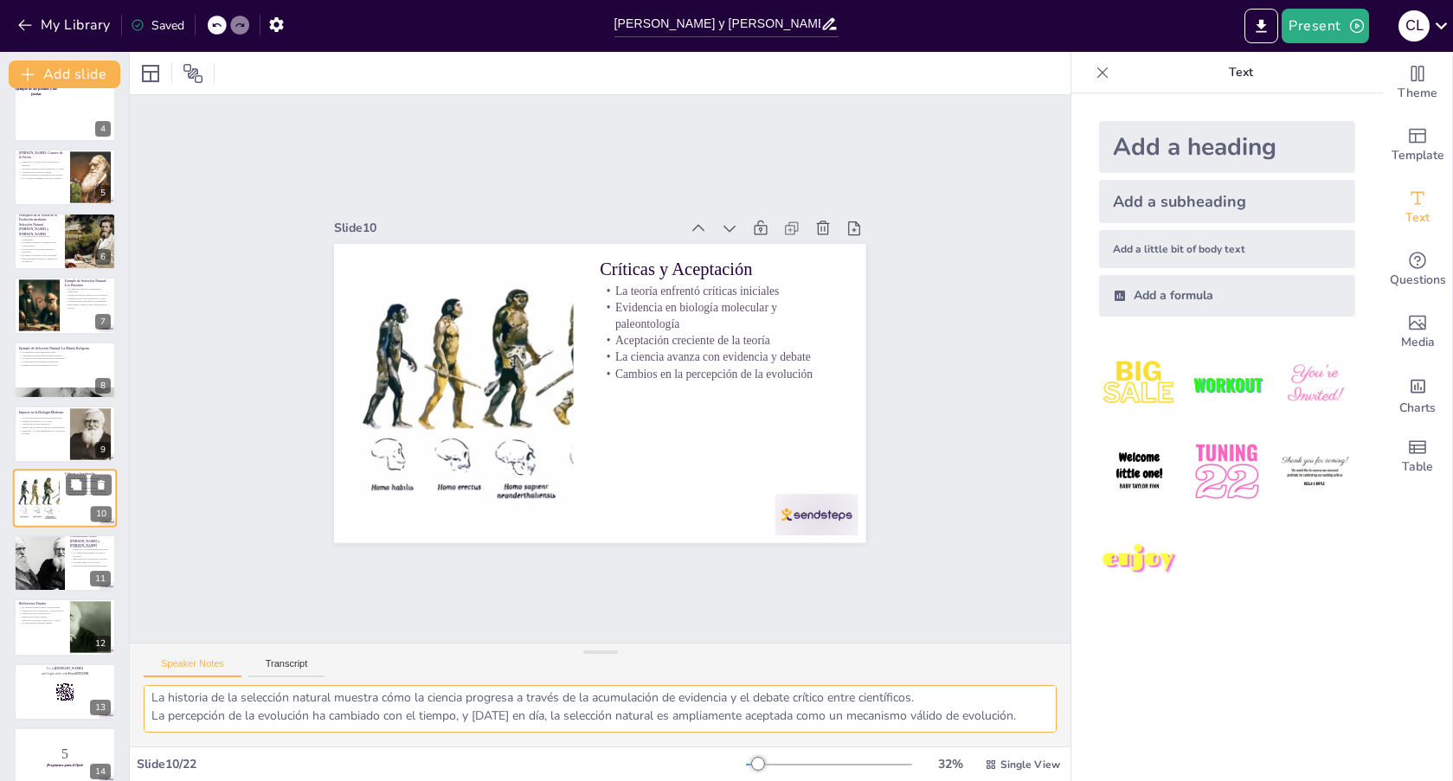
scroll to position [59, 0]
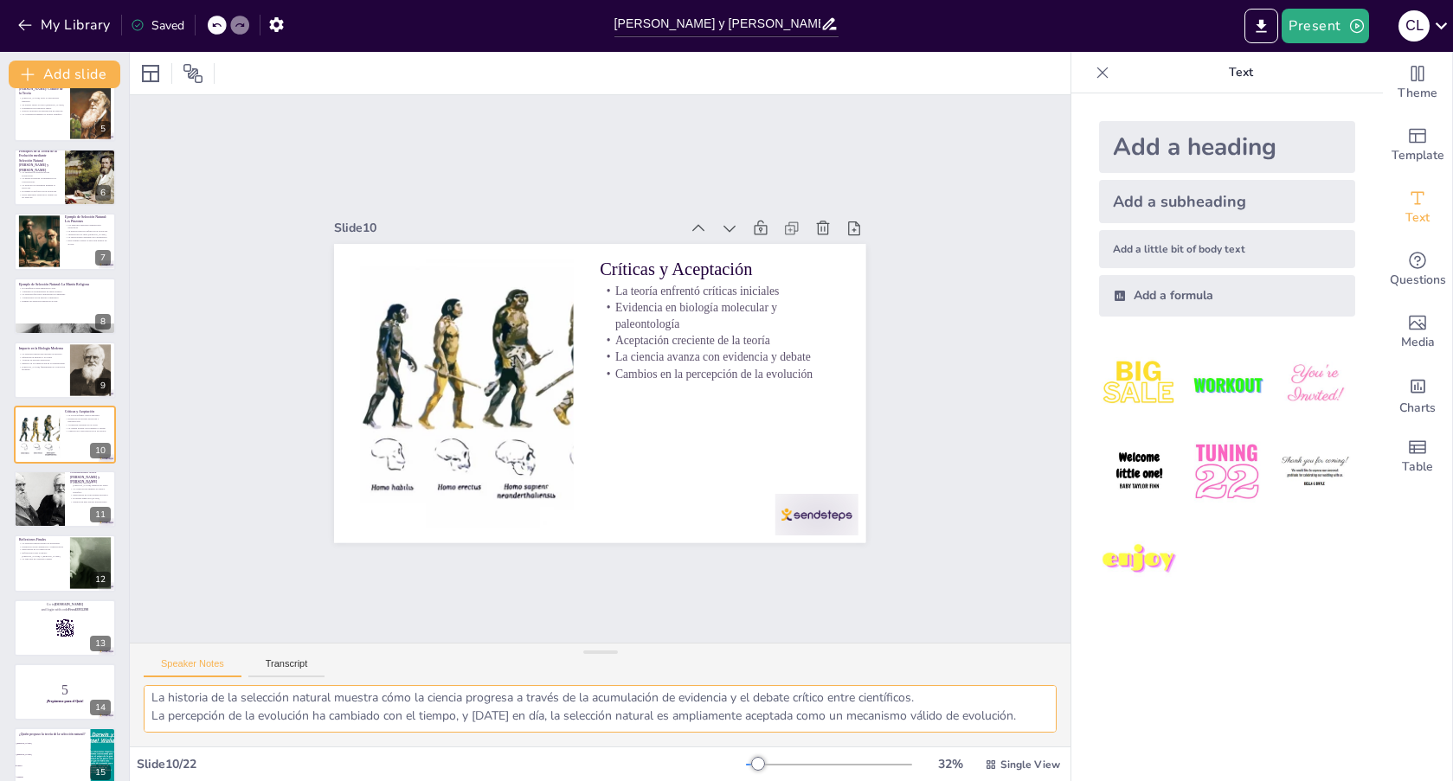
click at [382, 690] on textarea "La selección natural no fue aceptada de inmediato. Enfrentó críticas de aquello…" at bounding box center [600, 709] width 913 height 48
drag, startPoint x: 147, startPoint y: 699, endPoint x: 1124, endPoint y: 794, distance: 981.5
click at [1124, 781] on html "My Library Saved [PERSON_NAME] y [PERSON_NAME]: Pioneros de la Selección Natura…" at bounding box center [726, 390] width 1453 height 781
click at [23, 501] on div at bounding box center [39, 499] width 106 height 59
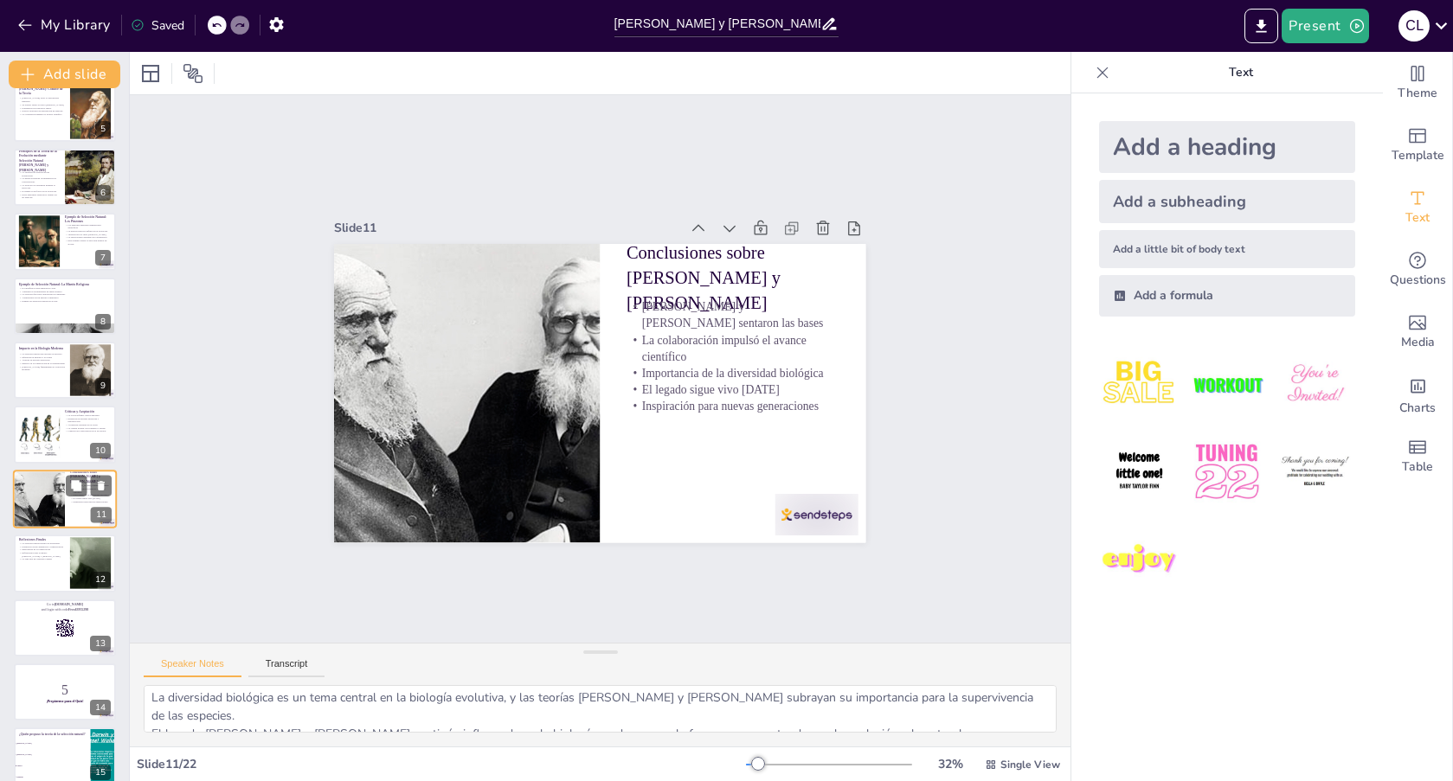
scroll to position [339, 0]
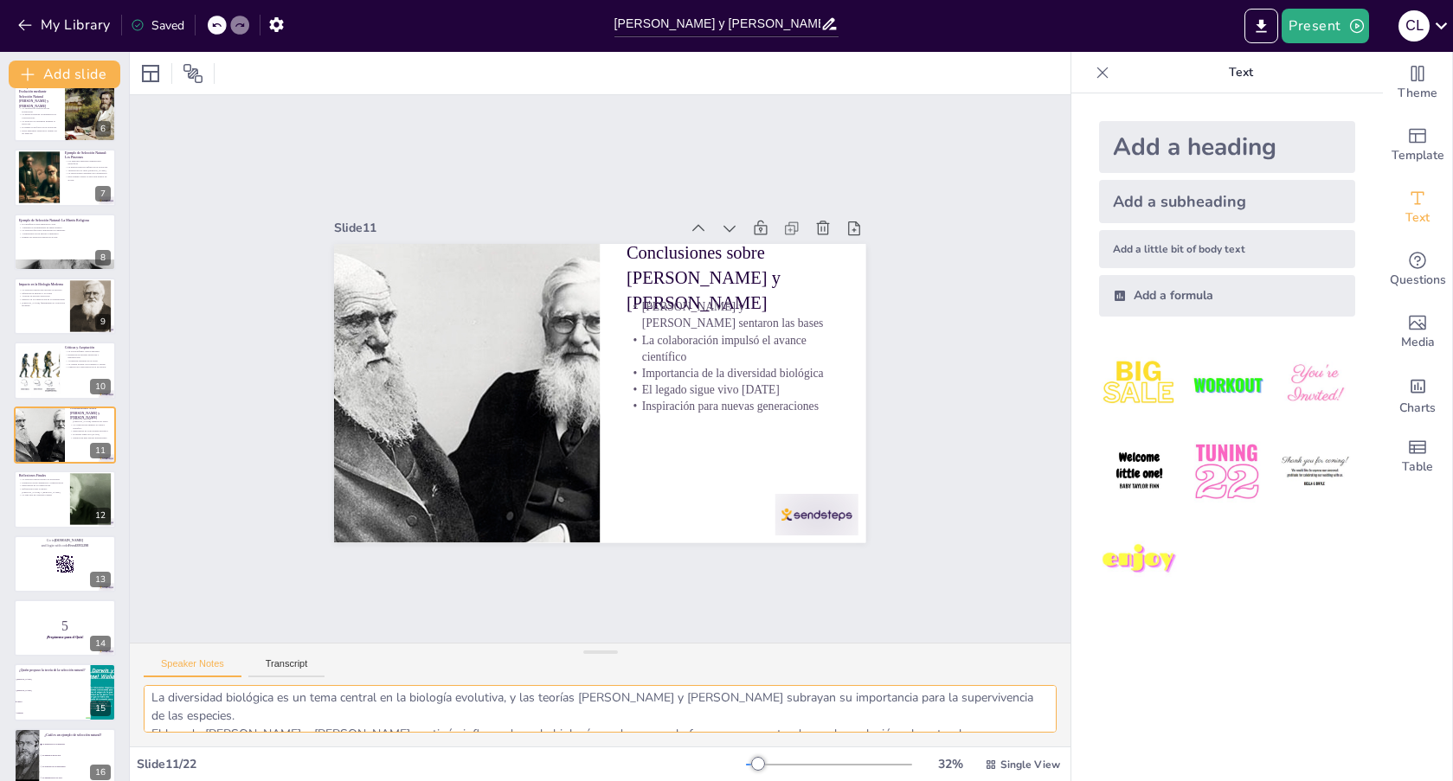
click at [172, 699] on textarea "Las contribuciones [PERSON_NAME] y [PERSON_NAME] son fundamentales para la biol…" at bounding box center [600, 709] width 913 height 48
drag, startPoint x: 150, startPoint y: 701, endPoint x: 974, endPoint y: 813, distance: 832.3
click at [974, 781] on html "My Library Saved [PERSON_NAME] y [PERSON_NAME]: Pioneros de la Selección Natura…" at bounding box center [726, 390] width 1453 height 781
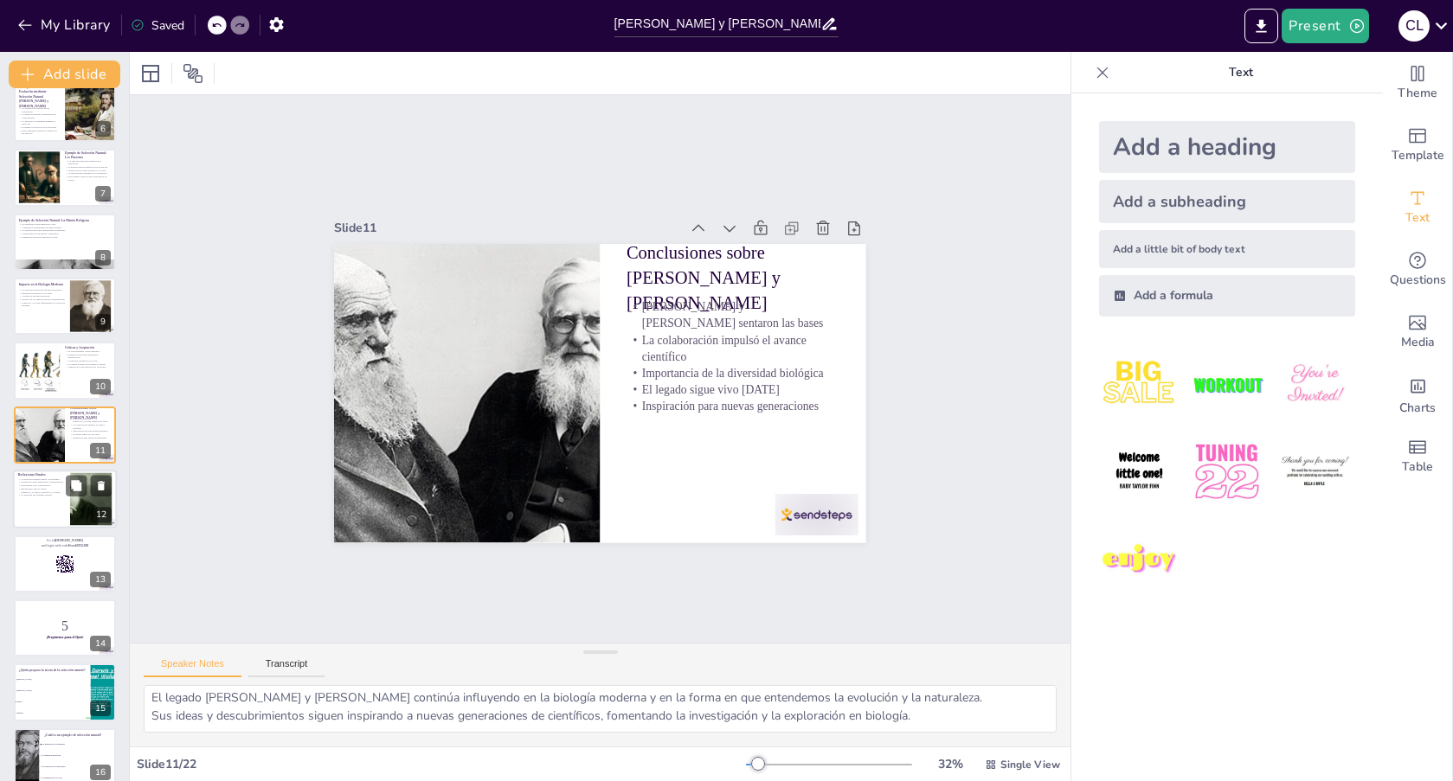
click at [31, 497] on p "La vida está en constante cambio" at bounding box center [41, 495] width 47 height 3
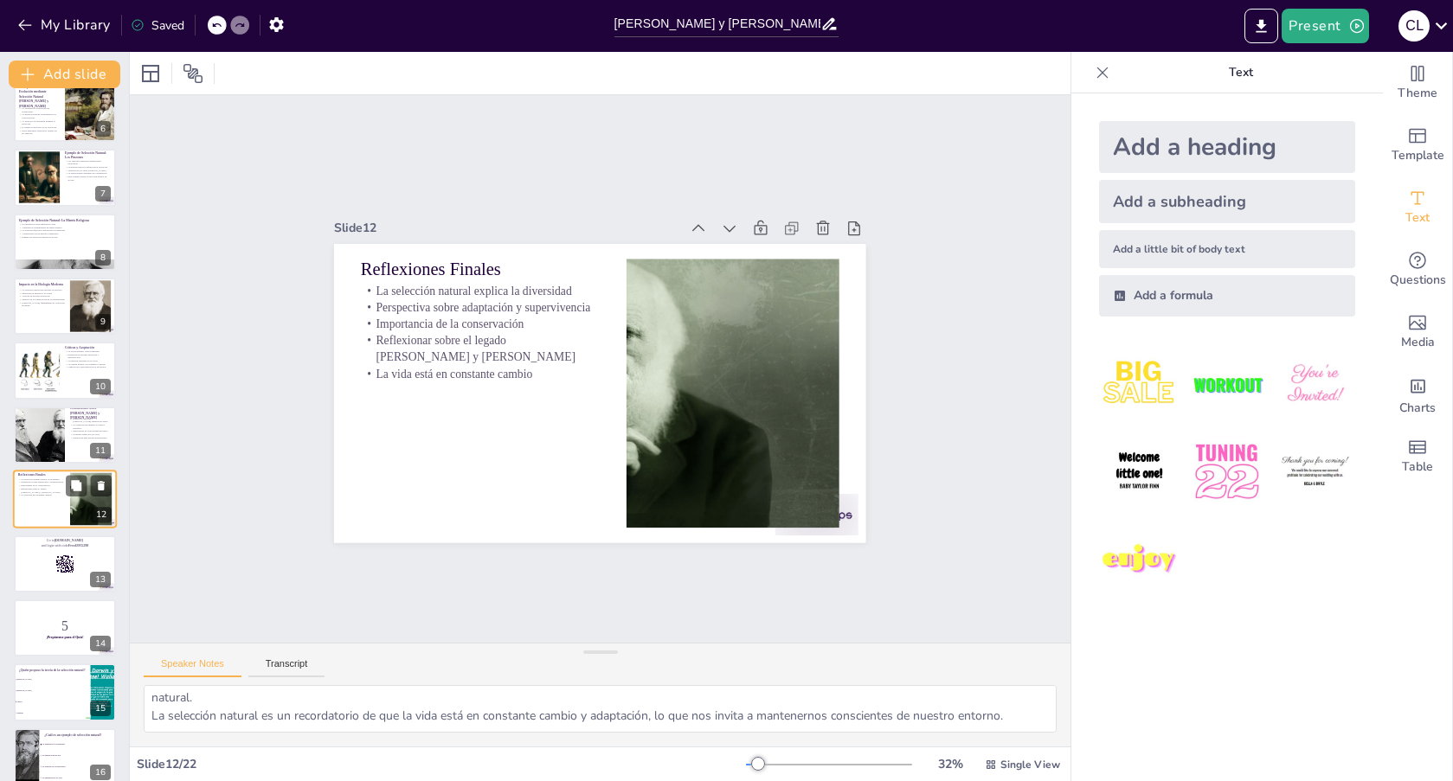
scroll to position [59, 0]
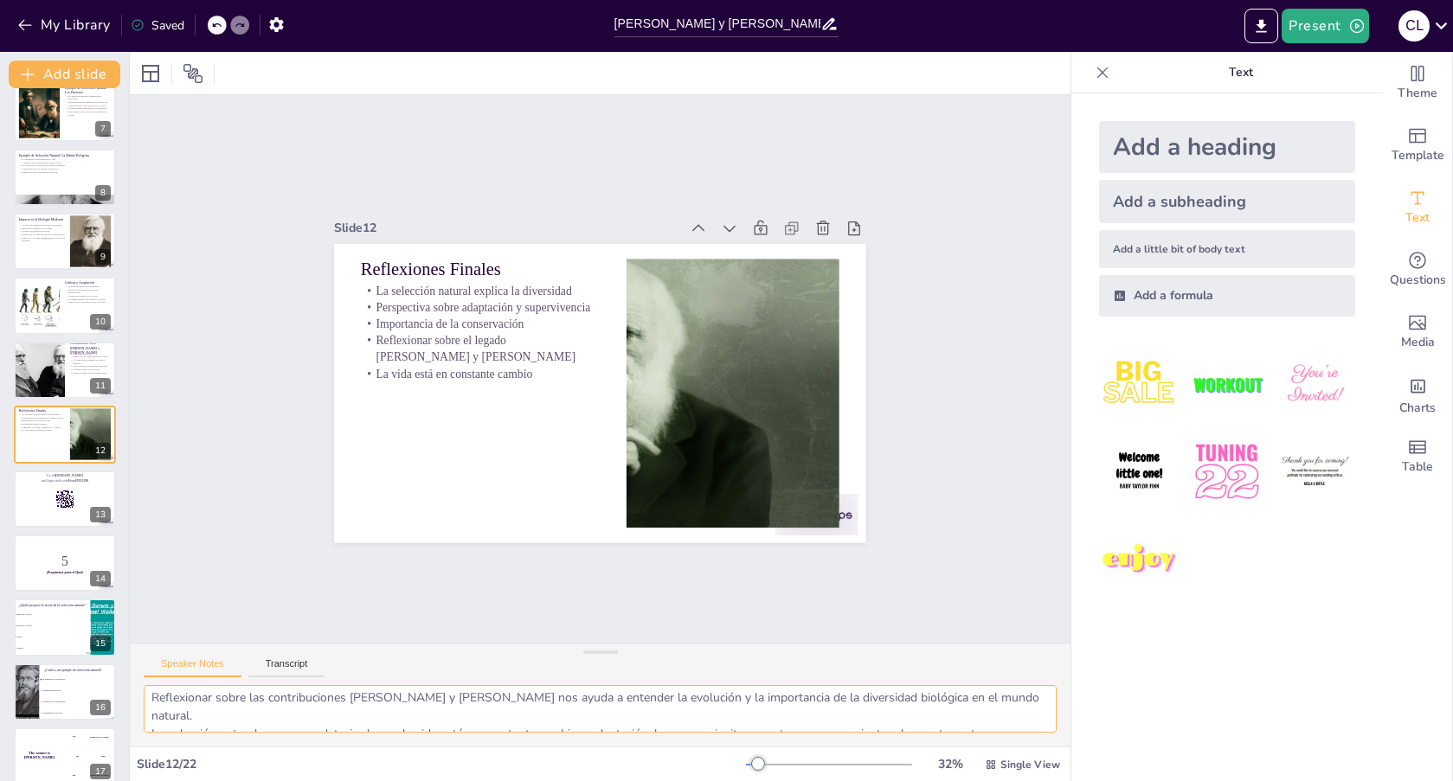
click at [238, 711] on textarea "La selección natural es clave para entender la diversidad biológica. Explica có…" at bounding box center [600, 709] width 913 height 48
drag, startPoint x: 195, startPoint y: 726, endPoint x: 1081, endPoint y: 809, distance: 890.0
click at [1081, 781] on html "My Library Saved [PERSON_NAME] y [PERSON_NAME]: Pioneros de la Selección Natura…" at bounding box center [726, 390] width 1453 height 781
click at [35, 504] on div at bounding box center [65, 499] width 104 height 59
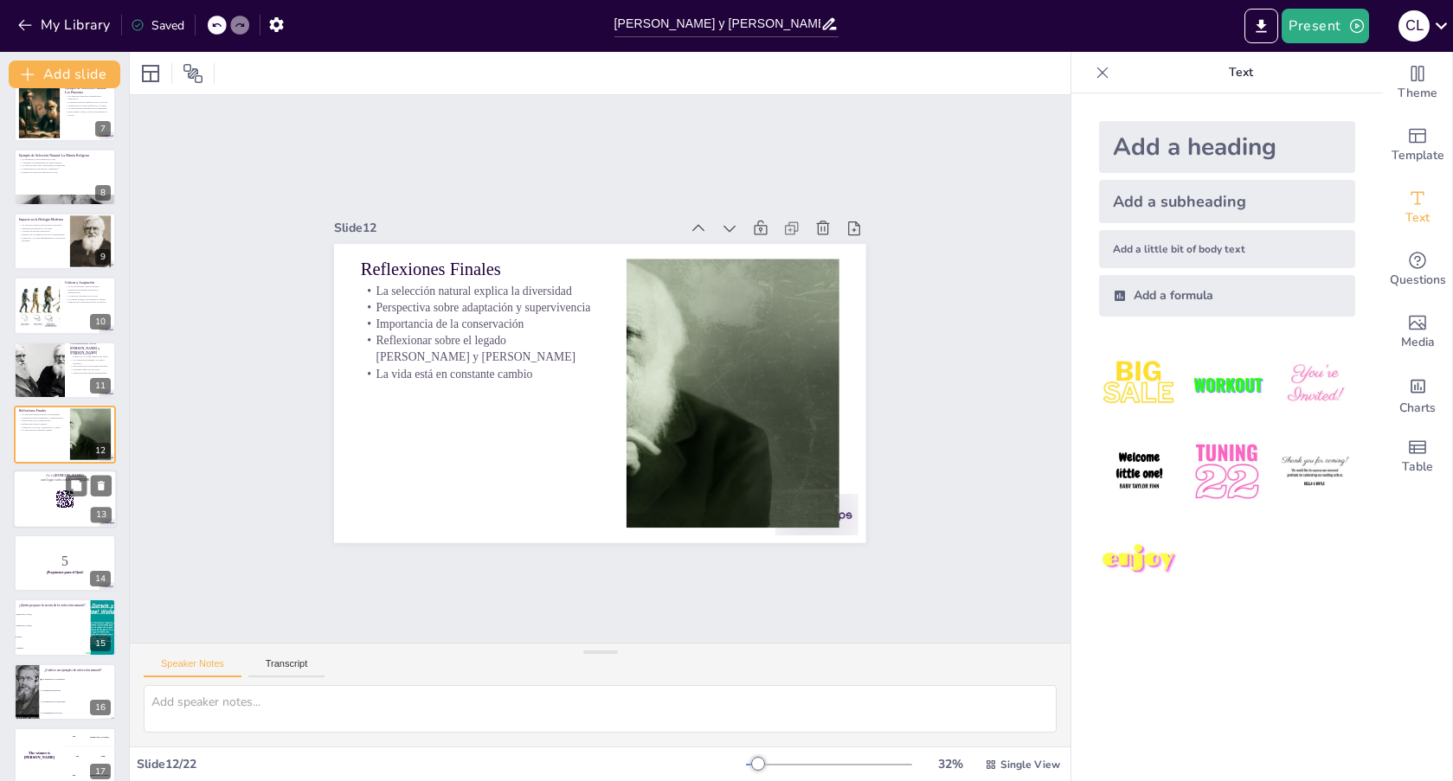
scroll to position [0, 0]
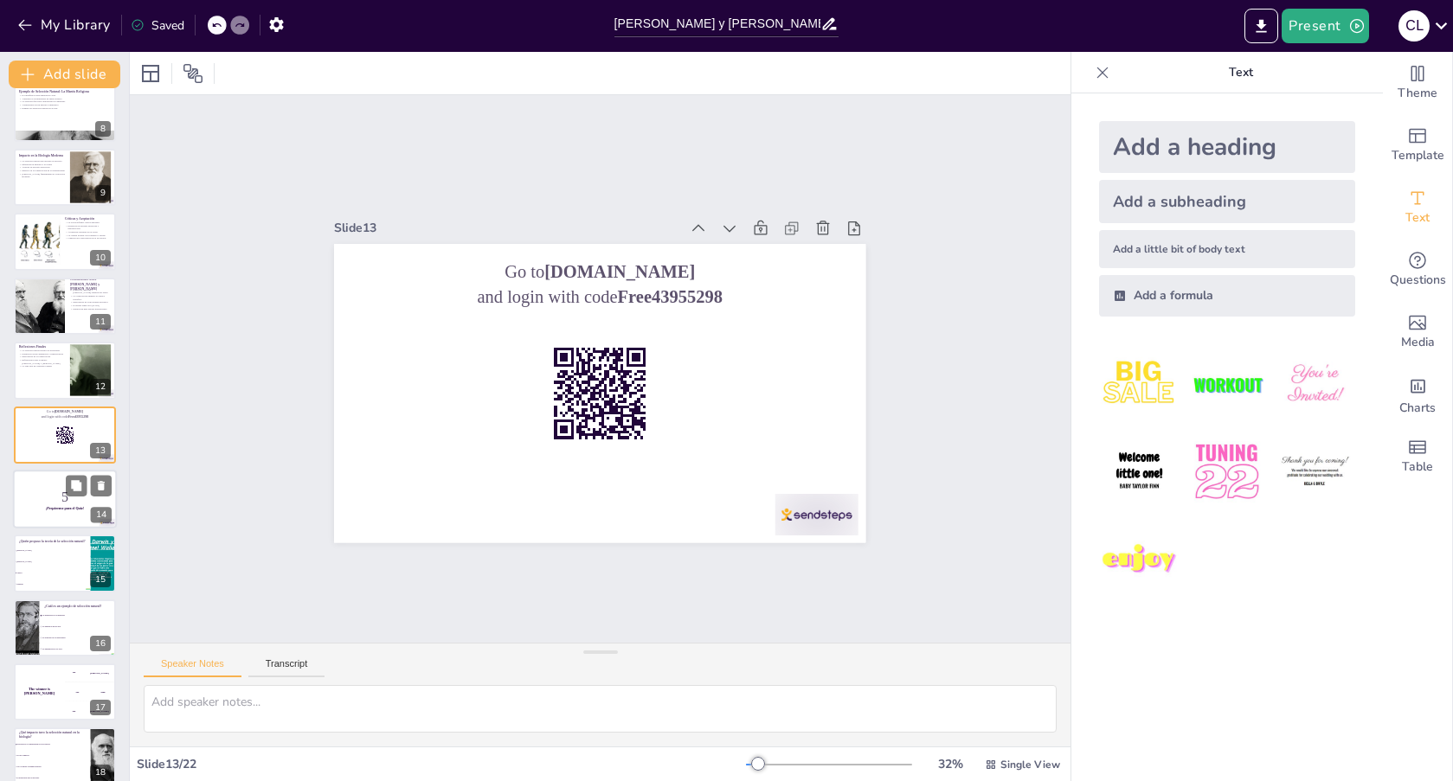
click at [41, 510] on p "¡Prepárense para el Quiz!" at bounding box center [64, 508] width 93 height 5
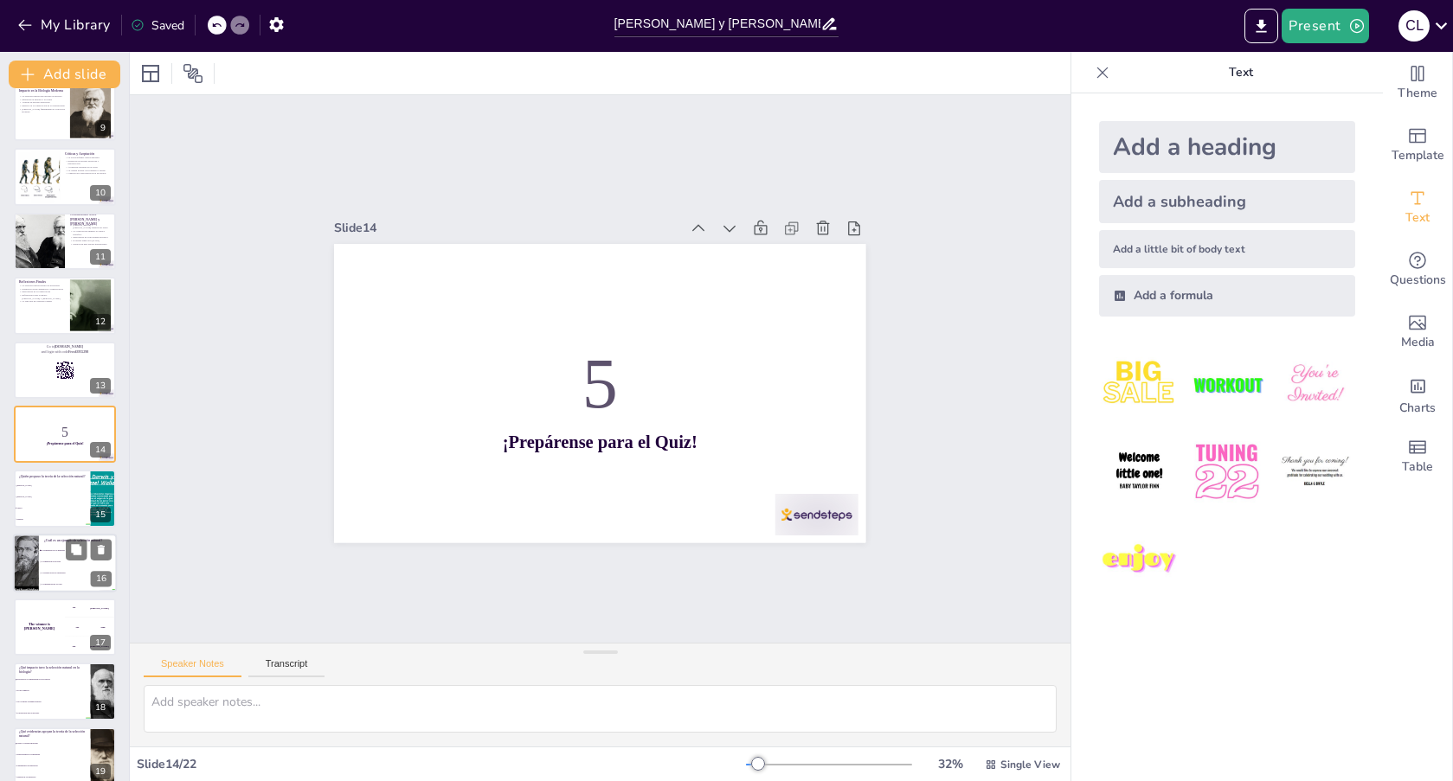
click at [40, 513] on li "Ambos" at bounding box center [52, 509] width 77 height 10
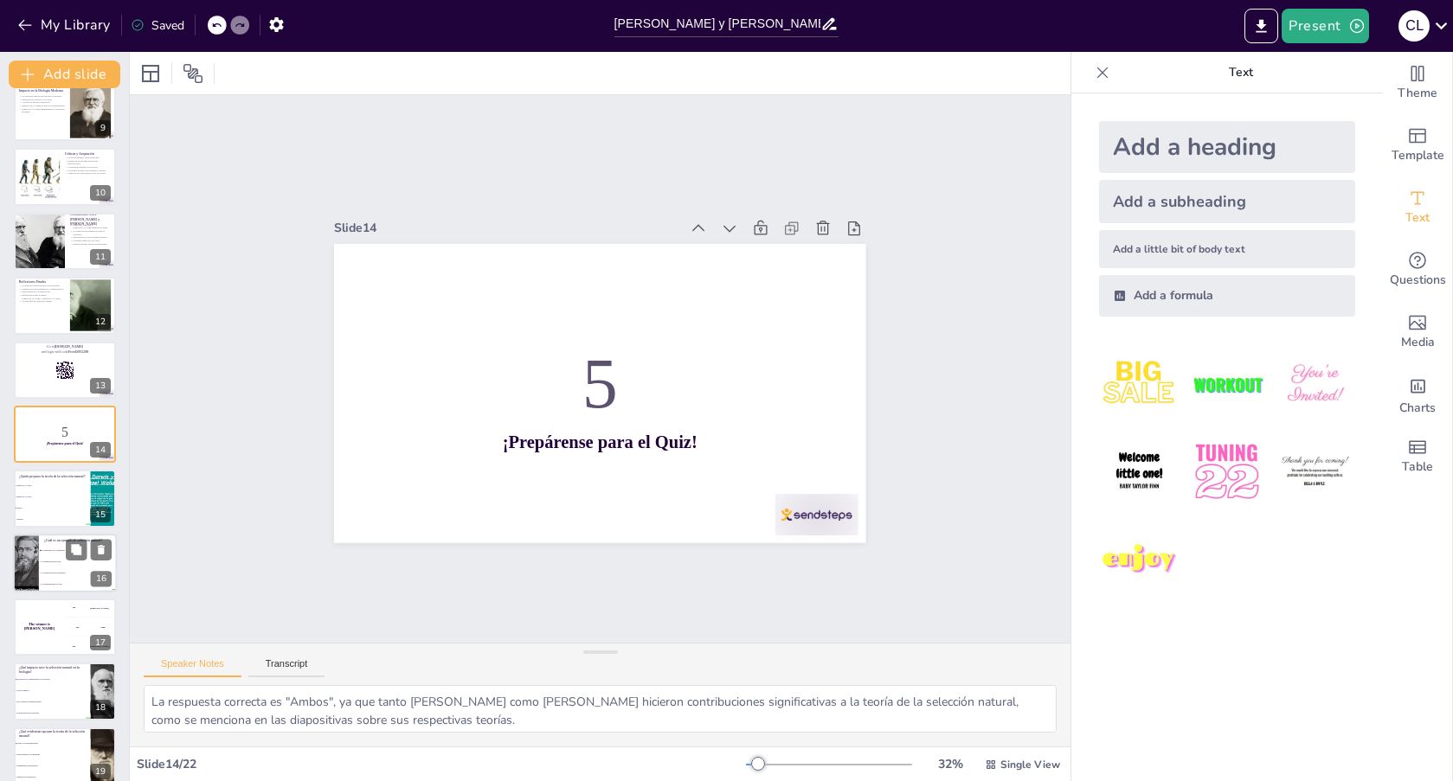
scroll to position [597, 0]
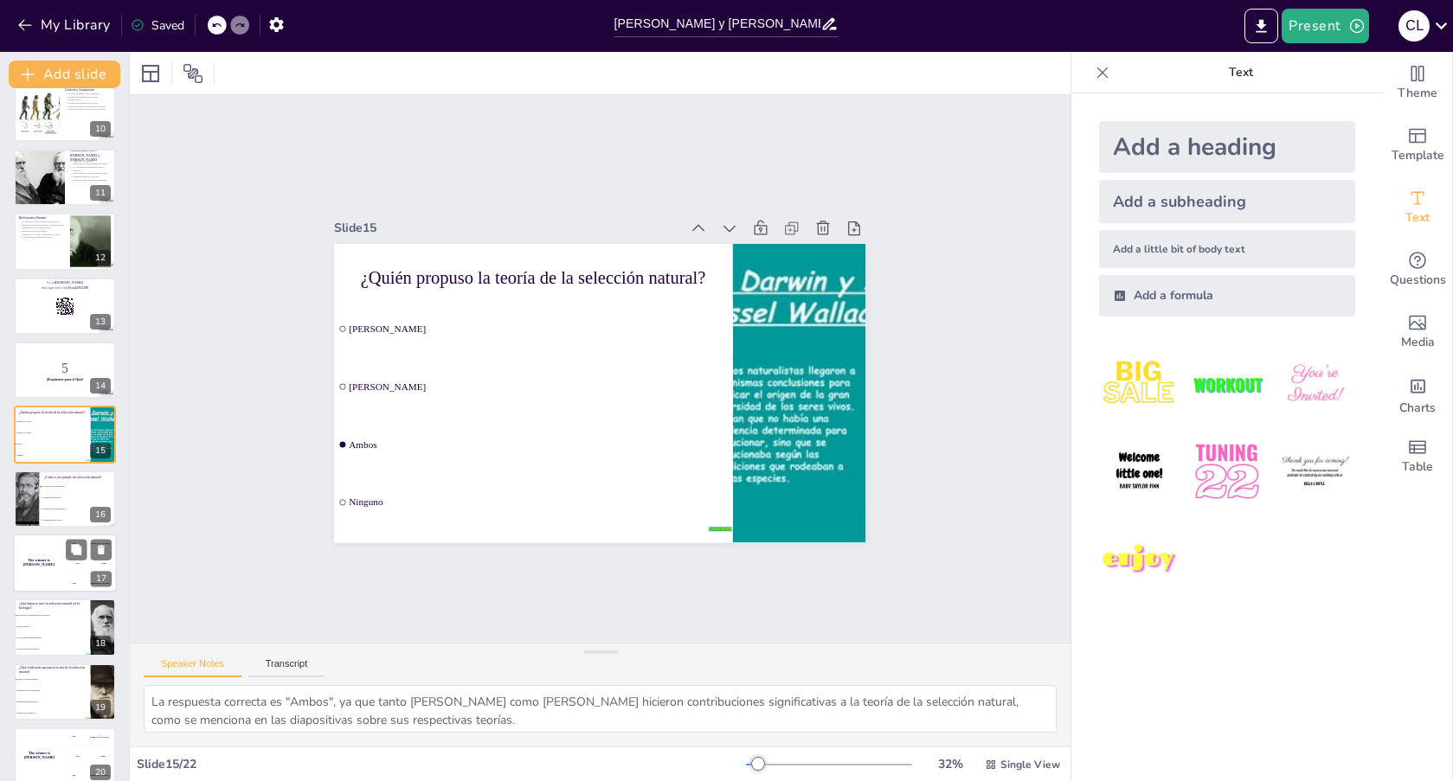
click at [42, 513] on li "La extinción de los dinosaurios" at bounding box center [78, 509] width 77 height 10
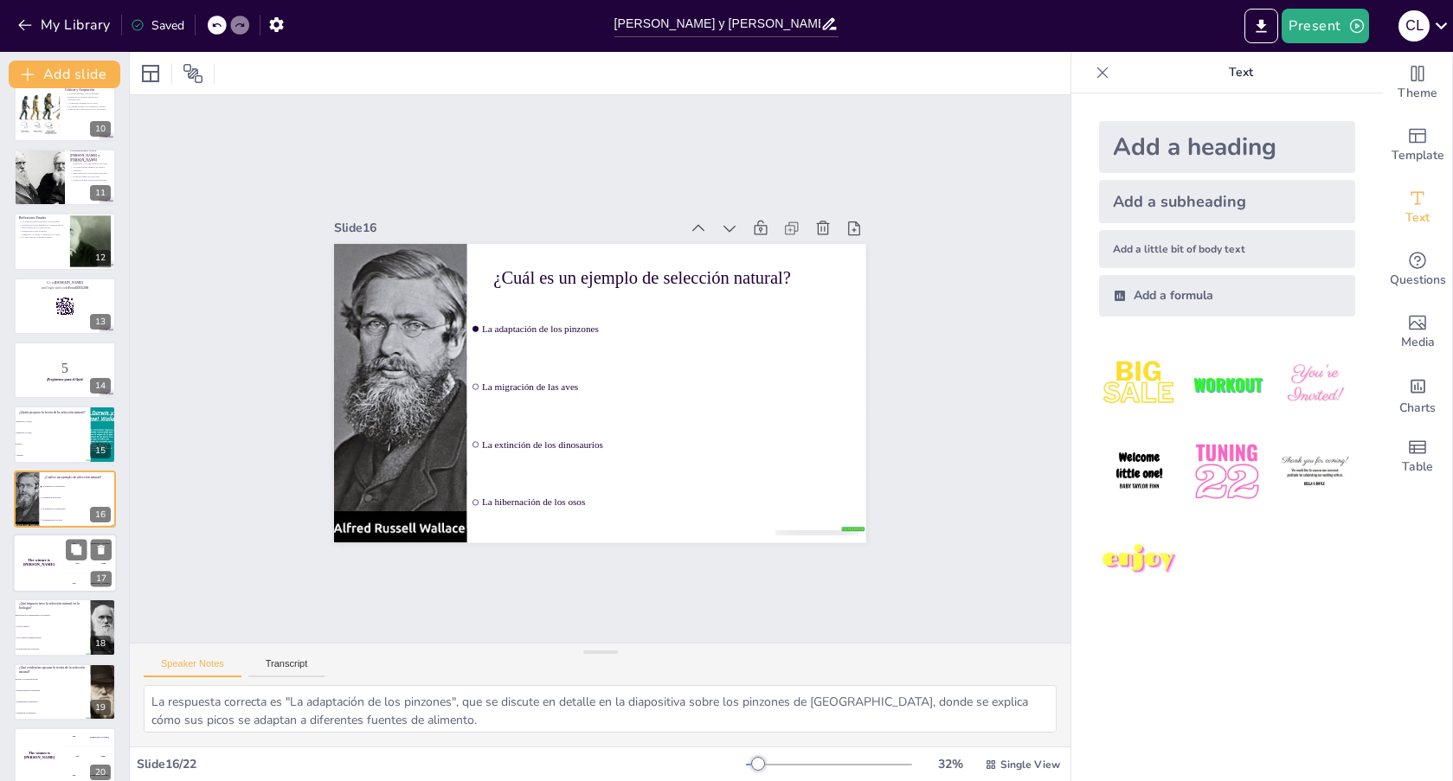
scroll to position [661, 0]
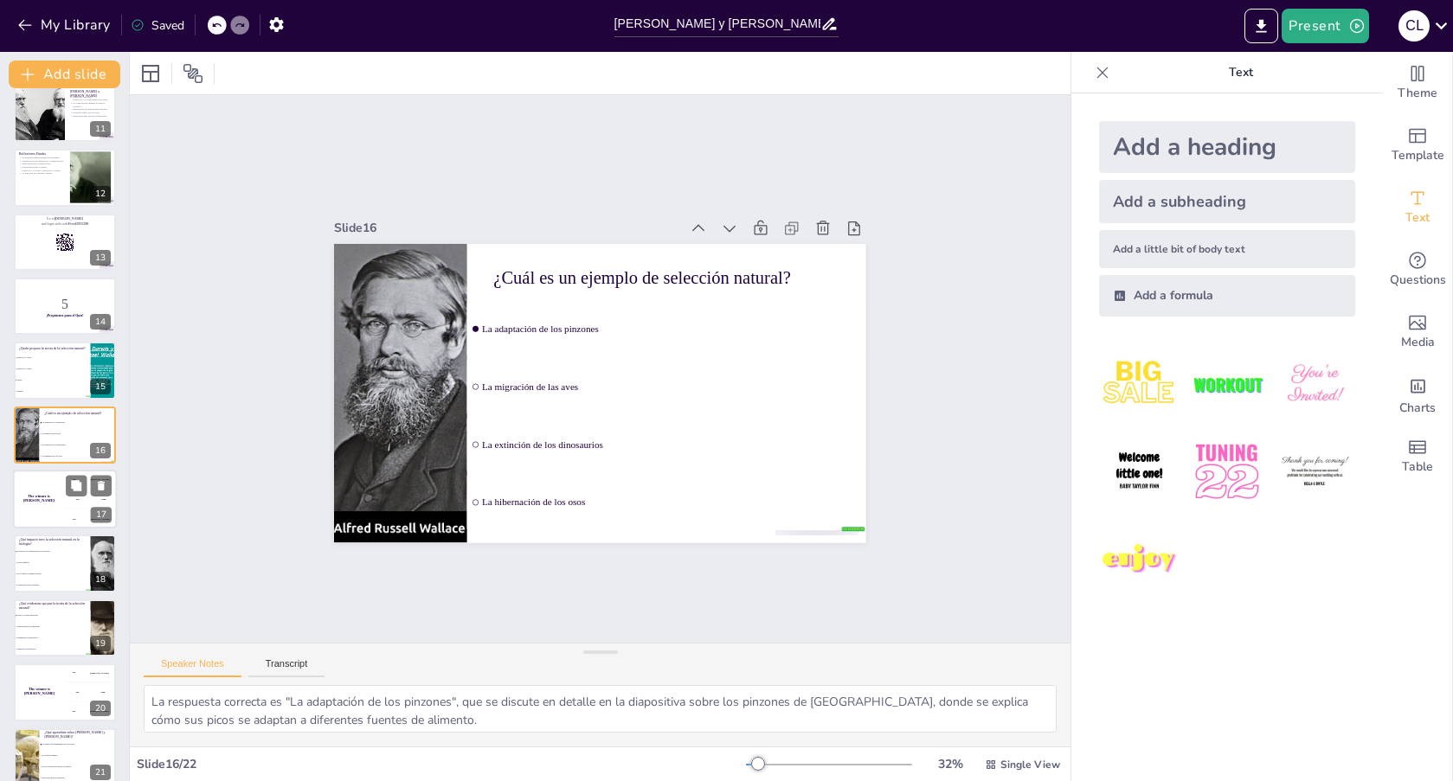
click at [53, 514] on div "The winner is [PERSON_NAME]" at bounding box center [39, 499] width 52 height 59
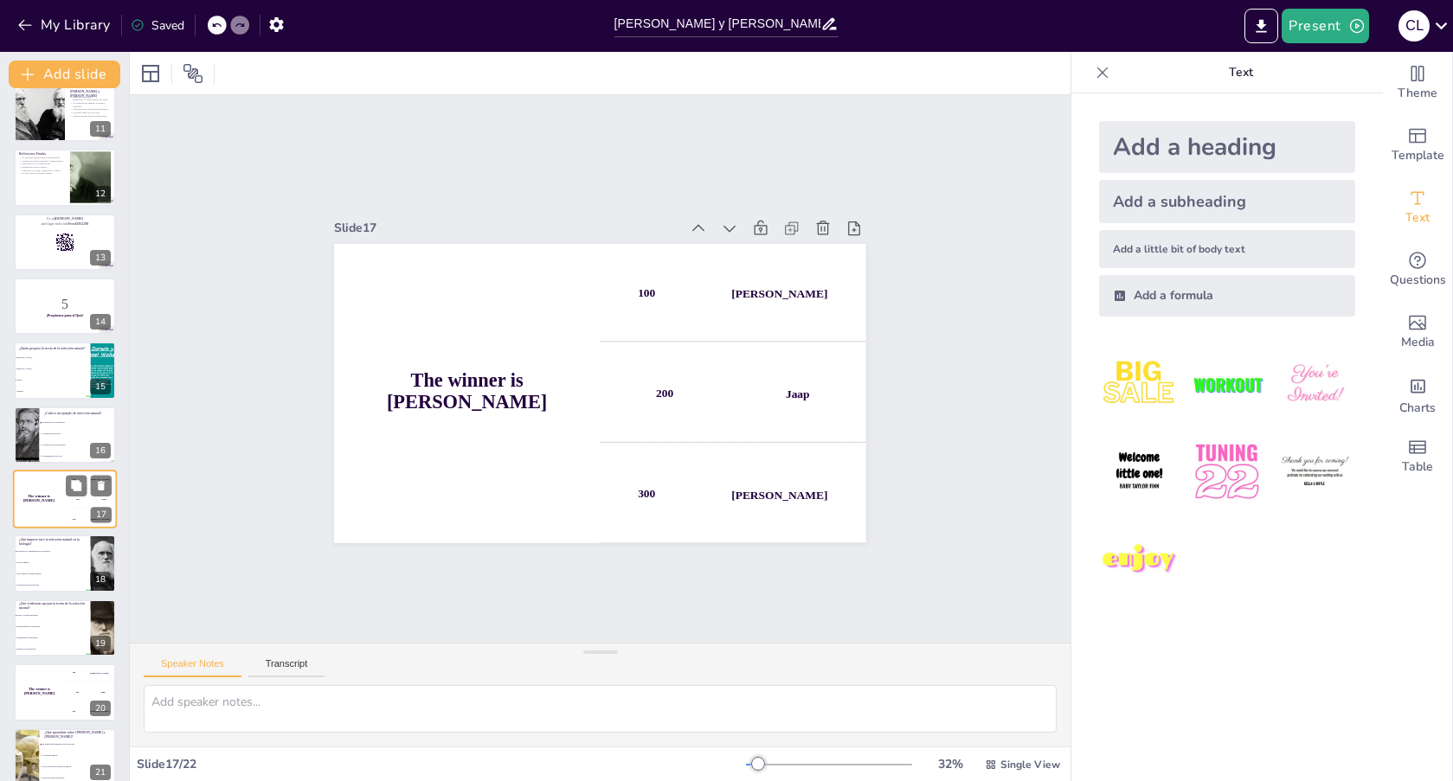
scroll to position [726, 0]
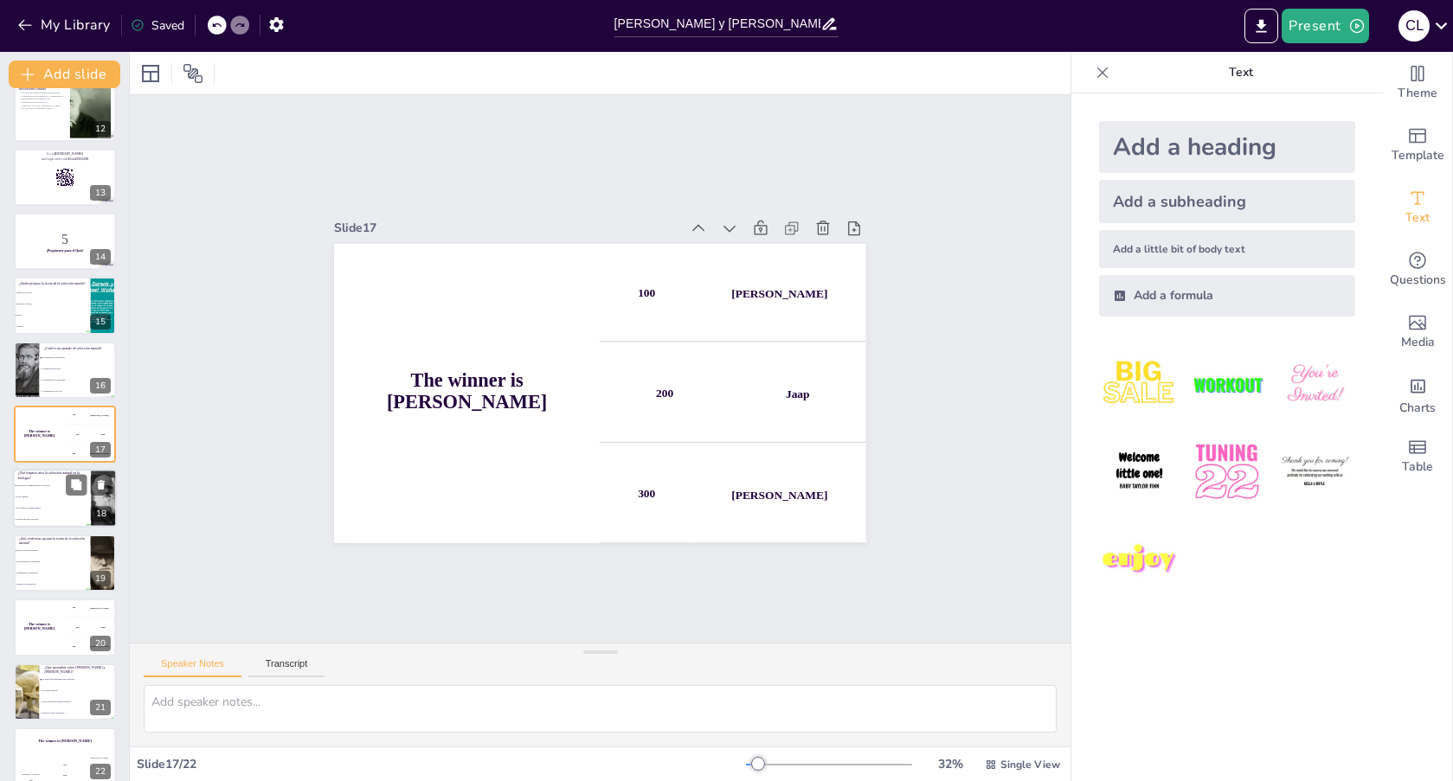
click at [41, 515] on li "Es irrelevante para la biología" at bounding box center [52, 520] width 78 height 11
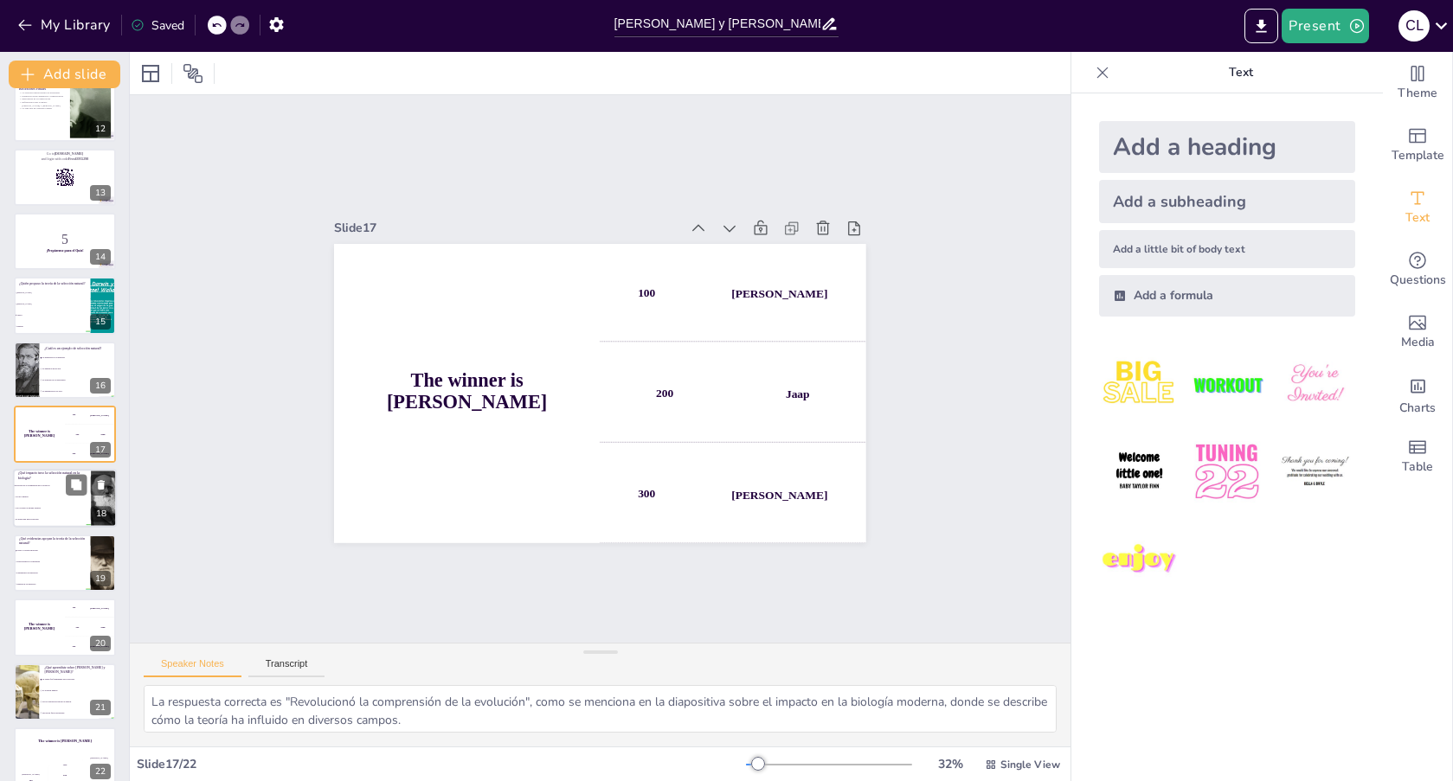
scroll to position [743, 0]
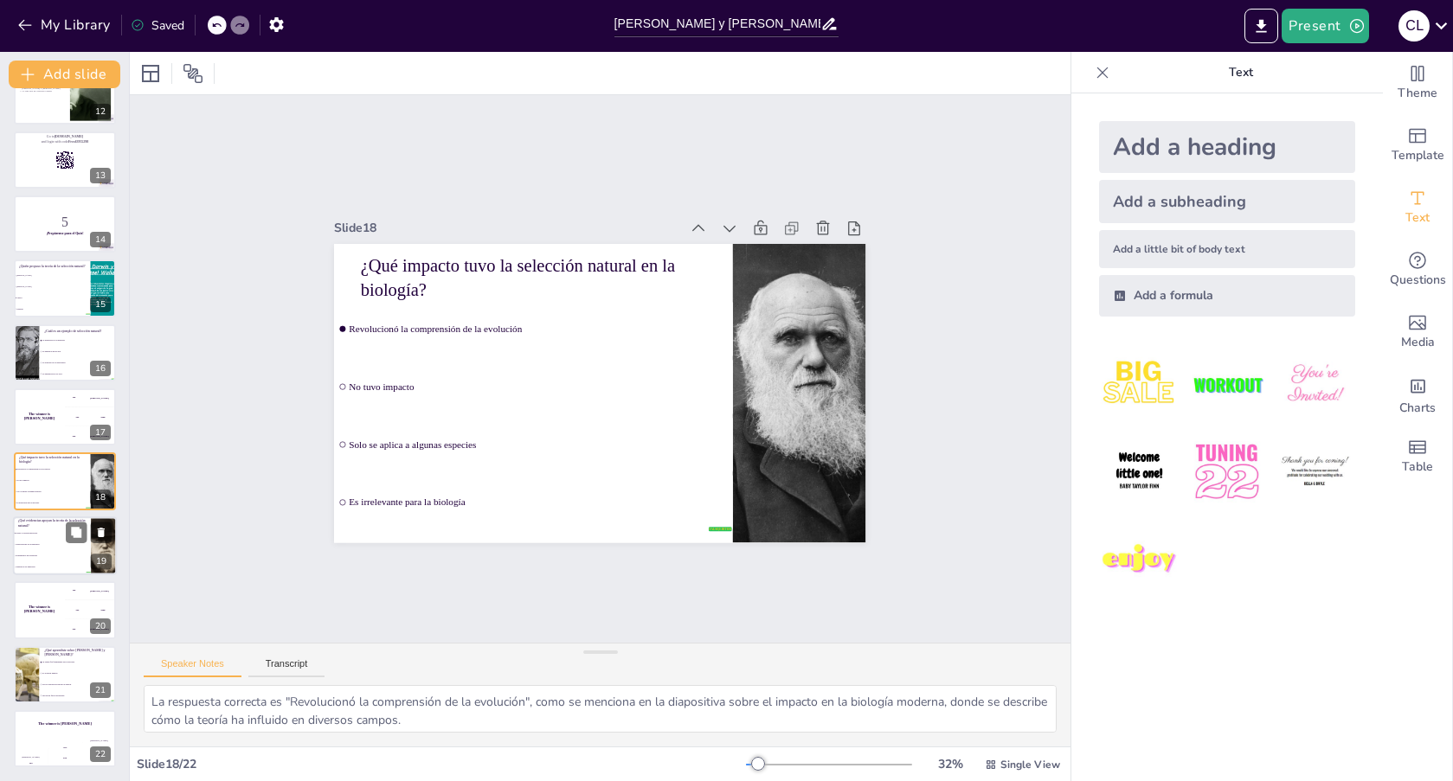
click at [41, 562] on li "Ninguna de las anteriores" at bounding box center [52, 567] width 78 height 11
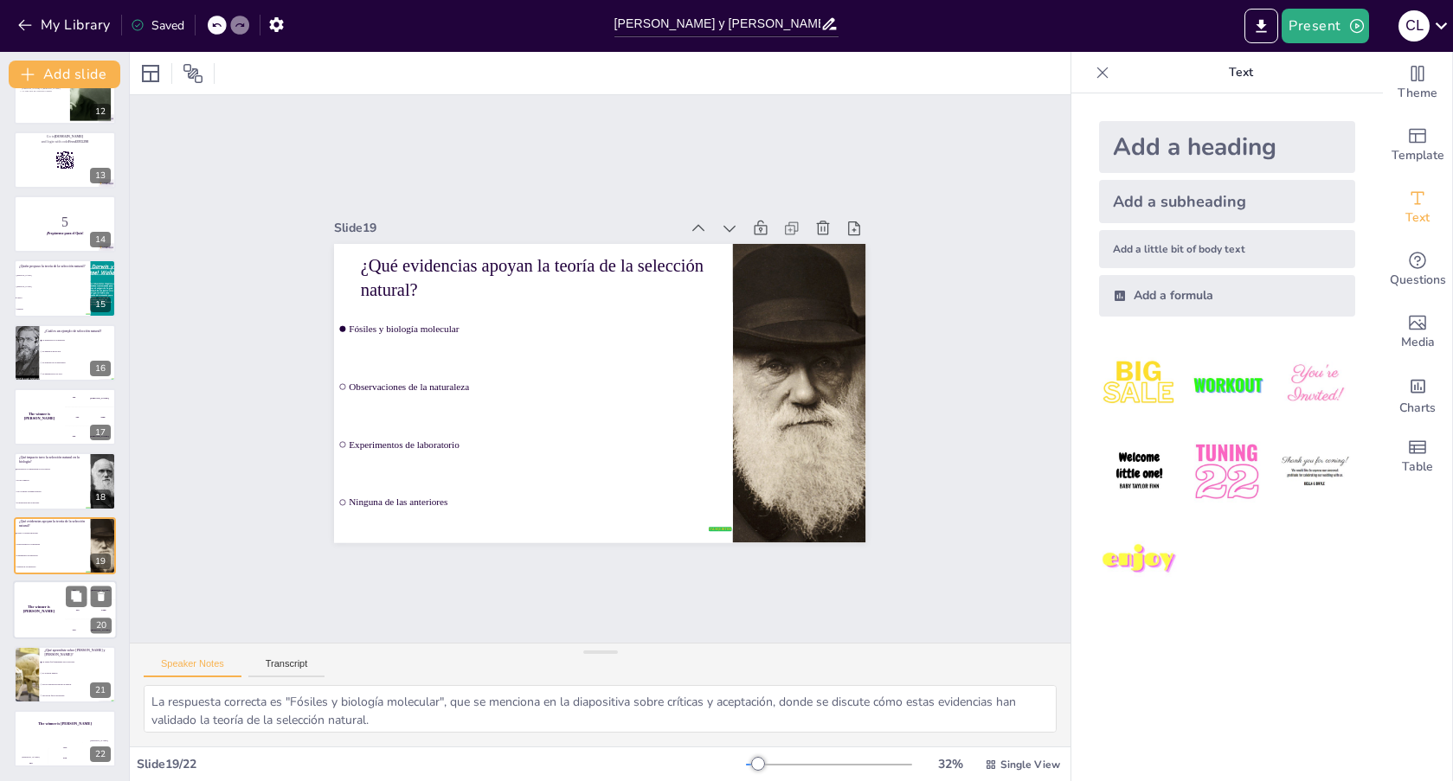
click at [43, 593] on div "The winner is [PERSON_NAME]" at bounding box center [39, 610] width 52 height 59
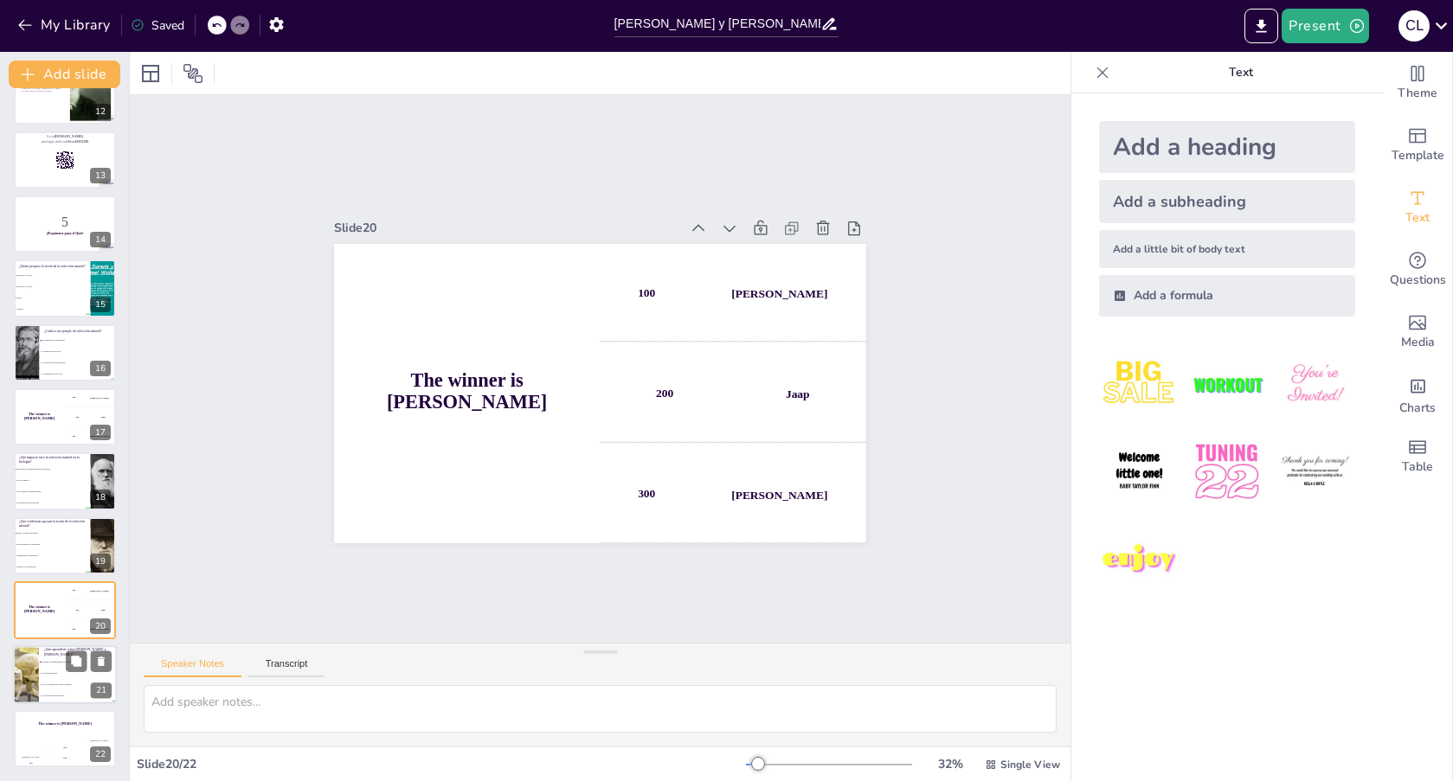
click at [33, 666] on div at bounding box center [25, 675] width 117 height 59
